Goal: Answer question/provide support: Share knowledge or assist other users

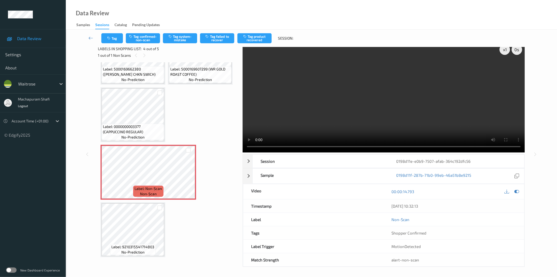
scroll to position [6, 0]
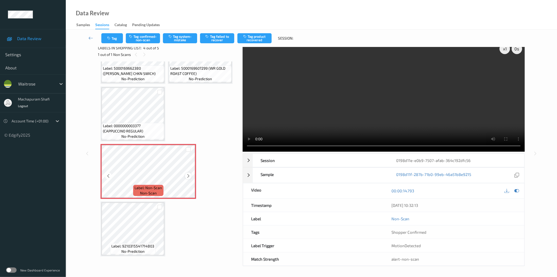
click at [190, 175] on icon at bounding box center [188, 175] width 4 height 5
click at [182, 40] on button "Tag system-mistake" at bounding box center [180, 38] width 34 height 10
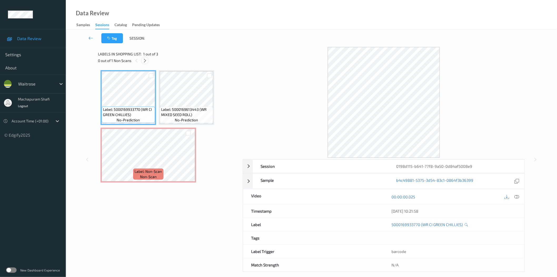
click at [145, 60] on icon at bounding box center [145, 60] width 4 height 5
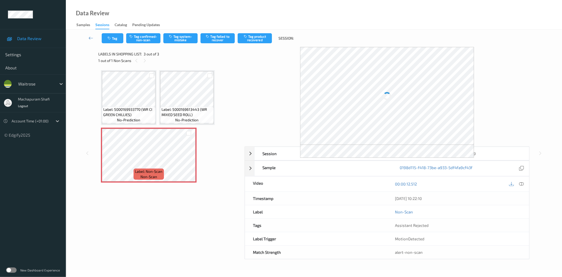
drag, startPoint x: 520, startPoint y: 182, endPoint x: 497, endPoint y: 141, distance: 46.9
click at [520, 182] on icon at bounding box center [521, 183] width 5 height 5
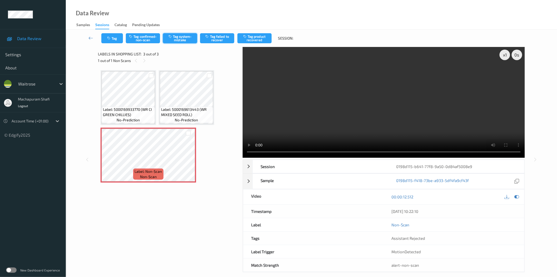
drag, startPoint x: 186, startPoint y: 37, endPoint x: 212, endPoint y: 76, distance: 46.5
click at [187, 37] on button "Tag system-mistake" at bounding box center [180, 38] width 34 height 10
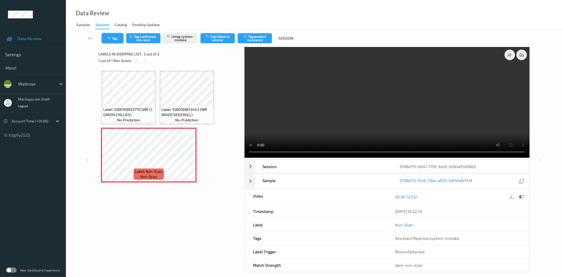
click at [114, 41] on button "Tag" at bounding box center [113, 38] width 22 height 10
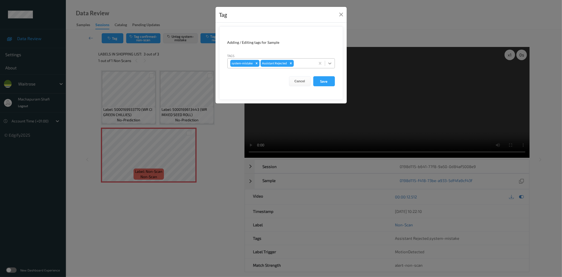
click at [332, 62] on div at bounding box center [329, 62] width 9 height 9
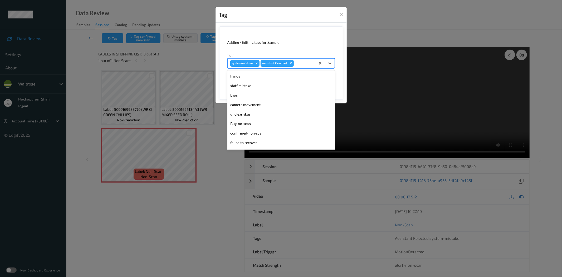
scroll to position [103, 0]
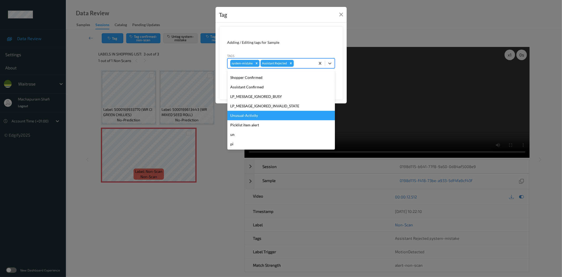
click at [247, 117] on div "Unusual-Activity" at bounding box center [280, 115] width 107 height 9
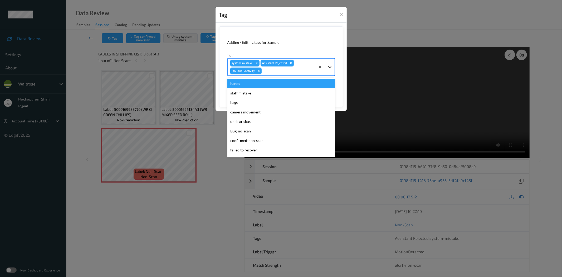
click at [329, 67] on icon at bounding box center [329, 67] width 3 height 2
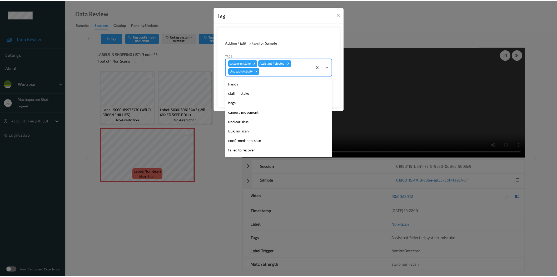
scroll to position [94, 0]
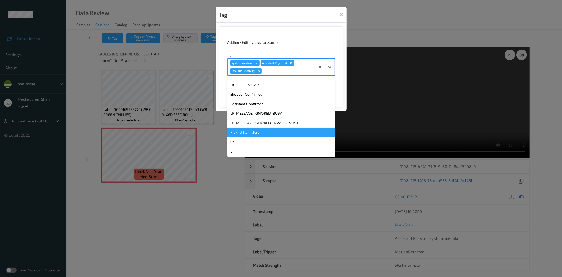
click at [256, 134] on div "Picklist item alert" at bounding box center [280, 132] width 107 height 9
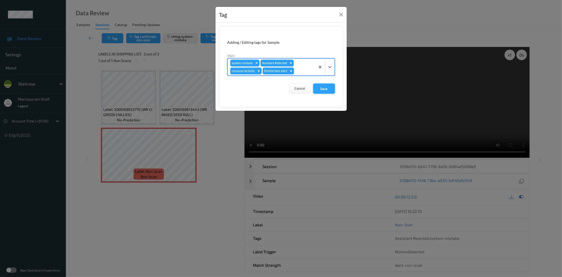
click at [320, 87] on button "Save" at bounding box center [324, 89] width 22 height 10
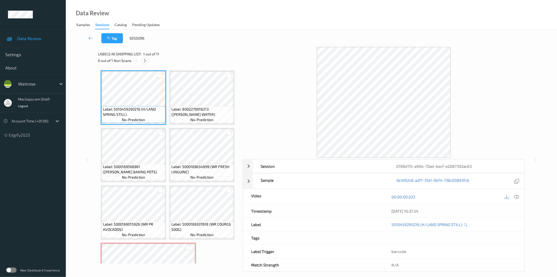
click at [143, 60] on icon at bounding box center [145, 60] width 4 height 5
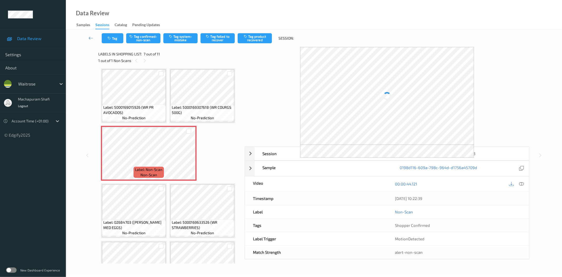
click at [522, 183] on icon at bounding box center [521, 183] width 5 height 5
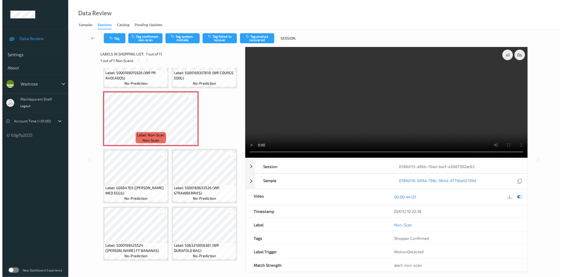
scroll to position [234, 0]
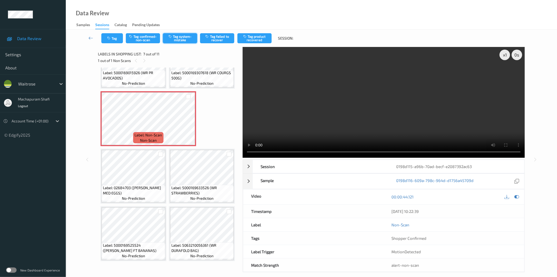
click at [179, 40] on button "Tag system-mistake" at bounding box center [180, 38] width 34 height 10
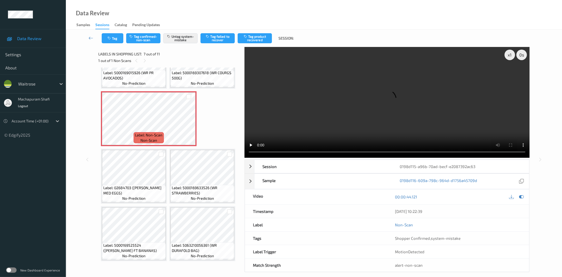
scroll to position [120, 0]
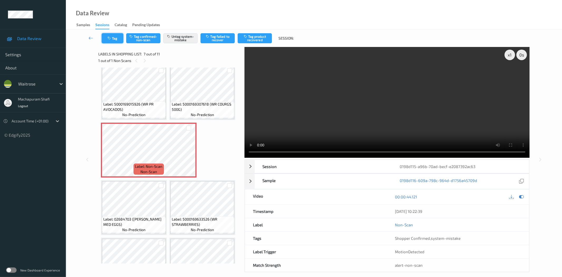
click at [112, 41] on button "Tag" at bounding box center [113, 38] width 22 height 10
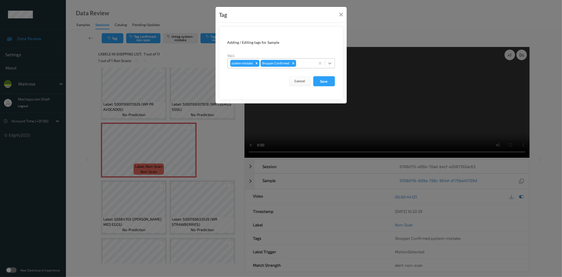
click at [331, 61] on icon at bounding box center [329, 63] width 5 height 5
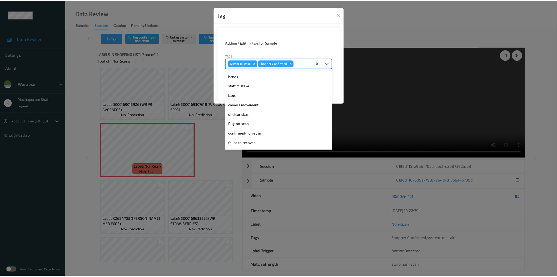
scroll to position [103, 0]
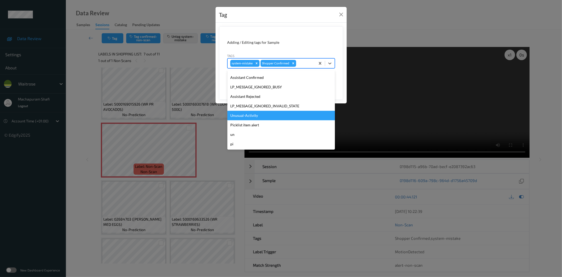
click at [266, 114] on div "Unusual-Activity" at bounding box center [280, 115] width 107 height 9
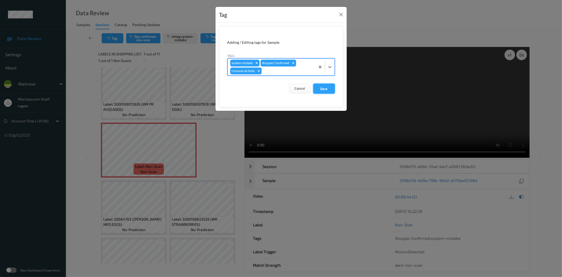
click at [323, 91] on button "Save" at bounding box center [324, 89] width 22 height 10
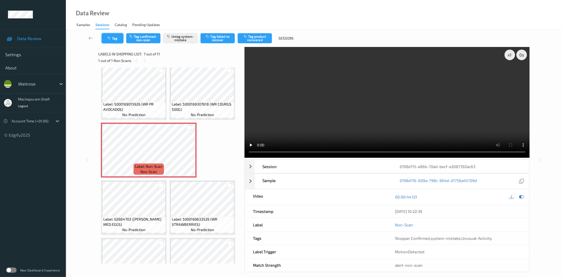
scroll to position [234, 0]
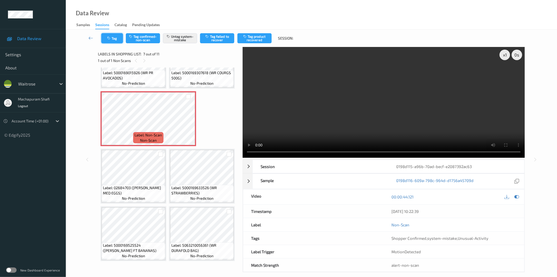
click at [113, 36] on button "Tag" at bounding box center [112, 38] width 22 height 10
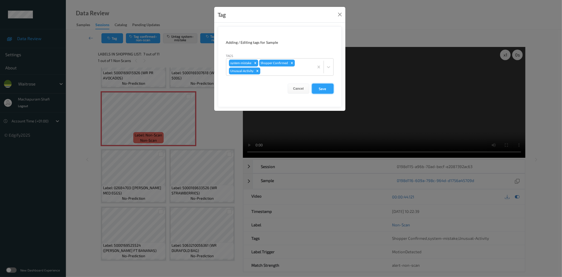
click at [325, 90] on button "Save" at bounding box center [323, 89] width 22 height 10
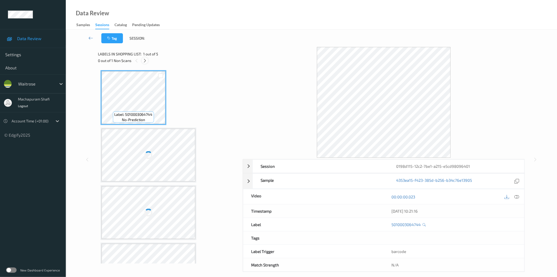
click at [146, 60] on icon at bounding box center [145, 60] width 4 height 5
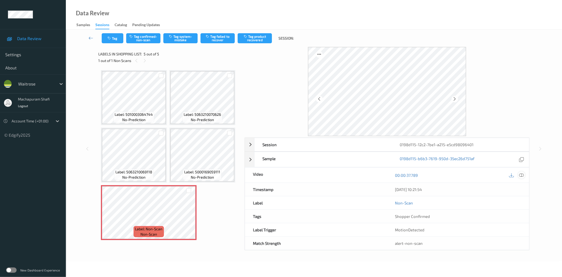
drag, startPoint x: 520, startPoint y: 174, endPoint x: 491, endPoint y: 171, distance: 29.4
click at [520, 174] on icon at bounding box center [521, 175] width 5 height 5
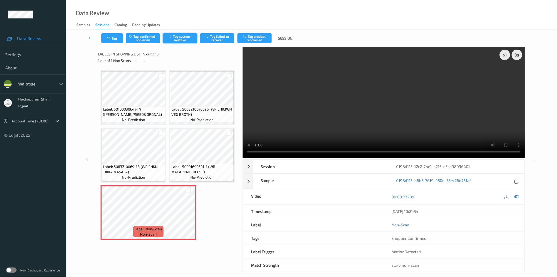
click at [184, 40] on button "Tag system-mistake" at bounding box center [180, 38] width 34 height 10
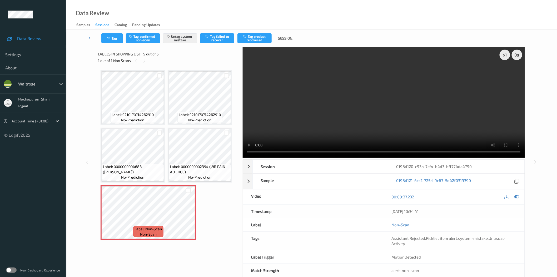
click at [172, 8] on div "Data Review Samples Sessions Catalog Pending Updates" at bounding box center [312, 15] width 492 height 30
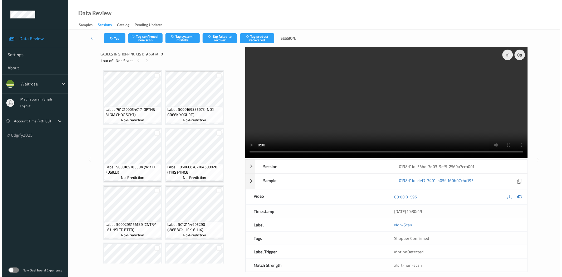
scroll to position [149, 0]
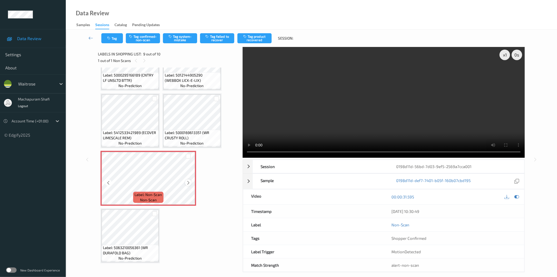
click at [189, 181] on icon at bounding box center [188, 182] width 4 height 5
click at [173, 36] on icon "button" at bounding box center [171, 37] width 4 height 4
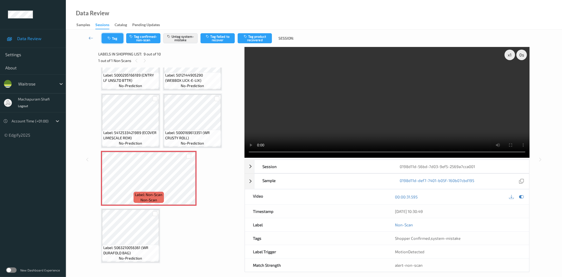
click at [112, 36] on button "Tag" at bounding box center [113, 38] width 22 height 10
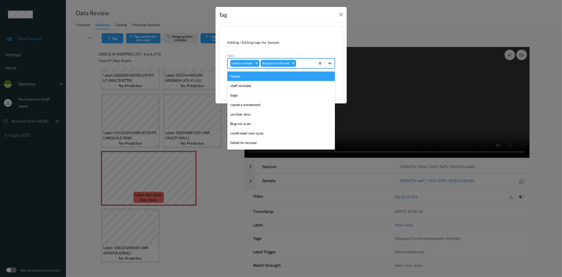
click at [331, 59] on div at bounding box center [329, 62] width 9 height 9
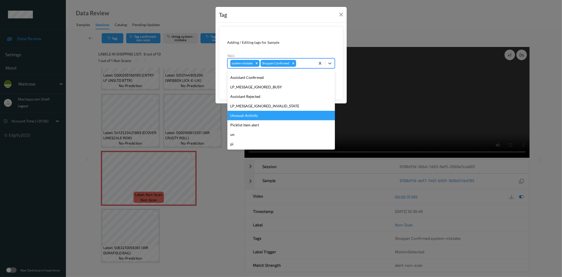
click at [259, 116] on div "Unusual-Activity" at bounding box center [280, 115] width 107 height 9
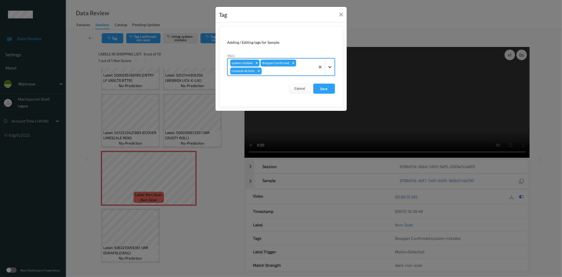
click at [331, 67] on icon at bounding box center [329, 66] width 5 height 5
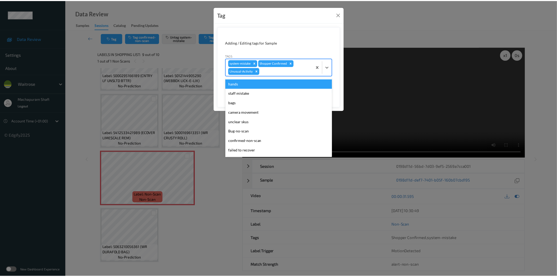
scroll to position [94, 0]
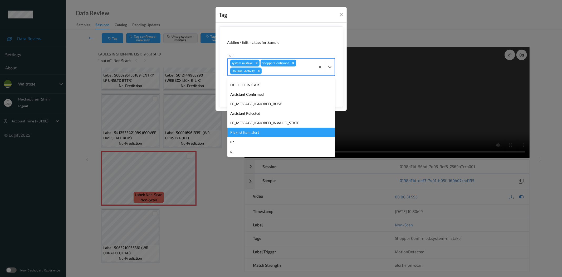
click at [249, 129] on div "Picklist item alert" at bounding box center [280, 132] width 107 height 9
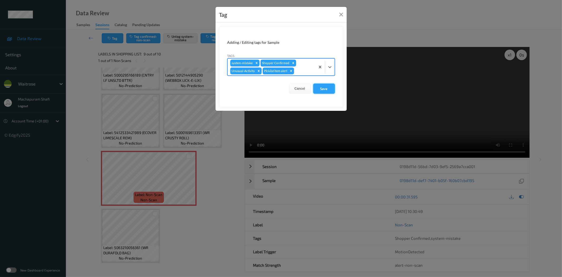
click at [321, 89] on button "Save" at bounding box center [324, 89] width 22 height 10
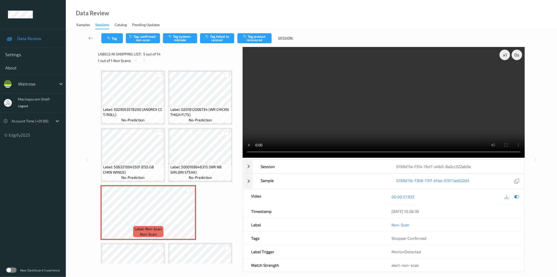
scroll to position [60, 0]
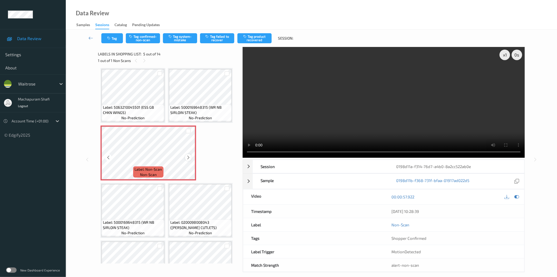
click at [187, 156] on icon at bounding box center [188, 157] width 4 height 5
click at [187, 155] on icon at bounding box center [188, 157] width 4 height 5
click at [187, 156] on icon at bounding box center [188, 157] width 4 height 5
click at [188, 156] on icon at bounding box center [188, 157] width 4 height 5
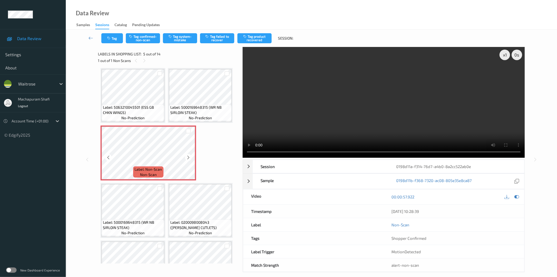
click at [188, 156] on icon at bounding box center [188, 157] width 4 height 5
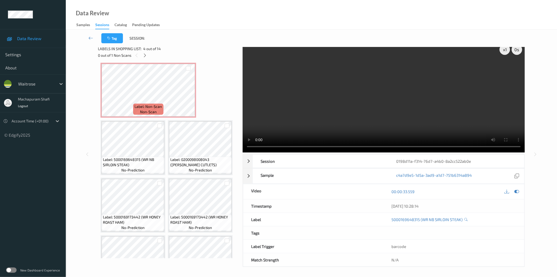
scroll to position [6, 0]
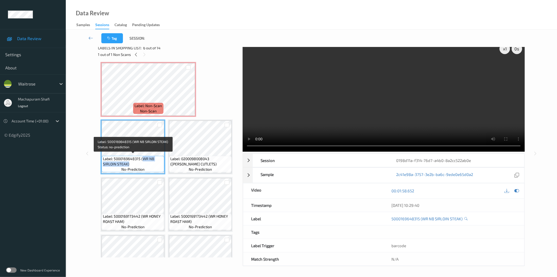
drag, startPoint x: 143, startPoint y: 156, endPoint x: 153, endPoint y: 163, distance: 12.3
click at [153, 163] on span "Label: 5000169648315 (WR NB SIRLOIN STEAK)" at bounding box center [133, 161] width 60 height 11
copy span "WR NB SIRLOIN STEAK)"
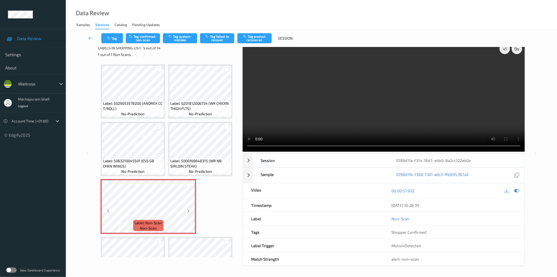
click at [187, 209] on icon at bounding box center [188, 210] width 4 height 5
click at [135, 40] on button "Tag confirmed-non-scan" at bounding box center [143, 38] width 34 height 10
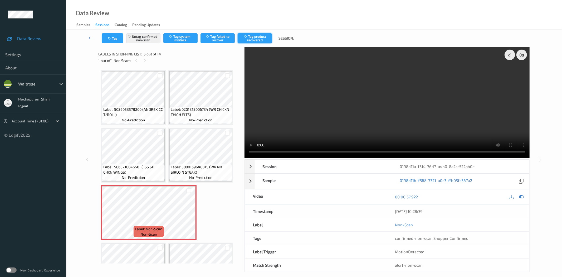
click at [257, 39] on button "Tag product recovered" at bounding box center [255, 38] width 34 height 10
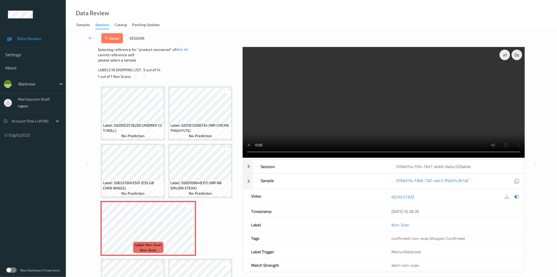
click at [160, 261] on div at bounding box center [160, 263] width 5 height 5
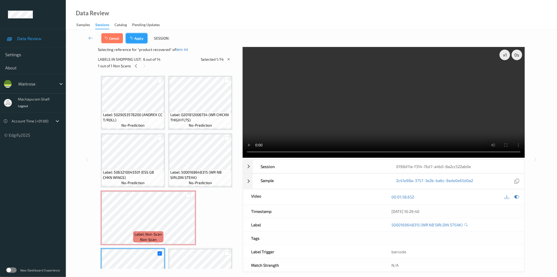
click at [140, 35] on button "Apply" at bounding box center [137, 38] width 22 height 10
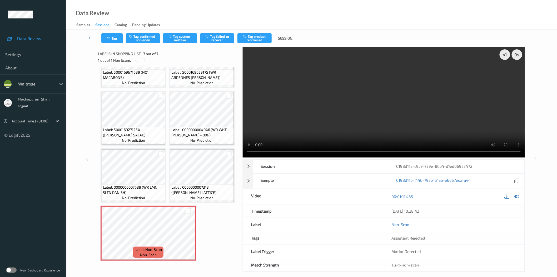
scroll to position [6, 0]
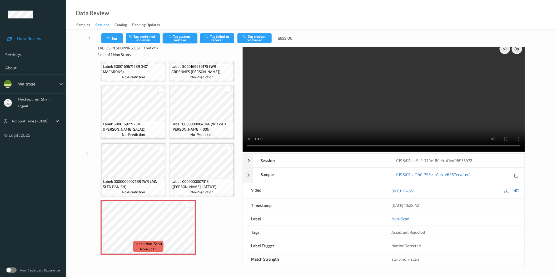
click at [180, 37] on button "Tag system-mistake" at bounding box center [180, 38] width 34 height 10
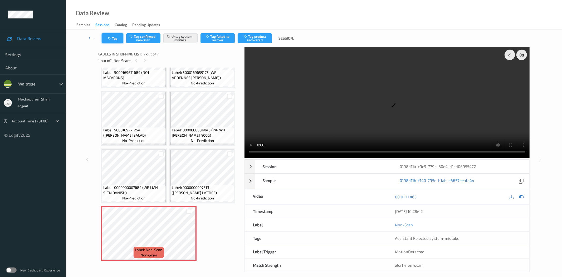
scroll to position [35, 0]
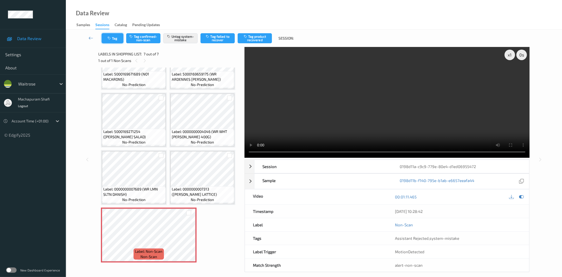
click at [114, 39] on button "Tag" at bounding box center [113, 38] width 22 height 10
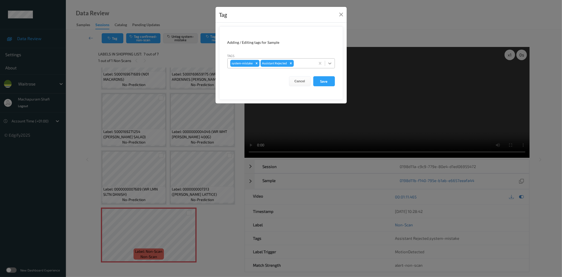
drag, startPoint x: 330, startPoint y: 61, endPoint x: 331, endPoint y: 65, distance: 4.0
click at [331, 65] on icon at bounding box center [329, 63] width 5 height 5
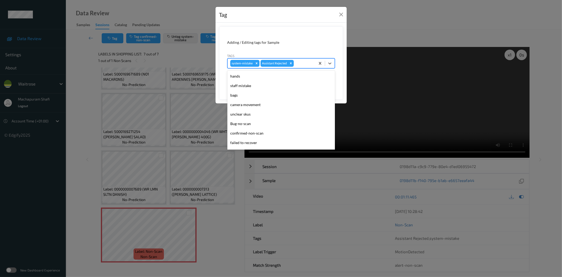
scroll to position [103, 0]
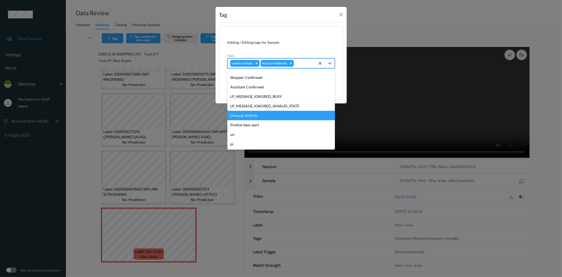
click at [246, 112] on div "Unusual-Activity" at bounding box center [280, 115] width 107 height 9
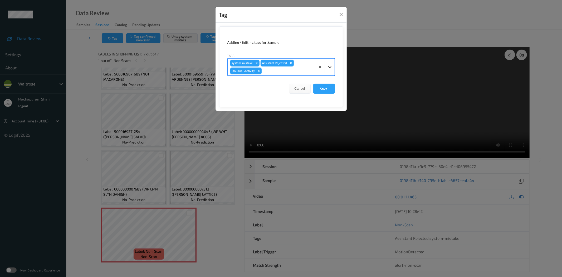
click at [332, 63] on div at bounding box center [329, 66] width 9 height 9
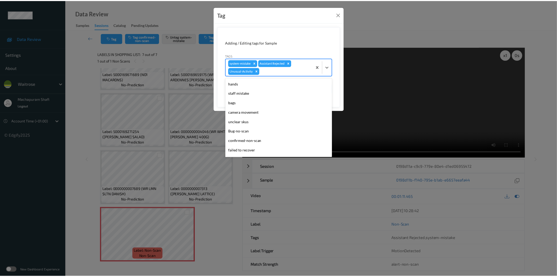
scroll to position [94, 0]
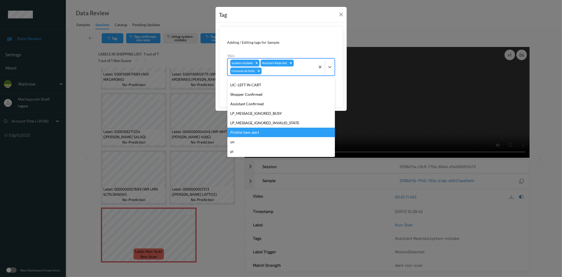
click at [239, 133] on div "Picklist item alert" at bounding box center [280, 132] width 107 height 9
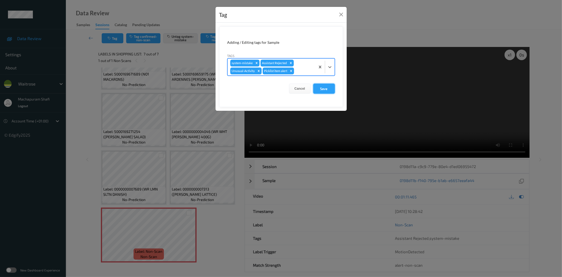
click at [324, 86] on button "Save" at bounding box center [324, 89] width 22 height 10
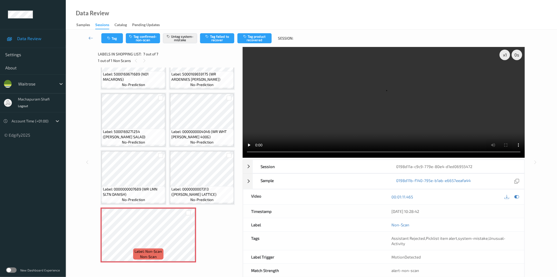
scroll to position [206, 0]
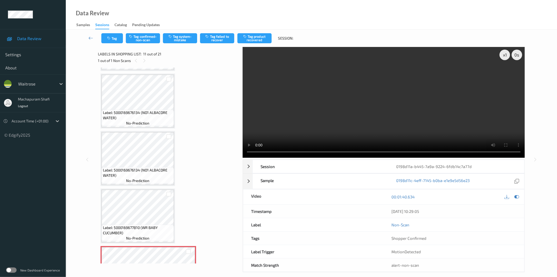
scroll to position [468, 0]
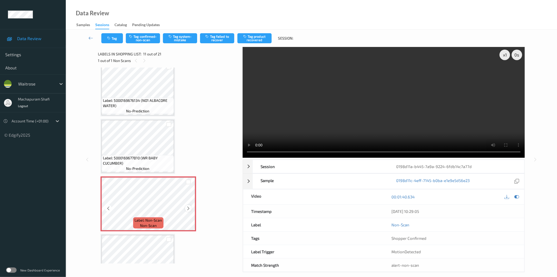
click at [188, 206] on icon at bounding box center [188, 208] width 4 height 5
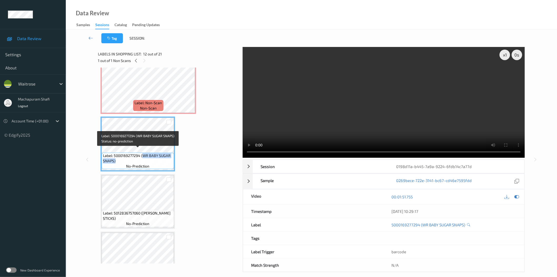
drag, startPoint x: 143, startPoint y: 152, endPoint x: 169, endPoint y: 158, distance: 27.2
click at [169, 158] on span "Label: 5000169277294 (WR BABY SUGAR SNAPS)" at bounding box center [138, 158] width 70 height 11
copy span "WR BABY SUGAR SNAPS)"
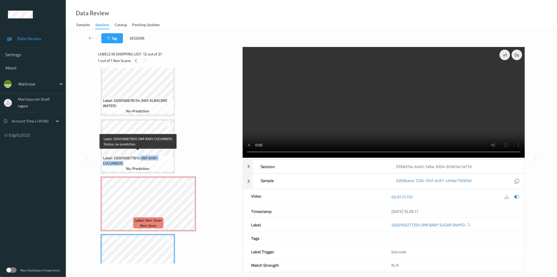
drag, startPoint x: 141, startPoint y: 155, endPoint x: 156, endPoint y: 161, distance: 16.1
click at [156, 161] on span "Label: 5000169677810 (WR BABY CUCUMBER)" at bounding box center [138, 160] width 70 height 11
copy span "(WR BABY CUCUMBER)"
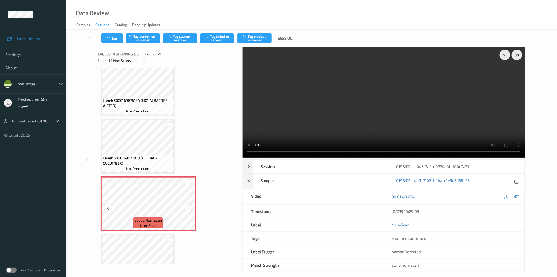
click at [189, 206] on icon at bounding box center [188, 208] width 4 height 5
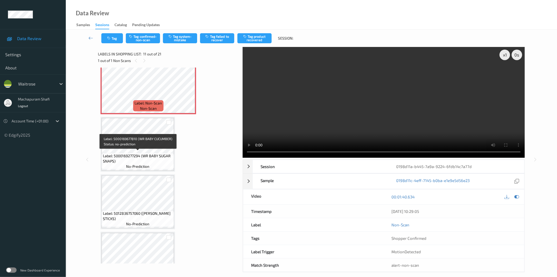
scroll to position [585, 0]
click at [147, 41] on button "Tag confirmed-non-scan" at bounding box center [143, 38] width 34 height 10
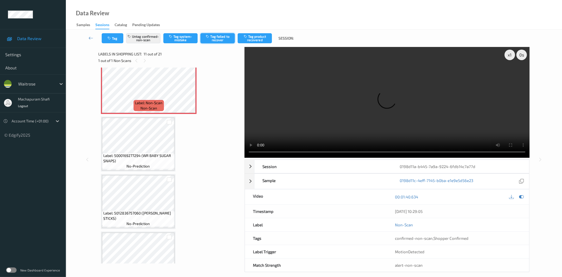
click at [222, 39] on button "Tag failed to recover" at bounding box center [217, 38] width 34 height 10
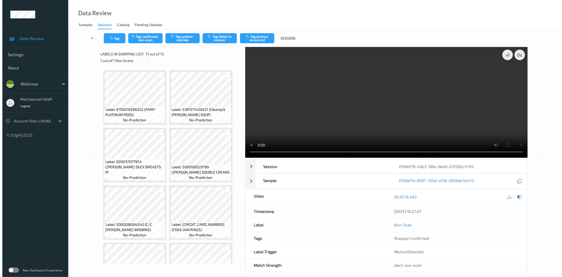
scroll to position [206, 0]
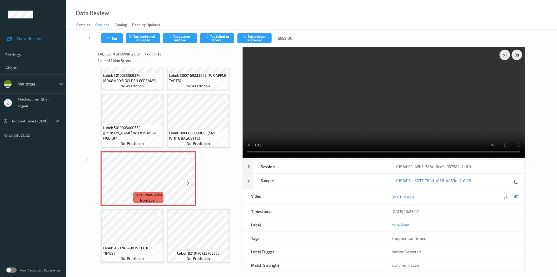
click at [187, 182] on icon at bounding box center [188, 182] width 4 height 5
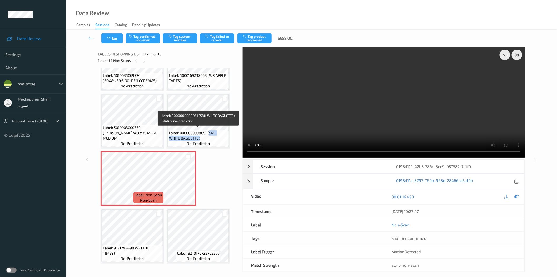
drag, startPoint x: 210, startPoint y: 132, endPoint x: 219, endPoint y: 135, distance: 9.4
click at [223, 140] on div "Label: 0000000008051 (SML WHITE BAGUETTE) no-prediction" at bounding box center [198, 138] width 61 height 16
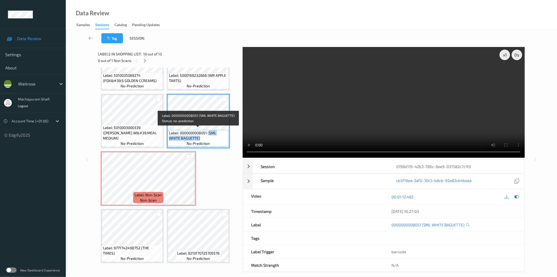
copy span "SML WHITE BAGUETTE)"
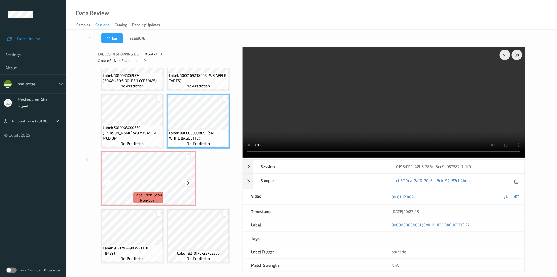
click at [188, 182] on icon at bounding box center [188, 182] width 4 height 5
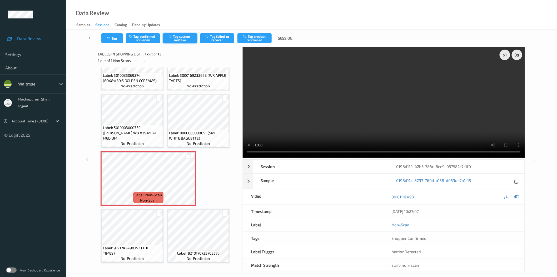
click at [175, 34] on button "Tag system-mistake" at bounding box center [180, 38] width 34 height 10
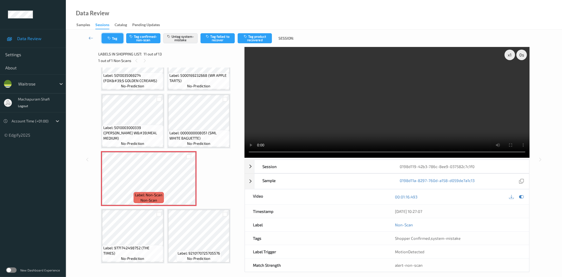
click at [111, 38] on icon "button" at bounding box center [109, 38] width 4 height 4
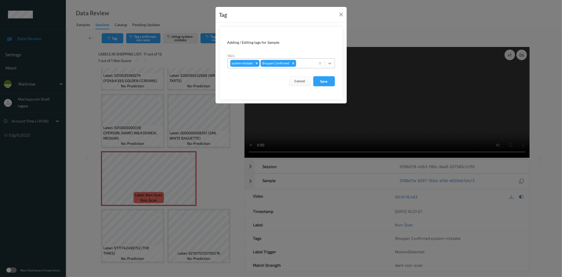
click at [330, 62] on icon at bounding box center [329, 63] width 5 height 5
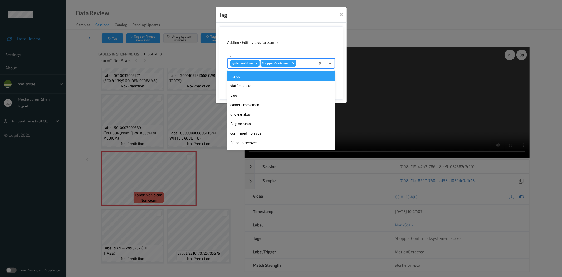
scroll to position [103, 0]
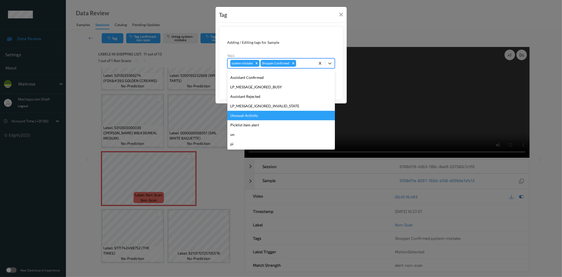
click at [249, 114] on div "Unusual-Activity" at bounding box center [280, 115] width 107 height 9
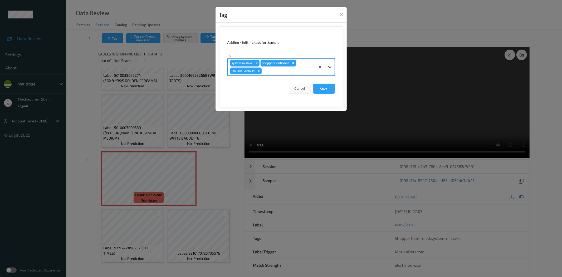
click at [327, 65] on icon at bounding box center [329, 66] width 5 height 5
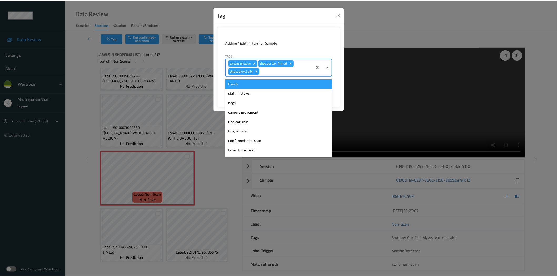
scroll to position [94, 0]
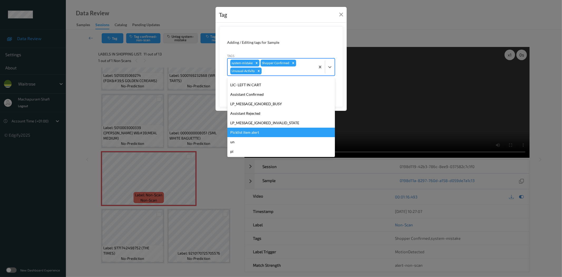
click at [243, 133] on div "Picklist item alert" at bounding box center [280, 132] width 107 height 9
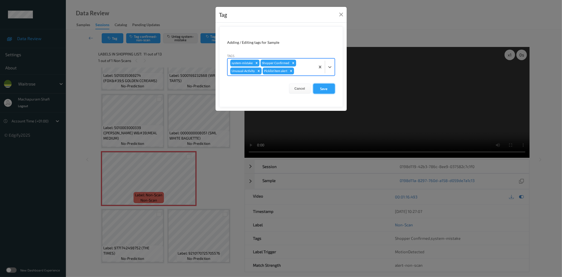
click at [320, 91] on button "Save" at bounding box center [324, 89] width 22 height 10
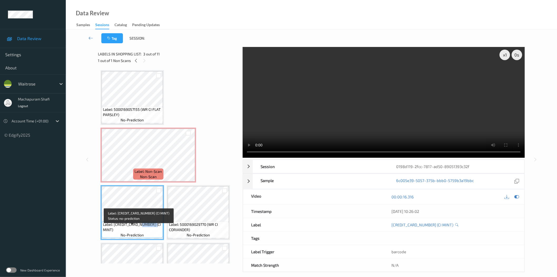
drag, startPoint x: 144, startPoint y: 230, endPoint x: 157, endPoint y: 230, distance: 13.4
click at [157, 230] on span "Label: [CREDIT_CARD_NUMBER] (CI MINT)" at bounding box center [132, 227] width 59 height 11
copy span "(CI MINT"
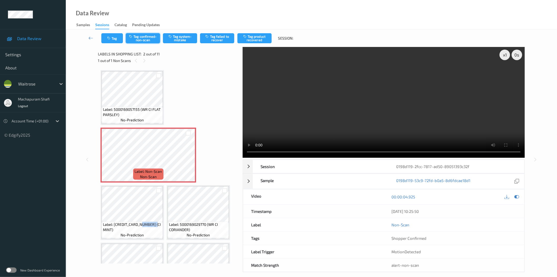
click at [152, 37] on button "Tag confirmed-non-scan" at bounding box center [143, 38] width 34 height 10
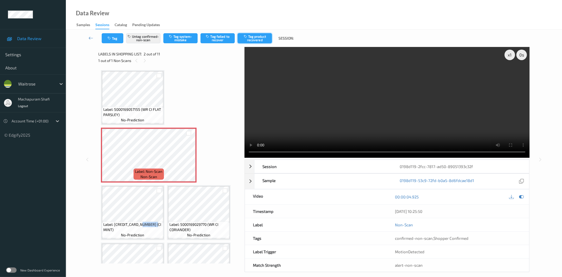
click at [261, 38] on button "Tag product recovered" at bounding box center [255, 38] width 34 height 10
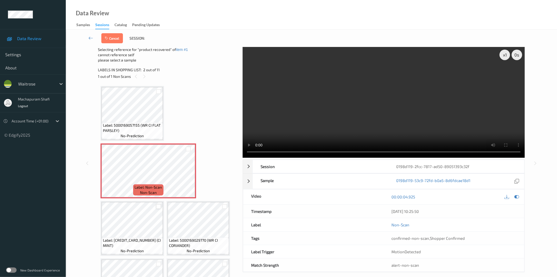
click at [158, 207] on div at bounding box center [158, 206] width 5 height 5
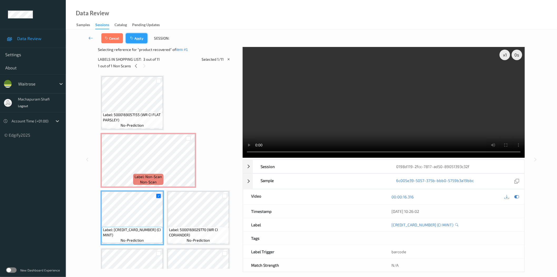
click at [140, 40] on button "Apply" at bounding box center [137, 38] width 22 height 10
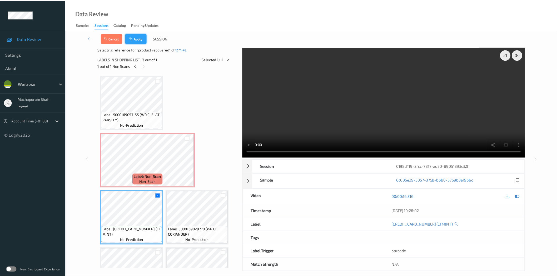
scroll to position [3, 0]
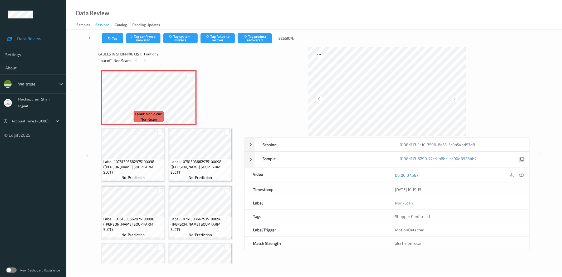
drag, startPoint x: 523, startPoint y: 175, endPoint x: 420, endPoint y: 46, distance: 165.2
click at [523, 175] on icon at bounding box center [521, 175] width 5 height 5
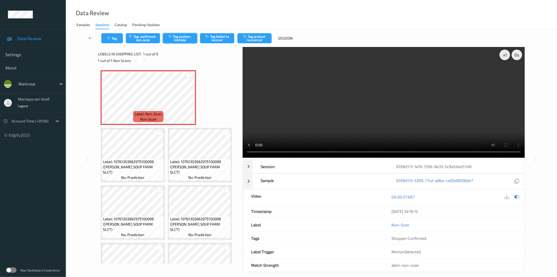
click at [180, 36] on button "Tag system-mistake" at bounding box center [180, 38] width 34 height 10
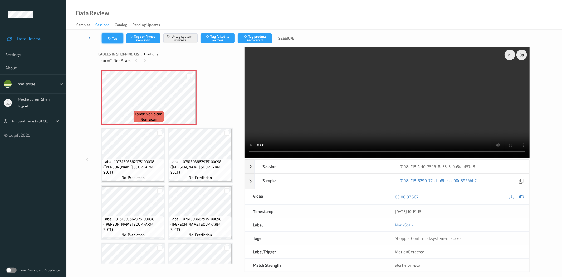
click at [115, 37] on button "Tag" at bounding box center [113, 38] width 22 height 10
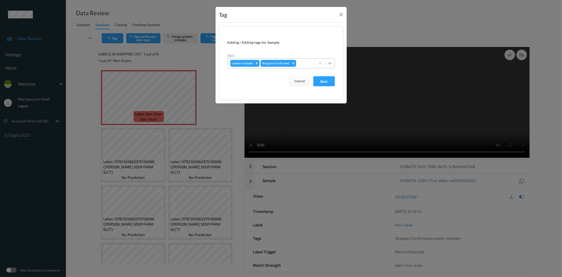
click at [330, 62] on icon at bounding box center [329, 63] width 5 height 5
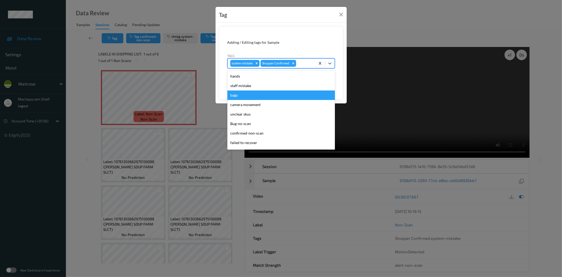
click at [241, 95] on div "bags" at bounding box center [280, 94] width 107 height 9
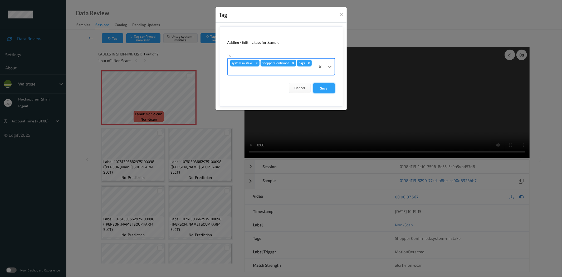
click at [331, 89] on button "Save" at bounding box center [324, 88] width 22 height 10
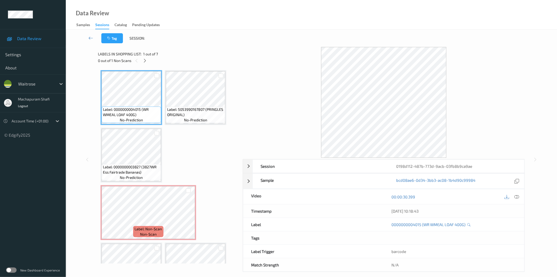
click at [149, 61] on div "0 out of 1 Non Scans" at bounding box center [168, 60] width 141 height 7
click at [147, 60] on icon at bounding box center [145, 60] width 4 height 5
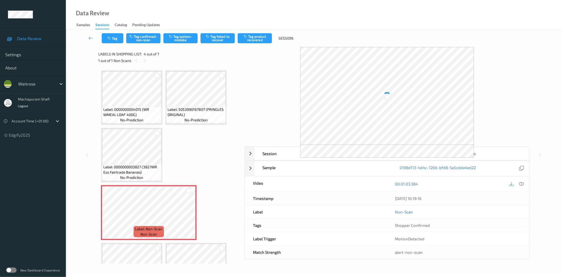
scroll to position [60, 0]
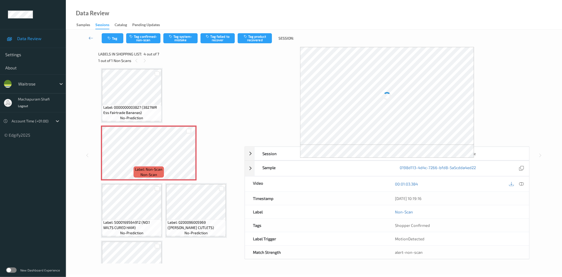
drag, startPoint x: 522, startPoint y: 183, endPoint x: 504, endPoint y: 164, distance: 25.9
click at [522, 183] on icon at bounding box center [521, 183] width 5 height 5
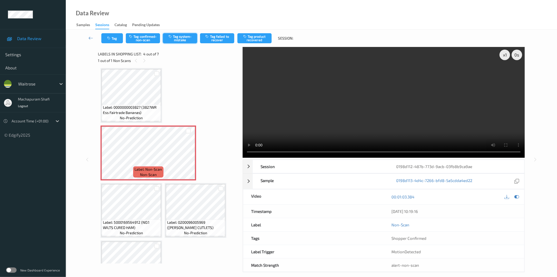
click at [183, 38] on button "Tag system-mistake" at bounding box center [180, 38] width 34 height 10
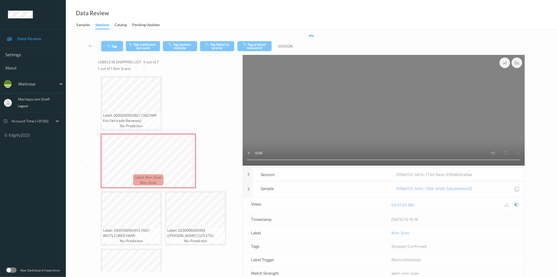
click at [114, 41] on button "Tag" at bounding box center [112, 46] width 22 height 10
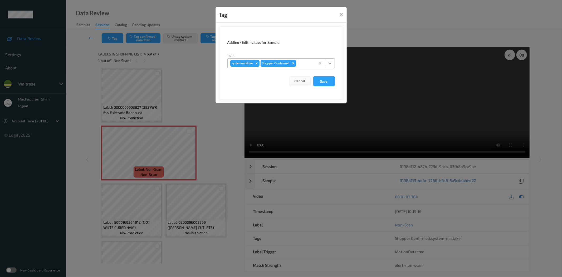
click at [330, 63] on icon at bounding box center [329, 63] width 3 height 2
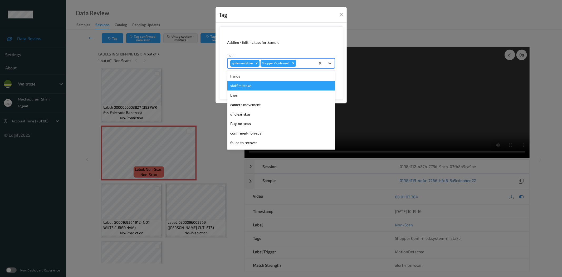
scroll to position [103, 0]
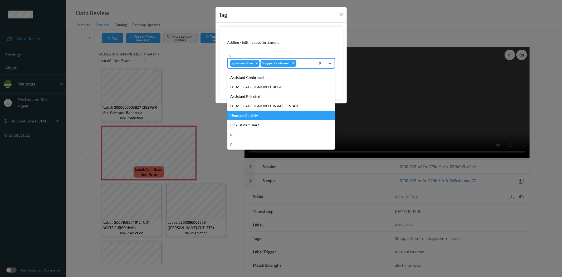
click at [256, 115] on div "Unusual-Activity" at bounding box center [280, 115] width 107 height 9
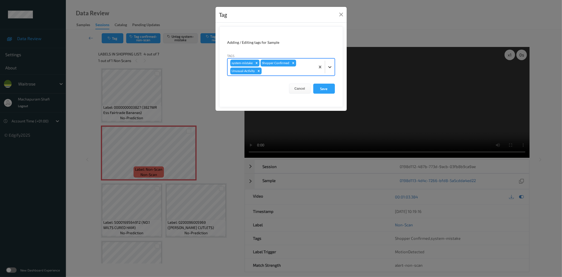
click at [329, 66] on icon at bounding box center [329, 66] width 5 height 5
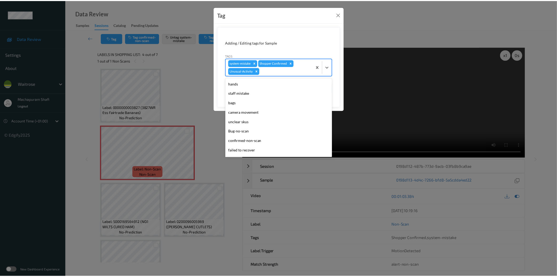
scroll to position [94, 0]
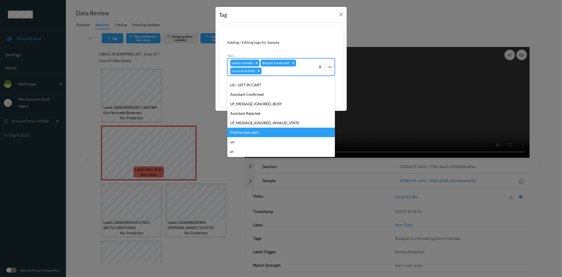
click at [245, 130] on div "Picklist item alert" at bounding box center [280, 132] width 107 height 9
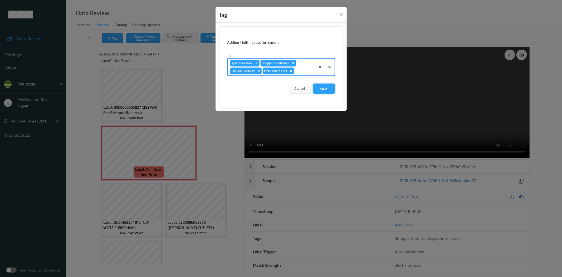
click at [315, 86] on button "Save" at bounding box center [324, 89] width 22 height 10
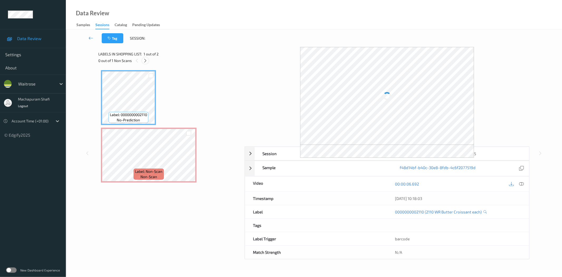
click at [146, 60] on icon at bounding box center [145, 60] width 4 height 5
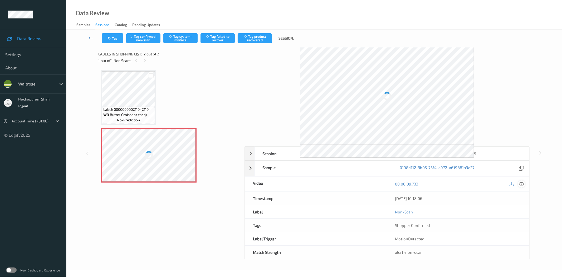
click at [522, 184] on icon at bounding box center [521, 183] width 5 height 5
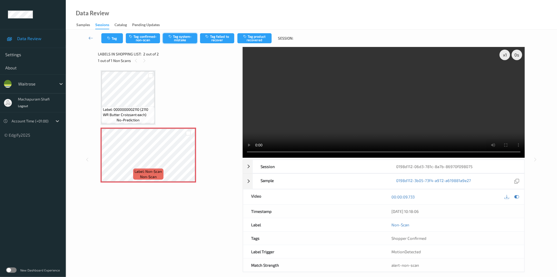
click at [182, 40] on button "Tag system-mistake" at bounding box center [180, 38] width 34 height 10
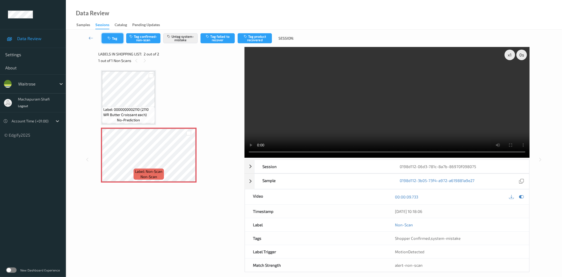
click at [111, 37] on icon "button" at bounding box center [109, 38] width 4 height 4
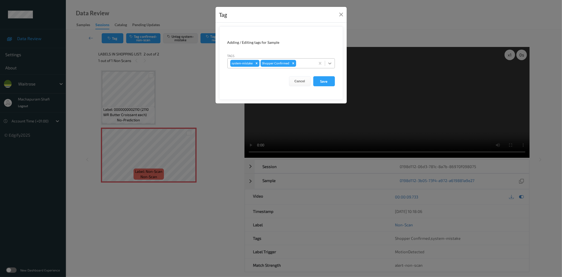
click at [331, 63] on icon at bounding box center [329, 63] width 5 height 5
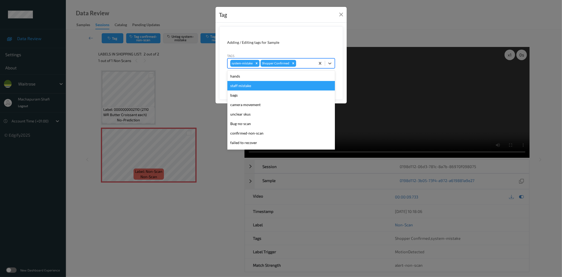
scroll to position [103, 0]
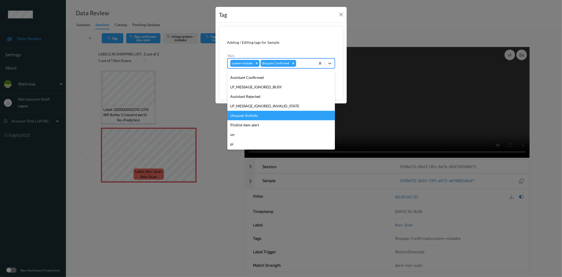
click at [244, 114] on div "Unusual-Activity" at bounding box center [280, 115] width 107 height 9
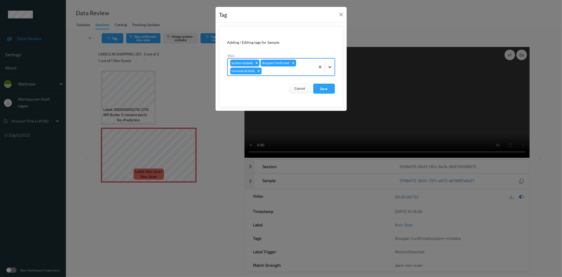
click at [330, 70] on div at bounding box center [329, 66] width 9 height 9
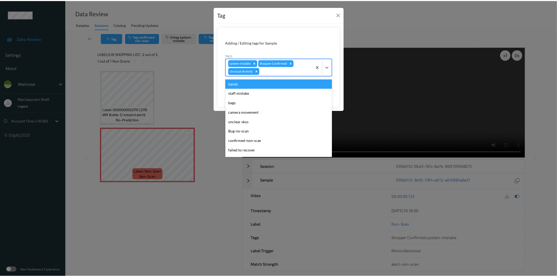
scroll to position [94, 0]
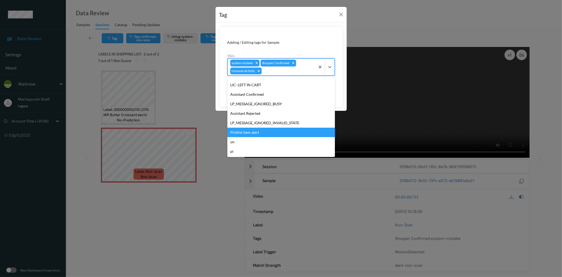
click at [254, 132] on div "Picklist item alert" at bounding box center [280, 132] width 107 height 9
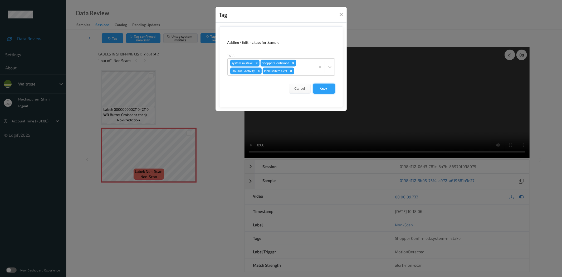
click at [317, 90] on button "Save" at bounding box center [324, 89] width 22 height 10
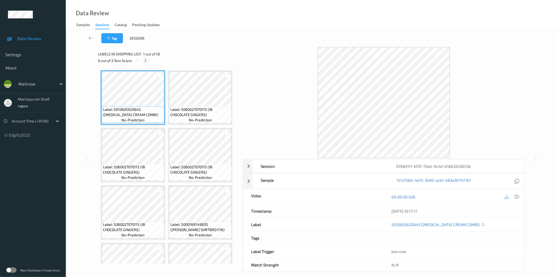
click at [146, 59] on icon at bounding box center [145, 60] width 4 height 5
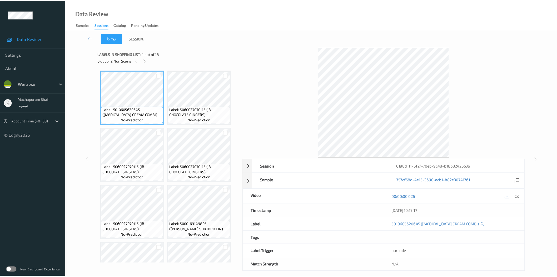
scroll to position [345, 0]
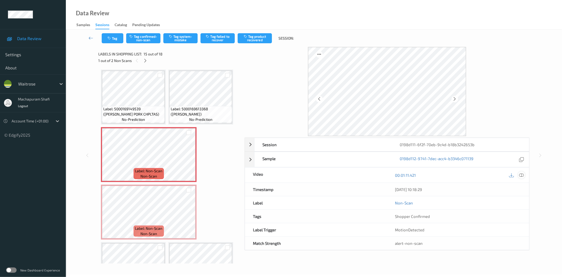
click at [522, 175] on icon at bounding box center [521, 175] width 5 height 5
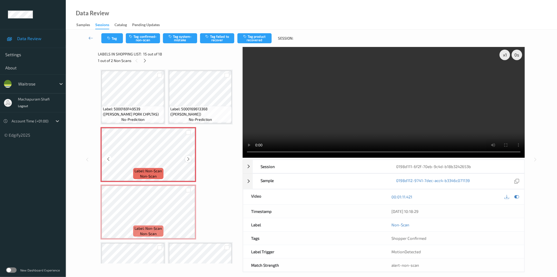
click at [187, 156] on icon at bounding box center [188, 158] width 4 height 5
click at [186, 214] on icon at bounding box center [188, 216] width 4 height 5
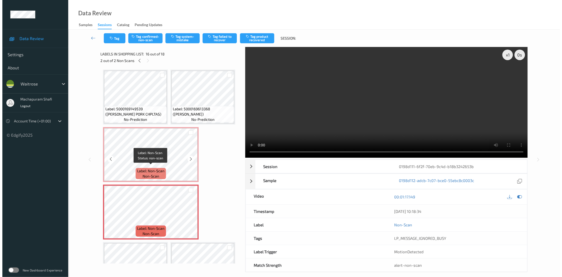
scroll to position [378, 0]
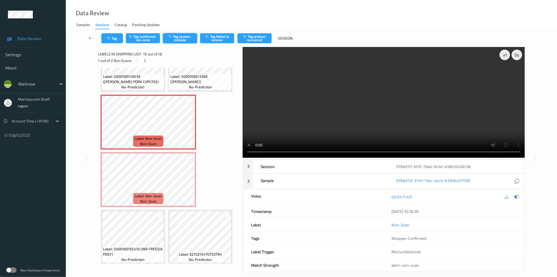
click at [183, 36] on button "Tag system-mistake" at bounding box center [180, 38] width 34 height 10
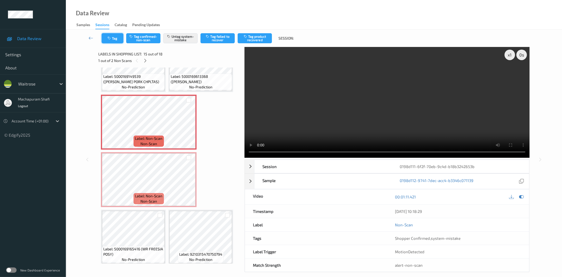
click at [114, 36] on button "Tag" at bounding box center [113, 38] width 22 height 10
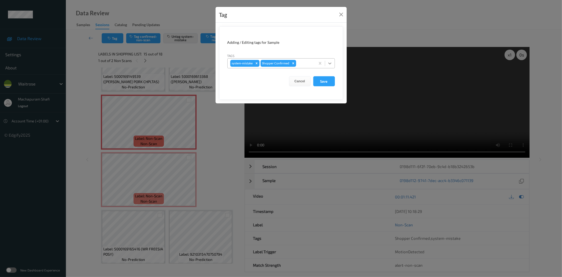
click at [328, 61] on icon at bounding box center [329, 63] width 5 height 5
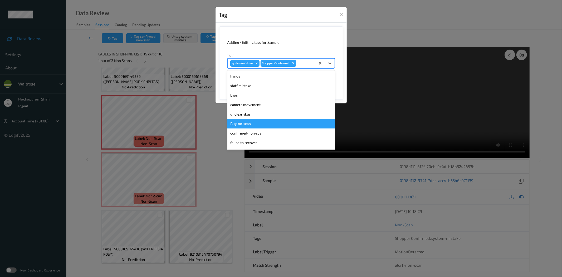
scroll to position [103, 0]
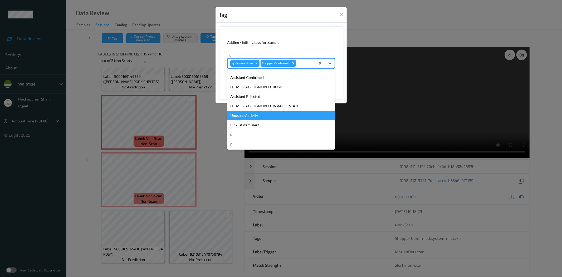
click at [243, 115] on div "Unusual-Activity" at bounding box center [280, 115] width 107 height 9
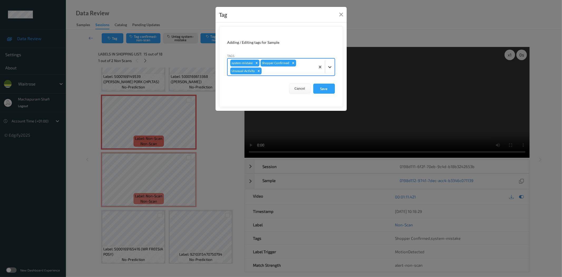
click at [334, 65] on div at bounding box center [329, 66] width 9 height 9
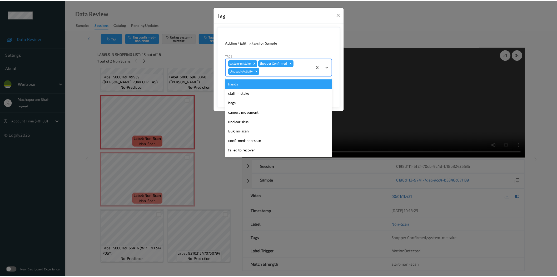
scroll to position [94, 0]
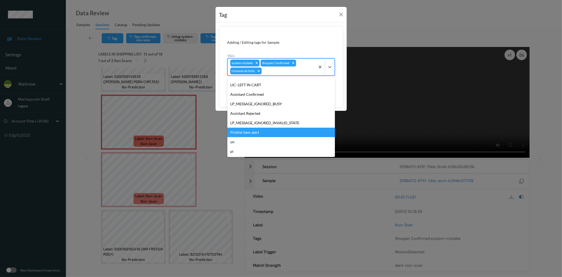
click at [255, 131] on div "Picklist item alert" at bounding box center [280, 132] width 107 height 9
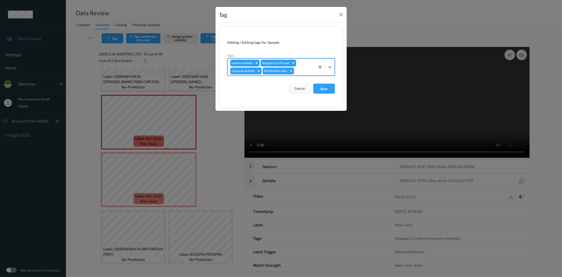
click at [321, 91] on button "Save" at bounding box center [324, 89] width 22 height 10
click at [325, 87] on button "Save" at bounding box center [324, 89] width 22 height 10
click at [322, 87] on button "Save" at bounding box center [324, 89] width 22 height 10
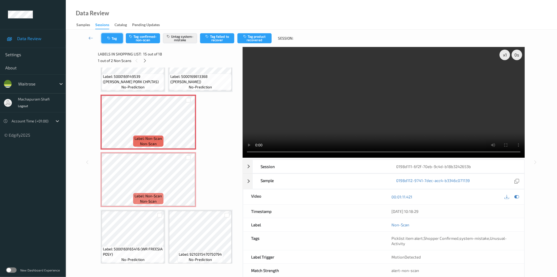
click at [114, 38] on button "Tag" at bounding box center [112, 38] width 22 height 10
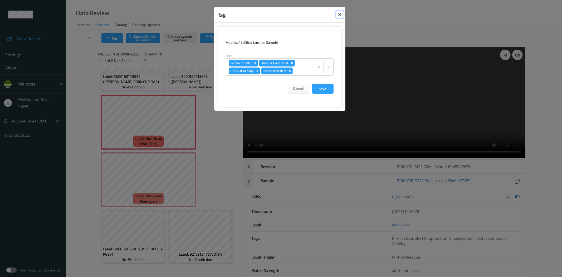
click at [339, 12] on button "Close" at bounding box center [339, 14] width 7 height 7
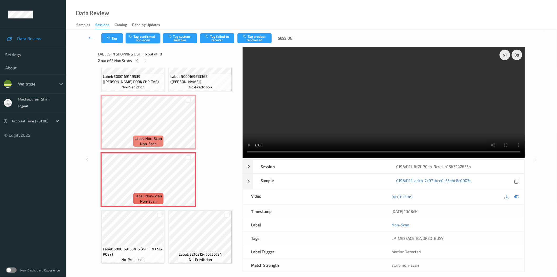
click at [146, 40] on button "Tag confirmed-non-scan" at bounding box center [143, 38] width 34 height 10
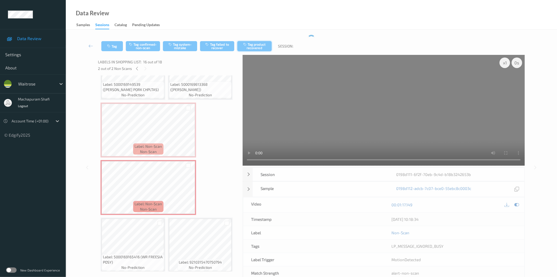
click at [256, 46] on button "Tag product recovered" at bounding box center [255, 46] width 34 height 10
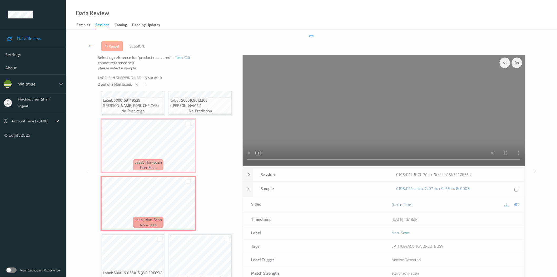
click at [158, 236] on div at bounding box center [160, 238] width 5 height 5
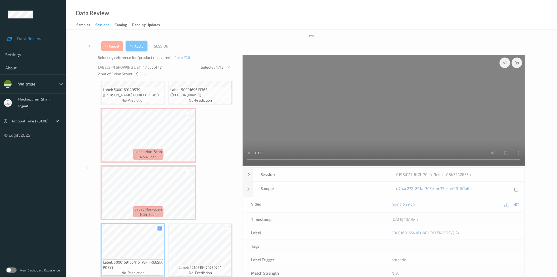
click at [140, 48] on button "Apply" at bounding box center [137, 46] width 22 height 10
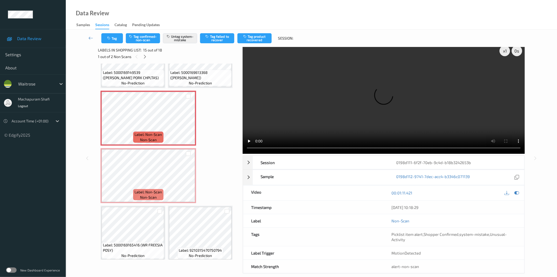
scroll to position [0, 0]
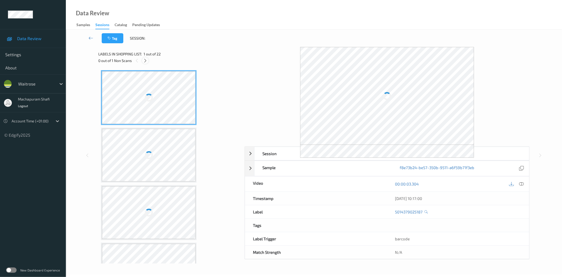
drag, startPoint x: 147, startPoint y: 59, endPoint x: 160, endPoint y: 67, distance: 15.1
click at [147, 59] on icon at bounding box center [145, 60] width 4 height 5
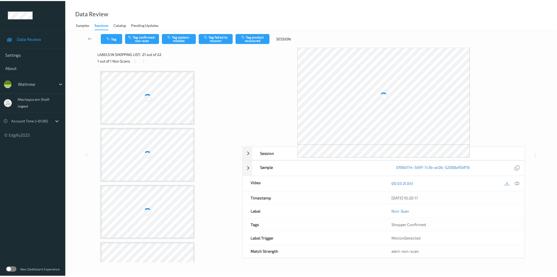
scroll to position [1062, 0]
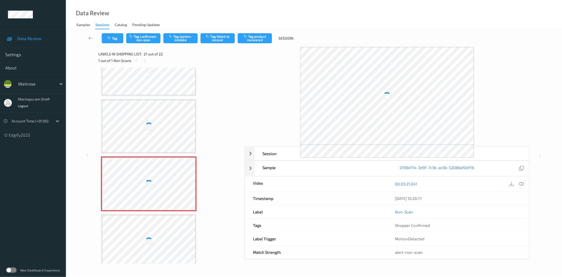
click at [521, 184] on icon at bounding box center [521, 183] width 5 height 5
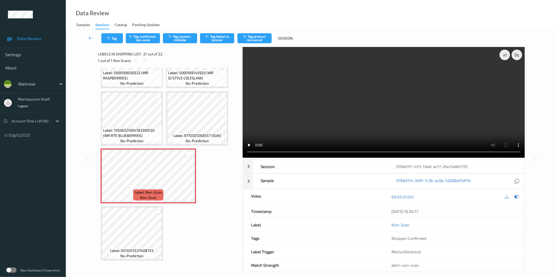
scroll to position [492, 0]
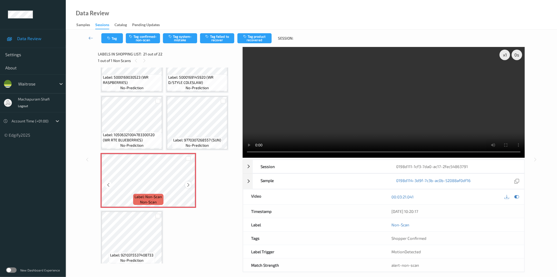
click at [186, 182] on icon at bounding box center [188, 184] width 4 height 5
click at [172, 40] on button "Tag system-mistake" at bounding box center [180, 38] width 34 height 10
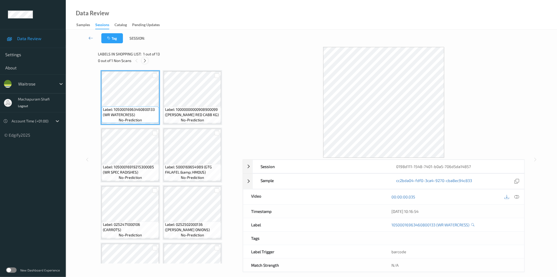
click at [145, 60] on icon at bounding box center [145, 60] width 4 height 5
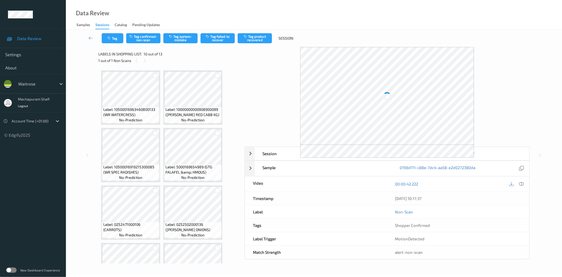
scroll to position [231, 0]
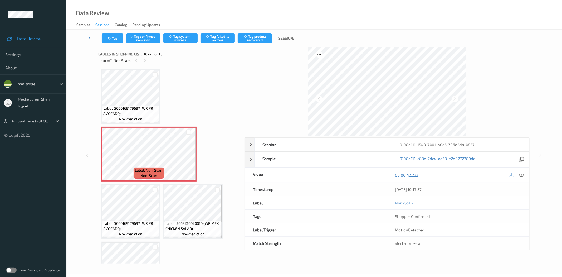
click at [522, 175] on icon at bounding box center [521, 175] width 5 height 5
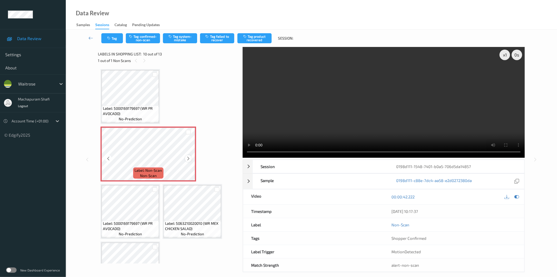
click at [189, 157] on icon at bounding box center [188, 158] width 4 height 5
click at [184, 38] on button "Tag system-mistake" at bounding box center [180, 38] width 34 height 10
click at [183, 35] on button "Tag system-mistake" at bounding box center [180, 38] width 34 height 10
click at [179, 40] on button "Tag system-mistake" at bounding box center [180, 38] width 34 height 10
click at [104, 39] on button "Tag" at bounding box center [112, 38] width 22 height 10
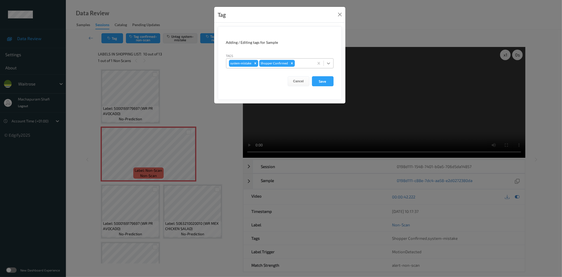
click at [331, 64] on icon at bounding box center [328, 63] width 5 height 5
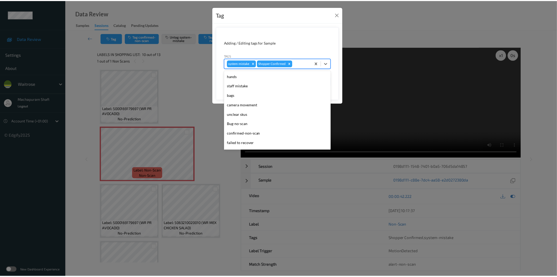
scroll to position [103, 0]
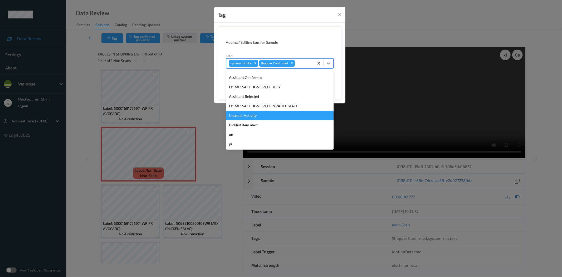
click at [250, 114] on div "Unusual-Activity" at bounding box center [279, 115] width 107 height 9
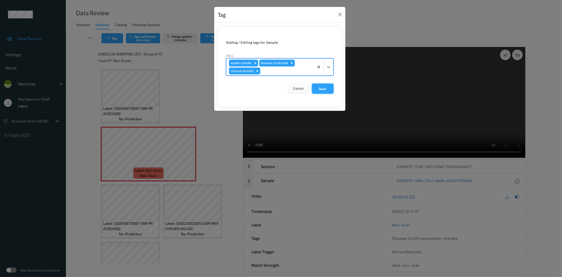
click at [320, 85] on button "Save" at bounding box center [323, 89] width 22 height 10
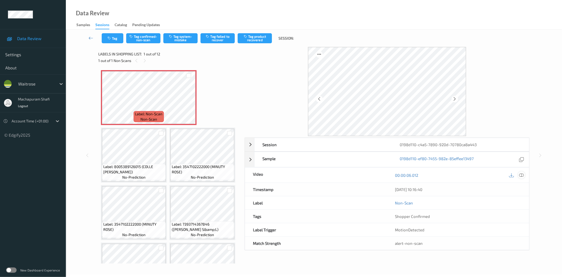
click at [523, 174] on icon at bounding box center [521, 175] width 5 height 5
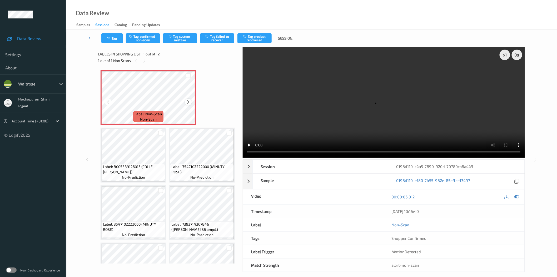
click at [186, 102] on icon at bounding box center [188, 102] width 4 height 5
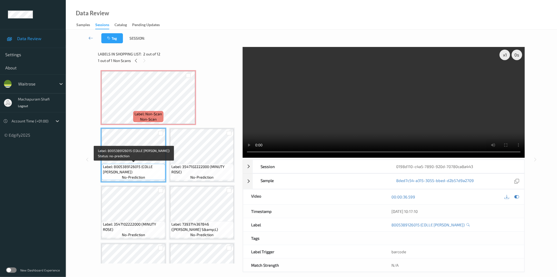
drag, startPoint x: 142, startPoint y: 165, endPoint x: 156, endPoint y: 173, distance: 16.5
click at [156, 173] on span "Label: 8005389126015 (COLLE [PERSON_NAME])" at bounding box center [133, 169] width 61 height 11
copy span "COLLE [PERSON_NAME])"
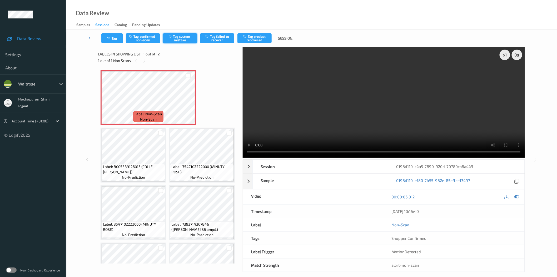
click at [174, 34] on button "Tag system-mistake" at bounding box center [180, 38] width 34 height 10
click at [176, 36] on button "Tag system-mistake" at bounding box center [180, 38] width 34 height 10
click at [180, 38] on button "Tag system-mistake" at bounding box center [180, 38] width 34 height 10
click at [111, 36] on button "Tag" at bounding box center [112, 38] width 22 height 10
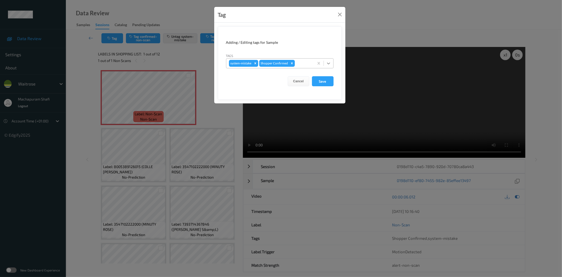
click at [327, 62] on icon at bounding box center [328, 63] width 5 height 5
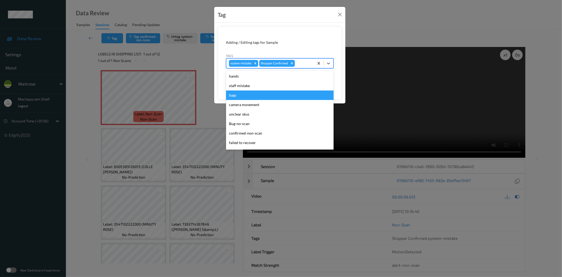
click at [236, 95] on div "bags" at bounding box center [279, 94] width 107 height 9
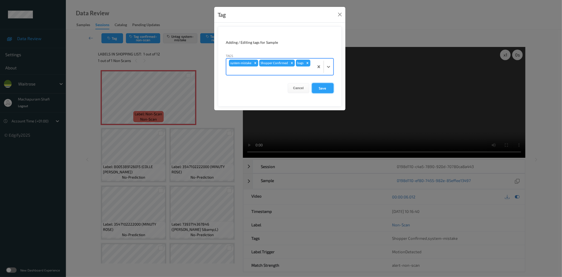
click at [325, 89] on button "Save" at bounding box center [323, 88] width 22 height 10
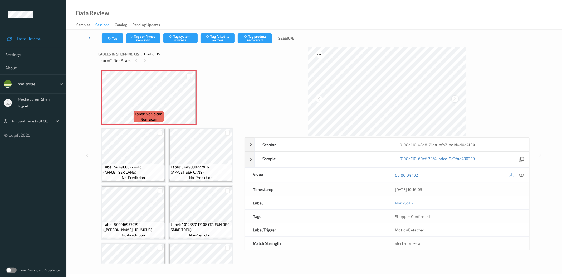
click at [456, 99] on icon at bounding box center [455, 98] width 4 height 5
click at [522, 175] on icon at bounding box center [521, 175] width 5 height 5
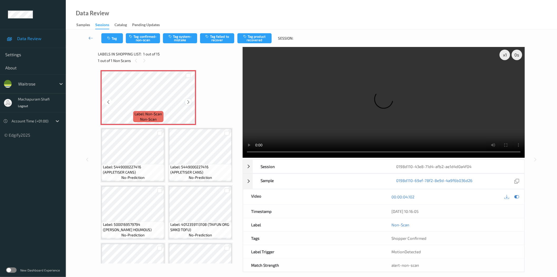
click at [190, 101] on icon at bounding box center [188, 102] width 4 height 5
click at [187, 102] on icon at bounding box center [188, 102] width 4 height 5
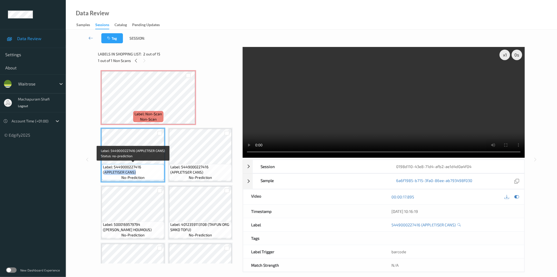
drag, startPoint x: 104, startPoint y: 172, endPoint x: 136, endPoint y: 172, distance: 32.4
click at [136, 172] on span "Label: 5449000227416 (APPLETISER CANS)" at bounding box center [133, 169] width 60 height 11
copy span "APPLETISER CANS)"
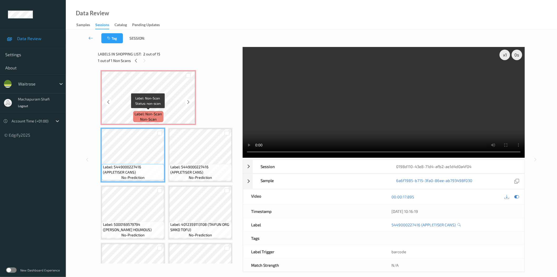
click at [155, 112] on span "Label: Non-Scan" at bounding box center [148, 113] width 27 height 5
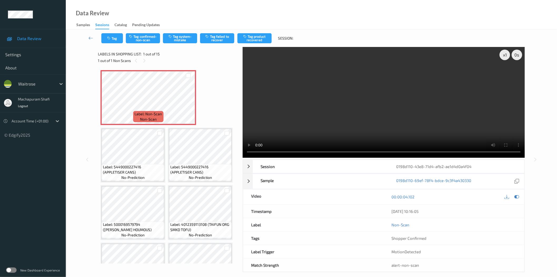
click at [175, 33] on div "Tag Tag confirmed-non-scan Tag system-mistake Tag failed to recover Tag product…" at bounding box center [312, 38] width 470 height 17
click at [186, 36] on button "Tag system-mistake" at bounding box center [180, 38] width 34 height 10
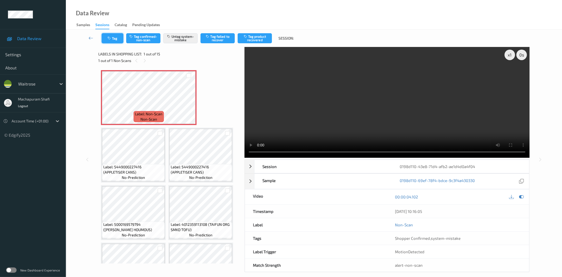
click at [108, 40] on button "Tag" at bounding box center [113, 38] width 22 height 10
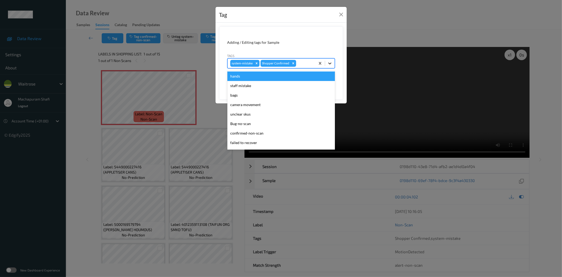
click at [330, 62] on icon at bounding box center [329, 63] width 5 height 5
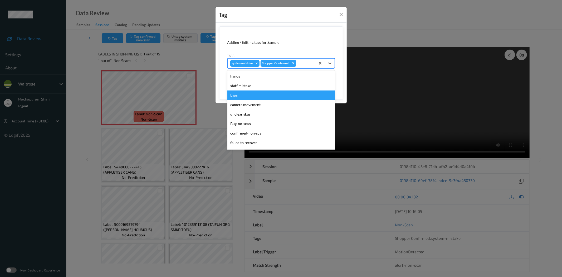
click at [243, 93] on div "bags" at bounding box center [280, 94] width 107 height 9
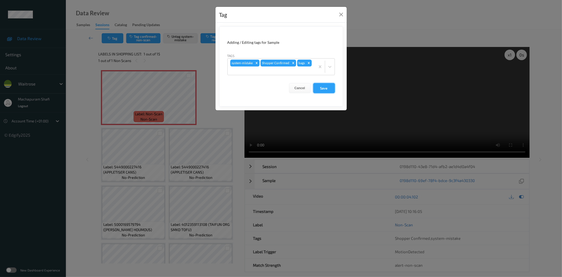
click at [323, 87] on button "Save" at bounding box center [324, 88] width 22 height 10
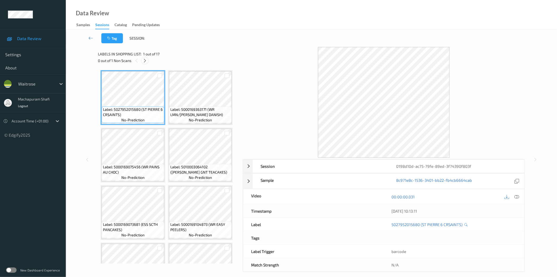
click at [146, 60] on icon at bounding box center [145, 60] width 4 height 5
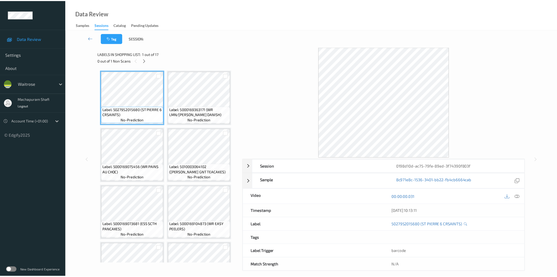
scroll to position [288, 0]
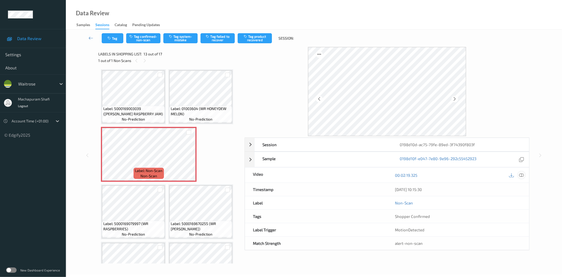
click at [521, 173] on icon at bounding box center [521, 175] width 5 height 5
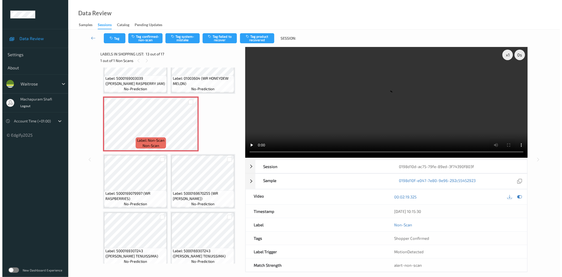
scroll to position [320, 0]
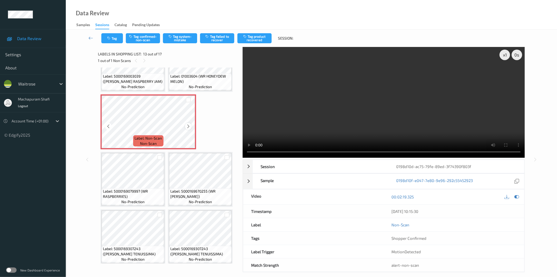
click at [188, 124] on icon at bounding box center [188, 126] width 4 height 5
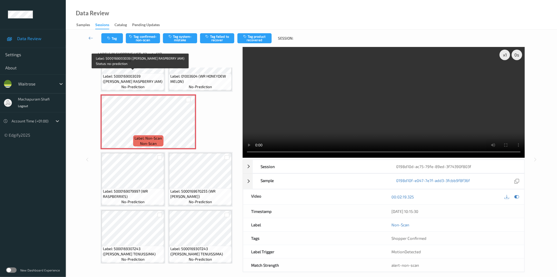
click at [149, 79] on span "Label: 5000169003039 (WR ESS RASPBERRY JAM)" at bounding box center [133, 79] width 60 height 11
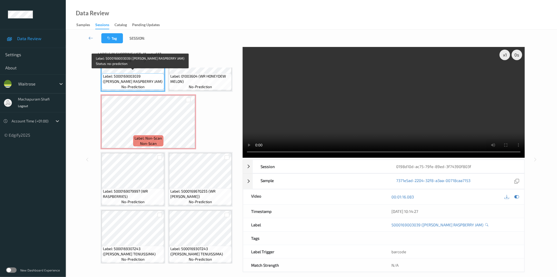
click at [145, 78] on span "Label: 5000169003039 (WR ESS RASPBERRY JAM)" at bounding box center [133, 79] width 60 height 11
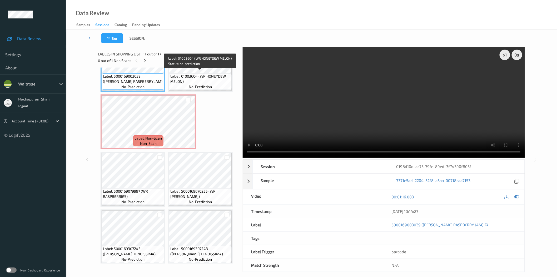
click at [204, 78] on span "Label: 01003604 (WR HONEYDEW MELON)" at bounding box center [200, 79] width 60 height 11
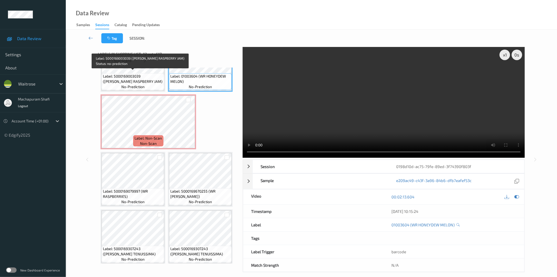
click at [140, 77] on span "Label: 5000169003039 (WR ESS RASPBERRY JAM)" at bounding box center [133, 79] width 60 height 11
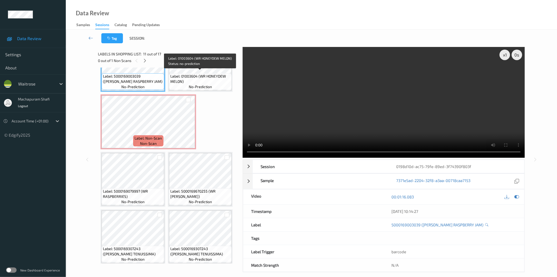
click at [214, 74] on span "Label: 01003604 (WR HONEYDEW MELON)" at bounding box center [200, 79] width 60 height 11
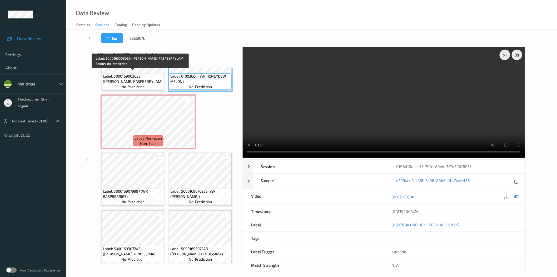
click at [145, 79] on span "Label: 5000169003039 (WR ESS RASPBERRY JAM)" at bounding box center [133, 79] width 60 height 11
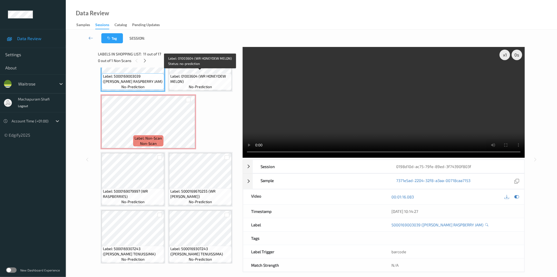
click at [204, 78] on span "Label: 01003604 (WR HONEYDEW MELON)" at bounding box center [200, 79] width 60 height 11
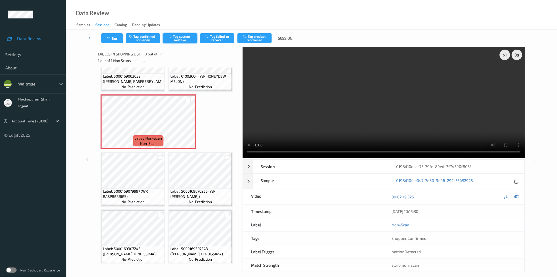
click at [184, 40] on button "Tag system-mistake" at bounding box center [180, 38] width 34 height 10
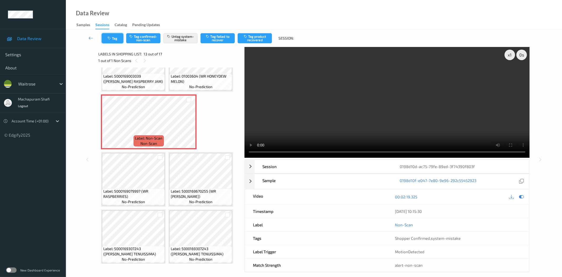
click at [114, 39] on button "Tag" at bounding box center [113, 38] width 22 height 10
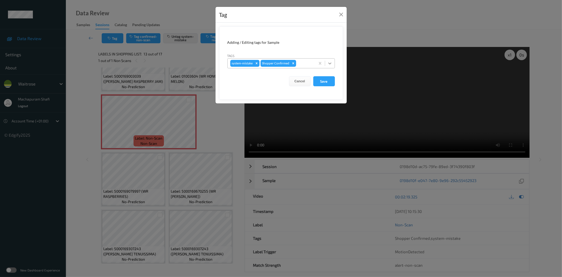
click at [329, 60] on div at bounding box center [329, 62] width 9 height 9
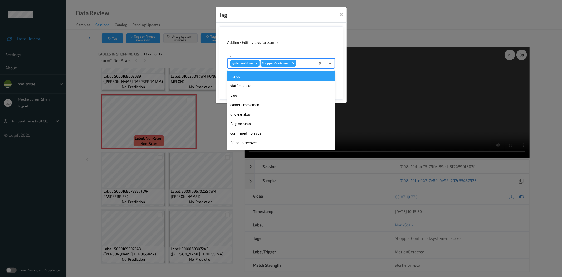
scroll to position [103, 0]
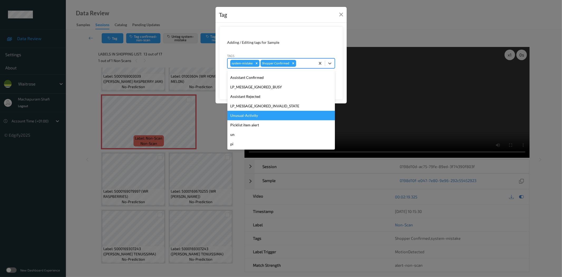
click at [248, 115] on div "Unusual-Activity" at bounding box center [280, 115] width 107 height 9
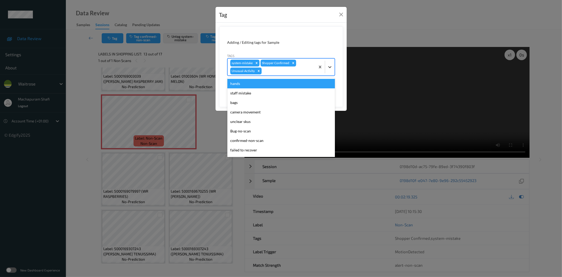
click at [333, 63] on div at bounding box center [329, 66] width 9 height 9
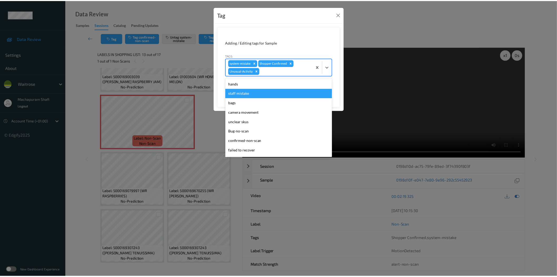
scroll to position [94, 0]
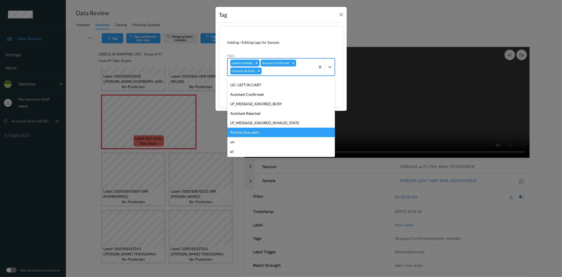
click at [254, 130] on div "Picklist item alert" at bounding box center [280, 132] width 107 height 9
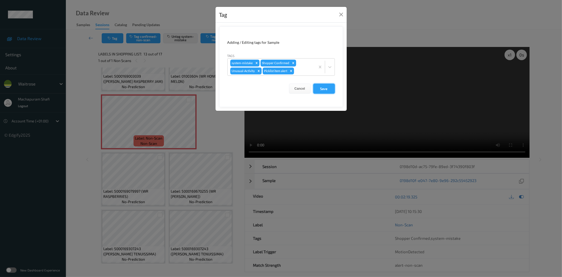
click at [323, 90] on button "Save" at bounding box center [324, 89] width 22 height 10
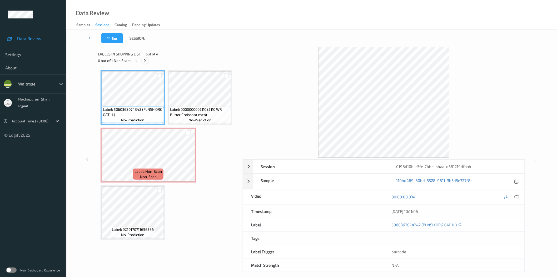
click at [145, 59] on icon at bounding box center [145, 60] width 4 height 5
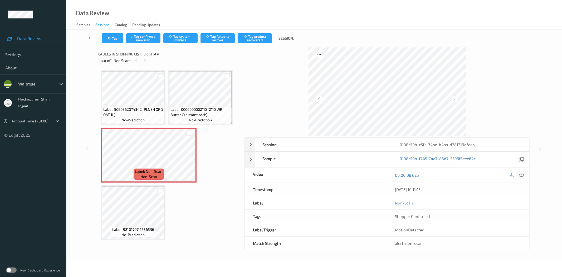
click at [522, 175] on icon at bounding box center [521, 175] width 5 height 5
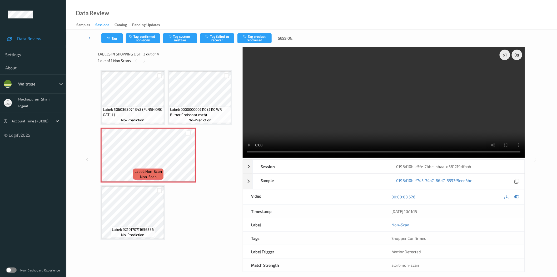
click at [259, 156] on div "x 1 0 s Session 0198d10b-c5fe-74be-b4aa-d381219dfaab Session ID 0198d10b-c5fe-7…" at bounding box center [384, 159] width 282 height 225
click at [188, 158] on icon at bounding box center [188, 159] width 4 height 5
click at [183, 41] on button "Tag system-mistake" at bounding box center [180, 38] width 34 height 10
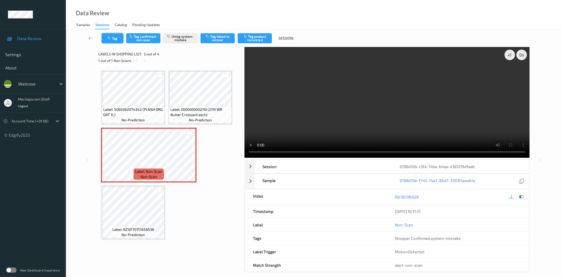
click at [109, 38] on icon "button" at bounding box center [109, 38] width 4 height 4
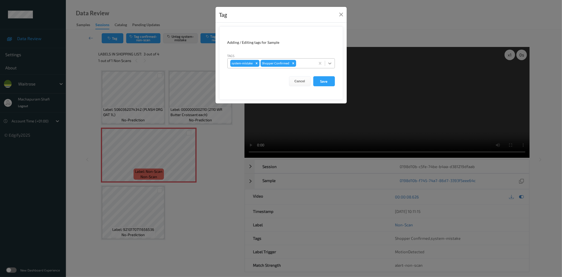
click at [331, 62] on icon at bounding box center [329, 63] width 5 height 5
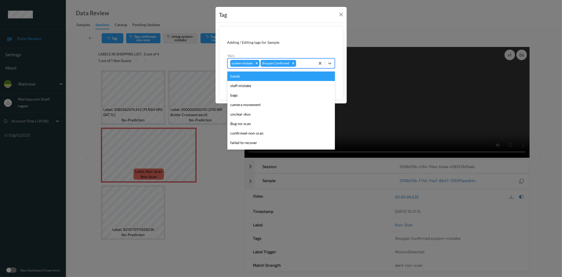
scroll to position [103, 0]
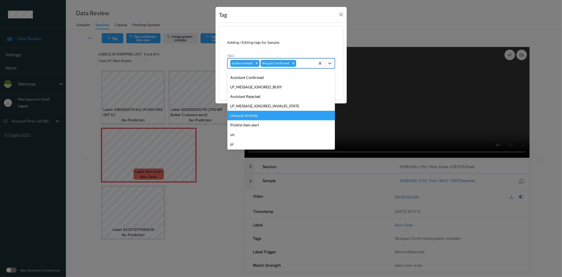
click at [259, 116] on div "Unusual-Activity" at bounding box center [280, 115] width 107 height 9
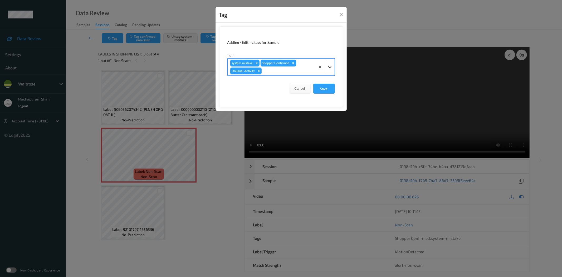
click at [328, 66] on icon at bounding box center [329, 66] width 5 height 5
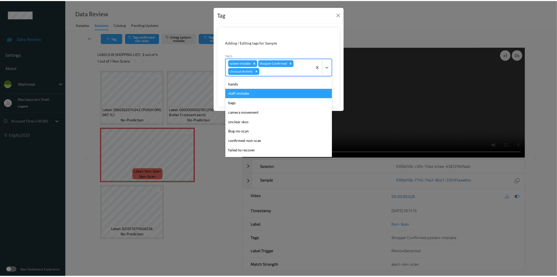
scroll to position [94, 0]
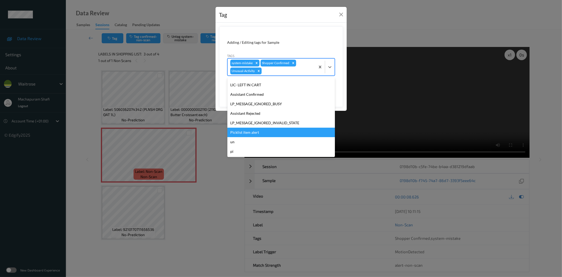
click at [242, 132] on div "Picklist item alert" at bounding box center [280, 132] width 107 height 9
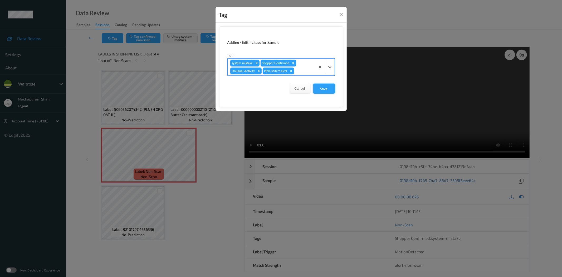
click at [323, 85] on button "Save" at bounding box center [324, 89] width 22 height 10
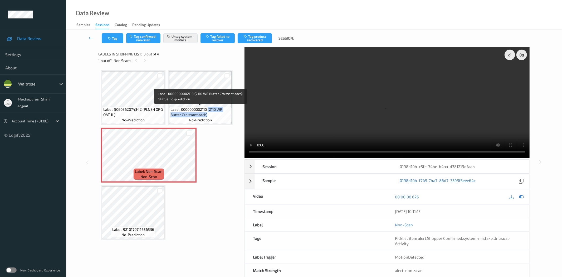
drag, startPoint x: 208, startPoint y: 110, endPoint x: 219, endPoint y: 117, distance: 13.0
click at [219, 117] on div "Label: 0000000002110 (2110 WR Butter Croissant each) no-prediction" at bounding box center [200, 114] width 62 height 16
copy span "(2110 WR Butter Croissant each)"
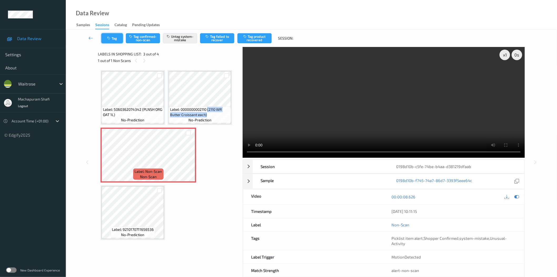
click at [112, 38] on button "Tag" at bounding box center [112, 38] width 22 height 10
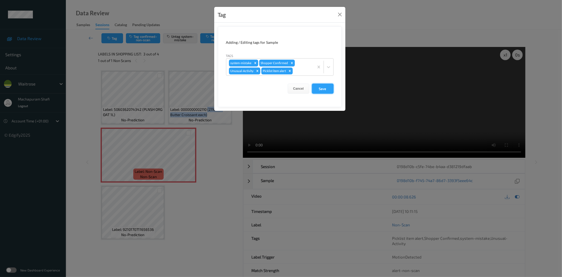
click at [321, 90] on button "Save" at bounding box center [323, 89] width 22 height 10
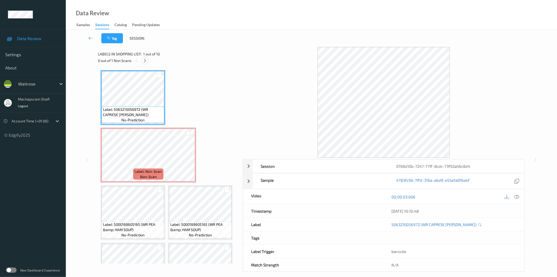
click at [147, 60] on icon at bounding box center [145, 60] width 4 height 5
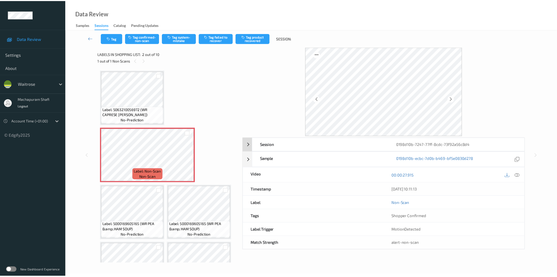
scroll to position [3, 0]
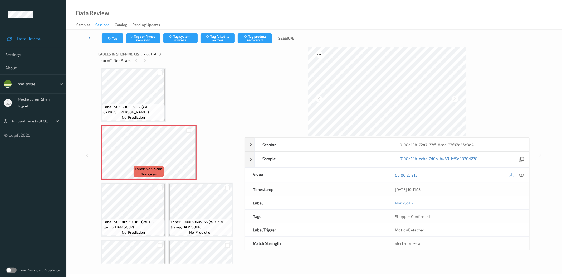
click at [523, 174] on icon at bounding box center [521, 175] width 5 height 5
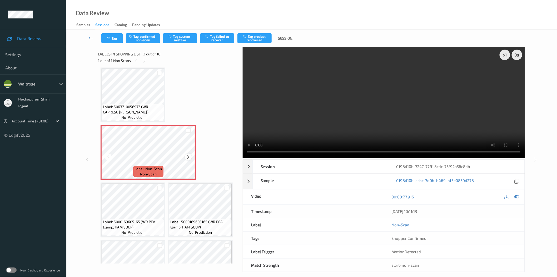
click at [187, 156] on icon at bounding box center [188, 156] width 4 height 5
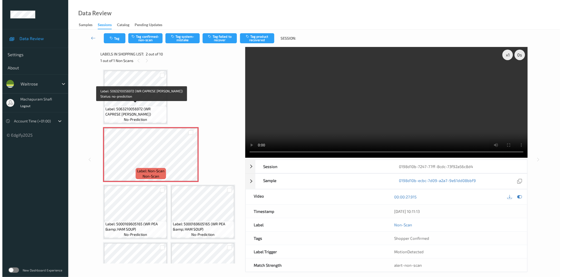
scroll to position [0, 0]
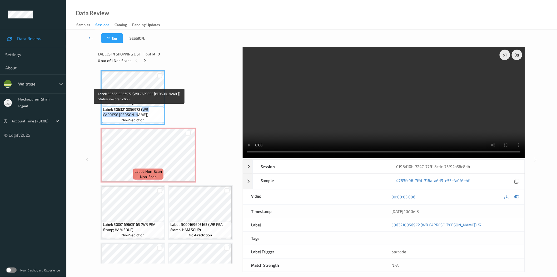
drag, startPoint x: 142, startPoint y: 109, endPoint x: 148, endPoint y: 115, distance: 7.6
click at [148, 115] on span "Label: 5063210056972 (WR CAPRESE FIORELLI)" at bounding box center [133, 112] width 60 height 11
copy span "WR CAPRESE FIORELLI)"
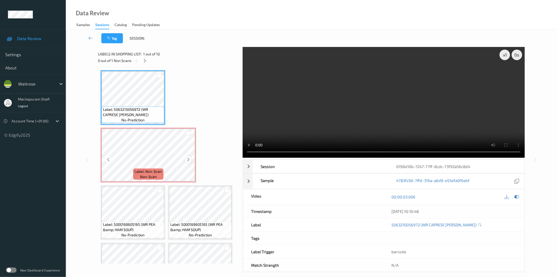
click at [189, 159] on icon at bounding box center [188, 159] width 4 height 5
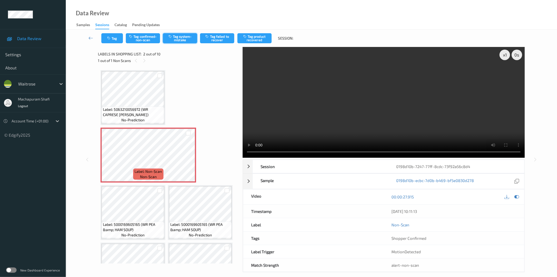
click at [177, 38] on button "Tag system-mistake" at bounding box center [180, 38] width 34 height 10
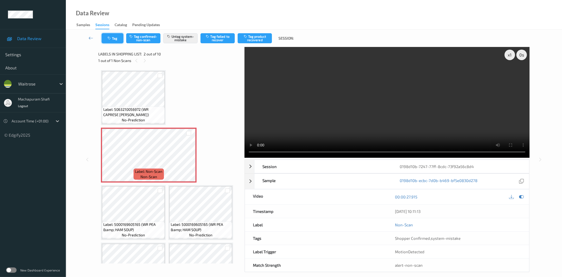
click at [119, 38] on button "Tag" at bounding box center [113, 38] width 22 height 10
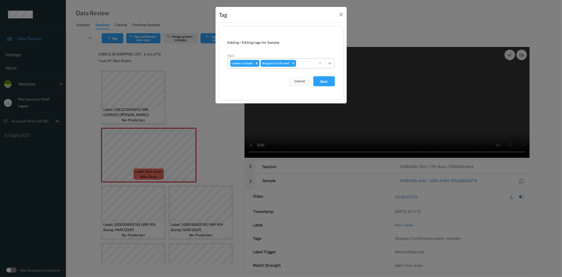
click at [327, 63] on icon at bounding box center [329, 63] width 5 height 5
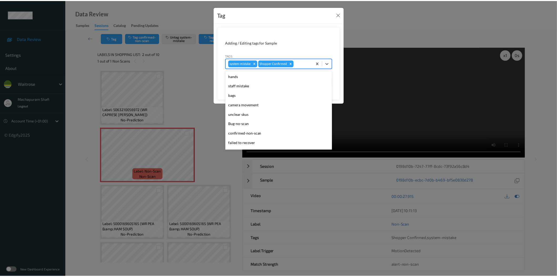
scroll to position [103, 0]
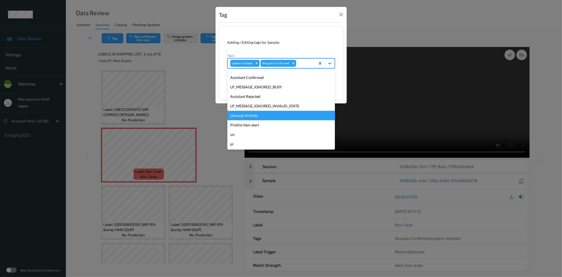
click at [252, 112] on div "Unusual-Activity" at bounding box center [280, 115] width 107 height 9
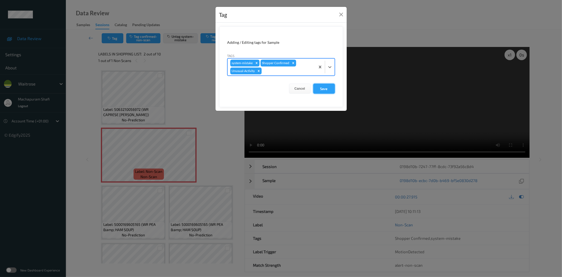
click at [320, 88] on button "Save" at bounding box center [324, 89] width 22 height 10
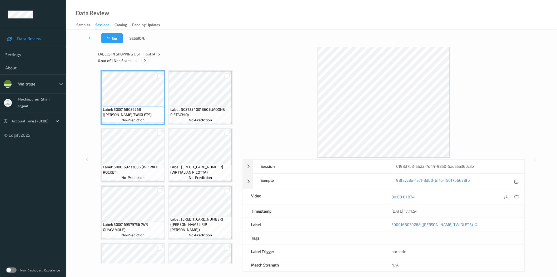
click at [147, 58] on icon at bounding box center [145, 60] width 4 height 5
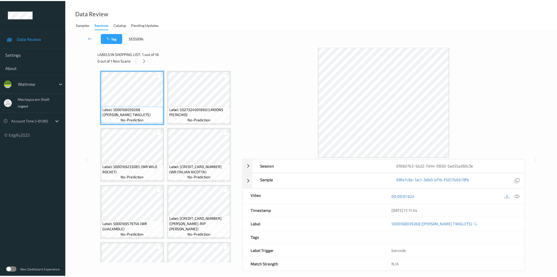
scroll to position [320, 0]
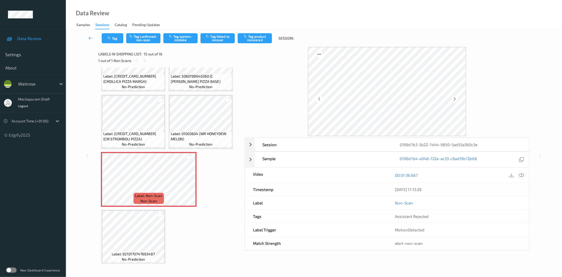
click at [521, 175] on icon at bounding box center [521, 175] width 5 height 5
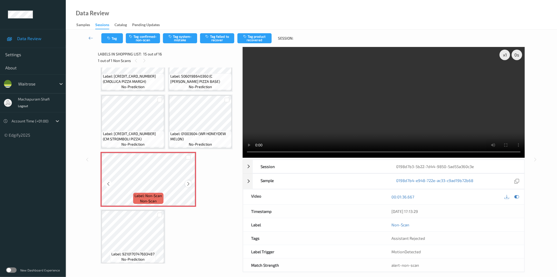
click at [185, 180] on div at bounding box center [188, 183] width 7 height 7
click at [183, 37] on button "Tag system-mistake" at bounding box center [180, 38] width 34 height 10
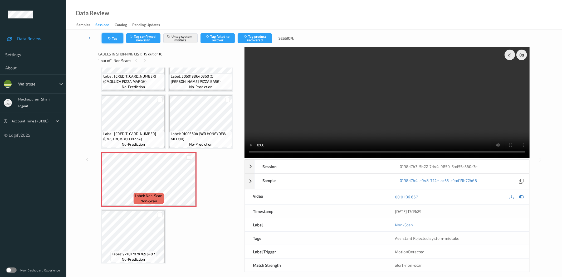
click at [110, 38] on icon "button" at bounding box center [109, 38] width 4 height 4
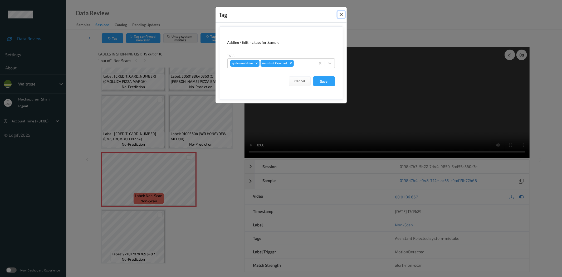
click at [340, 14] on button "Close" at bounding box center [340, 14] width 7 height 7
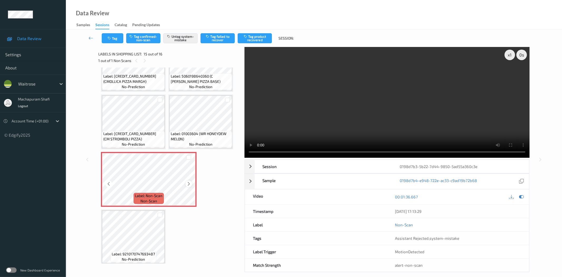
click at [187, 181] on icon at bounding box center [189, 183] width 4 height 5
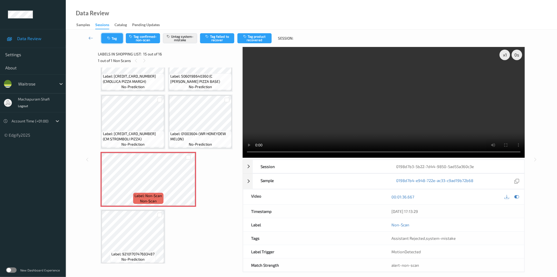
click at [116, 40] on button "Tag" at bounding box center [112, 38] width 22 height 10
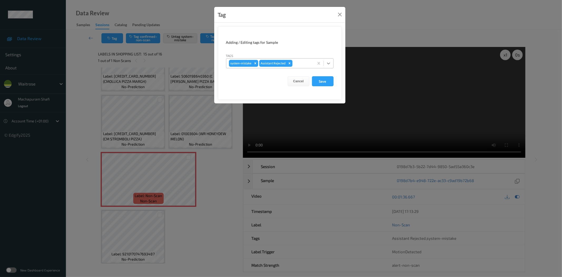
click at [325, 62] on div at bounding box center [328, 62] width 9 height 9
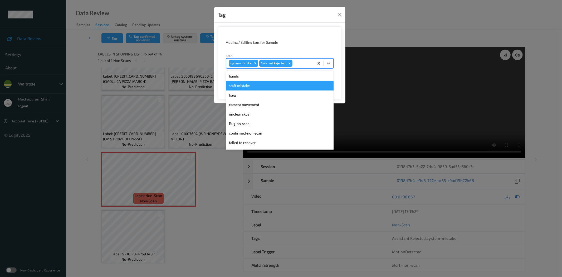
scroll to position [103, 0]
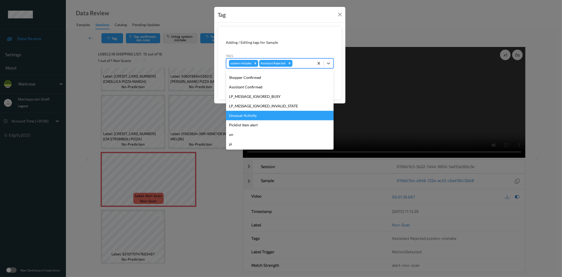
click at [246, 117] on div "Unusual-Activity" at bounding box center [279, 115] width 107 height 9
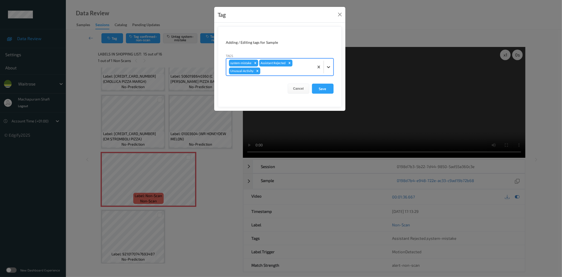
drag, startPoint x: 324, startPoint y: 67, endPoint x: 315, endPoint y: 74, distance: 12.0
click at [325, 67] on div at bounding box center [328, 66] width 9 height 9
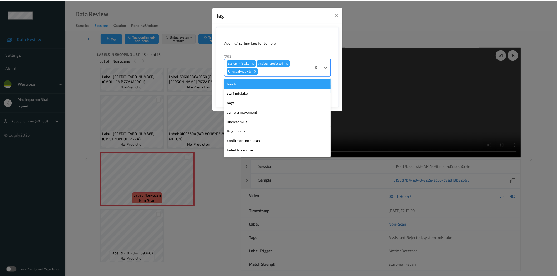
scroll to position [94, 0]
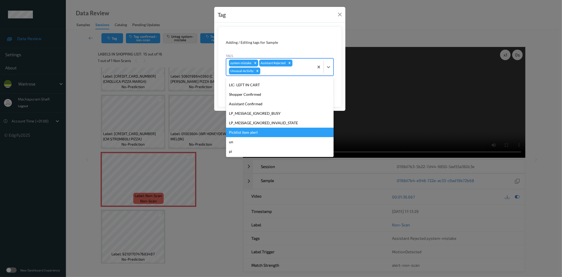
click at [254, 129] on div "Picklist item alert" at bounding box center [279, 132] width 107 height 9
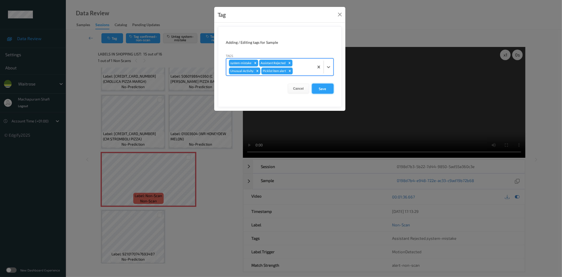
click at [332, 85] on button "Save" at bounding box center [323, 89] width 22 height 10
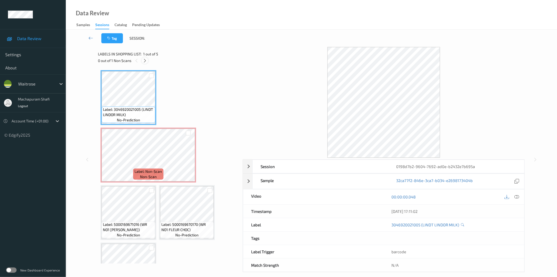
click at [146, 59] on icon at bounding box center [145, 60] width 4 height 5
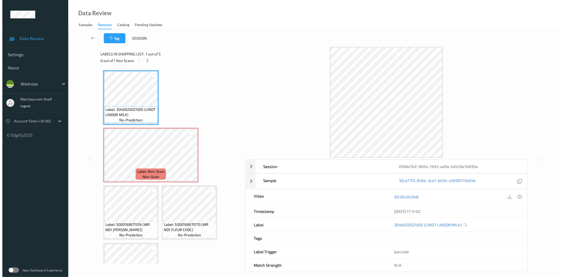
scroll to position [3, 0]
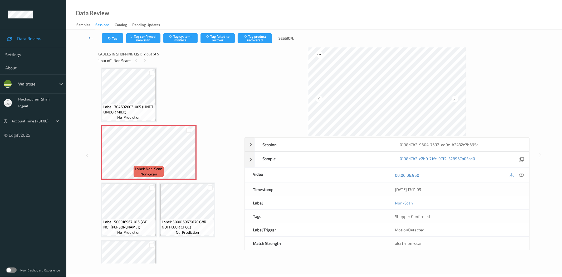
click at [522, 174] on icon at bounding box center [521, 175] width 5 height 5
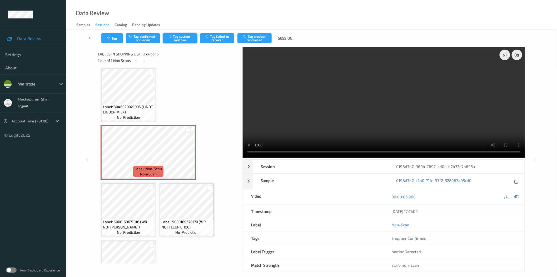
click at [182, 38] on button "Tag system-mistake" at bounding box center [180, 38] width 34 height 10
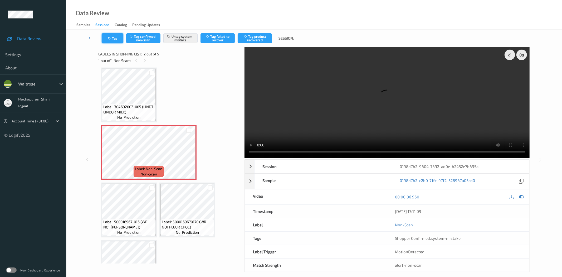
click at [111, 40] on icon "button" at bounding box center [109, 38] width 4 height 4
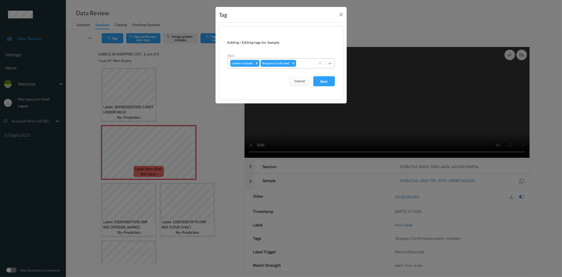
click at [331, 62] on icon at bounding box center [329, 63] width 5 height 5
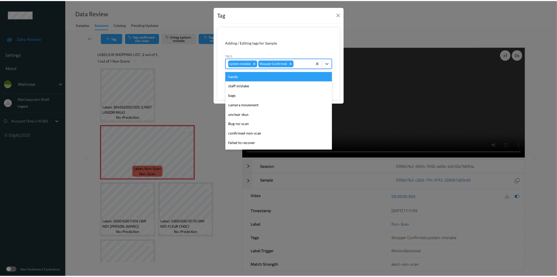
scroll to position [103, 0]
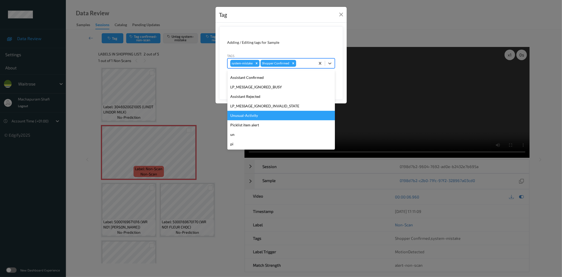
click at [259, 112] on div "Unusual-Activity" at bounding box center [280, 115] width 107 height 9
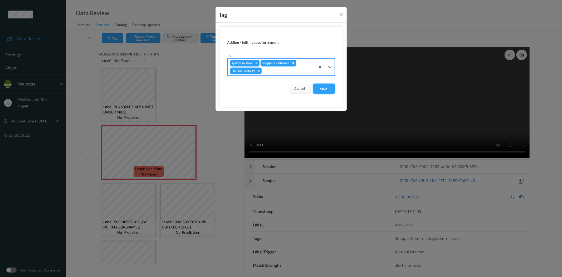
click at [328, 85] on button "Save" at bounding box center [324, 89] width 22 height 10
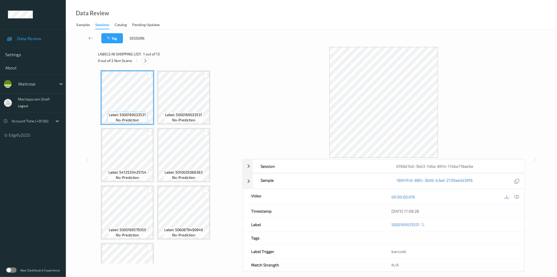
click at [146, 58] on icon at bounding box center [145, 60] width 4 height 5
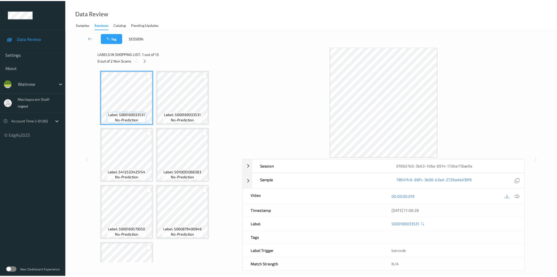
scroll to position [174, 0]
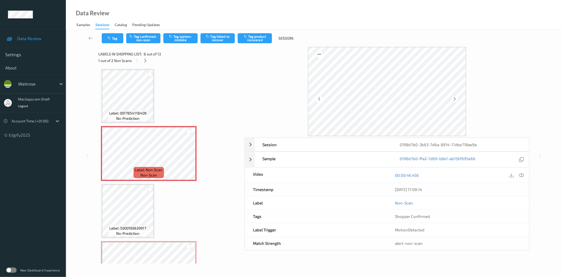
click at [521, 175] on icon at bounding box center [521, 175] width 5 height 5
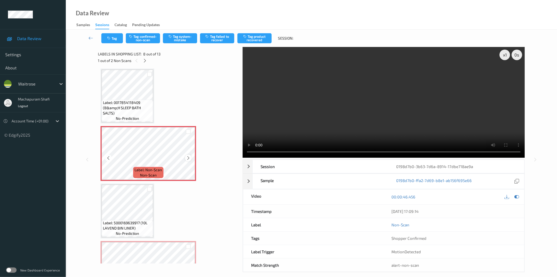
click at [188, 156] on icon at bounding box center [188, 157] width 4 height 5
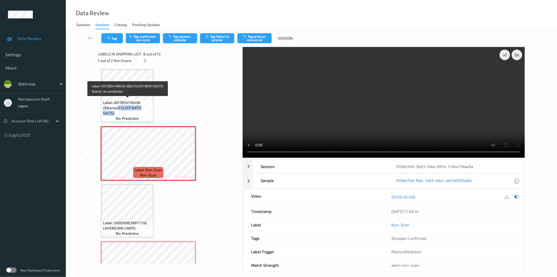
drag, startPoint x: 117, startPoint y: 106, endPoint x: 144, endPoint y: 111, distance: 26.7
click at [144, 111] on span "Label: 0017854118409 (B&amp;H SLEEP BATH SALTS)" at bounding box center [127, 108] width 49 height 16
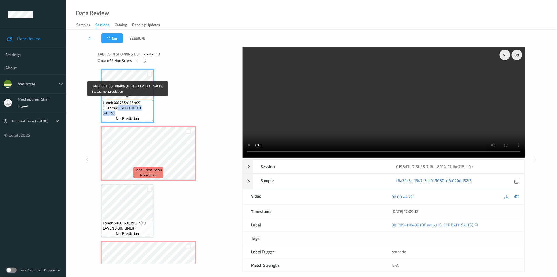
copy span "H SLEEP BATH SALTS)"
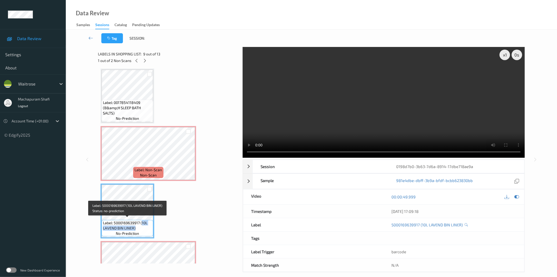
drag, startPoint x: 141, startPoint y: 221, endPoint x: 148, endPoint y: 225, distance: 8.2
click at [148, 225] on span "Label: 5000169639917 (10L LAVEND BIN LINER)" at bounding box center [127, 225] width 49 height 11
copy span "10L LAVEND BIN LINER)"
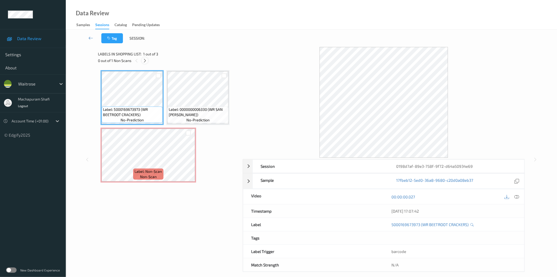
click at [143, 59] on icon at bounding box center [145, 60] width 4 height 5
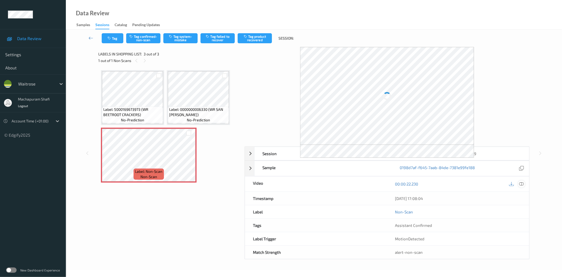
click at [522, 183] on icon at bounding box center [521, 183] width 5 height 5
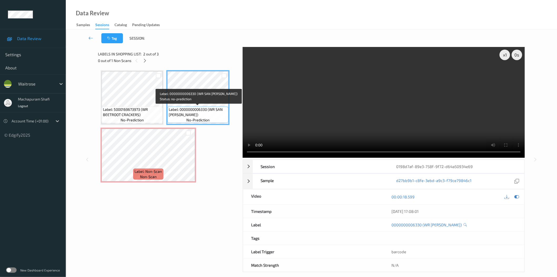
click at [210, 110] on span "Label: 0000000006330 (WR SAN FRAN BLOOMER)" at bounding box center [198, 112] width 58 height 11
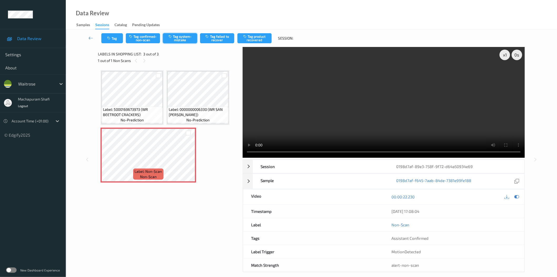
click at [186, 40] on button "Tag system-mistake" at bounding box center [180, 38] width 34 height 10
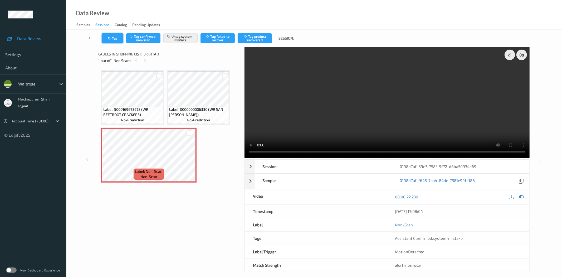
click at [107, 38] on icon "button" at bounding box center [109, 38] width 4 height 4
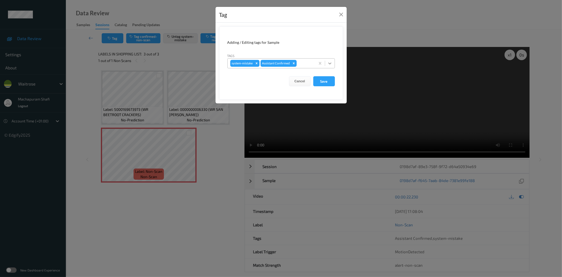
click at [329, 64] on icon at bounding box center [329, 63] width 5 height 5
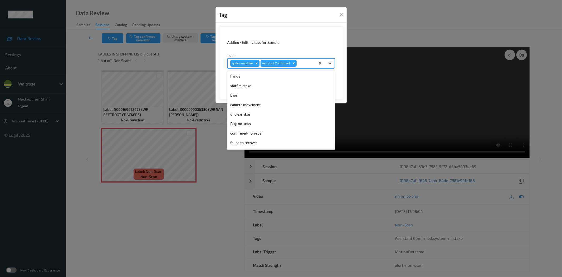
scroll to position [103, 0]
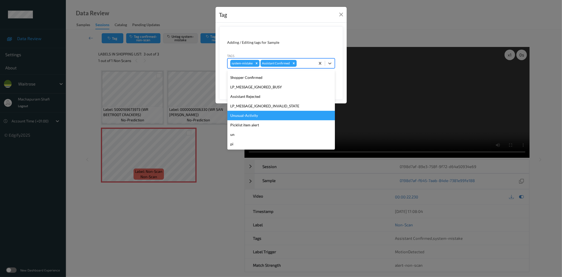
click at [249, 115] on div "Unusual-Activity" at bounding box center [280, 115] width 107 height 9
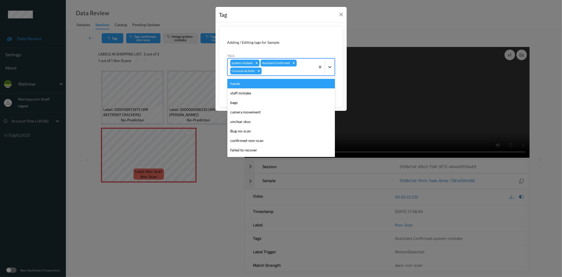
click at [330, 67] on icon at bounding box center [329, 67] width 3 height 2
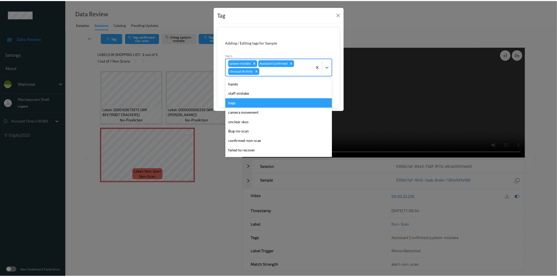
scroll to position [94, 0]
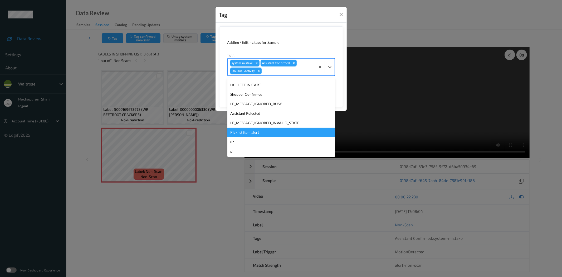
click at [244, 132] on div "Picklist item alert" at bounding box center [280, 132] width 107 height 9
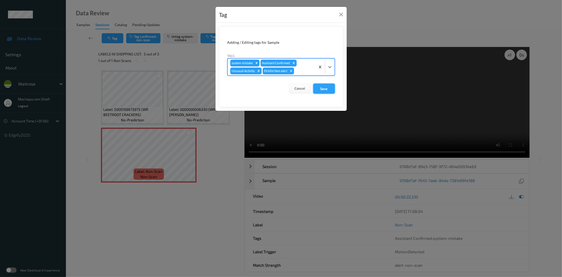
click at [322, 87] on button "Save" at bounding box center [324, 89] width 22 height 10
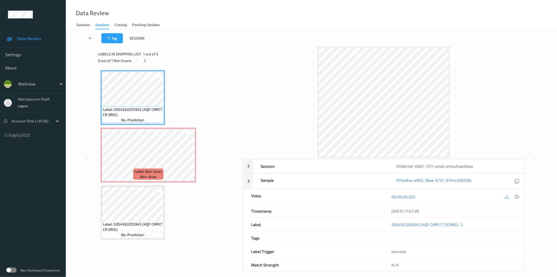
click at [143, 61] on icon at bounding box center [145, 60] width 4 height 5
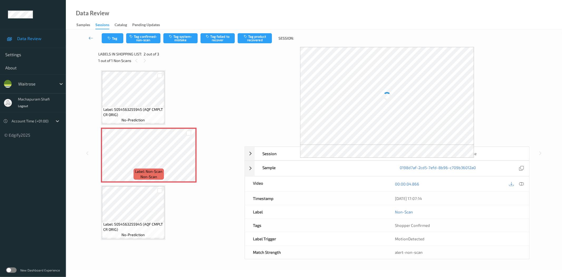
drag, startPoint x: 520, startPoint y: 184, endPoint x: 514, endPoint y: 157, distance: 27.4
click at [520, 184] on icon at bounding box center [521, 183] width 5 height 5
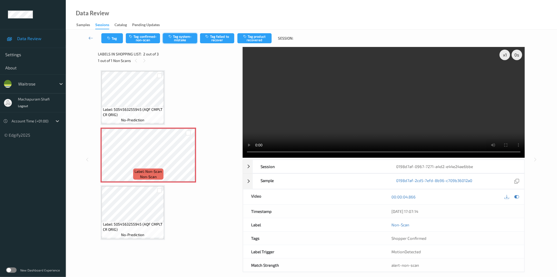
click at [186, 41] on button "Tag system-mistake" at bounding box center [180, 38] width 34 height 10
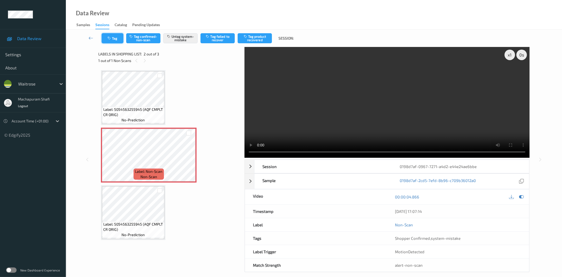
click at [115, 37] on button "Tag" at bounding box center [113, 38] width 22 height 10
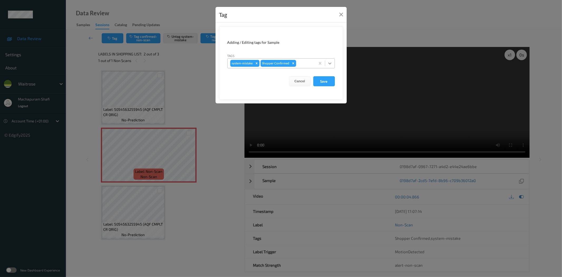
click at [334, 63] on div at bounding box center [329, 62] width 9 height 9
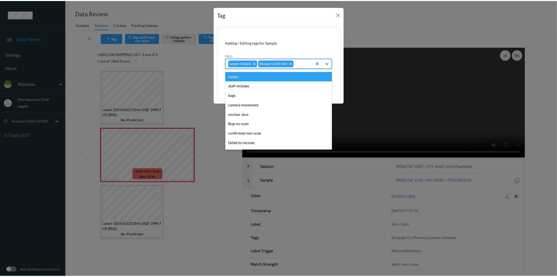
scroll to position [103, 0]
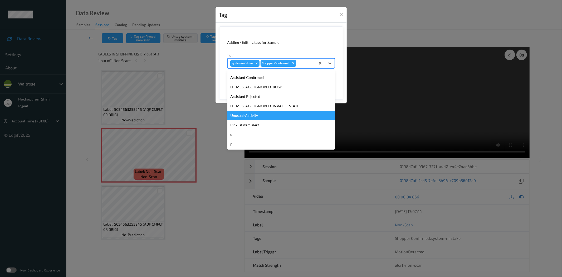
click at [247, 116] on div "Unusual-Activity" at bounding box center [280, 115] width 107 height 9
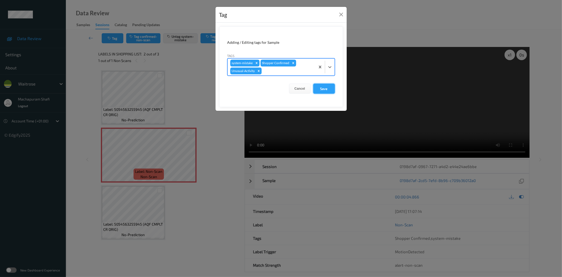
click at [325, 89] on button "Save" at bounding box center [324, 89] width 22 height 10
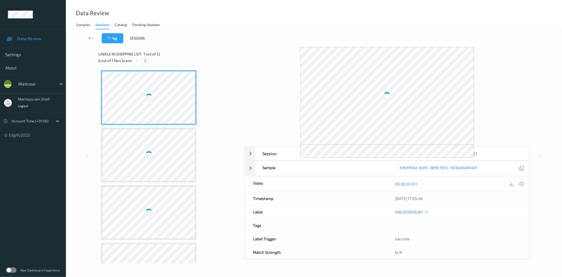
click at [146, 59] on icon at bounding box center [145, 60] width 4 height 5
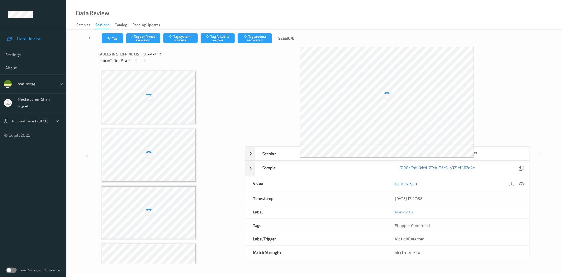
scroll to position [345, 0]
click at [520, 181] on div at bounding box center [521, 183] width 7 height 7
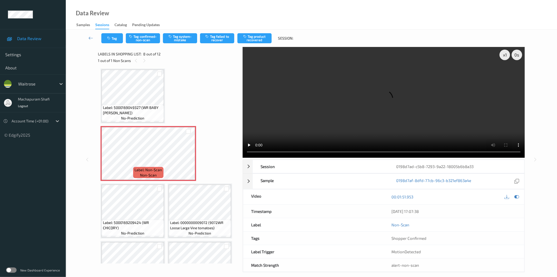
scroll to position [206, 0]
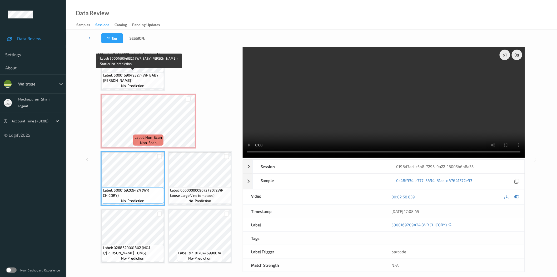
click at [151, 79] on span "Label: 5000169049327 (WR BABY [PERSON_NAME])" at bounding box center [133, 77] width 60 height 11
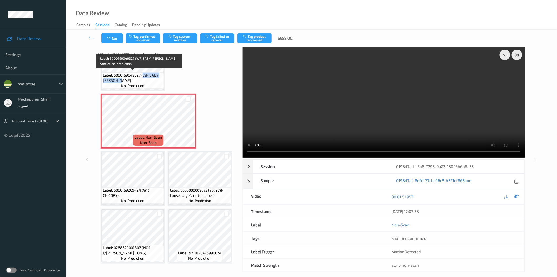
drag, startPoint x: 143, startPoint y: 74, endPoint x: 155, endPoint y: 78, distance: 12.6
click at [155, 78] on span "Label: 5000169049327 (WR BABY PAK CHOI)" at bounding box center [133, 77] width 60 height 11
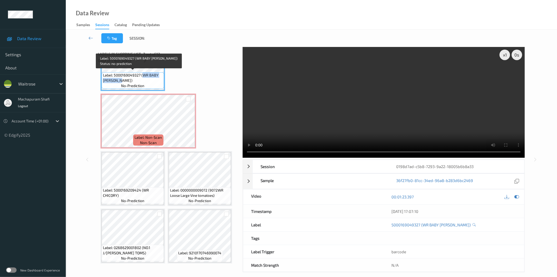
copy span "WR BABY PAK CHOI)"
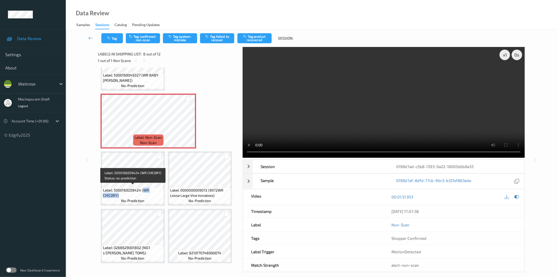
drag, startPoint x: 144, startPoint y: 188, endPoint x: 148, endPoint y: 193, distance: 6.2
click at [148, 193] on span "Label: 5000169209424 (WR CHICORY)" at bounding box center [133, 192] width 60 height 11
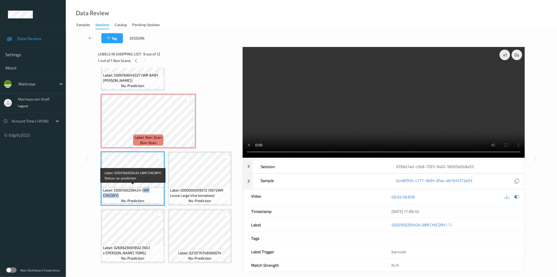
copy span "WR CHICORY)"
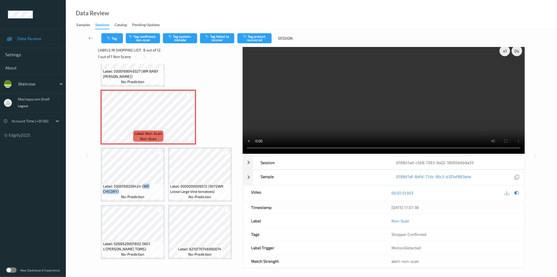
scroll to position [6, 0]
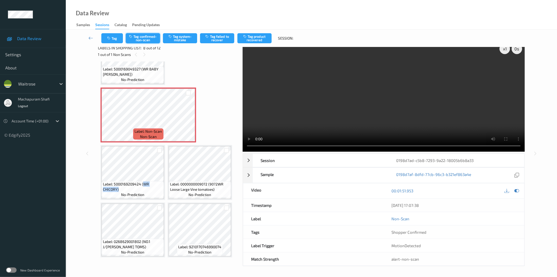
click at [146, 41] on button "Tag confirmed-non-scan" at bounding box center [143, 38] width 34 height 10
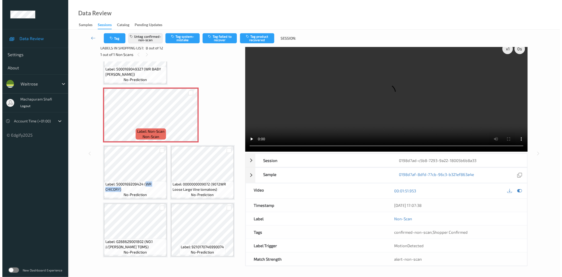
scroll to position [0, 0]
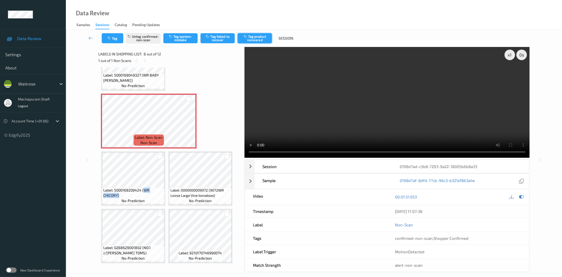
click at [259, 36] on button "Tag product recovered" at bounding box center [255, 38] width 34 height 10
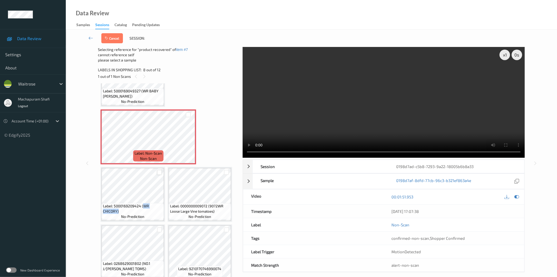
click at [157, 171] on div at bounding box center [159, 172] width 5 height 5
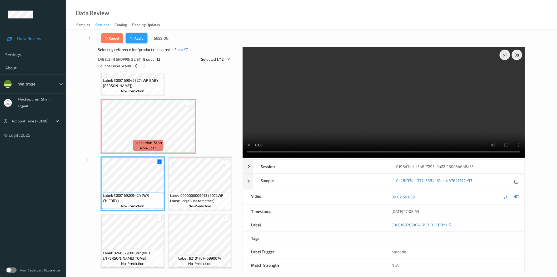
click at [141, 36] on button "Apply" at bounding box center [137, 38] width 22 height 10
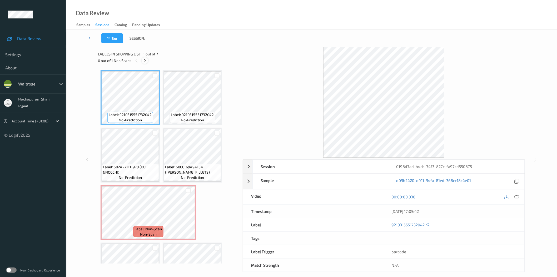
click at [144, 60] on icon at bounding box center [145, 60] width 4 height 5
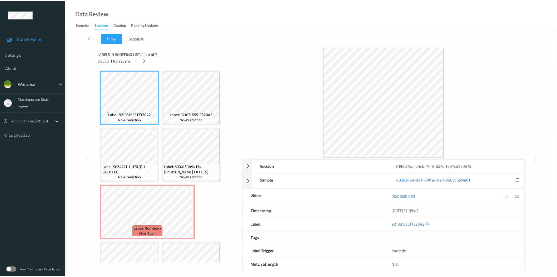
scroll to position [35, 0]
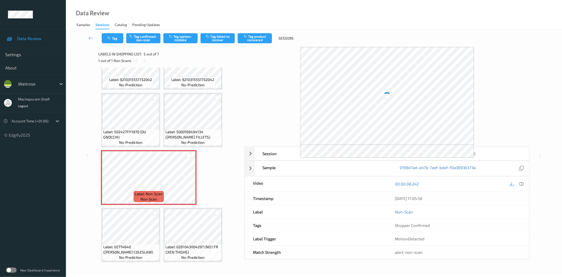
drag, startPoint x: 523, startPoint y: 184, endPoint x: 488, endPoint y: 136, distance: 58.8
click at [523, 184] on icon at bounding box center [521, 183] width 5 height 5
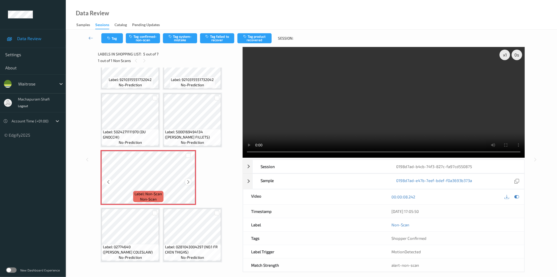
click at [189, 180] on icon at bounding box center [188, 181] width 4 height 5
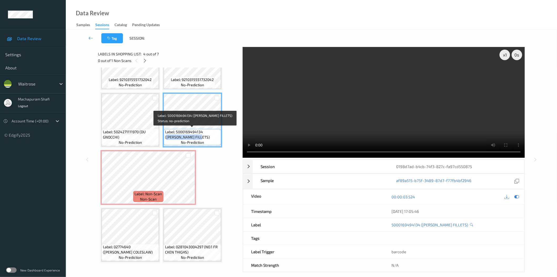
drag, startPoint x: 204, startPoint y: 132, endPoint x: 214, endPoint y: 139, distance: 12.3
click at [214, 139] on span "Label: 5000169494134 (WR SALMON FILLETS)" at bounding box center [192, 134] width 55 height 11
copy span "WR SALMON FILLETS)"
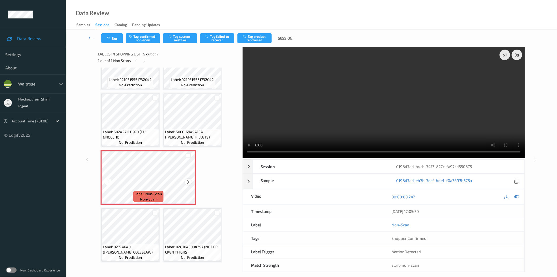
click at [187, 180] on icon at bounding box center [188, 181] width 4 height 5
click at [145, 38] on button "Tag confirmed-non-scan" at bounding box center [143, 38] width 34 height 10
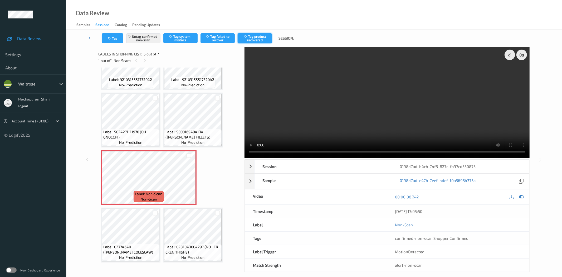
click at [259, 35] on button "Tag product recovered" at bounding box center [255, 38] width 34 height 10
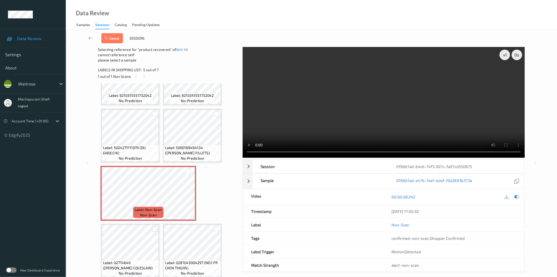
click at [154, 227] on div at bounding box center [155, 228] width 5 height 5
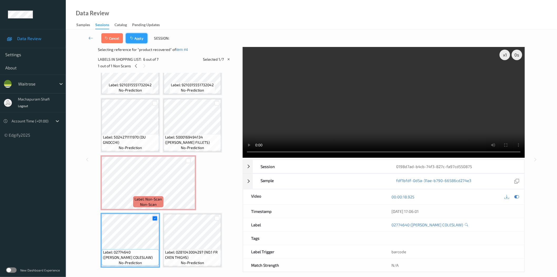
click at [139, 39] on button "Apply" at bounding box center [137, 38] width 22 height 10
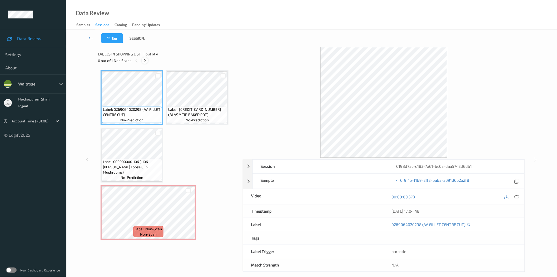
click at [144, 62] on icon at bounding box center [145, 60] width 4 height 5
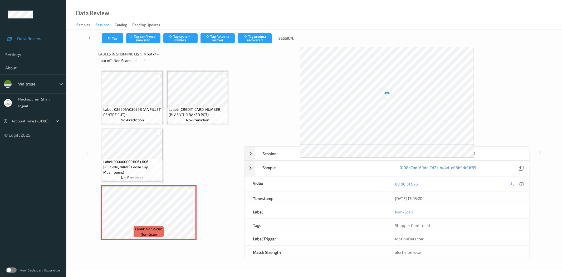
click at [520, 183] on icon at bounding box center [521, 183] width 5 height 5
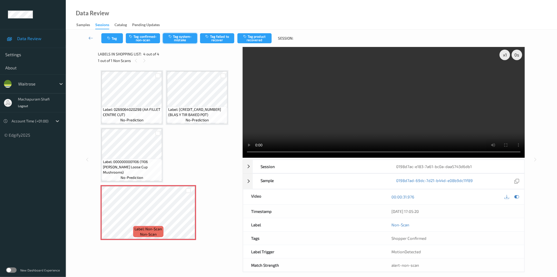
click at [190, 38] on button "Tag system-mistake" at bounding box center [180, 38] width 34 height 10
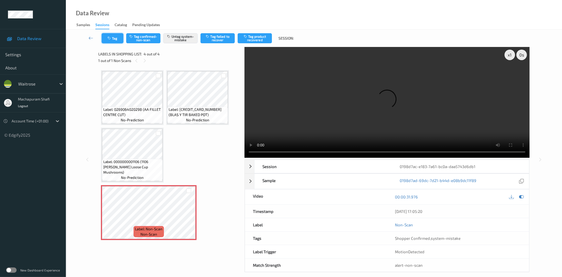
click at [112, 41] on button "Tag" at bounding box center [113, 38] width 22 height 10
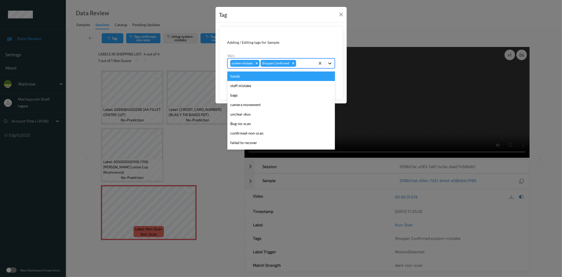
click at [328, 62] on icon at bounding box center [329, 63] width 5 height 5
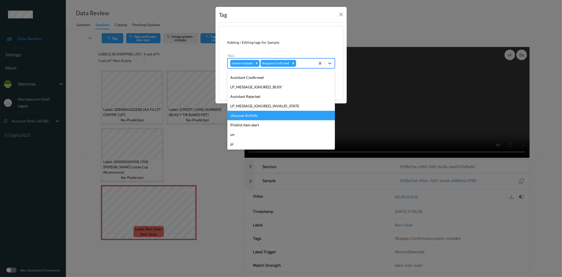
click at [251, 114] on div "Unusual-Activity" at bounding box center [280, 115] width 107 height 9
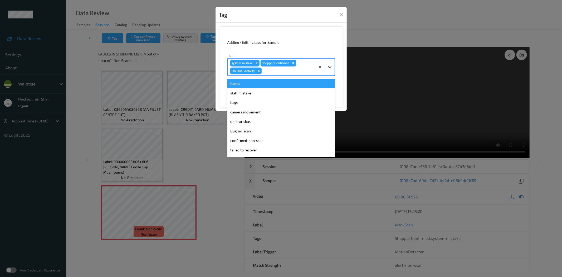
click at [331, 65] on icon at bounding box center [329, 66] width 5 height 5
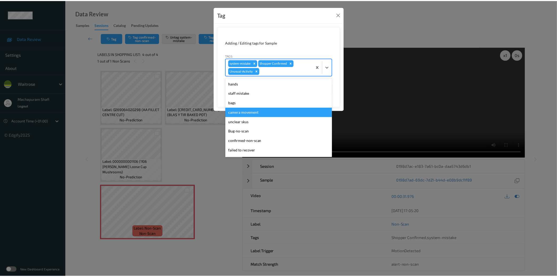
scroll to position [94, 0]
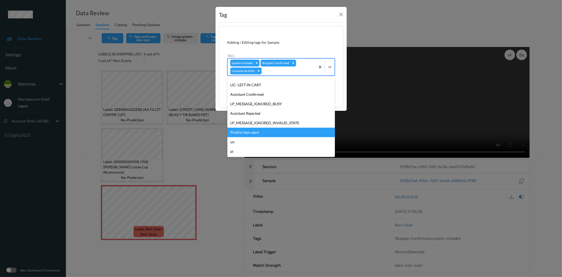
click at [245, 132] on div "Picklist item alert" at bounding box center [280, 132] width 107 height 9
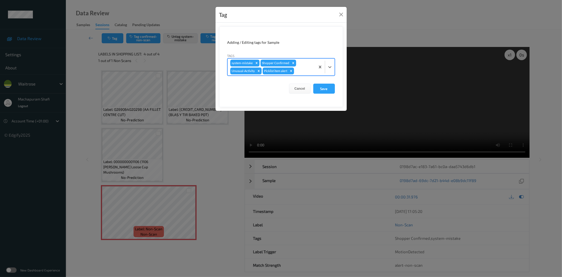
click at [327, 83] on form "Adding / Editing tags for Sample Tags option Picklist item alert, selected. Sel…" at bounding box center [281, 66] width 124 height 81
click at [322, 88] on button "Save" at bounding box center [324, 89] width 22 height 10
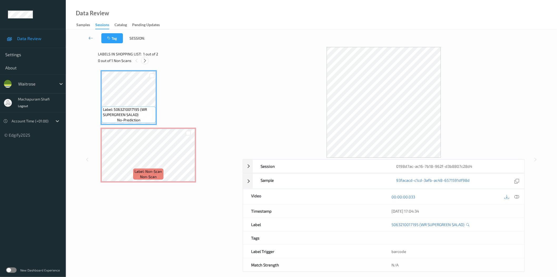
click at [144, 61] on icon at bounding box center [145, 60] width 4 height 5
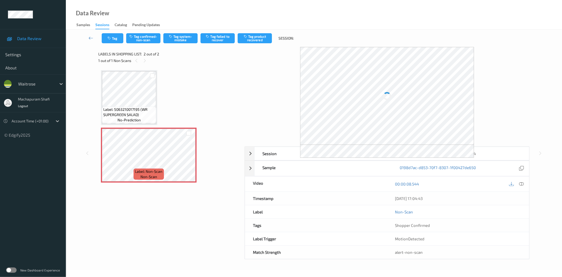
drag, startPoint x: 519, startPoint y: 182, endPoint x: 511, endPoint y: 148, distance: 35.5
click at [519, 182] on icon at bounding box center [521, 183] width 5 height 5
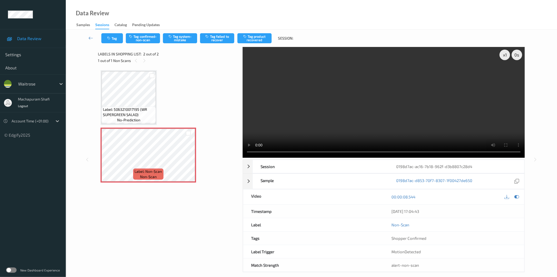
click at [179, 43] on div "Tag Tag confirmed-non-scan Tag system-mistake Tag failed to recover Tag product…" at bounding box center [312, 38] width 470 height 17
click at [187, 37] on button "Tag system-mistake" at bounding box center [180, 38] width 34 height 10
click at [178, 41] on button "Tag system-mistake" at bounding box center [180, 38] width 34 height 10
click at [181, 37] on button "Tag system-mistake" at bounding box center [180, 38] width 34 height 10
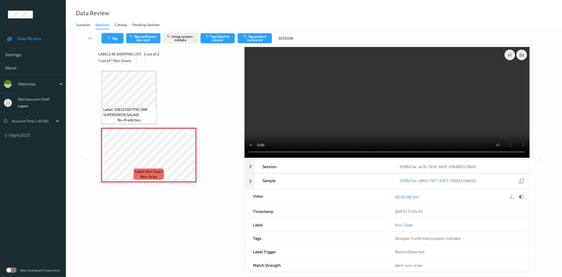
click at [115, 37] on button "Tag" at bounding box center [113, 38] width 22 height 10
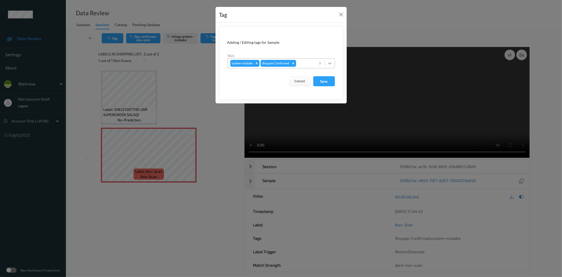
click at [325, 59] on div at bounding box center [329, 62] width 9 height 9
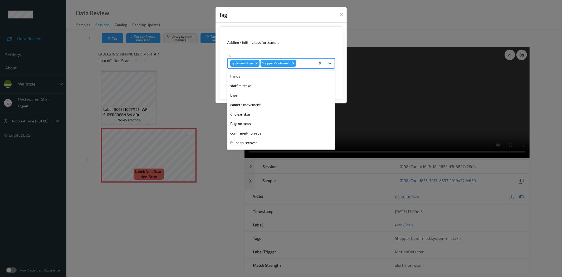
scroll to position [103, 0]
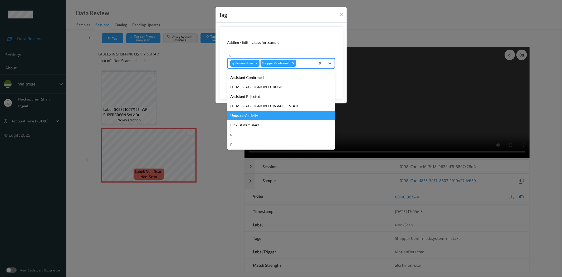
click at [252, 117] on div "Unusual-Activity" at bounding box center [280, 115] width 107 height 9
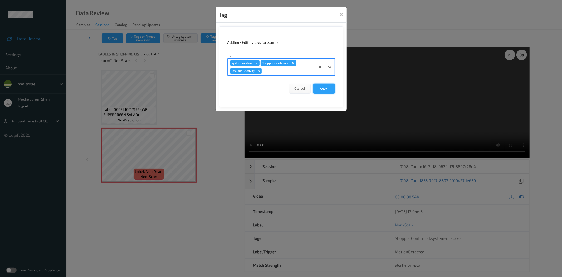
click at [323, 90] on button "Save" at bounding box center [324, 89] width 22 height 10
click at [324, 89] on button "Save" at bounding box center [324, 89] width 22 height 10
click at [324, 90] on button "Save" at bounding box center [324, 89] width 22 height 10
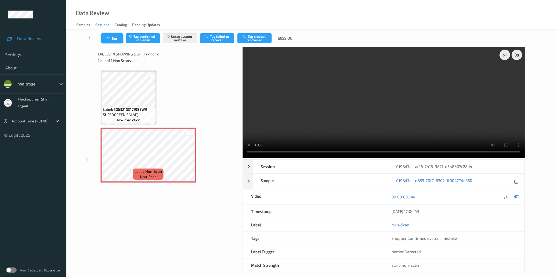
click at [114, 39] on button "Tag" at bounding box center [112, 38] width 22 height 10
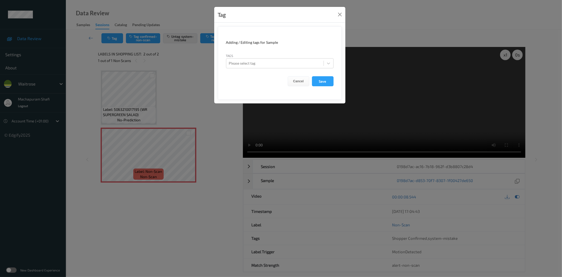
drag, startPoint x: 329, startPoint y: 63, endPoint x: 322, endPoint y: 69, distance: 8.6
click at [329, 64] on icon at bounding box center [328, 63] width 5 height 5
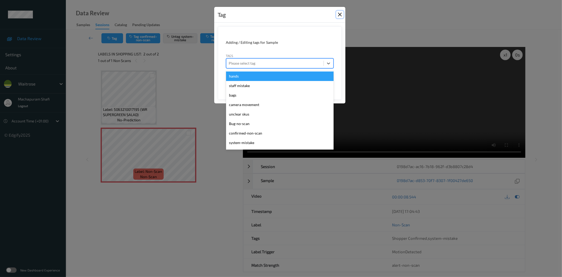
click at [341, 15] on button "Close" at bounding box center [339, 14] width 7 height 7
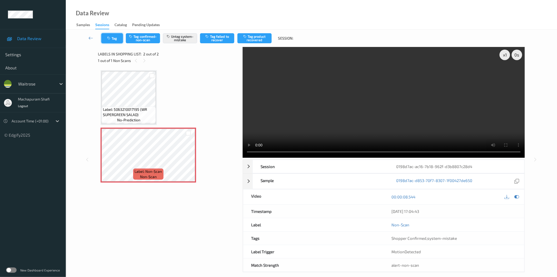
click at [113, 36] on button "Tag" at bounding box center [112, 38] width 22 height 10
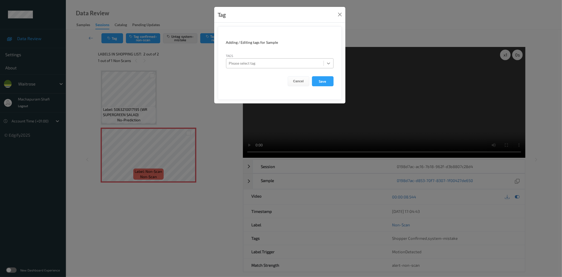
click at [328, 63] on icon at bounding box center [328, 63] width 5 height 5
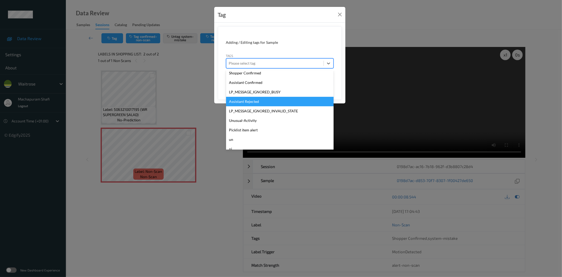
scroll to position [0, 0]
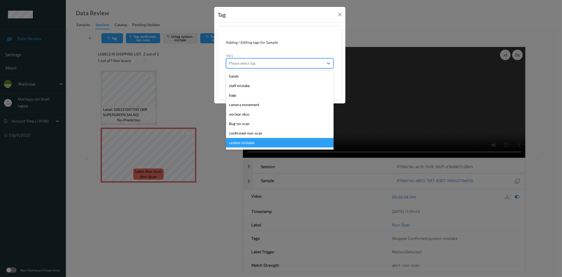
click at [249, 142] on div "system-mistake" at bounding box center [279, 142] width 107 height 9
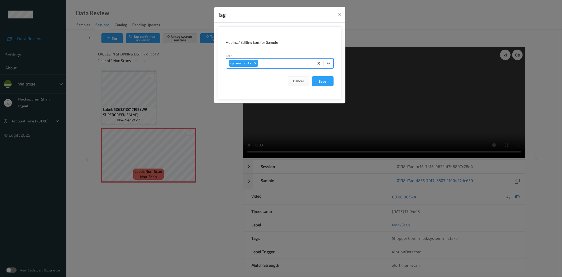
click at [328, 63] on icon at bounding box center [328, 63] width 5 height 5
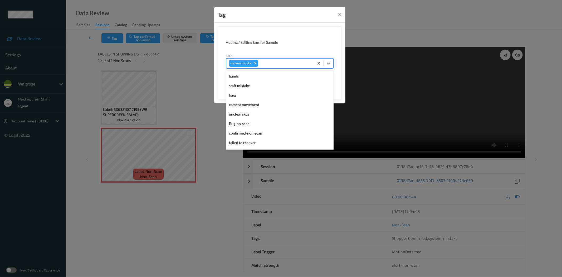
scroll to position [112, 0]
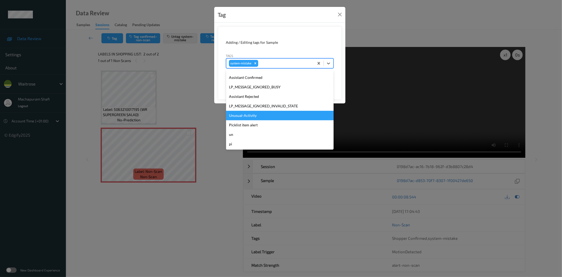
click at [251, 115] on div "Unusual-Activity" at bounding box center [279, 115] width 107 height 9
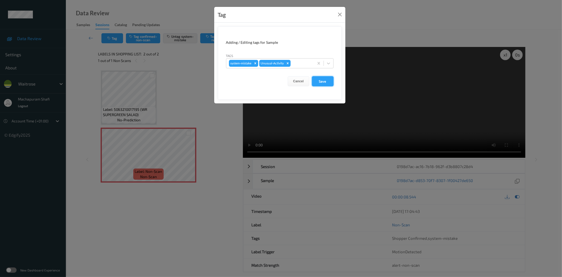
click at [326, 82] on button "Save" at bounding box center [323, 81] width 22 height 10
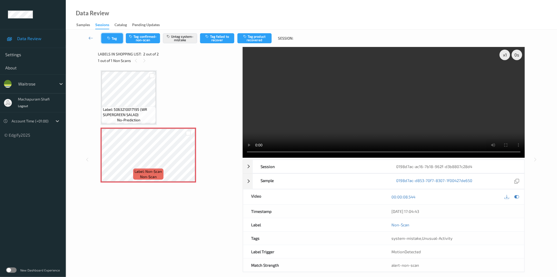
click at [115, 38] on button "Tag" at bounding box center [112, 38] width 22 height 10
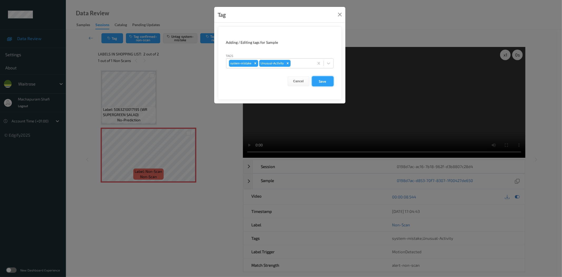
click at [324, 82] on button "Save" at bounding box center [323, 81] width 22 height 10
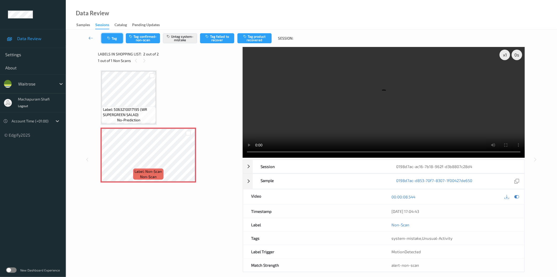
click at [112, 38] on button "Tag" at bounding box center [112, 38] width 22 height 10
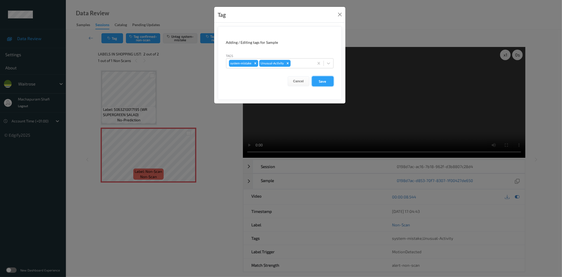
click at [324, 80] on button "Save" at bounding box center [323, 81] width 22 height 10
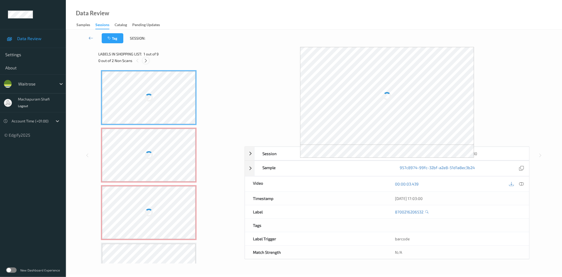
click at [145, 59] on icon at bounding box center [146, 60] width 4 height 5
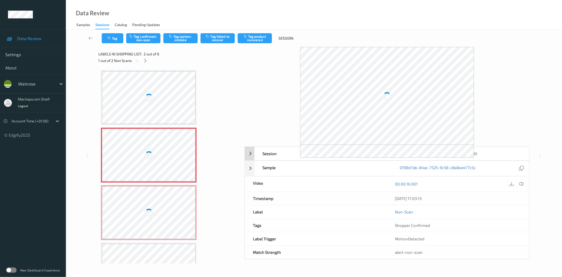
scroll to position [3, 0]
click at [520, 180] on div "00:00:16.901" at bounding box center [458, 183] width 142 height 15
click at [519, 183] on icon at bounding box center [521, 183] width 5 height 5
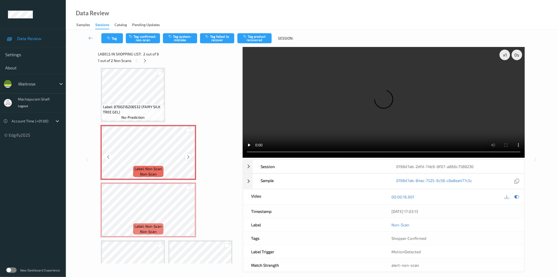
click at [188, 155] on icon at bounding box center [188, 156] width 4 height 5
click at [188, 156] on icon at bounding box center [188, 156] width 4 height 5
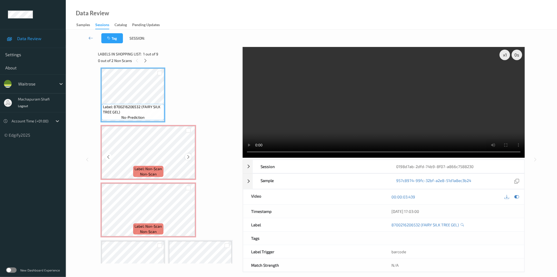
click at [189, 158] on icon at bounding box center [188, 156] width 4 height 5
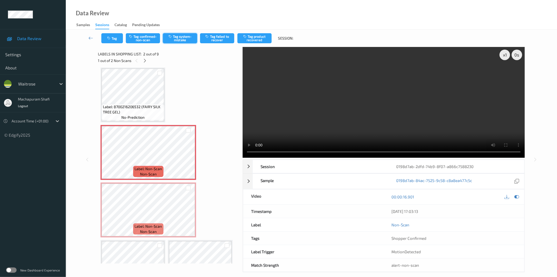
click at [190, 37] on button "Tag system-mistake" at bounding box center [180, 38] width 34 height 10
click at [177, 39] on button "Tag system-mistake" at bounding box center [180, 38] width 34 height 10
click at [177, 42] on button "Tag system-mistake" at bounding box center [180, 38] width 34 height 10
click at [180, 37] on button "Tag system-mistake" at bounding box center [180, 38] width 34 height 10
click at [179, 42] on button "Tag system-mistake" at bounding box center [180, 38] width 34 height 10
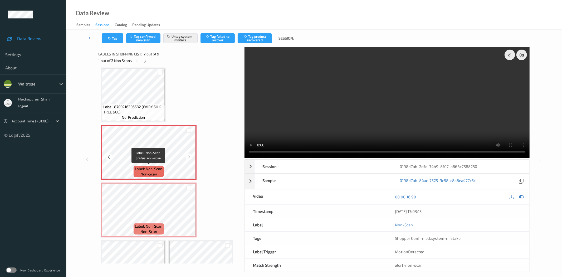
click at [149, 166] on div "Label: Non-Scan non-scan" at bounding box center [149, 171] width 30 height 11
click at [110, 35] on button "Tag" at bounding box center [113, 38] width 22 height 10
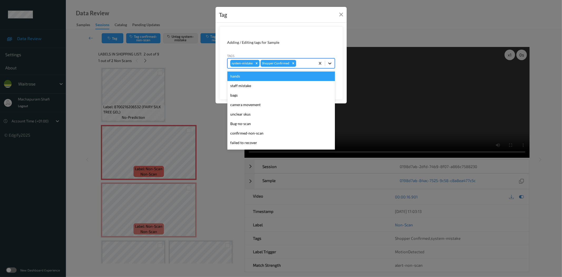
click at [330, 61] on icon at bounding box center [329, 63] width 5 height 5
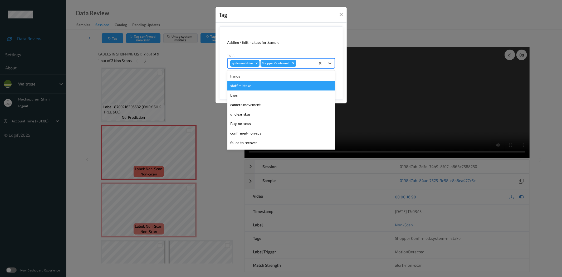
scroll to position [103, 0]
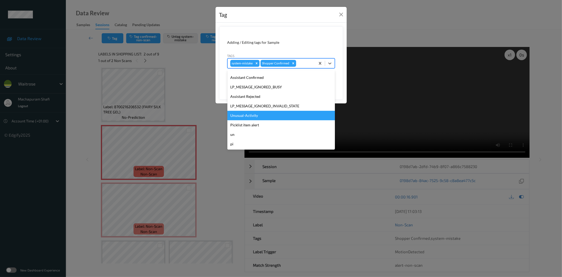
click at [244, 116] on div "Unusual-Activity" at bounding box center [280, 115] width 107 height 9
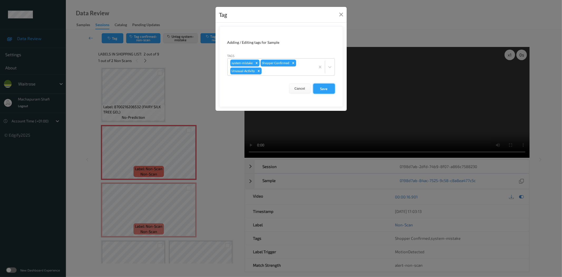
click at [320, 85] on button "Save" at bounding box center [324, 89] width 22 height 10
click at [322, 89] on button "Save" at bounding box center [324, 89] width 22 height 10
click at [324, 87] on button "Save" at bounding box center [324, 89] width 22 height 10
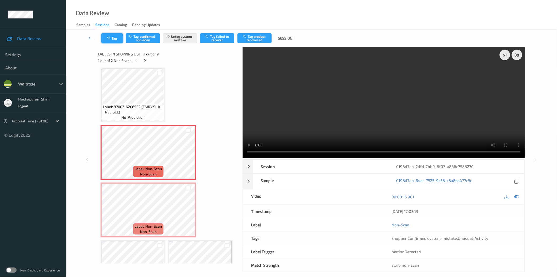
click at [109, 38] on icon "button" at bounding box center [109, 38] width 4 height 4
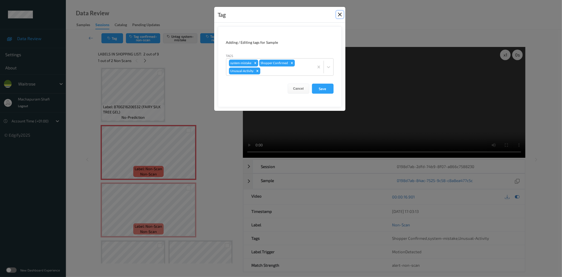
click at [339, 14] on button "Close" at bounding box center [339, 14] width 7 height 7
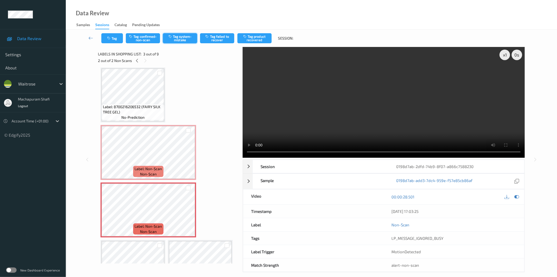
click at [180, 38] on button "Tag system-mistake" at bounding box center [180, 38] width 34 height 10
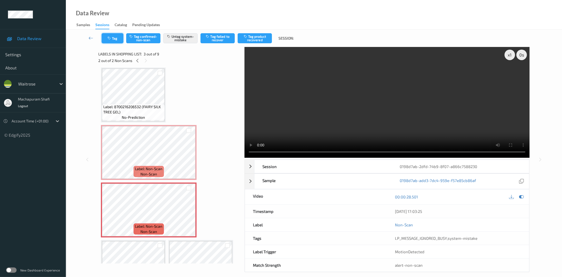
click at [109, 39] on icon "button" at bounding box center [109, 38] width 4 height 4
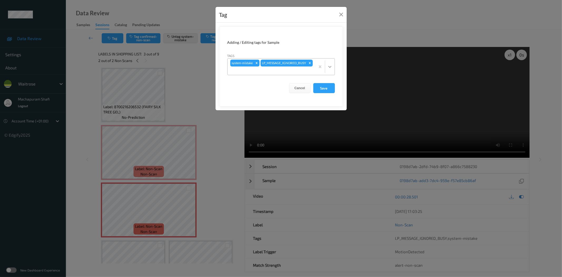
click at [328, 67] on icon at bounding box center [329, 66] width 5 height 5
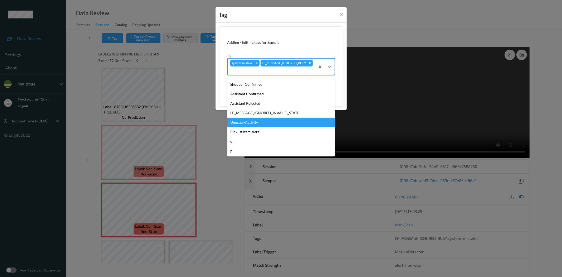
click at [255, 123] on div "Unusual-Activity" at bounding box center [280, 121] width 107 height 9
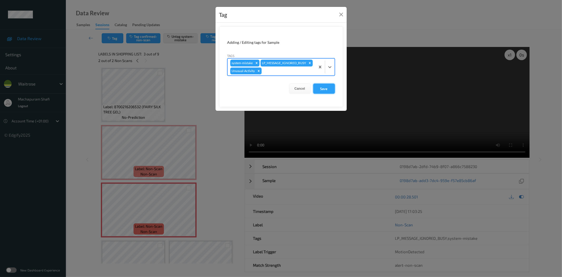
click at [323, 94] on button "Save" at bounding box center [324, 89] width 22 height 10
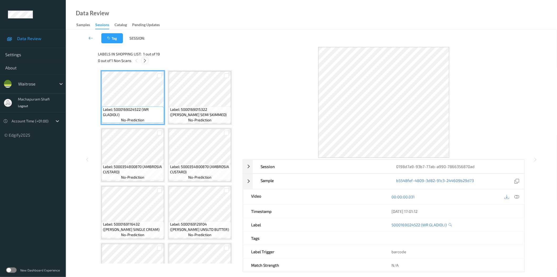
click at [146, 61] on icon at bounding box center [145, 60] width 4 height 5
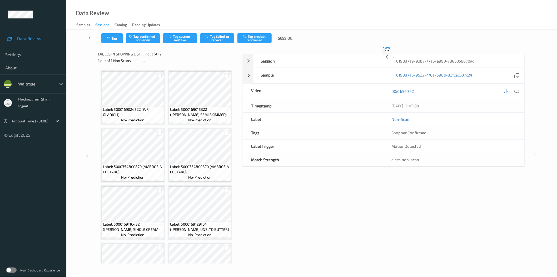
scroll to position [378, 0]
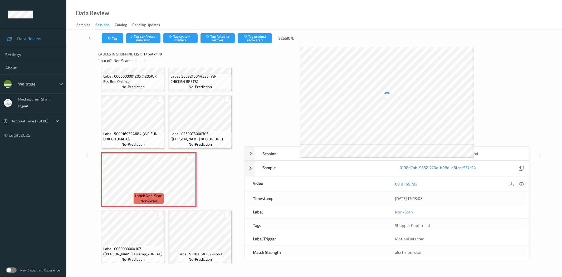
click at [521, 181] on icon at bounding box center [521, 183] width 5 height 5
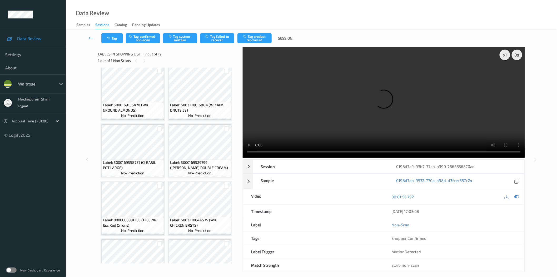
scroll to position [351, 0]
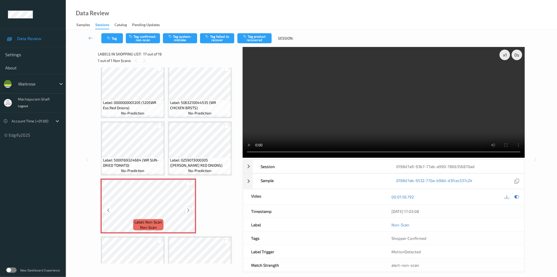
click at [190, 208] on icon at bounding box center [188, 210] width 4 height 5
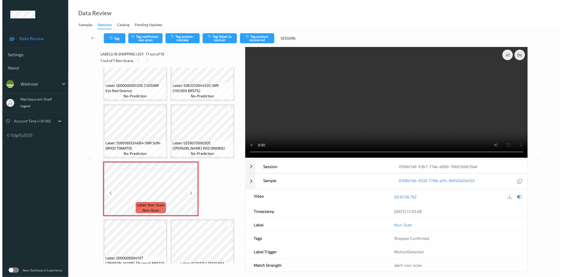
scroll to position [378, 0]
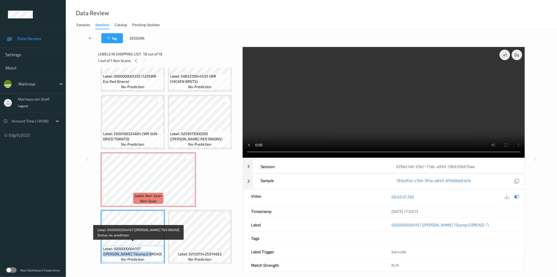
drag, startPoint x: 141, startPoint y: 246, endPoint x: 154, endPoint y: 247, distance: 12.2
click at [153, 254] on div "Label: 0000000004107 ([PERSON_NAME] T&amp;S BREAD) no-prediction" at bounding box center [133, 254] width 62 height 16
copy span "([PERSON_NAME] T&amp;S BREAD)"
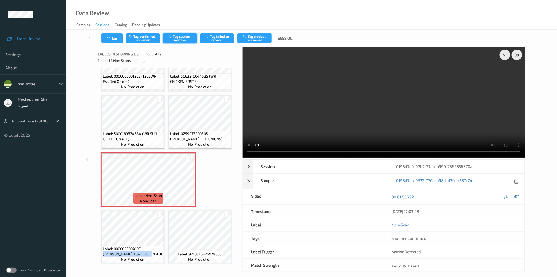
click at [180, 36] on button "Tag system-mistake" at bounding box center [180, 38] width 34 height 10
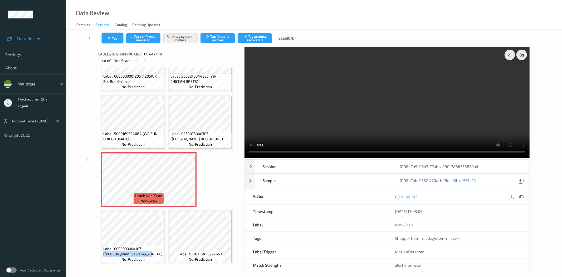
click at [111, 37] on icon "button" at bounding box center [109, 38] width 4 height 4
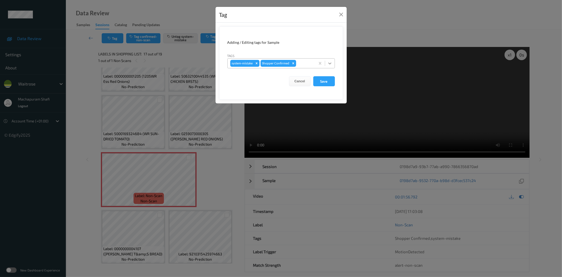
click at [333, 61] on div at bounding box center [329, 62] width 9 height 9
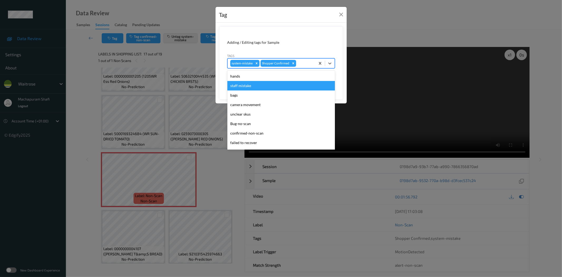
scroll to position [103, 0]
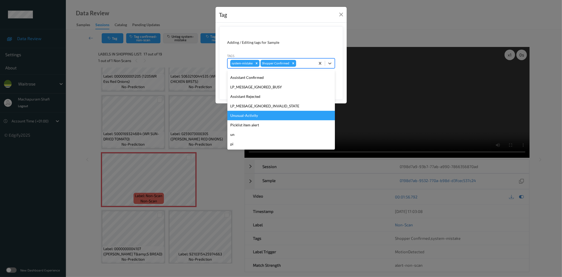
click at [242, 115] on div "Unusual-Activity" at bounding box center [280, 115] width 107 height 9
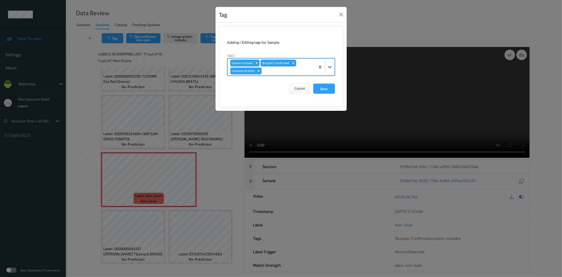
click at [328, 65] on icon at bounding box center [329, 66] width 5 height 5
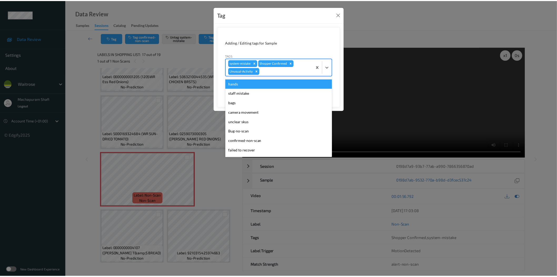
scroll to position [94, 0]
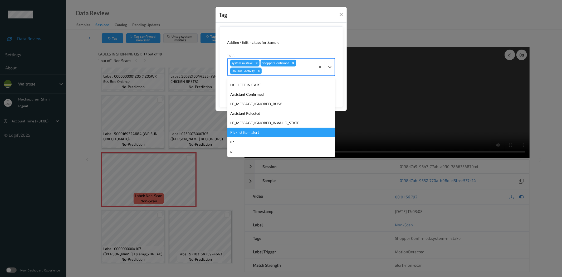
click at [255, 129] on div "Picklist item alert" at bounding box center [280, 132] width 107 height 9
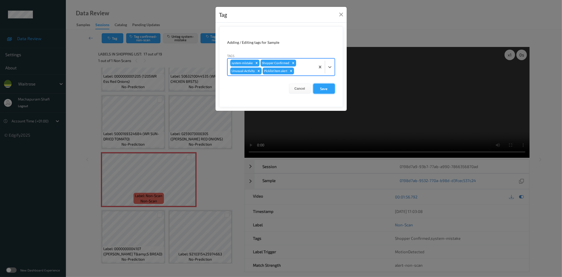
click at [322, 86] on button "Save" at bounding box center [324, 89] width 22 height 10
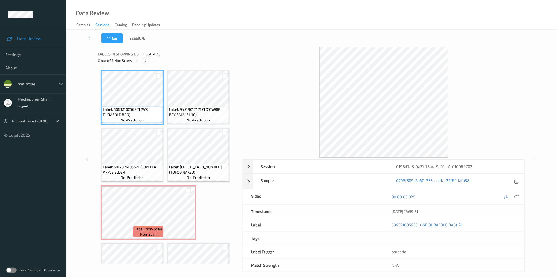
click at [146, 61] on icon at bounding box center [145, 60] width 4 height 5
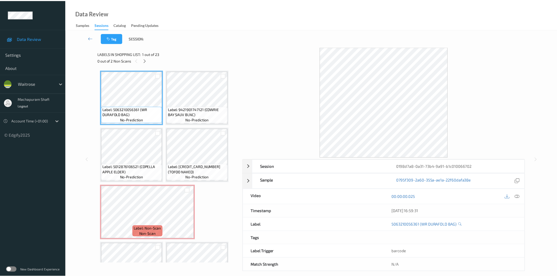
scroll to position [60, 0]
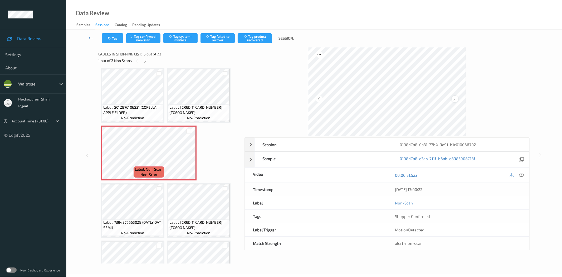
click at [454, 98] on icon at bounding box center [455, 98] width 4 height 5
click at [521, 176] on icon at bounding box center [521, 175] width 5 height 5
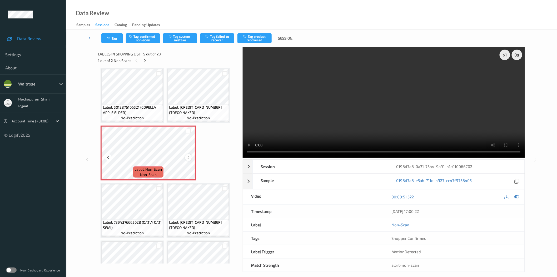
click at [188, 157] on icon at bounding box center [188, 157] width 4 height 5
drag, startPoint x: 148, startPoint y: 222, endPoint x: 156, endPoint y: 227, distance: 9.4
click at [156, 227] on span "Label: 7394376665028 (OATLY OAT SEMI)" at bounding box center [132, 224] width 59 height 11
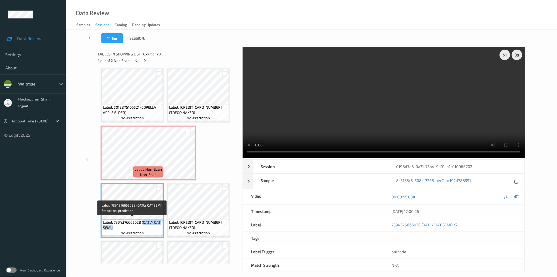
copy span "OATLY OAT SEMI)"
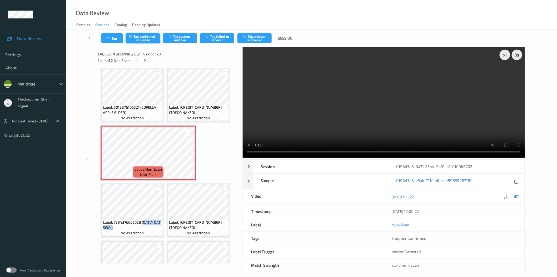
click at [154, 38] on button "Tag confirmed-non-scan" at bounding box center [143, 38] width 34 height 10
click at [144, 37] on div "Tag Tag confirmed-non-scan Tag system-mistake Tag failed to recover Tag product…" at bounding box center [312, 38] width 470 height 17
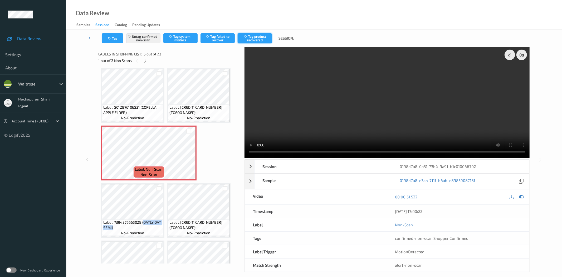
click at [249, 38] on button "Tag product recovered" at bounding box center [255, 38] width 34 height 10
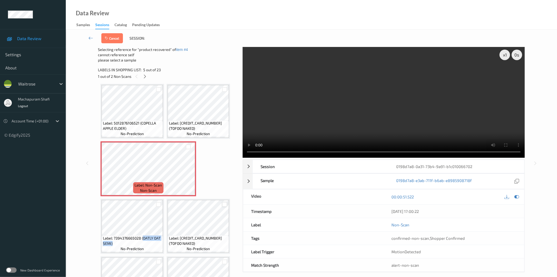
click at [223, 202] on div at bounding box center [224, 204] width 5 height 5
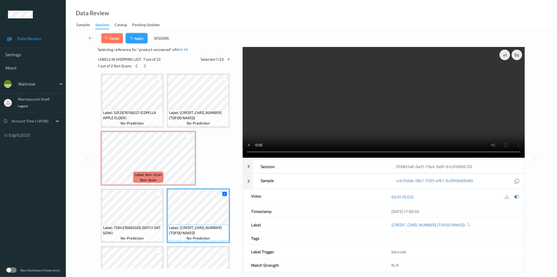
click at [141, 37] on button "Apply" at bounding box center [137, 38] width 22 height 10
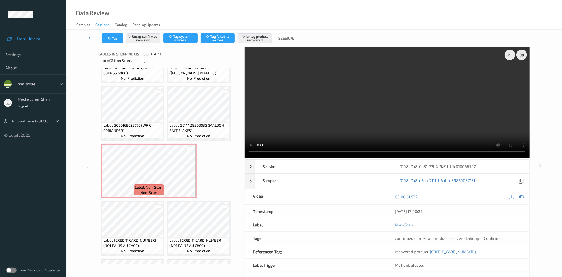
scroll to position [447, 0]
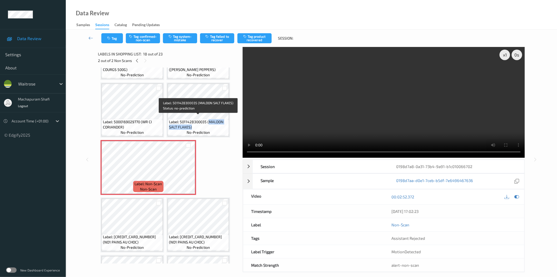
drag, startPoint x: 207, startPoint y: 120, endPoint x: 221, endPoint y: 128, distance: 15.6
click at [221, 128] on div "Label: 5011428300035 (MALDON SALT FLAKES) no-prediction" at bounding box center [198, 127] width 61 height 16
copy span "MALDON SALT FLAKES)"
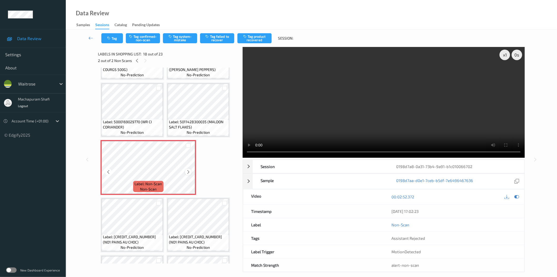
click at [189, 169] on icon at bounding box center [188, 171] width 4 height 5
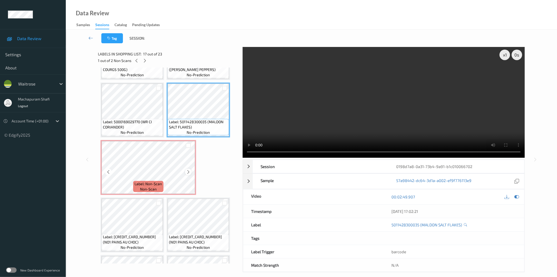
click at [188, 169] on icon at bounding box center [188, 171] width 4 height 5
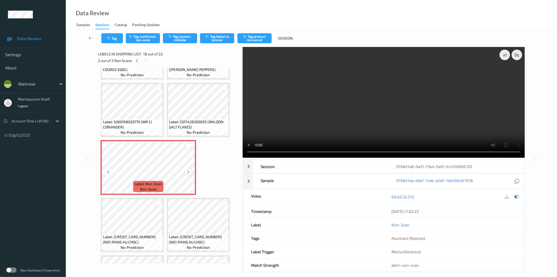
click at [186, 169] on icon at bounding box center [188, 171] width 4 height 5
click at [188, 169] on icon at bounding box center [188, 171] width 4 height 5
click at [183, 41] on button "Tag system-mistake" at bounding box center [180, 38] width 34 height 10
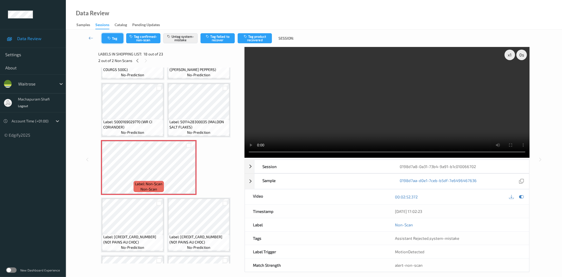
click at [113, 38] on button "Tag" at bounding box center [113, 38] width 22 height 10
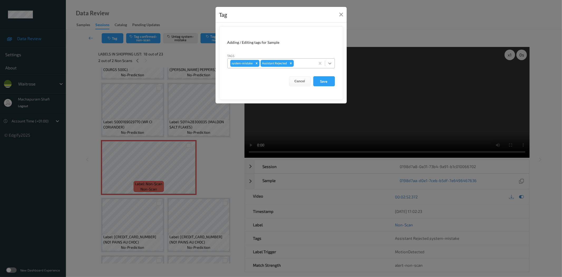
click at [327, 64] on icon at bounding box center [329, 63] width 5 height 5
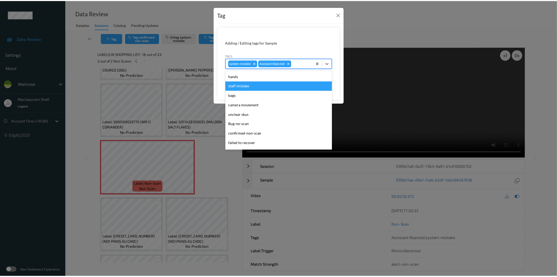
scroll to position [103, 0]
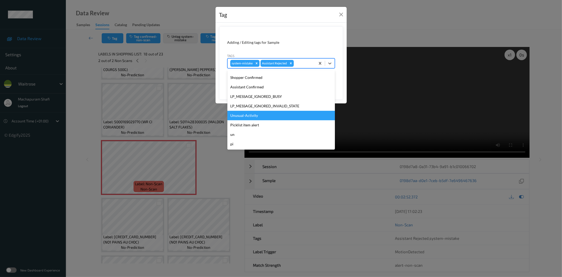
click at [249, 117] on div "Unusual-Activity" at bounding box center [280, 115] width 107 height 9
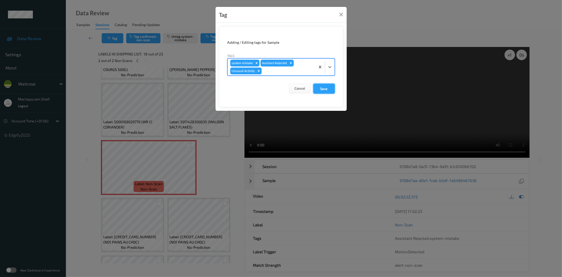
click at [320, 92] on button "Save" at bounding box center [324, 89] width 22 height 10
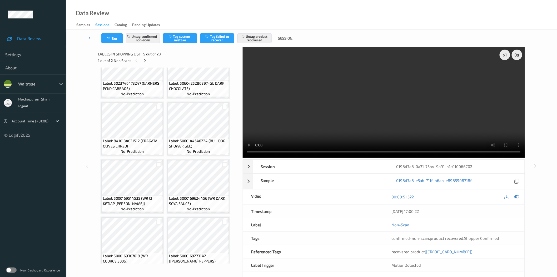
scroll to position [286, 0]
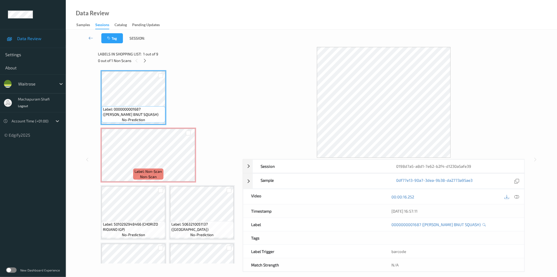
drag, startPoint x: 145, startPoint y: 59, endPoint x: 156, endPoint y: 64, distance: 11.9
click at [145, 59] on icon at bounding box center [145, 60] width 4 height 5
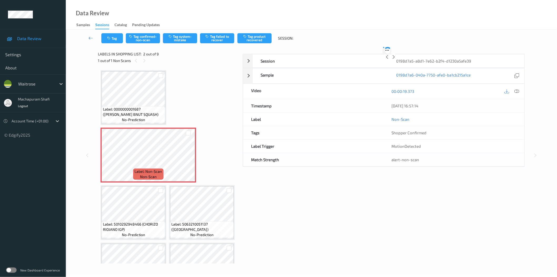
scroll to position [3, 0]
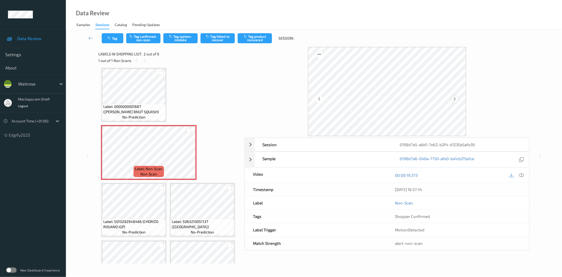
click at [457, 98] on div at bounding box center [455, 99] width 7 height 7
click at [520, 175] on icon at bounding box center [521, 175] width 5 height 5
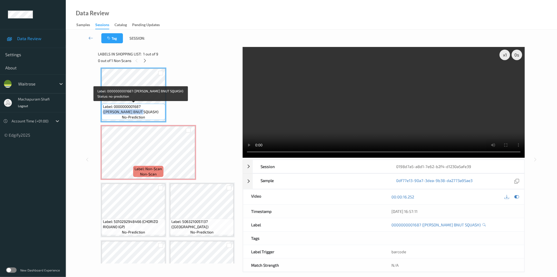
drag, startPoint x: 143, startPoint y: 106, endPoint x: 158, endPoint y: 114, distance: 17.5
click at [158, 114] on span "Label: 0000000001687 (WR ESS BNUT SQUASH)" at bounding box center [133, 109] width 61 height 11
copy span "(WR ESS BNUT SQUASH)"
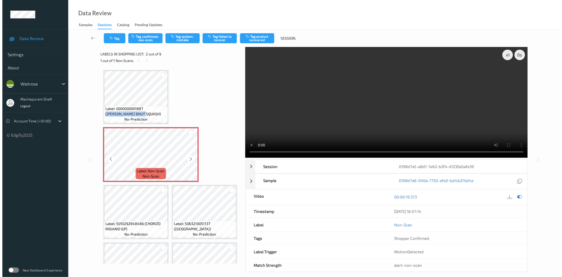
scroll to position [0, 0]
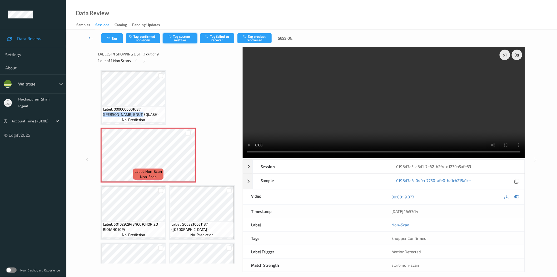
click at [175, 38] on button "Tag system-mistake" at bounding box center [180, 38] width 34 height 10
click at [178, 39] on button "Tag system-mistake" at bounding box center [180, 38] width 34 height 10
click at [181, 39] on button "Tag system-mistake" at bounding box center [180, 38] width 34 height 10
click at [187, 38] on button "Tag system-mistake" at bounding box center [180, 38] width 34 height 10
click at [180, 38] on button "Tag system-mistake" at bounding box center [180, 38] width 34 height 10
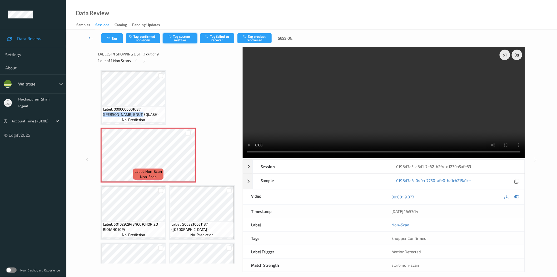
click at [179, 39] on button "Tag system-mistake" at bounding box center [180, 38] width 34 height 10
click at [180, 38] on button "Tag system-mistake" at bounding box center [180, 38] width 34 height 10
click at [114, 41] on button "Tag" at bounding box center [112, 38] width 22 height 10
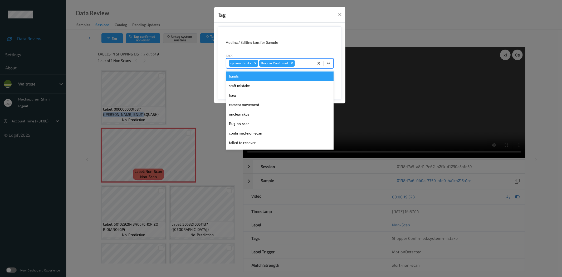
click at [329, 62] on icon at bounding box center [328, 63] width 5 height 5
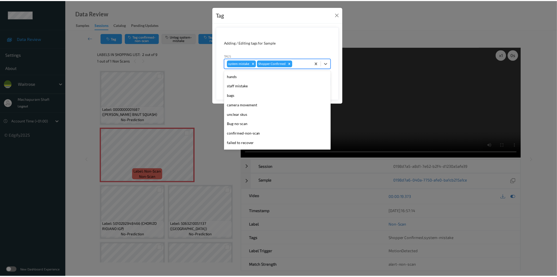
scroll to position [103, 0]
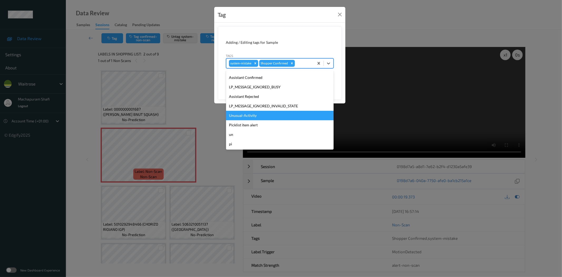
click at [245, 114] on div "Unusual-Activity" at bounding box center [279, 115] width 107 height 9
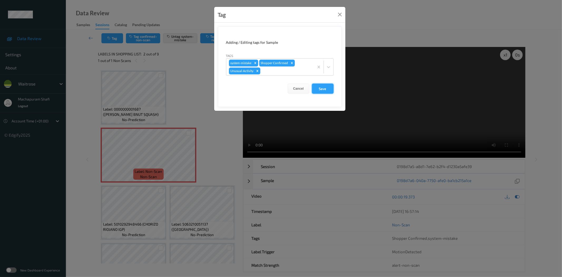
click at [319, 90] on button "Save" at bounding box center [323, 89] width 22 height 10
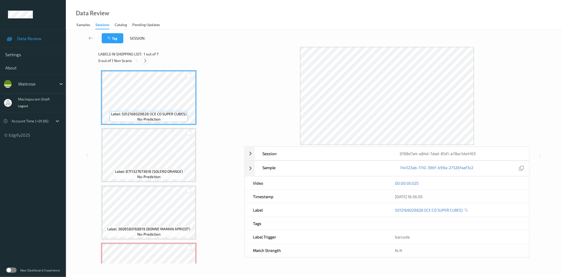
click at [145, 61] on icon at bounding box center [145, 60] width 4 height 5
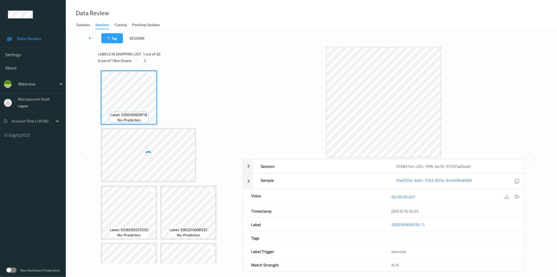
click at [144, 59] on icon at bounding box center [145, 60] width 4 height 5
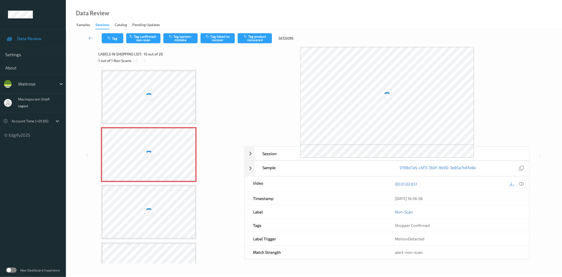
click at [523, 184] on icon at bounding box center [521, 183] width 5 height 5
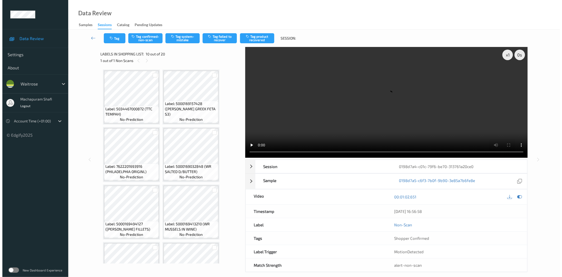
scroll to position [231, 0]
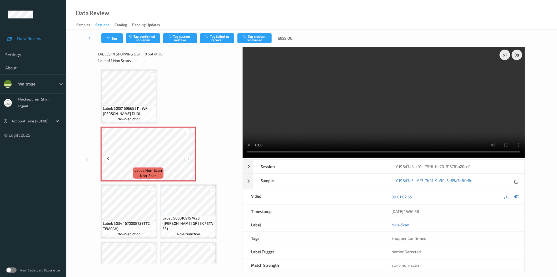
click at [188, 156] on icon at bounding box center [188, 158] width 4 height 5
drag, startPoint x: 143, startPoint y: 222, endPoint x: 146, endPoint y: 227, distance: 6.3
click at [146, 227] on span "Label: 5034467000872 (TTC TEMPAH)" at bounding box center [129, 226] width 52 height 11
copy span "TTC TEMPAH)"
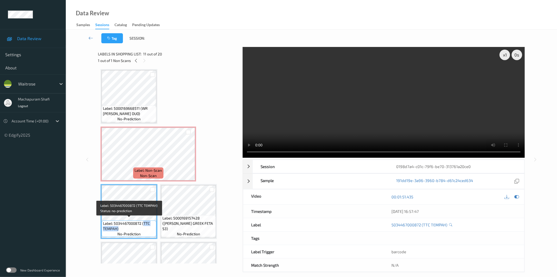
copy span "TTC TEMPAH)"
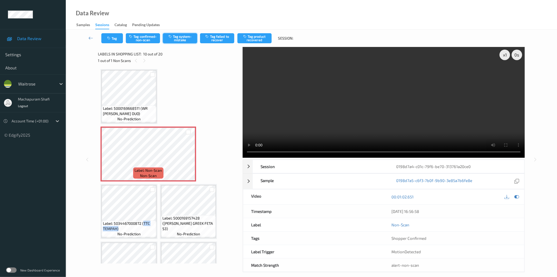
click at [171, 37] on icon "button" at bounding box center [171, 37] width 4 height 4
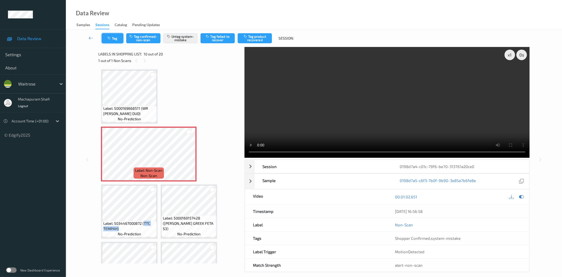
click at [117, 40] on button "Tag" at bounding box center [113, 38] width 22 height 10
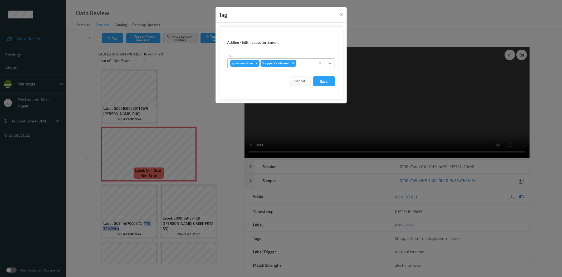
click at [330, 61] on icon at bounding box center [329, 63] width 5 height 5
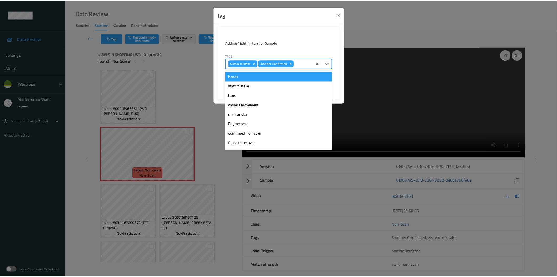
scroll to position [103, 0]
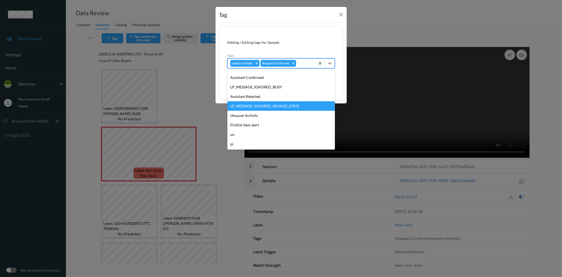
click at [249, 114] on div "Unusual-Activity" at bounding box center [280, 115] width 107 height 9
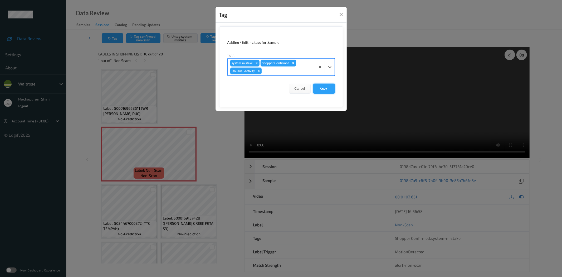
click at [323, 88] on button "Save" at bounding box center [324, 89] width 22 height 10
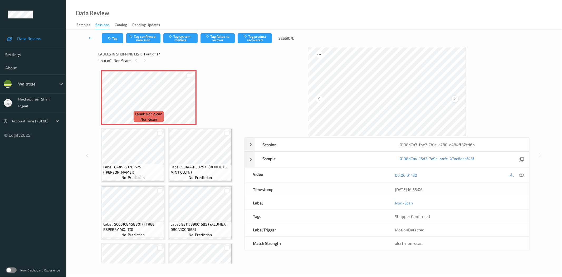
click at [453, 99] on icon at bounding box center [455, 98] width 4 height 5
click at [523, 175] on icon at bounding box center [521, 175] width 5 height 5
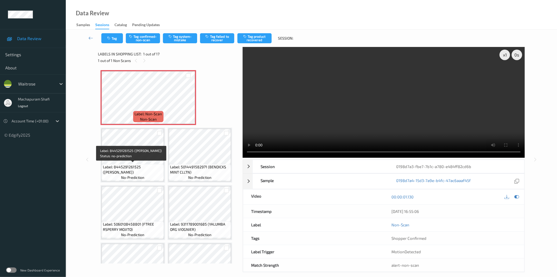
drag, startPoint x: 140, startPoint y: 167, endPoint x: 154, endPoint y: 172, distance: 15.0
click at [154, 172] on span "Label: 8445291261525 (FELIX AGAIL MEATY)" at bounding box center [133, 169] width 60 height 11
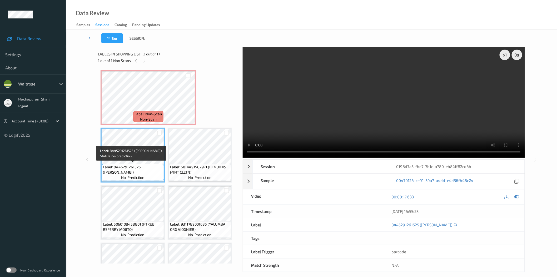
copy span "(FELIX AGAIL MEATY)"
click at [188, 101] on icon at bounding box center [188, 102] width 4 height 5
click at [187, 102] on icon at bounding box center [188, 102] width 4 height 5
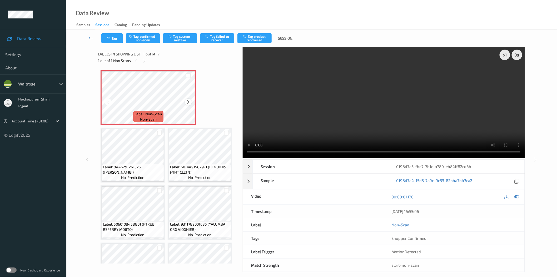
click at [186, 102] on icon at bounding box center [188, 102] width 4 height 5
click at [149, 39] on button "Tag confirmed-non-scan" at bounding box center [143, 38] width 34 height 10
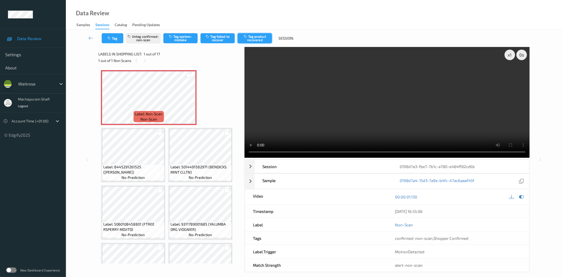
drag, startPoint x: 256, startPoint y: 37, endPoint x: 223, endPoint y: 75, distance: 49.5
click at [256, 38] on button "Tag product recovered" at bounding box center [255, 38] width 34 height 10
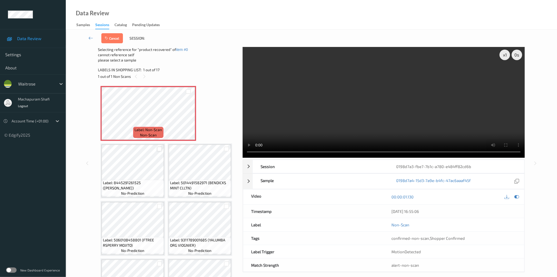
click at [159, 146] on div at bounding box center [159, 148] width 5 height 5
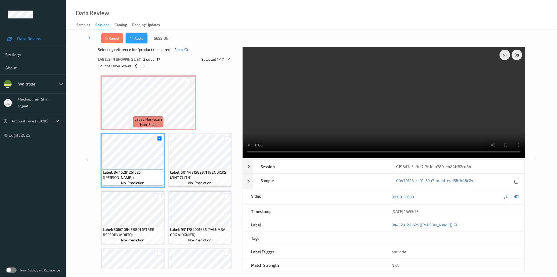
click at [137, 38] on button "Apply" at bounding box center [137, 38] width 22 height 10
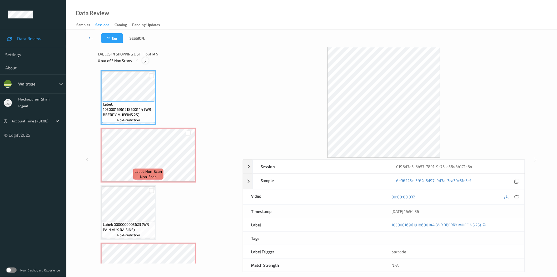
click at [145, 60] on icon at bounding box center [145, 60] width 4 height 5
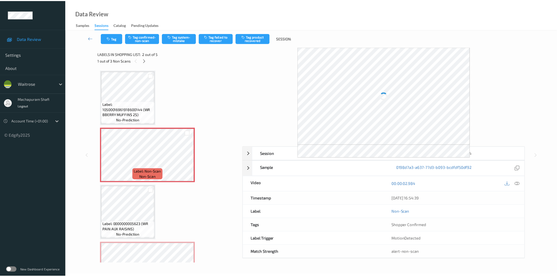
scroll to position [3, 0]
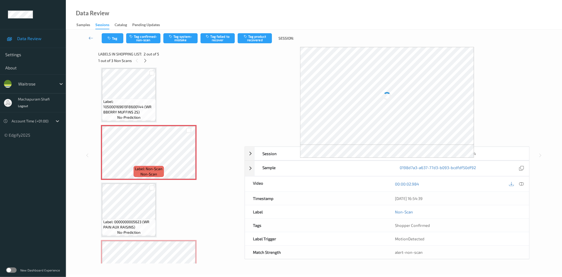
drag, startPoint x: 519, startPoint y: 184, endPoint x: 510, endPoint y: 164, distance: 22.9
click at [519, 184] on icon at bounding box center [521, 183] width 5 height 5
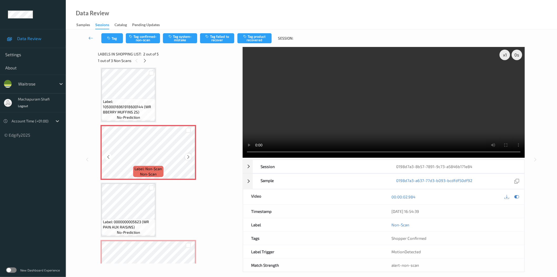
click at [188, 156] on icon at bounding box center [188, 156] width 4 height 5
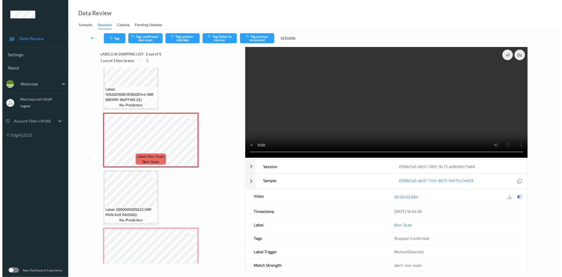
scroll to position [0, 0]
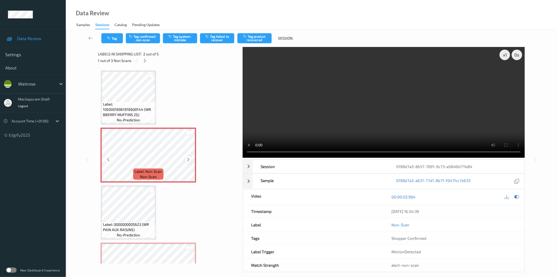
click at [188, 160] on icon at bounding box center [188, 159] width 4 height 5
click at [177, 38] on button "Tag system-mistake" at bounding box center [180, 38] width 34 height 10
click at [180, 38] on button "Tag system-mistake" at bounding box center [180, 38] width 34 height 10
click at [179, 37] on button "Tag system-mistake" at bounding box center [180, 38] width 34 height 10
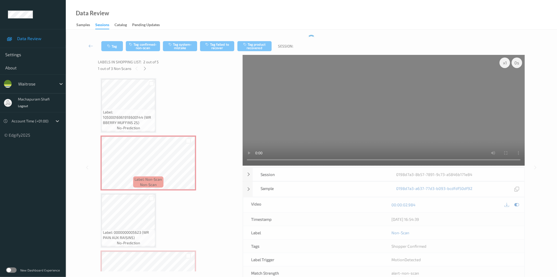
click at [203, 13] on div "Data Review Samples Sessions Catalog Pending Updates" at bounding box center [312, 15] width 492 height 30
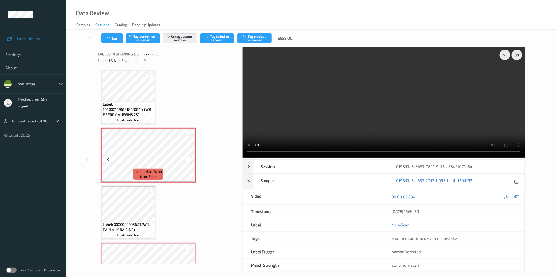
click at [188, 158] on icon at bounding box center [188, 159] width 4 height 5
click at [111, 38] on icon "button" at bounding box center [109, 38] width 4 height 4
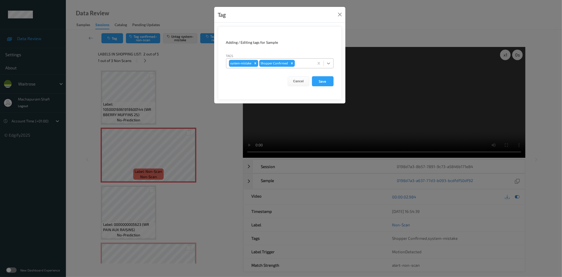
click at [327, 62] on icon at bounding box center [328, 63] width 5 height 5
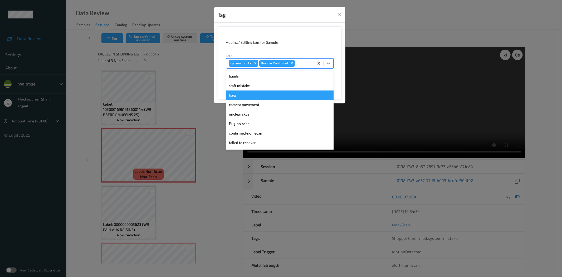
scroll to position [103, 0]
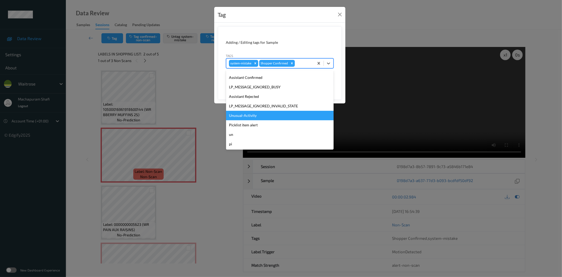
click at [248, 117] on div "Unusual-Activity" at bounding box center [279, 115] width 107 height 9
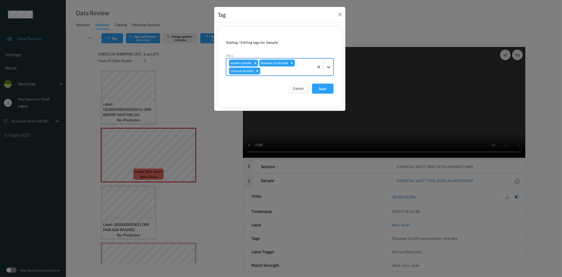
click at [328, 62] on div at bounding box center [328, 66] width 9 height 9
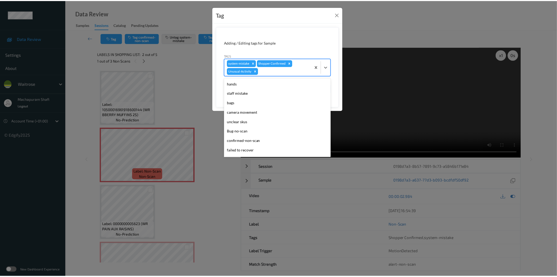
scroll to position [94, 0]
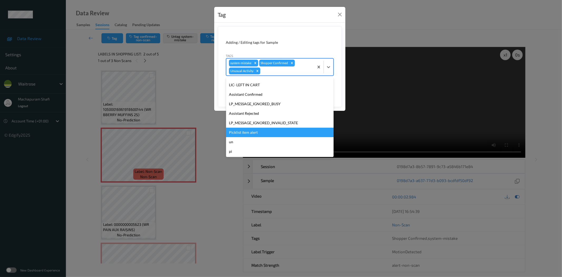
click at [246, 130] on div "Picklist item alert" at bounding box center [279, 132] width 107 height 9
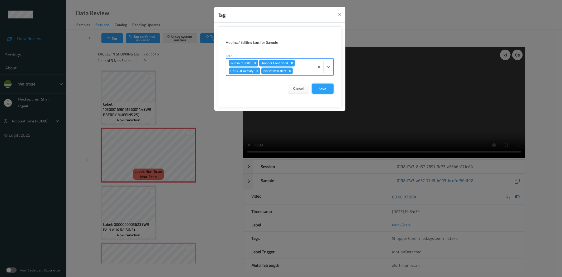
click at [324, 87] on button "Save" at bounding box center [323, 89] width 22 height 10
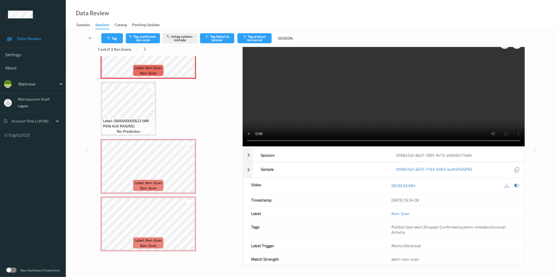
scroll to position [6, 0]
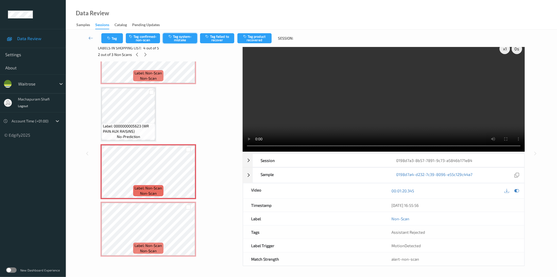
click at [185, 37] on button "Tag system-mistake" at bounding box center [180, 38] width 34 height 10
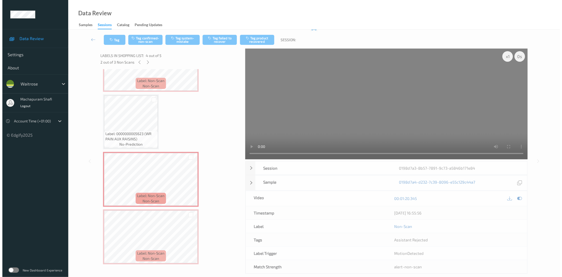
scroll to position [0, 0]
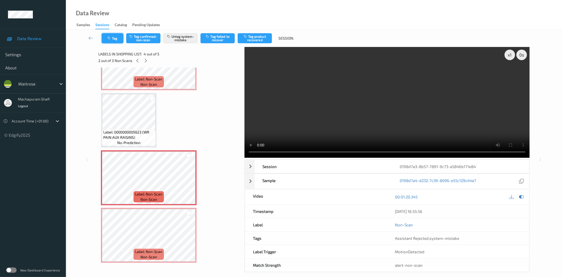
click at [116, 39] on button "Tag" at bounding box center [113, 38] width 22 height 10
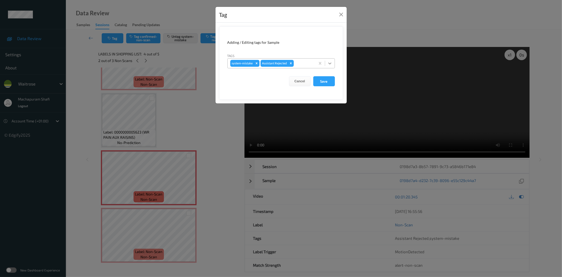
click at [331, 63] on icon at bounding box center [329, 63] width 5 height 5
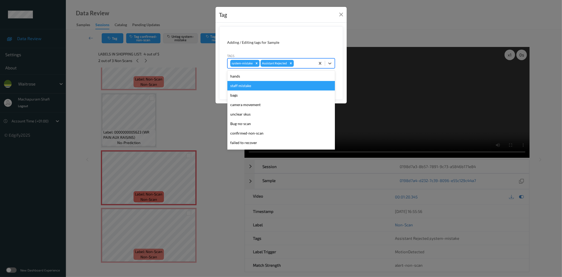
scroll to position [103, 0]
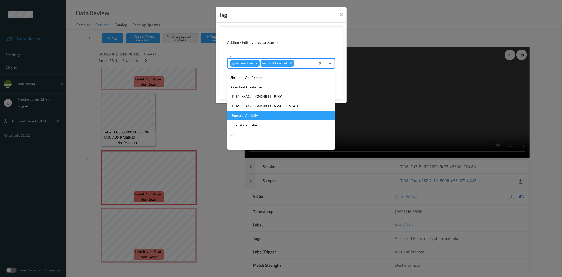
click at [264, 112] on div "Unusual-Activity" at bounding box center [280, 115] width 107 height 9
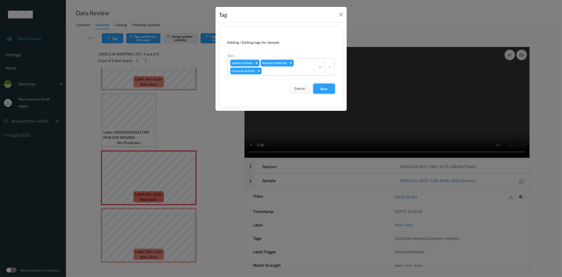
click at [317, 91] on button "Save" at bounding box center [324, 89] width 22 height 10
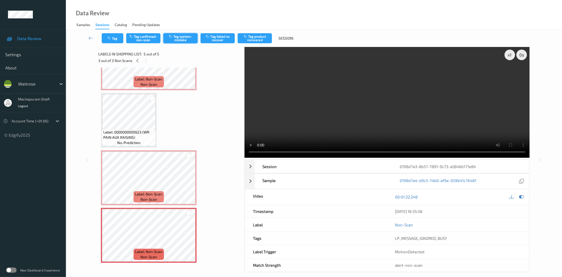
click at [184, 37] on button "Tag system-mistake" at bounding box center [180, 38] width 34 height 10
click at [116, 41] on button "Tag" at bounding box center [113, 38] width 22 height 10
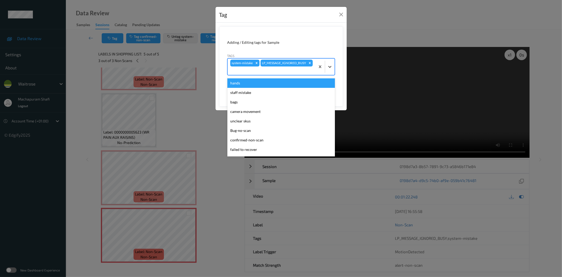
click at [329, 65] on icon at bounding box center [329, 66] width 5 height 5
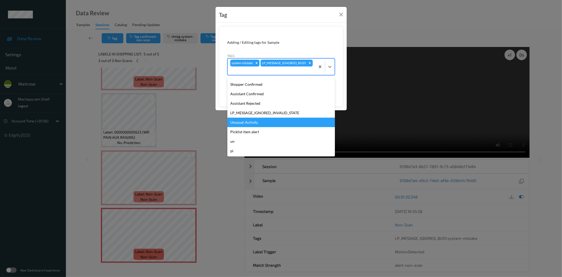
click at [249, 123] on div "Unusual-Activity" at bounding box center [280, 121] width 107 height 9
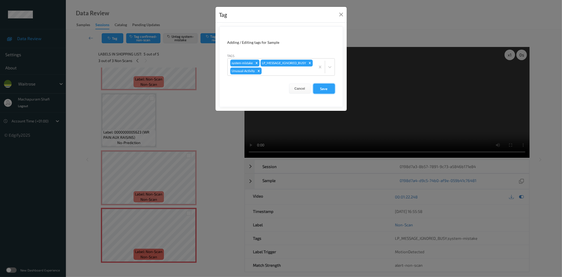
click at [320, 94] on button "Save" at bounding box center [324, 89] width 22 height 10
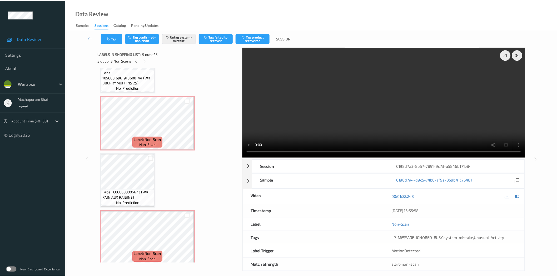
scroll to position [27, 0]
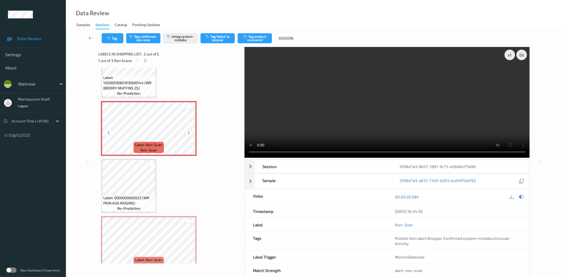
click at [188, 133] on icon at bounding box center [189, 132] width 4 height 5
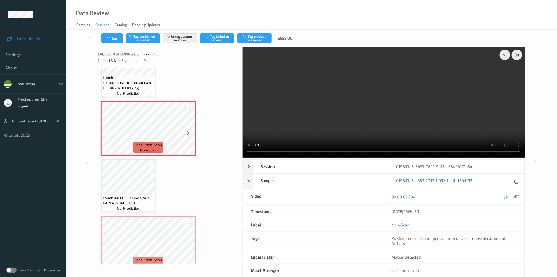
click at [190, 135] on div at bounding box center [188, 132] width 7 height 7
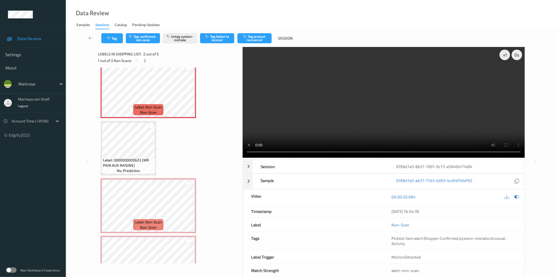
scroll to position [92, 0]
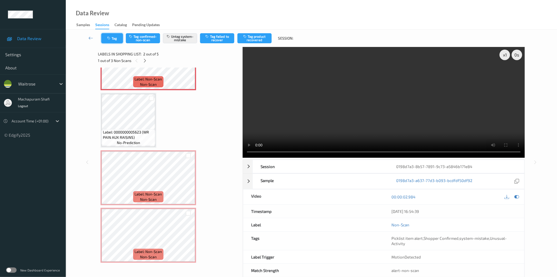
click at [116, 36] on button "Tag" at bounding box center [112, 38] width 22 height 10
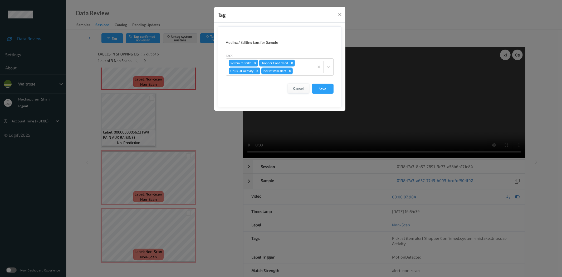
click at [324, 88] on button "Save" at bounding box center [323, 89] width 22 height 10
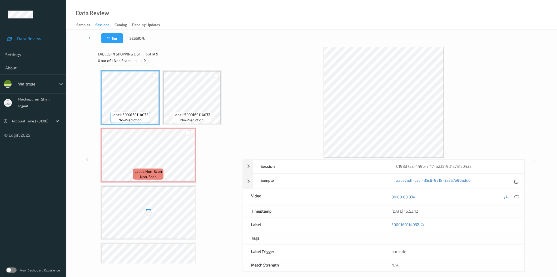
click at [144, 60] on icon at bounding box center [145, 60] width 4 height 5
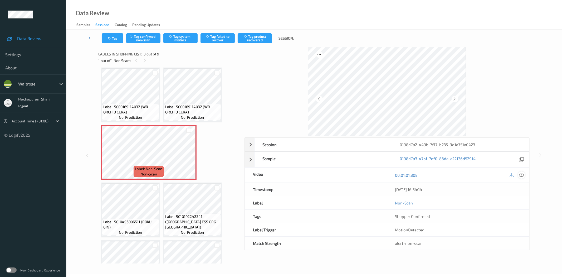
click at [523, 175] on icon at bounding box center [521, 175] width 5 height 5
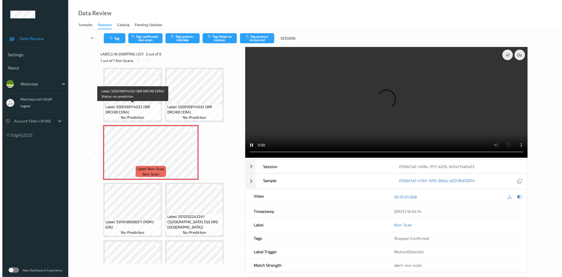
scroll to position [0, 0]
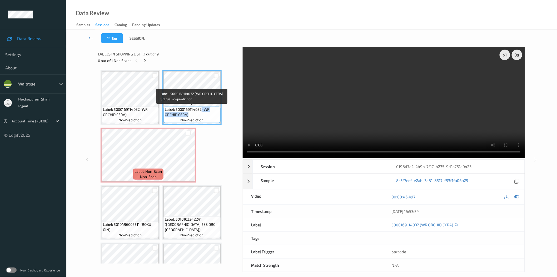
drag, startPoint x: 201, startPoint y: 109, endPoint x: 211, endPoint y: 115, distance: 11.3
click at [211, 115] on span "Label: 5000169114032 (WR ORCHID CERA)" at bounding box center [192, 112] width 55 height 11
copy span "(WR ORCHID CERA)"
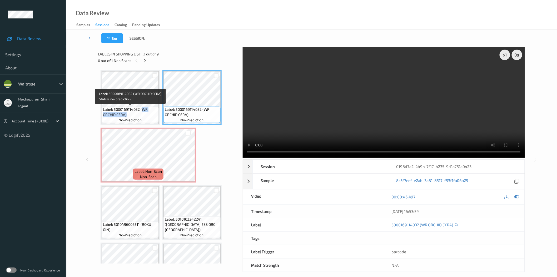
drag, startPoint x: 141, startPoint y: 109, endPoint x: 148, endPoint y: 114, distance: 7.9
click at [148, 114] on span "Label: 5000169114032 (WR ORCHID CERA)" at bounding box center [130, 112] width 55 height 11
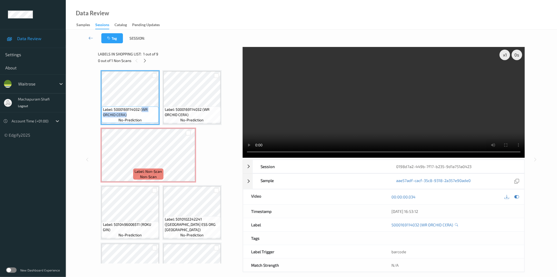
copy span "WR ORCHID CERA)"
click at [188, 160] on icon at bounding box center [188, 159] width 4 height 5
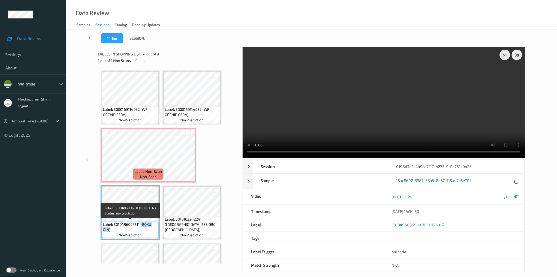
drag, startPoint x: 141, startPoint y: 222, endPoint x: 152, endPoint y: 228, distance: 12.8
click at [152, 228] on span "Label: 5010496006511 (ROKU GIN)" at bounding box center [130, 227] width 55 height 11
copy span "(ROKU GIN)"
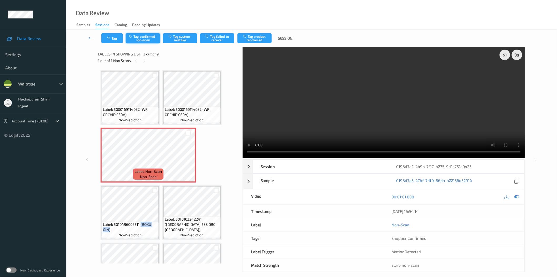
click at [143, 35] on button "Tag confirmed-non-scan" at bounding box center [143, 38] width 34 height 10
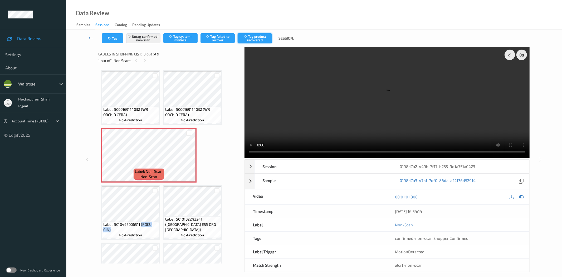
click at [262, 37] on button "Tag product recovered" at bounding box center [255, 38] width 34 height 10
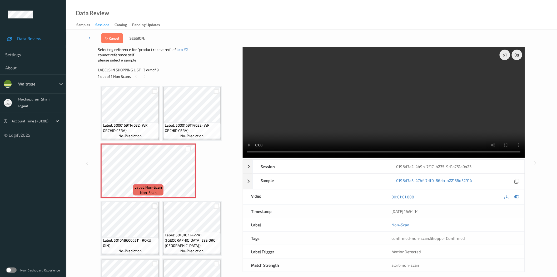
click at [154, 205] on div at bounding box center [154, 206] width 5 height 5
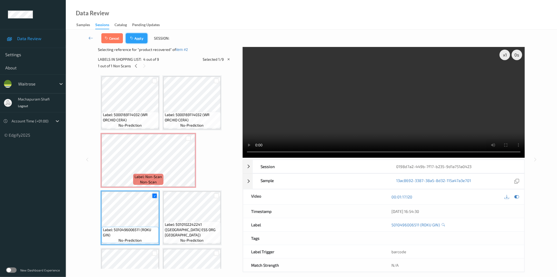
click at [138, 35] on button "Apply" at bounding box center [137, 38] width 22 height 10
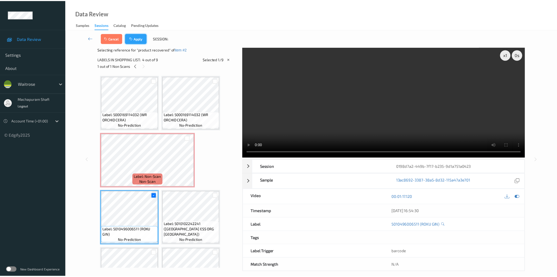
scroll to position [3, 0]
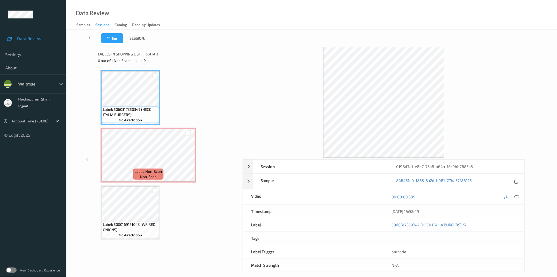
click at [142, 60] on div at bounding box center [145, 60] width 7 height 7
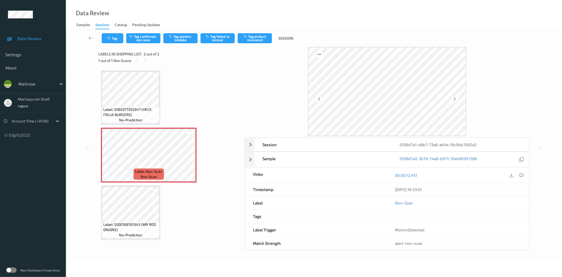
click at [525, 174] on div "00:00:12.451" at bounding box center [458, 174] width 142 height 15
click at [520, 170] on div "00:00:12.451" at bounding box center [458, 174] width 142 height 15
click at [523, 177] on icon at bounding box center [521, 175] width 5 height 5
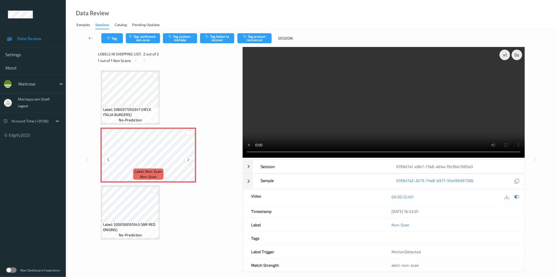
click at [187, 159] on icon at bounding box center [188, 159] width 4 height 5
click at [188, 159] on icon at bounding box center [188, 159] width 4 height 5
click at [184, 38] on button "Tag system-mistake" at bounding box center [180, 38] width 34 height 10
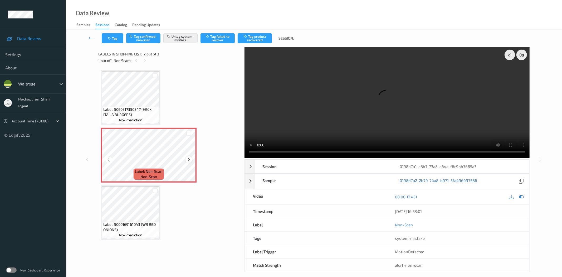
click at [189, 160] on icon at bounding box center [189, 159] width 4 height 5
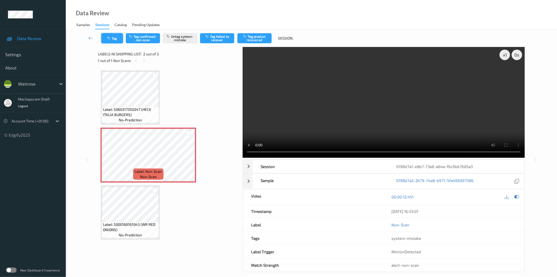
click at [115, 38] on button "Tag" at bounding box center [112, 38] width 22 height 10
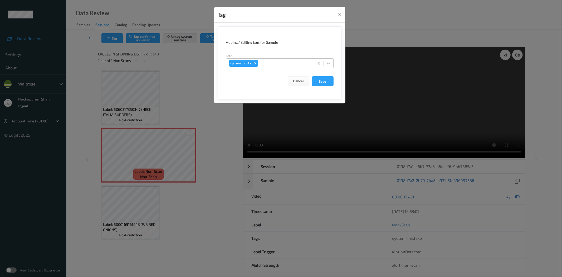
click at [330, 62] on icon at bounding box center [328, 63] width 5 height 5
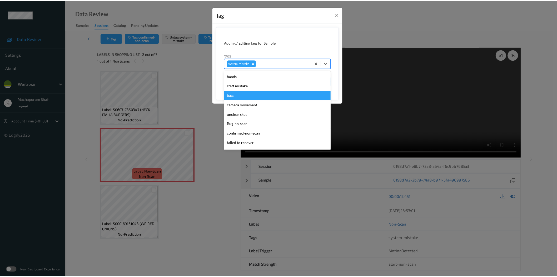
scroll to position [112, 0]
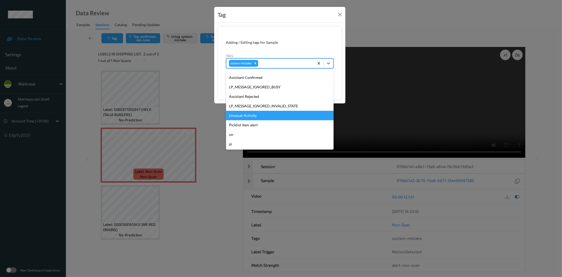
click at [254, 115] on div "Unusual-Activity" at bounding box center [279, 115] width 107 height 9
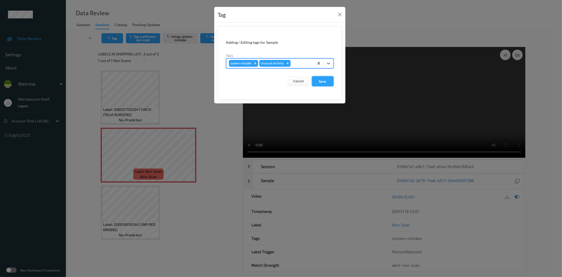
click at [322, 85] on button "Save" at bounding box center [323, 81] width 22 height 10
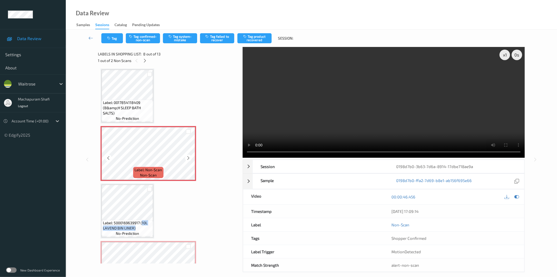
scroll to position [291, 0]
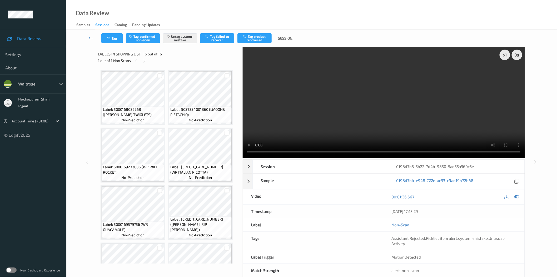
scroll to position [320, 0]
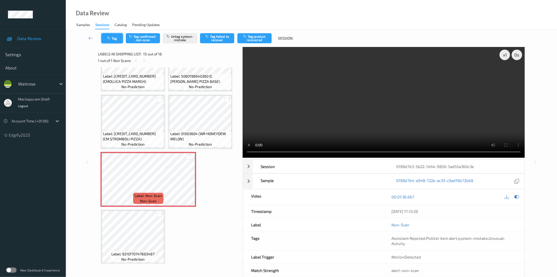
click at [106, 37] on button "Tag" at bounding box center [112, 38] width 22 height 10
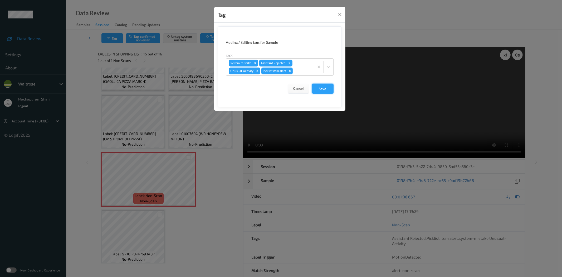
click at [323, 90] on button "Save" at bounding box center [323, 89] width 22 height 10
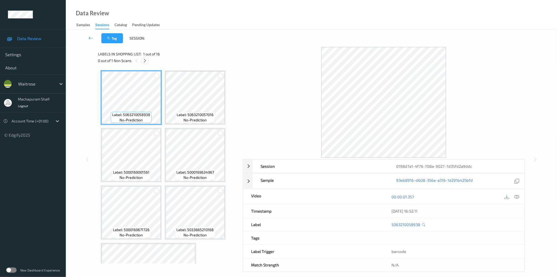
click at [143, 58] on div at bounding box center [145, 60] width 7 height 7
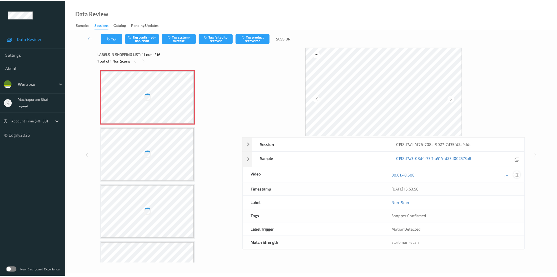
scroll to position [288, 0]
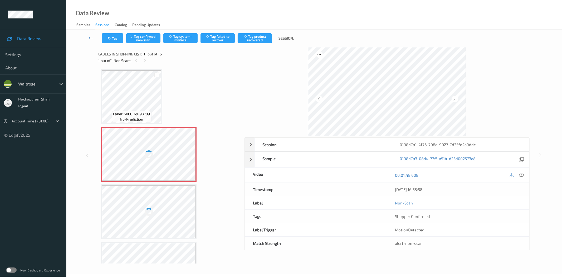
drag, startPoint x: 520, startPoint y: 176, endPoint x: 518, endPoint y: 162, distance: 13.8
click at [520, 176] on icon at bounding box center [521, 175] width 5 height 5
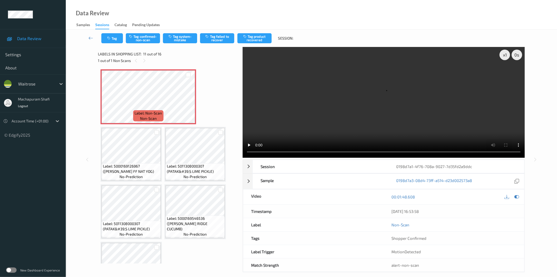
scroll to position [231, 0]
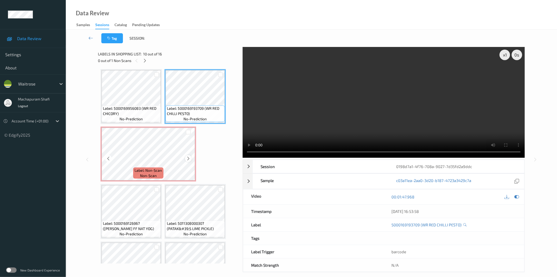
click at [188, 157] on icon at bounding box center [188, 158] width 4 height 5
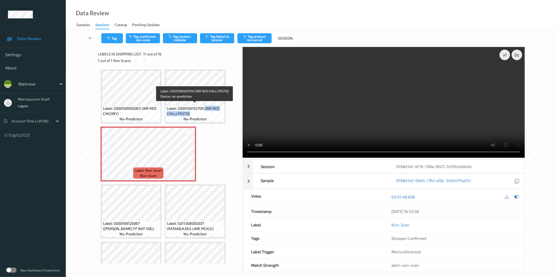
drag, startPoint x: 204, startPoint y: 107, endPoint x: 218, endPoint y: 114, distance: 15.0
click at [218, 114] on span "Label: 5000169193709 (WR RED CHILLI PESTO)" at bounding box center [195, 111] width 57 height 11
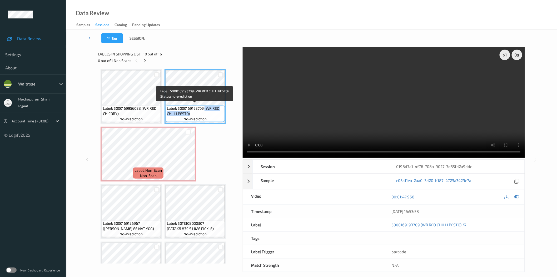
copy span "(WR RED CHILLI PESTO)"
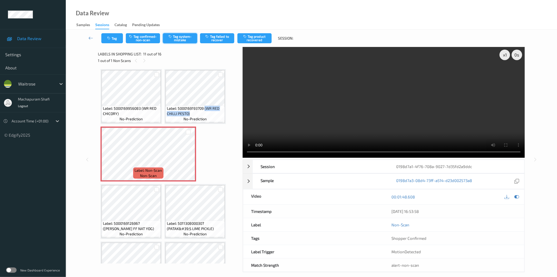
click at [188, 40] on button "Tag system-mistake" at bounding box center [180, 38] width 34 height 10
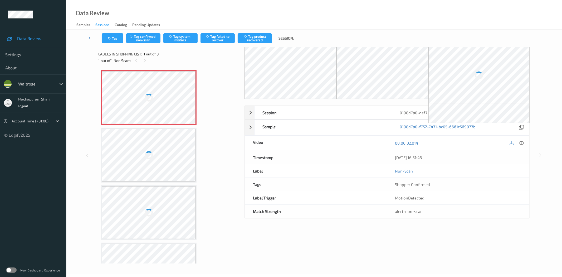
click at [173, 103] on div at bounding box center [149, 97] width 94 height 53
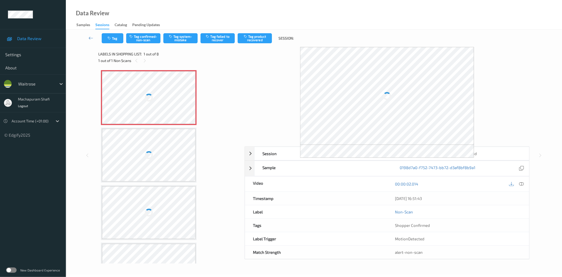
drag, startPoint x: 523, startPoint y: 184, endPoint x: 501, endPoint y: 165, distance: 28.7
click at [523, 184] on icon at bounding box center [521, 183] width 5 height 5
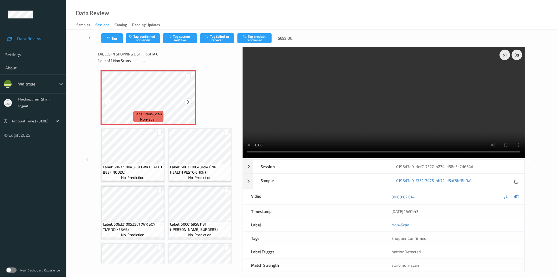
click at [187, 102] on icon at bounding box center [188, 102] width 4 height 5
click at [186, 101] on icon at bounding box center [188, 102] width 4 height 5
click at [186, 102] on icon at bounding box center [188, 102] width 4 height 5
click at [187, 102] on icon at bounding box center [188, 102] width 4 height 5
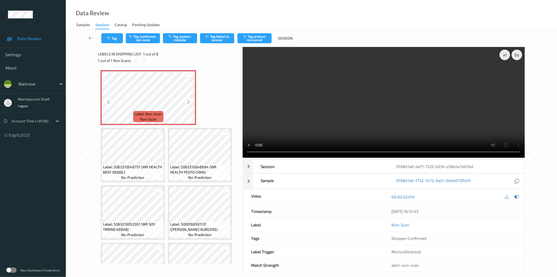
click at [187, 102] on icon at bounding box center [188, 102] width 4 height 5
click at [188, 37] on button "Tag system-mistake" at bounding box center [180, 38] width 34 height 10
click at [178, 39] on button "Tag system-mistake" at bounding box center [180, 38] width 34 height 10
click at [112, 38] on button "Tag" at bounding box center [112, 38] width 22 height 10
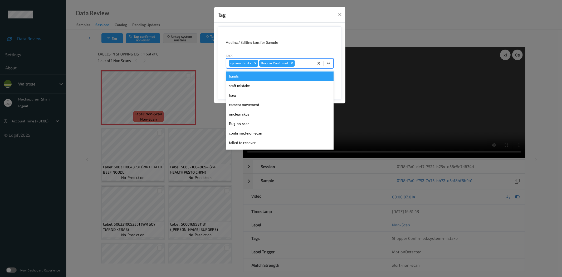
click at [330, 62] on icon at bounding box center [328, 63] width 5 height 5
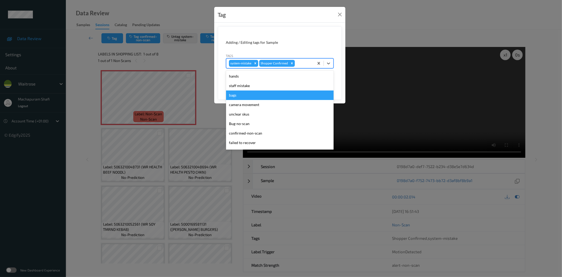
click at [233, 97] on div "bags" at bounding box center [279, 94] width 107 height 9
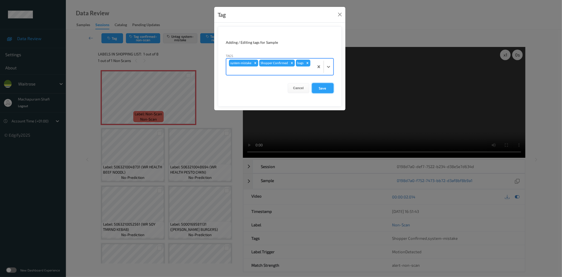
click at [325, 88] on button "Save" at bounding box center [323, 88] width 22 height 10
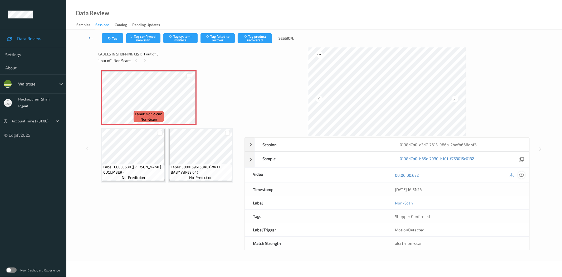
click at [518, 175] on div at bounding box center [521, 174] width 7 height 7
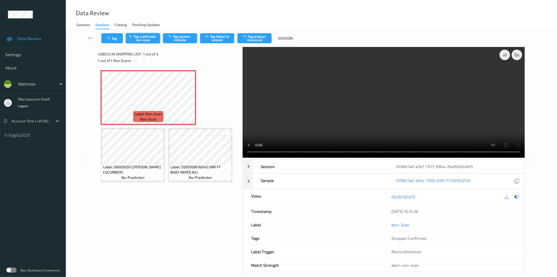
click at [149, 36] on button "Tag confirmed-non-scan" at bounding box center [143, 38] width 34 height 10
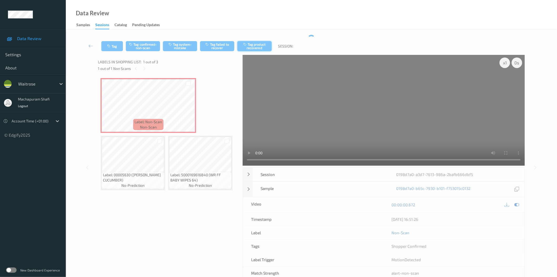
click at [256, 48] on button "Tag product recovered" at bounding box center [255, 46] width 34 height 10
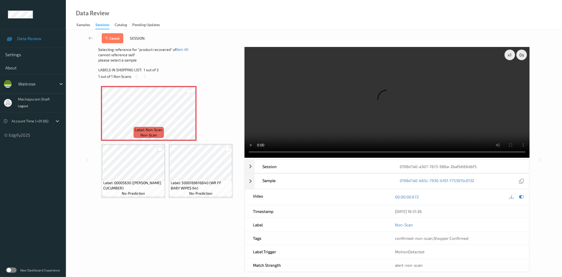
click at [159, 149] on div at bounding box center [160, 148] width 5 height 5
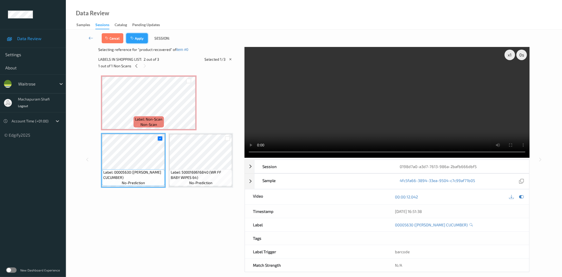
click at [138, 36] on button "Apply" at bounding box center [137, 38] width 22 height 10
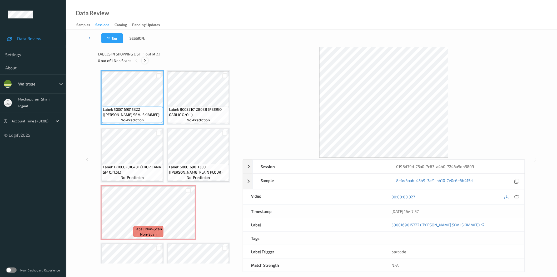
click at [147, 61] on icon at bounding box center [145, 60] width 4 height 5
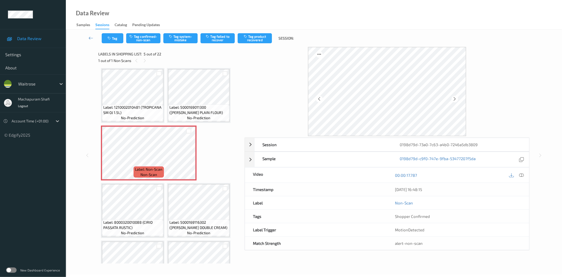
drag, startPoint x: 521, startPoint y: 177, endPoint x: 501, endPoint y: 161, distance: 25.5
click at [521, 177] on icon at bounding box center [521, 175] width 5 height 5
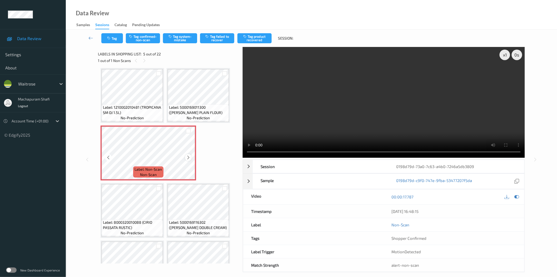
click at [189, 157] on icon at bounding box center [188, 157] width 4 height 5
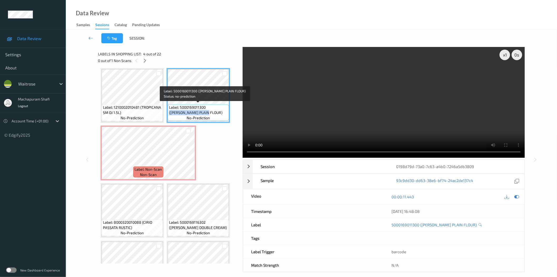
drag, startPoint x: 206, startPoint y: 106, endPoint x: 217, endPoint y: 117, distance: 15.5
click at [217, 117] on div "Label: 5000169011300 (WR ESS PLAIN FLOUR) no-prediction" at bounding box center [198, 112] width 61 height 16
copy span "(WR ESS PLAIN FLOUR)"
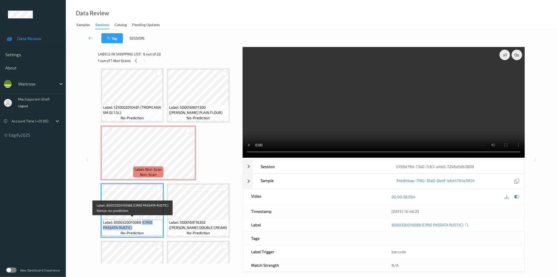
drag, startPoint x: 143, startPoint y: 220, endPoint x: 151, endPoint y: 226, distance: 10.0
click at [151, 226] on span "Label: 8000320010088 (CIRIO PASSATA RUSTIC)" at bounding box center [132, 224] width 59 height 11
copy span "(CIRIO PASSATA RUSTIC)"
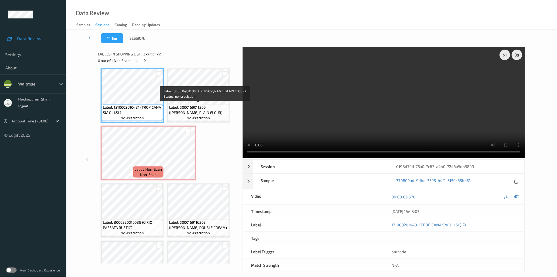
click at [222, 105] on span "Label: 5000169011300 (WR ESS PLAIN FLOUR)" at bounding box center [198, 110] width 59 height 11
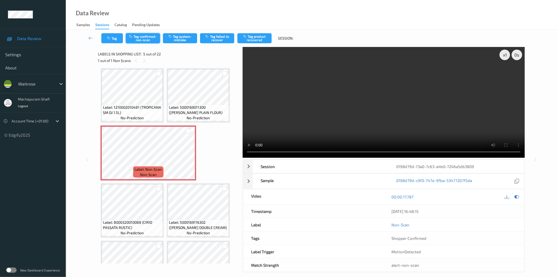
click at [146, 38] on button "Tag confirmed-non-scan" at bounding box center [143, 38] width 34 height 10
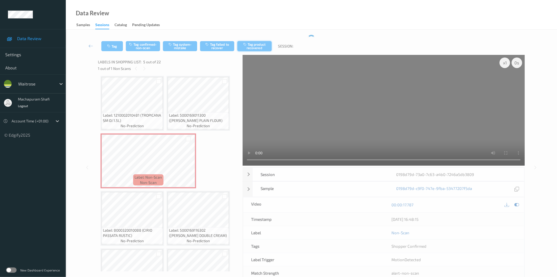
click at [263, 43] on button "Tag product recovered" at bounding box center [255, 46] width 34 height 10
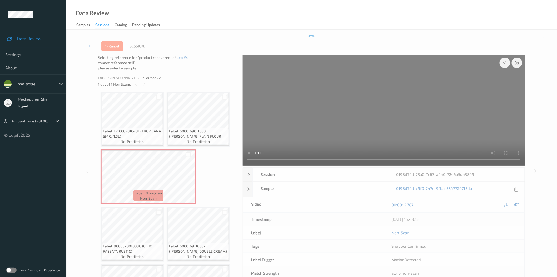
click at [160, 210] on div at bounding box center [158, 212] width 5 height 5
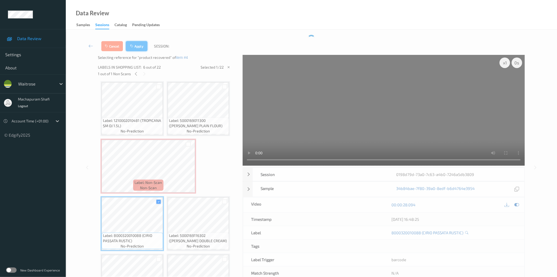
click at [141, 46] on button "Apply" at bounding box center [137, 46] width 22 height 10
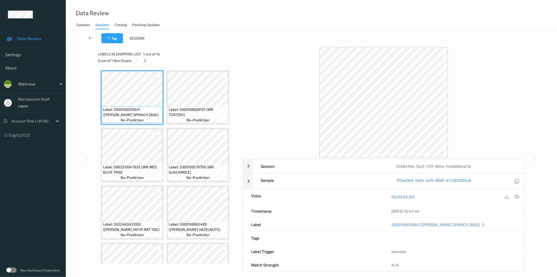
click at [146, 61] on icon at bounding box center [145, 60] width 4 height 5
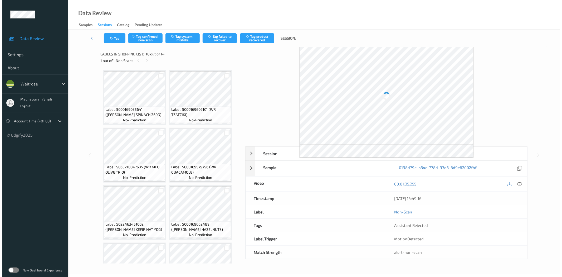
scroll to position [231, 0]
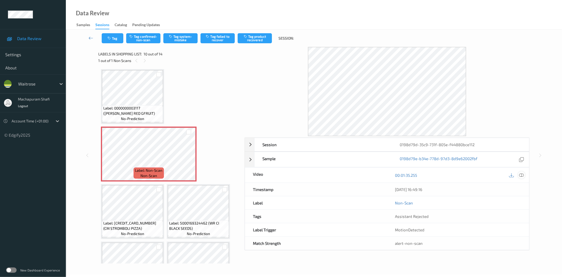
click at [521, 174] on icon at bounding box center [521, 175] width 5 height 5
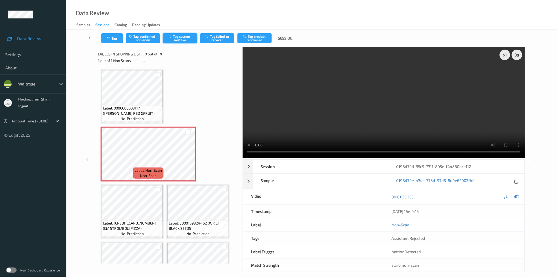
click at [182, 38] on button "Tag system-mistake" at bounding box center [180, 38] width 34 height 10
click at [186, 39] on button "Tag system-mistake" at bounding box center [180, 38] width 34 height 10
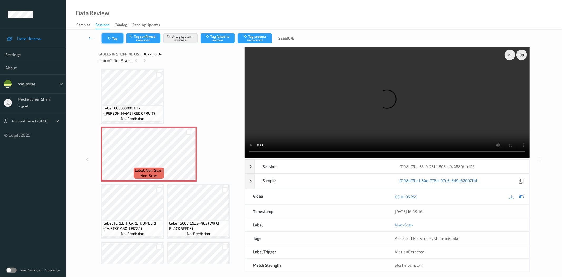
click at [109, 36] on button "Tag" at bounding box center [113, 38] width 22 height 10
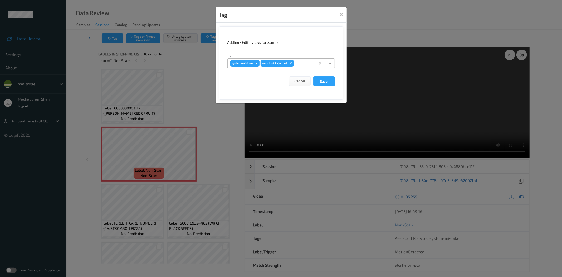
click at [329, 63] on icon at bounding box center [329, 63] width 5 height 5
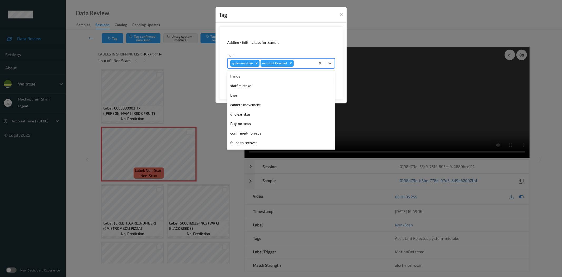
scroll to position [103, 0]
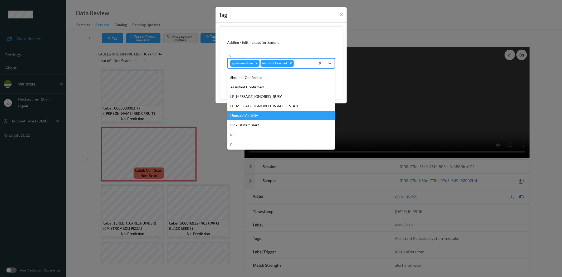
click at [251, 115] on div "Unusual-Activity" at bounding box center [280, 115] width 107 height 9
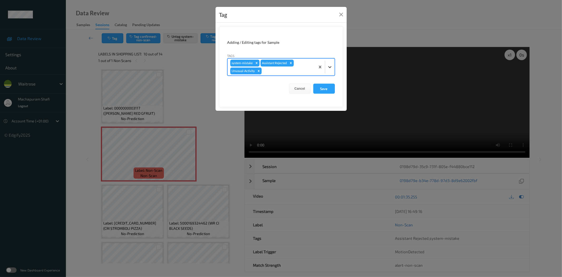
click at [331, 66] on icon at bounding box center [329, 66] width 5 height 5
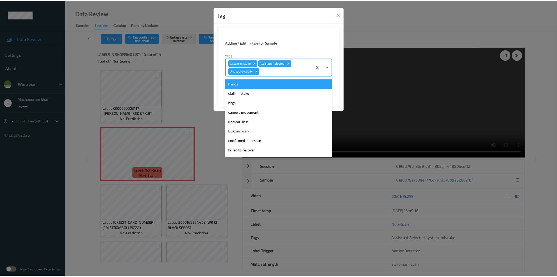
scroll to position [94, 0]
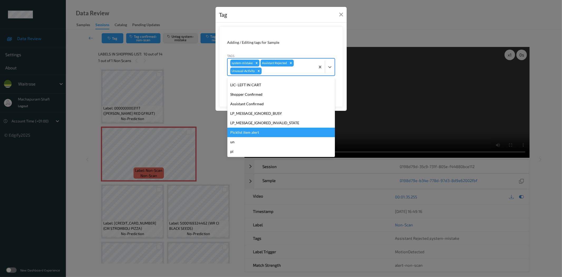
click at [256, 132] on div "Picklist item alert" at bounding box center [280, 132] width 107 height 9
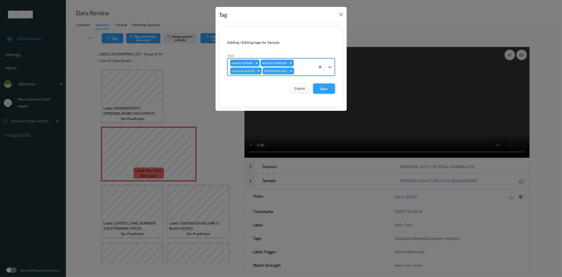
click at [320, 89] on button "Save" at bounding box center [324, 89] width 22 height 10
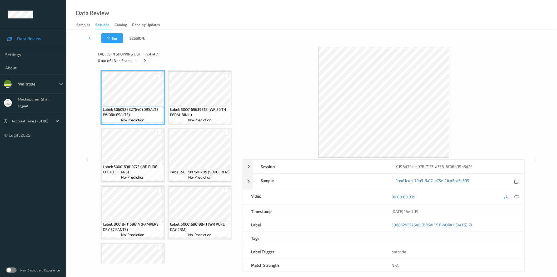
click at [146, 60] on icon at bounding box center [145, 60] width 4 height 5
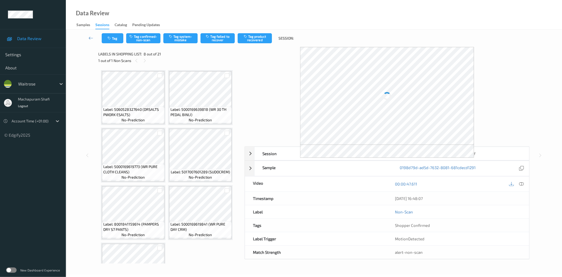
scroll to position [174, 0]
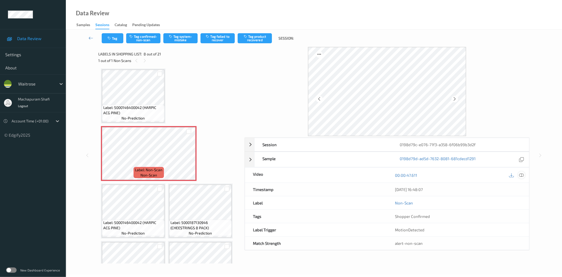
click at [523, 176] on icon at bounding box center [521, 175] width 5 height 5
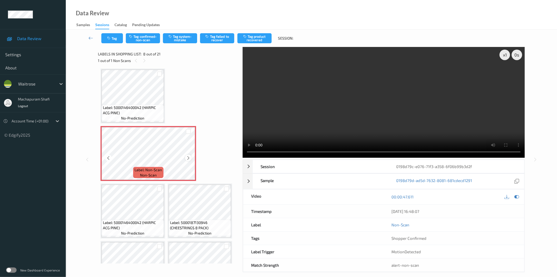
click at [189, 157] on icon at bounding box center [188, 157] width 4 height 5
click at [180, 38] on button "Tag system-mistake" at bounding box center [180, 38] width 34 height 10
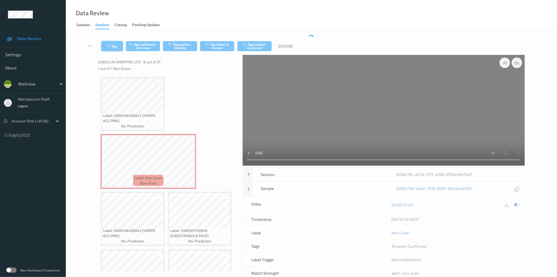
click at [113, 45] on button "Tag" at bounding box center [112, 46] width 22 height 10
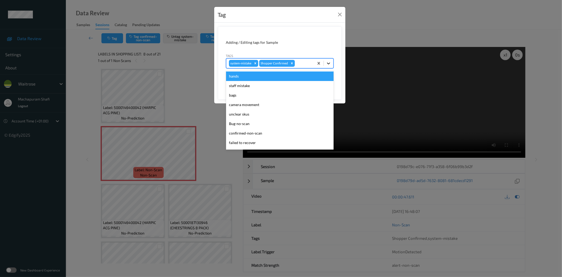
click at [329, 63] on icon at bounding box center [328, 63] width 5 height 5
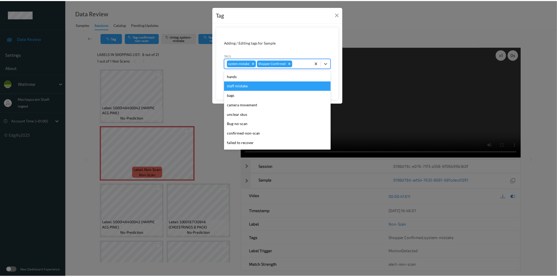
scroll to position [103, 0]
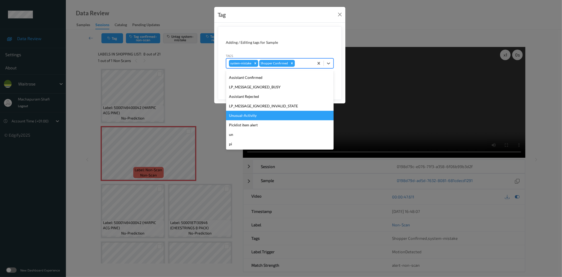
click at [250, 115] on div "Unusual-Activity" at bounding box center [279, 115] width 107 height 9
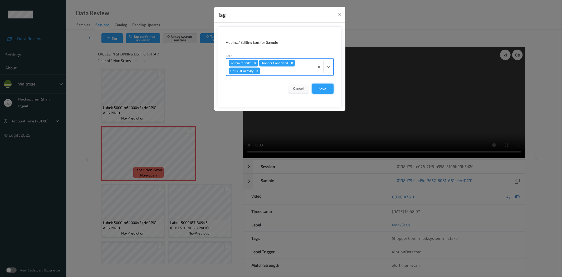
click at [317, 89] on button "Save" at bounding box center [323, 89] width 22 height 10
click at [320, 89] on button "Save" at bounding box center [323, 89] width 22 height 10
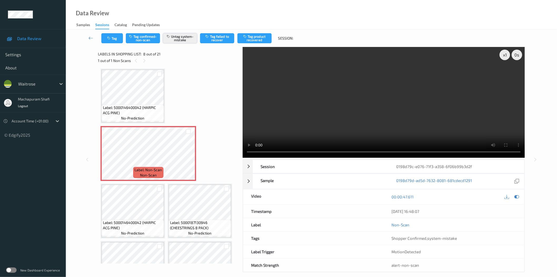
click at [174, 41] on button "Untag system-mistake" at bounding box center [180, 38] width 34 height 10
click at [182, 36] on button "Tag system-mistake" at bounding box center [180, 38] width 34 height 10
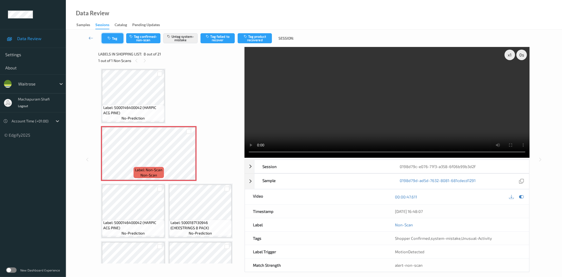
click at [111, 40] on button "Tag" at bounding box center [113, 38] width 22 height 10
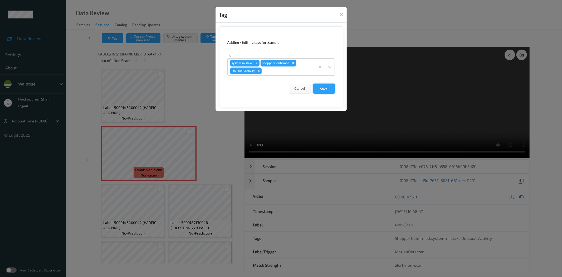
click at [323, 90] on button "Save" at bounding box center [324, 89] width 22 height 10
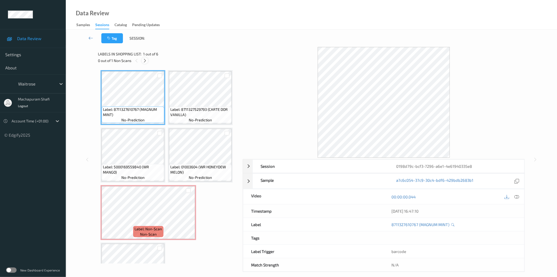
click at [146, 58] on icon at bounding box center [145, 60] width 4 height 5
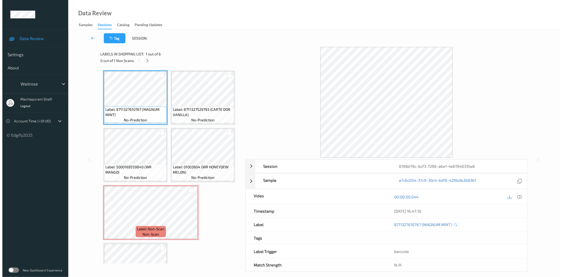
scroll to position [35, 0]
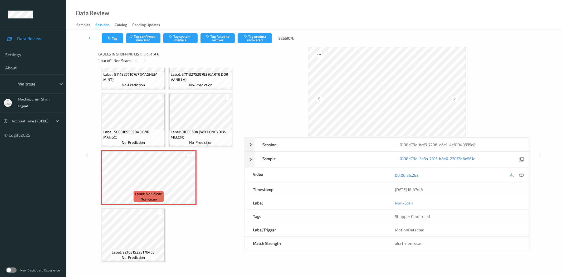
click at [520, 175] on icon at bounding box center [521, 175] width 5 height 5
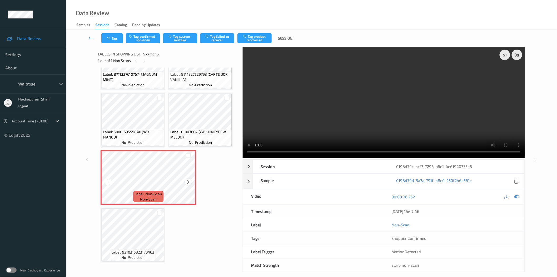
click at [188, 181] on icon at bounding box center [188, 181] width 4 height 5
click at [188, 180] on icon at bounding box center [188, 181] width 4 height 5
click at [186, 40] on button "Tag system-mistake" at bounding box center [180, 38] width 34 height 10
click at [183, 35] on button "Tag system-mistake" at bounding box center [180, 38] width 34 height 10
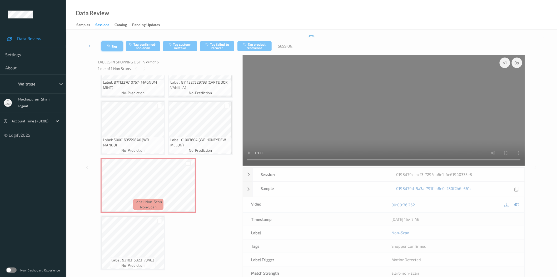
click at [114, 44] on button "Tag" at bounding box center [112, 46] width 22 height 10
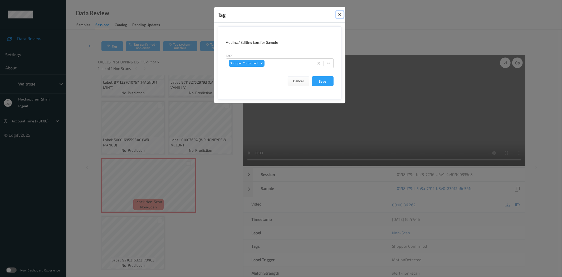
click at [342, 16] on button "Close" at bounding box center [339, 14] width 7 height 7
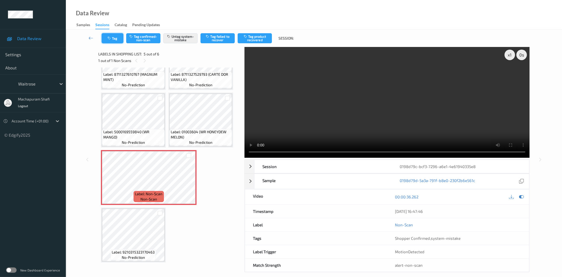
click at [116, 36] on button "Tag" at bounding box center [113, 38] width 22 height 10
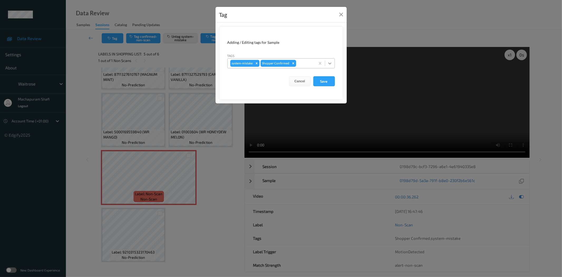
click at [329, 64] on icon at bounding box center [329, 63] width 5 height 5
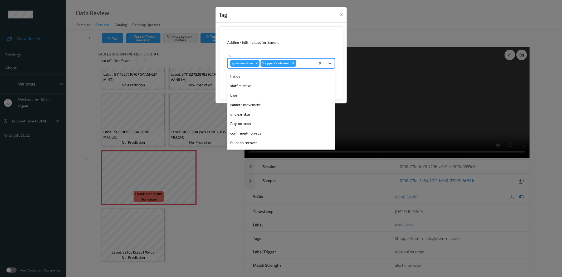
scroll to position [103, 0]
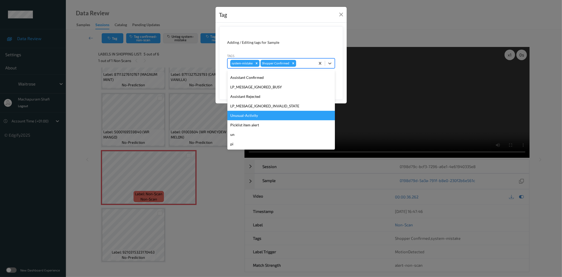
click at [259, 115] on div "Unusual-Activity" at bounding box center [280, 115] width 107 height 9
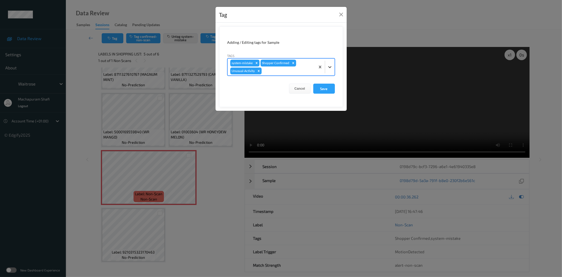
click at [328, 63] on div at bounding box center [329, 66] width 9 height 9
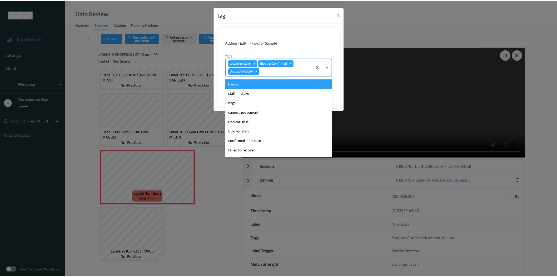
scroll to position [94, 0]
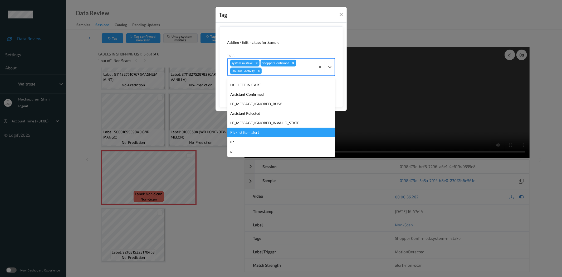
click at [252, 132] on div "Picklist item alert" at bounding box center [280, 132] width 107 height 9
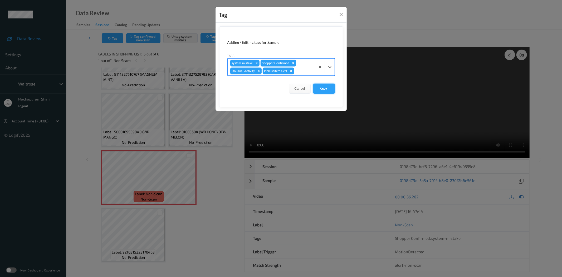
click at [321, 91] on button "Save" at bounding box center [324, 89] width 22 height 10
click at [320, 91] on button "Save" at bounding box center [324, 89] width 22 height 10
click at [325, 89] on button "Save" at bounding box center [324, 89] width 22 height 10
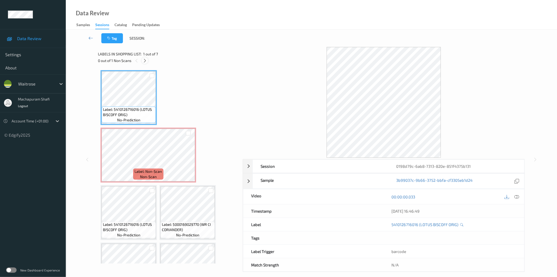
click at [146, 60] on icon at bounding box center [145, 60] width 4 height 5
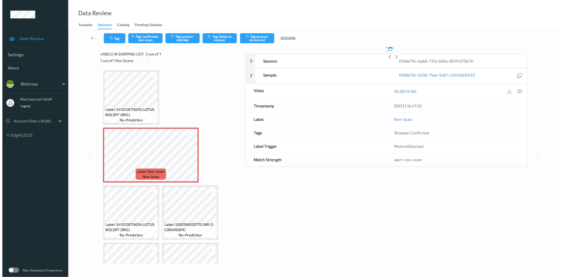
scroll to position [3, 0]
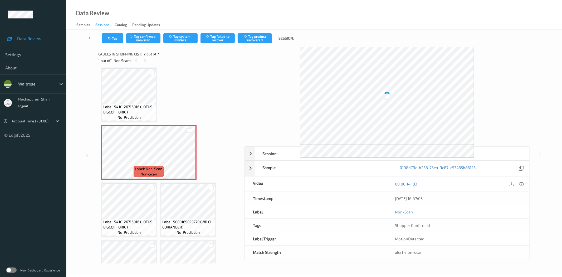
drag, startPoint x: 523, startPoint y: 183, endPoint x: 498, endPoint y: 157, distance: 36.0
click at [523, 183] on icon at bounding box center [521, 183] width 5 height 5
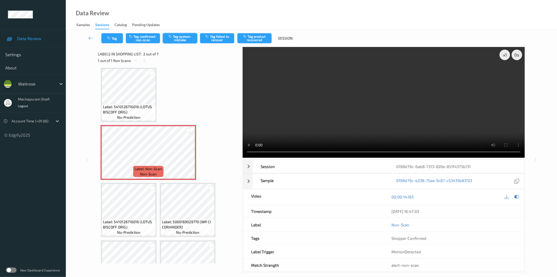
click at [180, 39] on button "Tag system-mistake" at bounding box center [180, 38] width 34 height 10
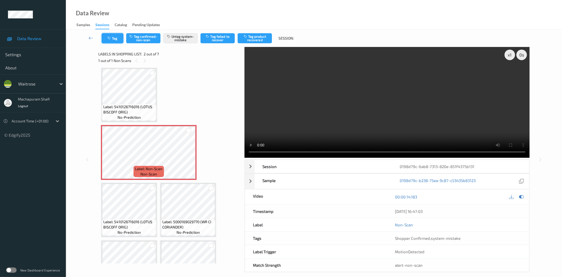
click at [119, 40] on button "Tag" at bounding box center [113, 38] width 22 height 10
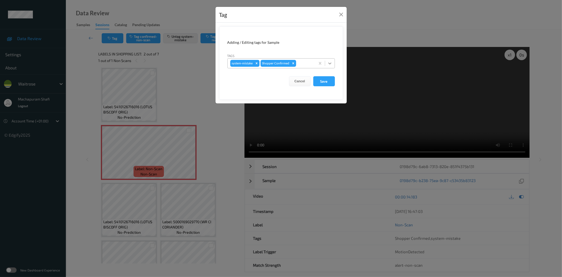
click at [332, 63] on div at bounding box center [329, 62] width 9 height 9
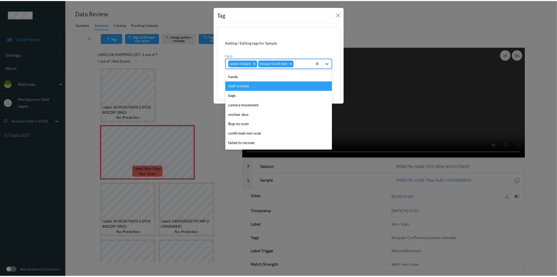
scroll to position [103, 0]
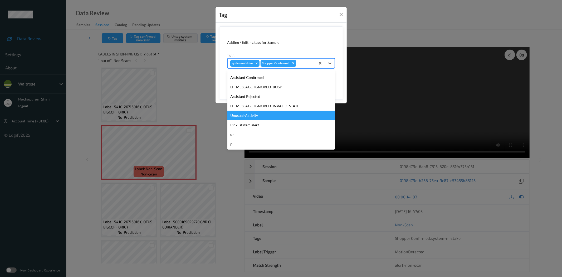
click at [244, 116] on div "Unusual-Activity" at bounding box center [280, 115] width 107 height 9
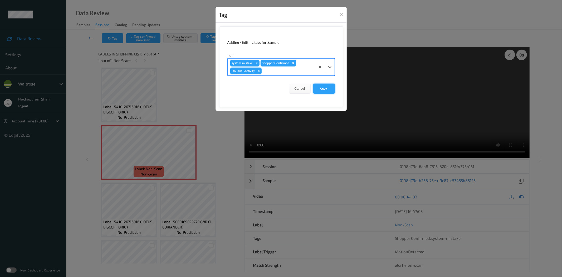
click at [325, 84] on button "Save" at bounding box center [324, 89] width 22 height 10
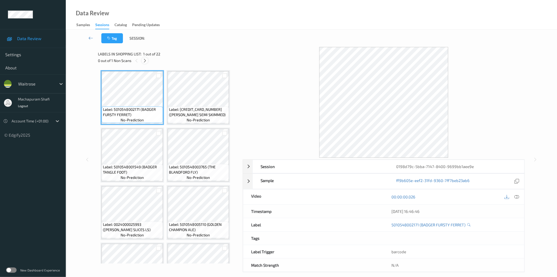
click at [145, 58] on icon at bounding box center [145, 60] width 4 height 5
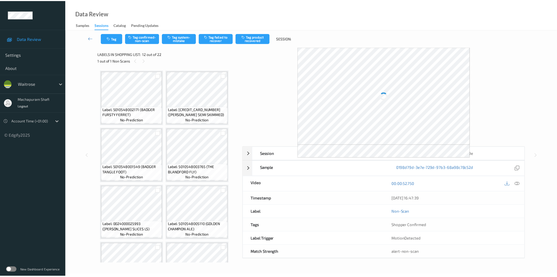
scroll to position [288, 0]
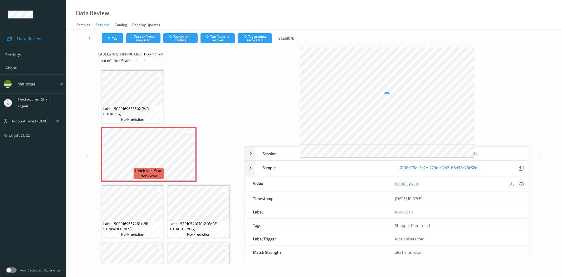
click at [520, 183] on icon at bounding box center [521, 183] width 5 height 5
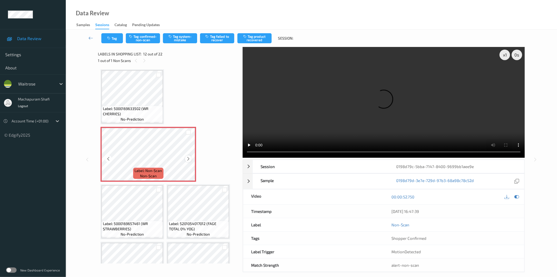
click at [187, 157] on icon at bounding box center [188, 158] width 4 height 5
click at [187, 156] on icon at bounding box center [188, 158] width 4 height 5
click at [186, 156] on icon at bounding box center [188, 158] width 4 height 5
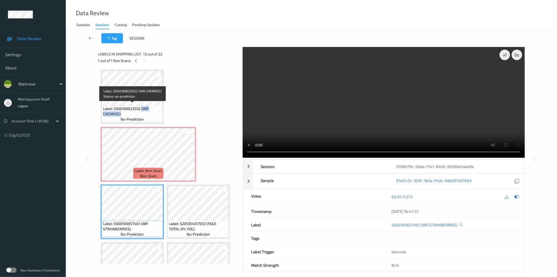
drag, startPoint x: 141, startPoint y: 104, endPoint x: 153, endPoint y: 117, distance: 17.7
click at [153, 117] on div "Label: 5000169633502 (WR CHERRIES) no-prediction" at bounding box center [132, 114] width 61 height 16
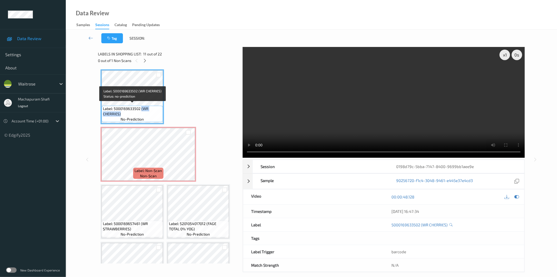
copy span "(WR CHERRIES)"
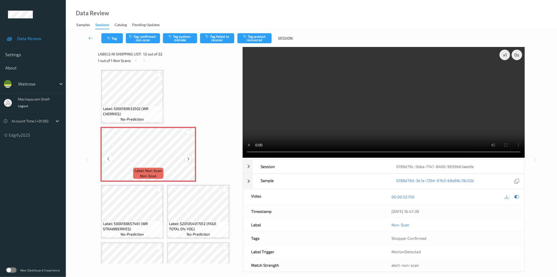
click at [187, 157] on icon at bounding box center [188, 158] width 4 height 5
click at [152, 43] on div "Tag Tag confirmed-non-scan Tag system-mistake Tag failed to recover Tag product…" at bounding box center [312, 38] width 470 height 17
click at [148, 36] on button "Tag confirmed-non-scan" at bounding box center [143, 38] width 34 height 10
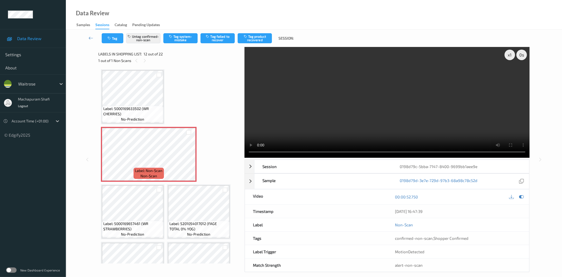
drag, startPoint x: 254, startPoint y: 38, endPoint x: 210, endPoint y: 91, distance: 70.0
click at [254, 38] on button "Tag product recovered" at bounding box center [255, 38] width 34 height 10
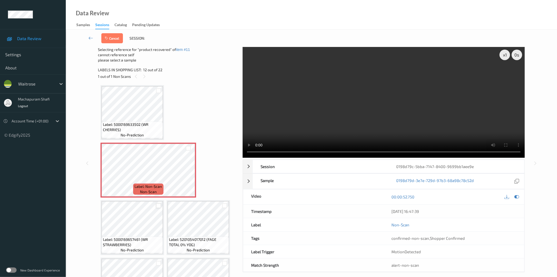
click at [159, 203] on div at bounding box center [158, 205] width 5 height 5
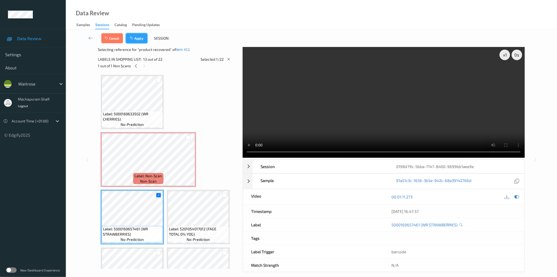
click at [140, 38] on button "Apply" at bounding box center [137, 38] width 22 height 10
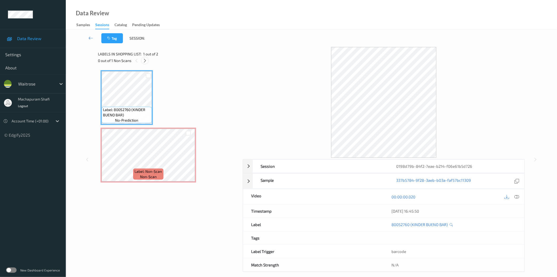
click at [146, 60] on icon at bounding box center [145, 60] width 4 height 5
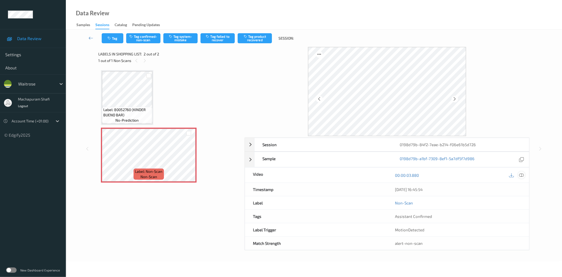
drag, startPoint x: 521, startPoint y: 177, endPoint x: 512, endPoint y: 115, distance: 62.2
click at [521, 176] on icon at bounding box center [521, 175] width 5 height 5
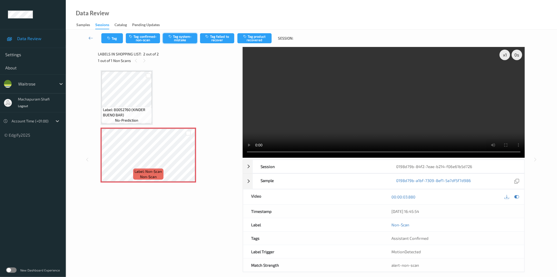
click at [177, 37] on button "Tag system-mistake" at bounding box center [180, 38] width 34 height 10
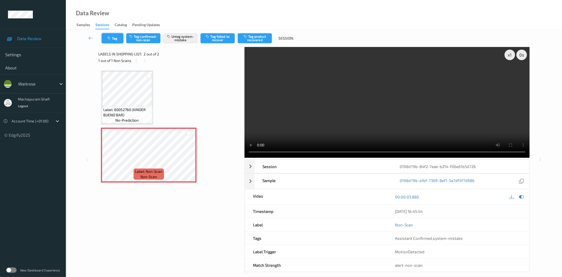
click at [110, 40] on icon "button" at bounding box center [109, 38] width 4 height 4
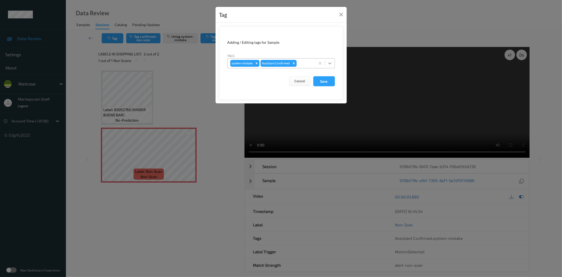
click at [331, 62] on icon at bounding box center [329, 63] width 5 height 5
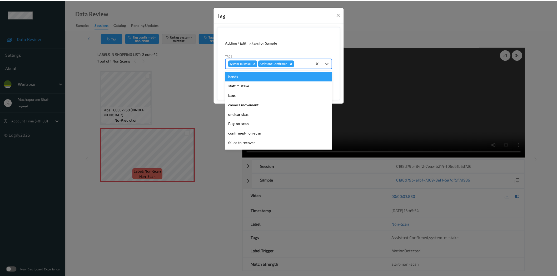
scroll to position [103, 0]
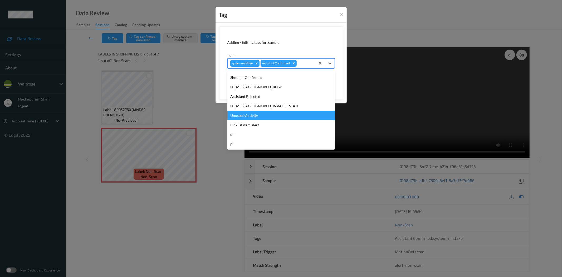
click at [246, 115] on div "Unusual-Activity" at bounding box center [280, 115] width 107 height 9
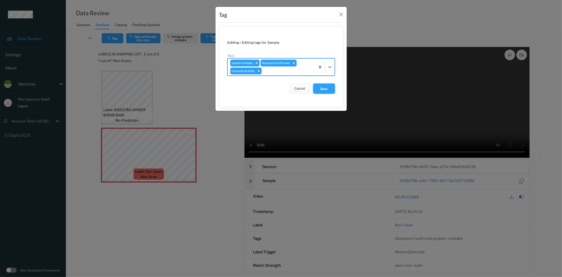
click at [321, 87] on button "Save" at bounding box center [324, 89] width 22 height 10
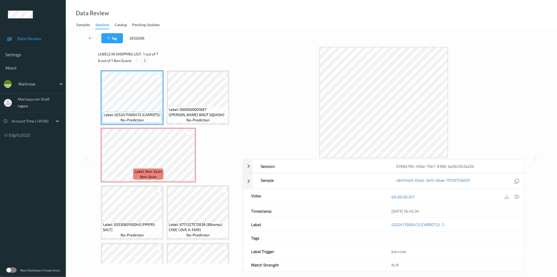
click at [146, 60] on icon at bounding box center [145, 60] width 4 height 5
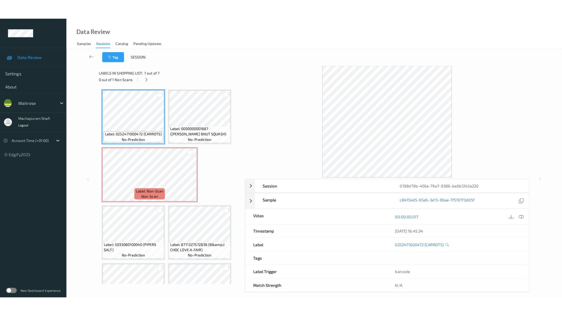
scroll to position [3, 0]
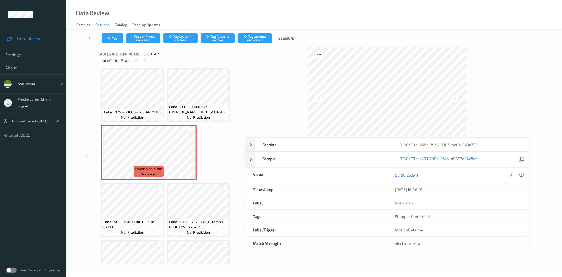
drag, startPoint x: 521, startPoint y: 175, endPoint x: 522, endPoint y: 173, distance: 2.7
click at [522, 174] on icon at bounding box center [521, 175] width 5 height 5
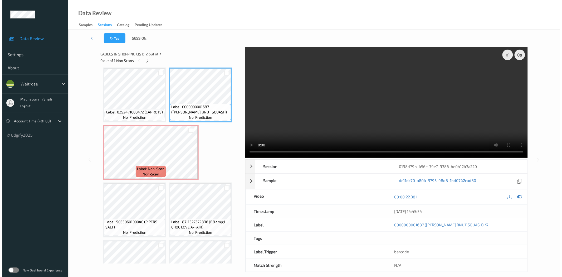
scroll to position [0, 0]
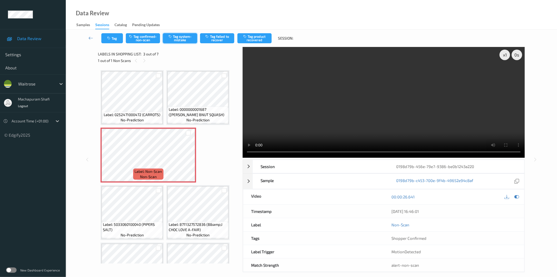
click at [181, 36] on button "Tag system-mistake" at bounding box center [180, 38] width 34 height 10
click at [183, 38] on button "Tag system-mistake" at bounding box center [180, 38] width 34 height 10
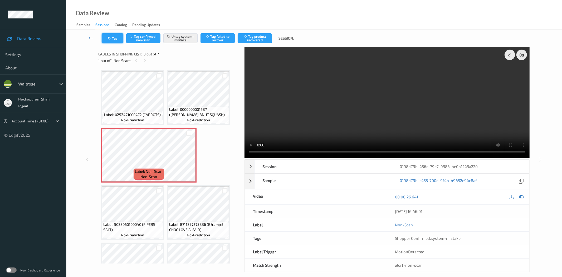
click at [111, 36] on icon "button" at bounding box center [109, 38] width 4 height 4
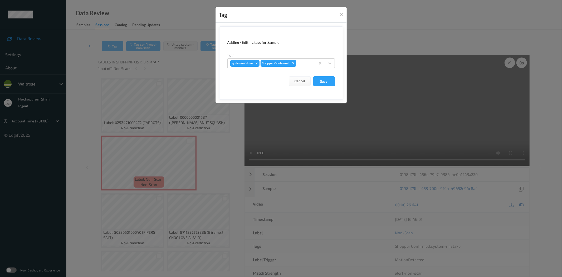
click at [335, 61] on form "Adding / Editing tags for Sample Tags system-mistake Shopper Confirmed Cancel S…" at bounding box center [281, 62] width 124 height 73
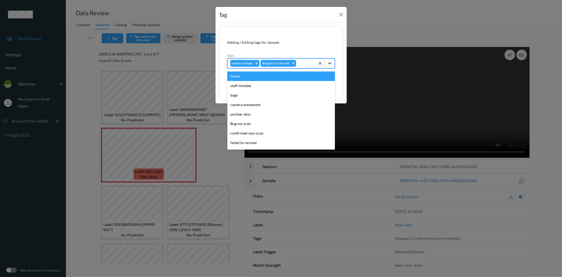
click at [329, 61] on icon at bounding box center [329, 63] width 5 height 5
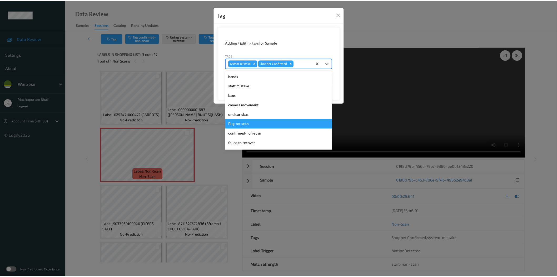
scroll to position [103, 0]
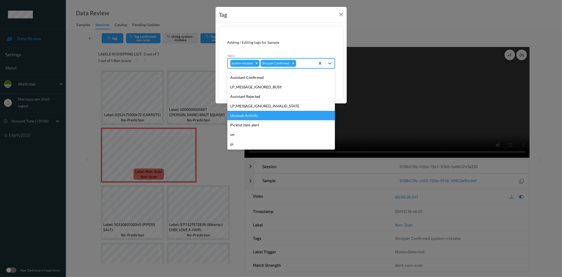
click at [256, 113] on div "Unusual-Activity" at bounding box center [280, 115] width 107 height 9
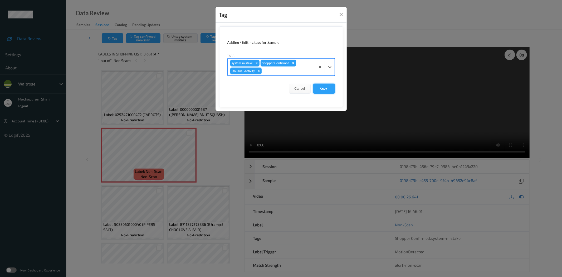
click at [324, 86] on button "Save" at bounding box center [324, 89] width 22 height 10
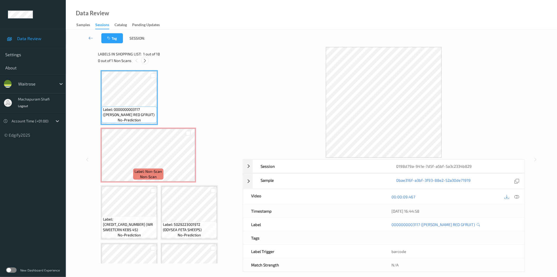
click at [144, 61] on icon at bounding box center [145, 60] width 4 height 5
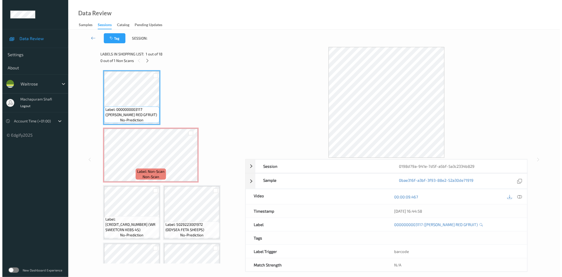
scroll to position [3, 0]
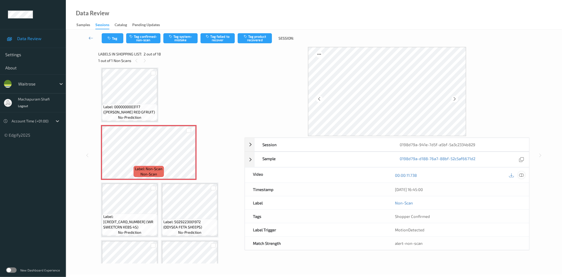
click at [520, 176] on icon at bounding box center [521, 175] width 5 height 5
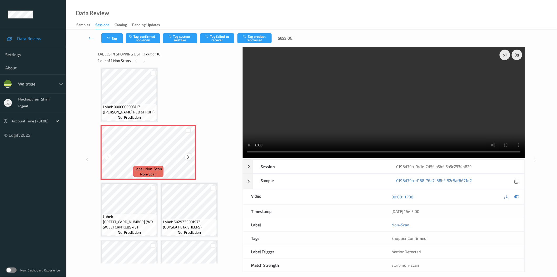
click at [188, 157] on icon at bounding box center [188, 156] width 4 height 5
click at [184, 35] on button "Tag system-mistake" at bounding box center [180, 38] width 34 height 10
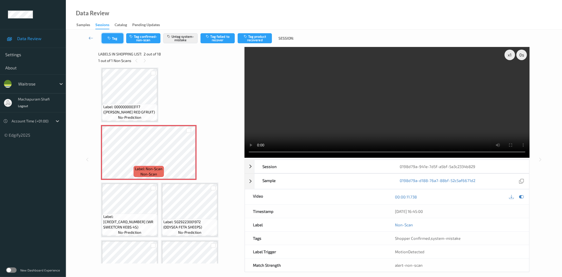
click at [112, 41] on button "Tag" at bounding box center [113, 38] width 22 height 10
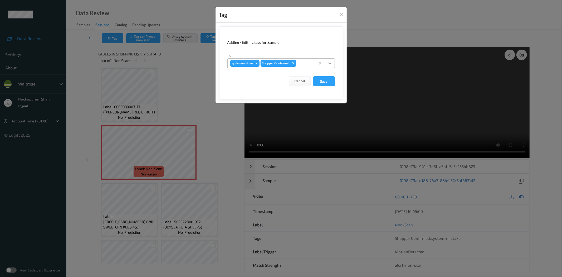
click at [328, 61] on icon at bounding box center [329, 63] width 5 height 5
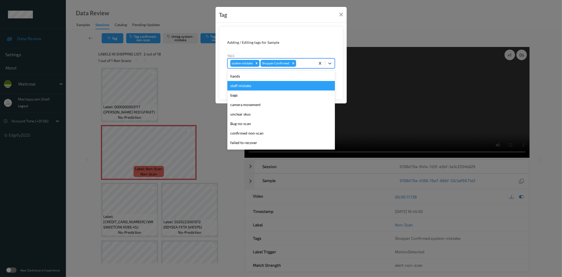
scroll to position [103, 0]
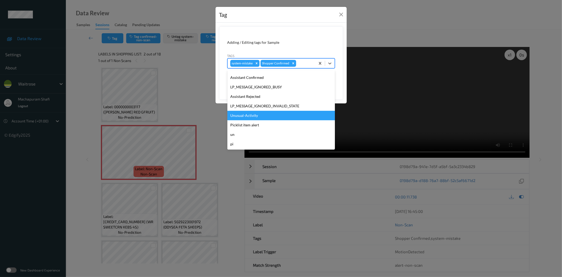
click at [254, 113] on div "Unusual-Activity" at bounding box center [280, 115] width 107 height 9
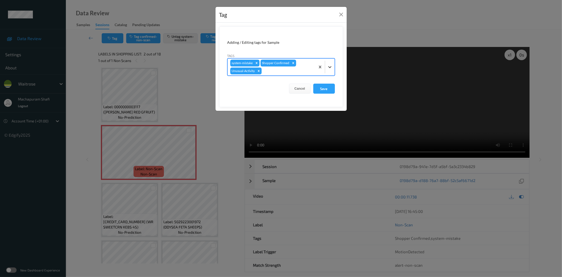
click at [332, 68] on icon at bounding box center [329, 66] width 5 height 5
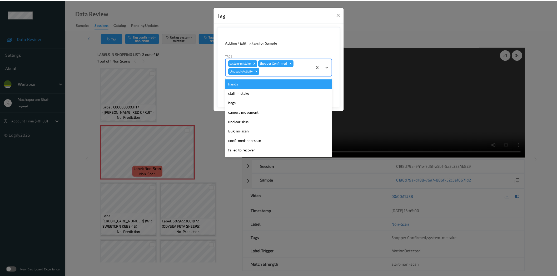
scroll to position [94, 0]
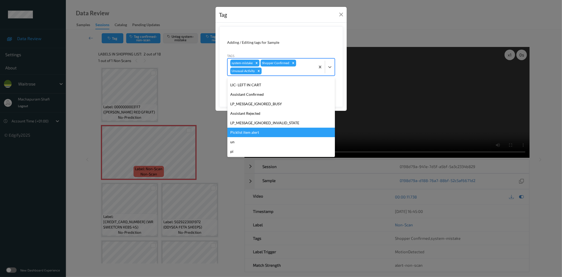
click at [260, 130] on div "Picklist item alert" at bounding box center [280, 132] width 107 height 9
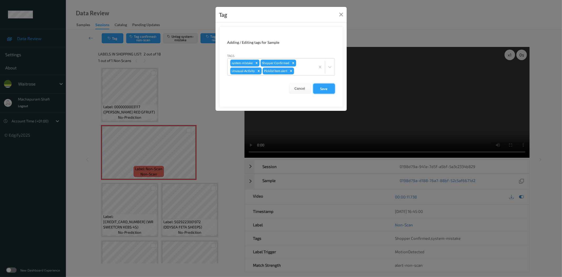
click at [320, 87] on button "Save" at bounding box center [324, 89] width 22 height 10
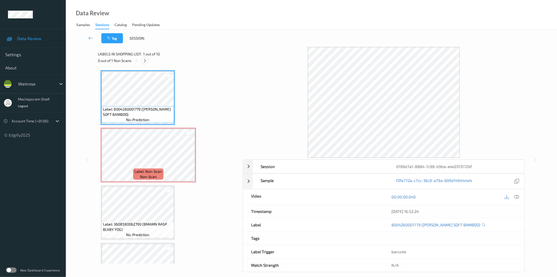
click at [144, 60] on icon at bounding box center [145, 60] width 4 height 5
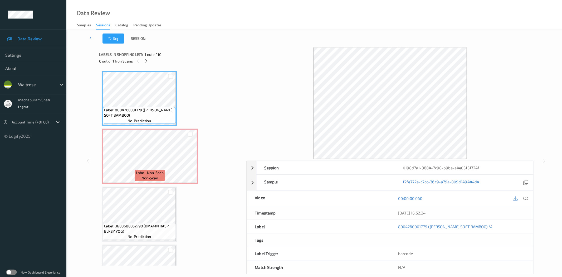
scroll to position [3, 0]
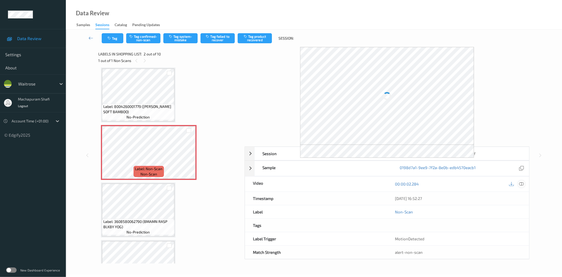
click at [522, 184] on icon at bounding box center [521, 183] width 5 height 5
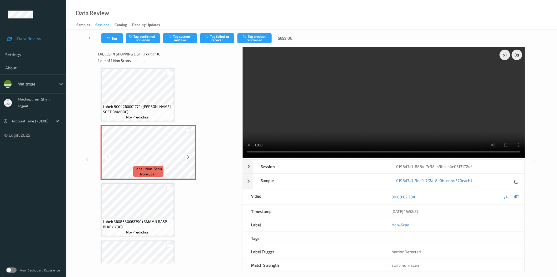
click at [188, 156] on icon at bounding box center [188, 156] width 4 height 5
click at [187, 38] on button "Tag system-mistake" at bounding box center [180, 38] width 34 height 10
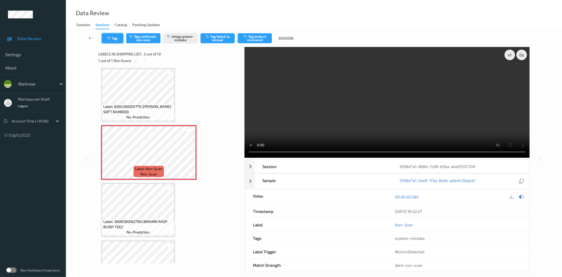
click at [107, 39] on button "Tag" at bounding box center [113, 38] width 22 height 10
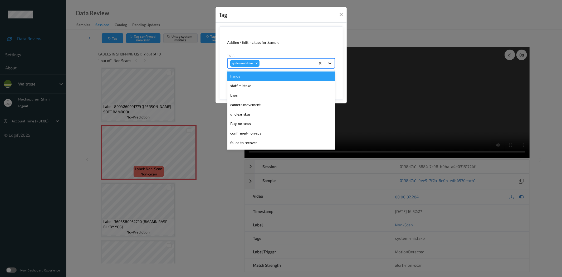
drag, startPoint x: 331, startPoint y: 62, endPoint x: 285, endPoint y: 77, distance: 48.2
click at [331, 62] on icon at bounding box center [329, 63] width 5 height 5
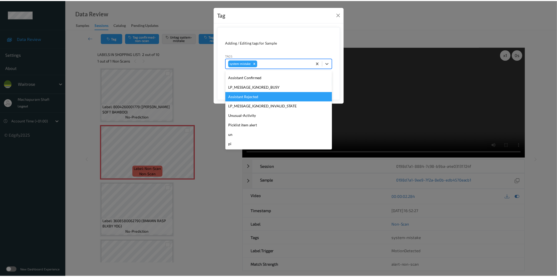
scroll to position [0, 0]
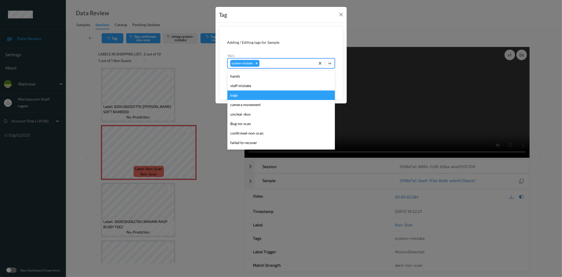
click at [244, 94] on div "bags" at bounding box center [280, 94] width 107 height 9
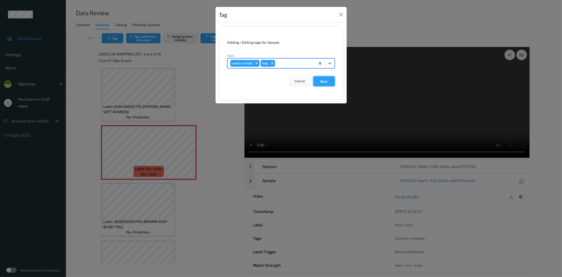
click at [323, 81] on button "Save" at bounding box center [324, 81] width 22 height 10
click at [321, 81] on button "Save" at bounding box center [324, 81] width 22 height 10
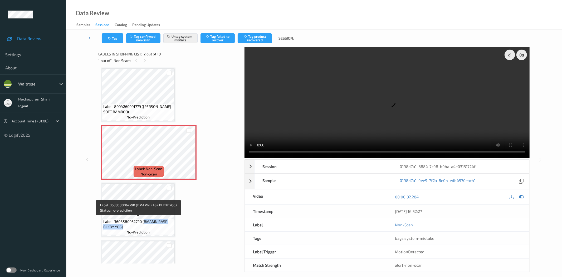
drag, startPoint x: 144, startPoint y: 220, endPoint x: 155, endPoint y: 227, distance: 12.7
click at [155, 227] on span "Label: 3608580062790 (BMAMN RASP BLKBY YOG)" at bounding box center [138, 224] width 70 height 11
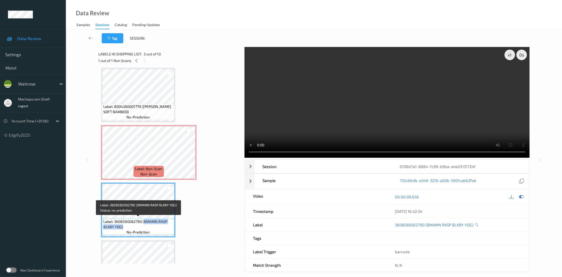
copy span "BMAMN RASP BLKBY YOG)"
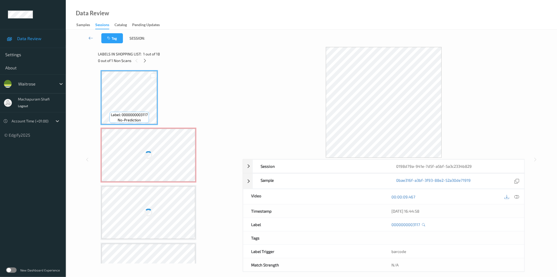
click at [152, 161] on div at bounding box center [149, 155] width 94 height 53
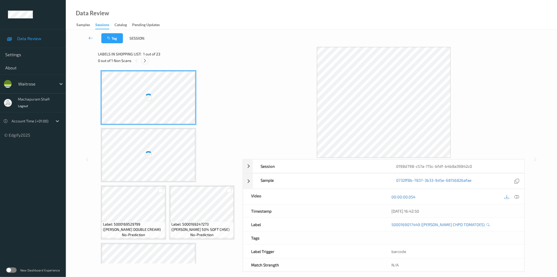
click at [144, 60] on icon at bounding box center [145, 60] width 4 height 5
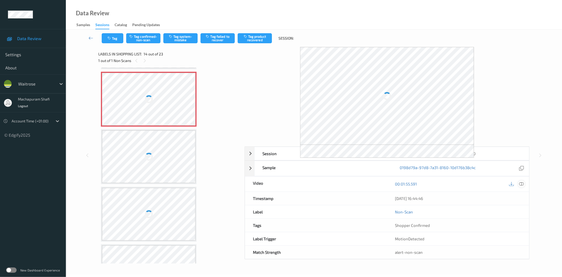
click at [522, 184] on icon at bounding box center [521, 183] width 5 height 5
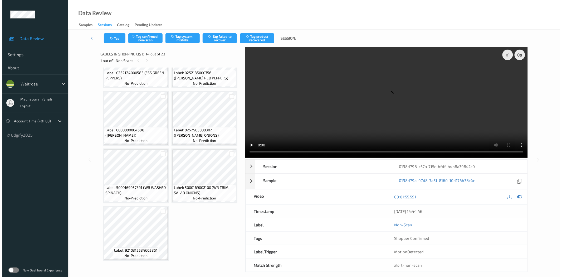
scroll to position [744, 0]
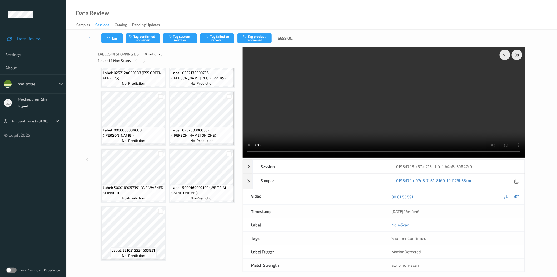
click at [179, 41] on button "Tag system-mistake" at bounding box center [180, 38] width 34 height 10
click at [174, 38] on button "Tag system-mistake" at bounding box center [180, 38] width 34 height 10
click at [181, 39] on button "Tag system-mistake" at bounding box center [180, 38] width 34 height 10
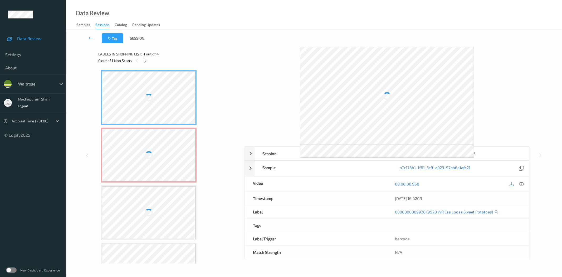
click at [149, 148] on div at bounding box center [149, 155] width 94 height 53
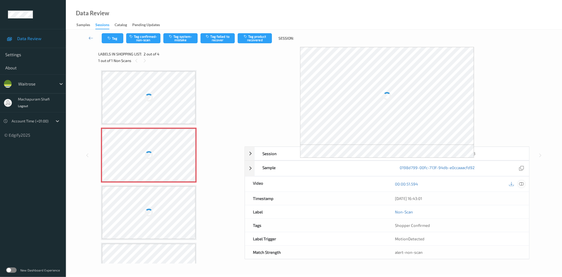
click at [523, 185] on icon at bounding box center [521, 183] width 5 height 5
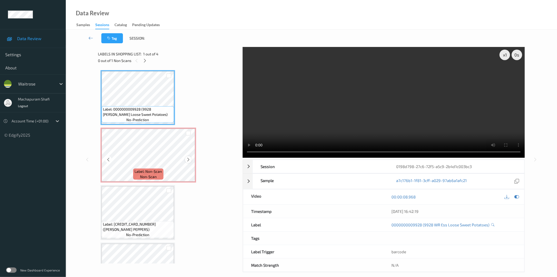
click at [188, 160] on icon at bounding box center [188, 159] width 4 height 5
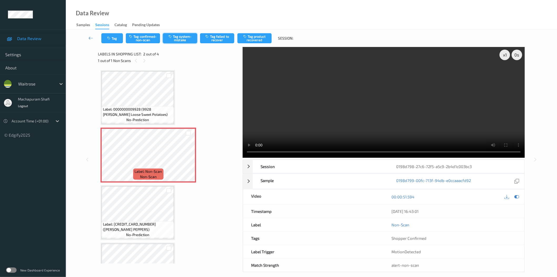
click at [183, 37] on button "Tag system-mistake" at bounding box center [180, 38] width 34 height 10
click at [184, 41] on button "Tag system-mistake" at bounding box center [180, 38] width 34 height 10
click at [185, 38] on button "Tag system-mistake" at bounding box center [180, 38] width 34 height 10
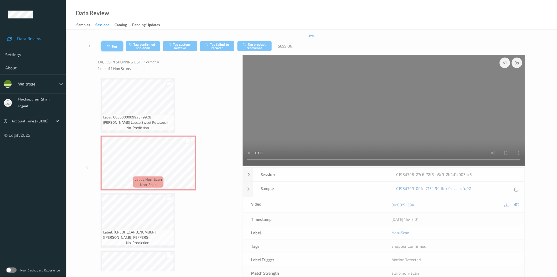
click at [112, 49] on button "Tag" at bounding box center [112, 46] width 22 height 10
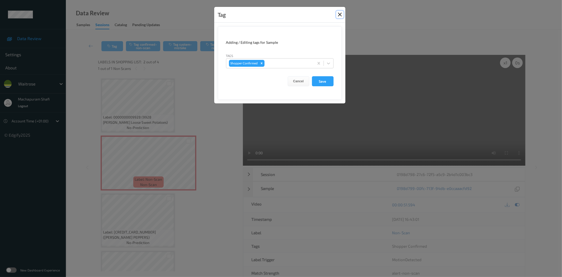
click at [339, 15] on button "Close" at bounding box center [339, 14] width 7 height 7
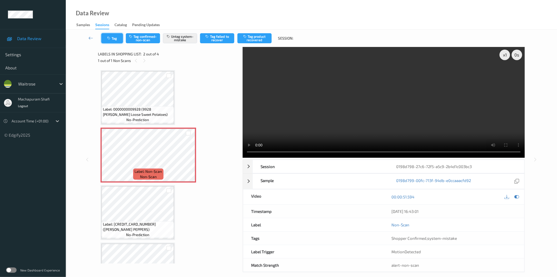
click at [115, 38] on button "Tag" at bounding box center [112, 38] width 22 height 10
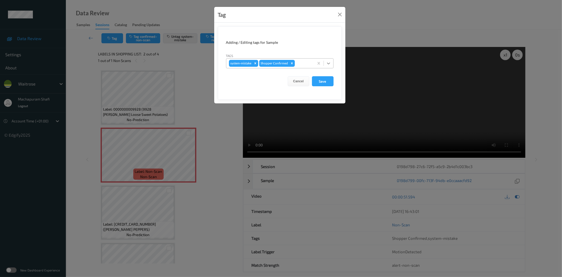
click at [327, 62] on icon at bounding box center [328, 63] width 5 height 5
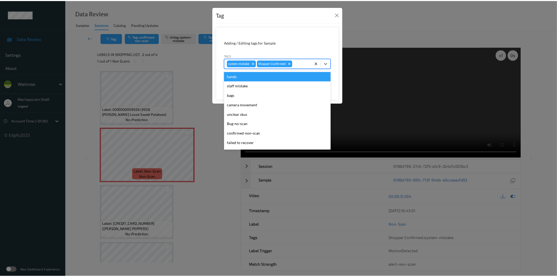
scroll to position [103, 0]
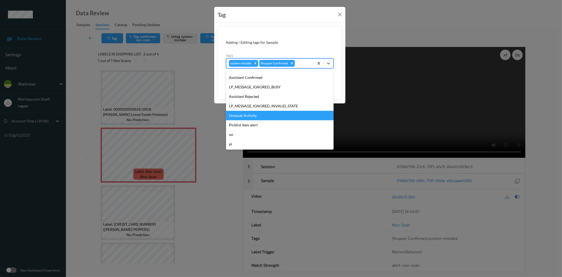
click at [242, 117] on div "Unusual-Activity" at bounding box center [279, 115] width 107 height 9
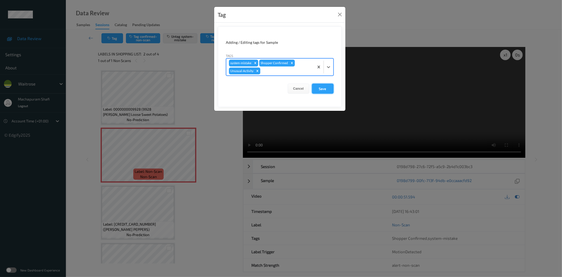
click at [326, 88] on button "Save" at bounding box center [323, 89] width 22 height 10
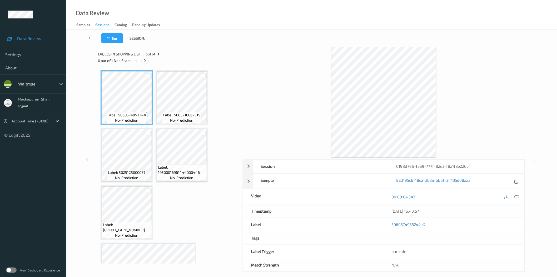
click at [144, 61] on icon at bounding box center [145, 60] width 4 height 5
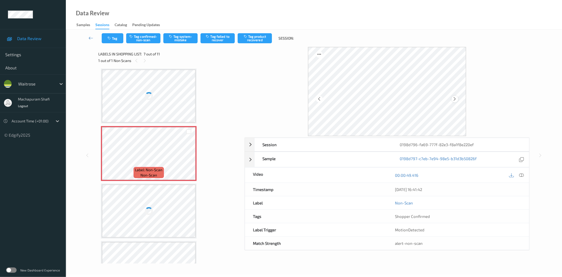
click at [453, 100] on icon at bounding box center [455, 98] width 4 height 5
click at [522, 174] on icon at bounding box center [521, 175] width 5 height 5
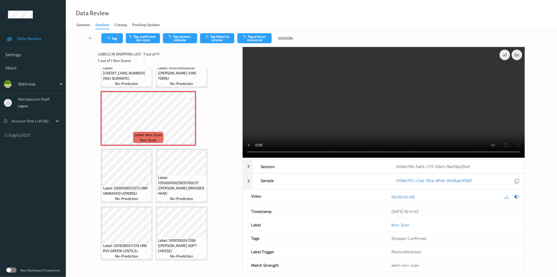
scroll to position [117, 0]
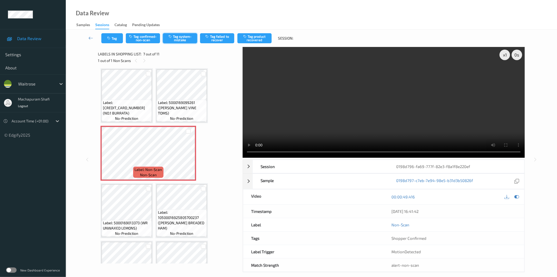
click at [187, 39] on button "Tag system-mistake" at bounding box center [180, 38] width 34 height 10
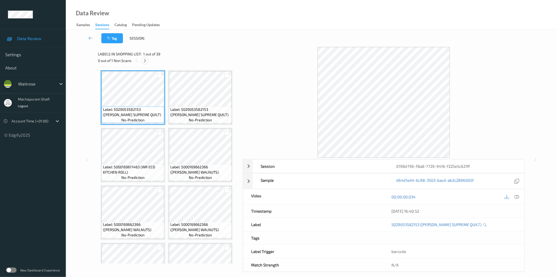
click at [147, 60] on icon at bounding box center [145, 60] width 4 height 5
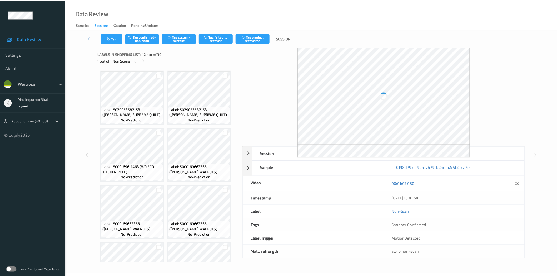
scroll to position [288, 0]
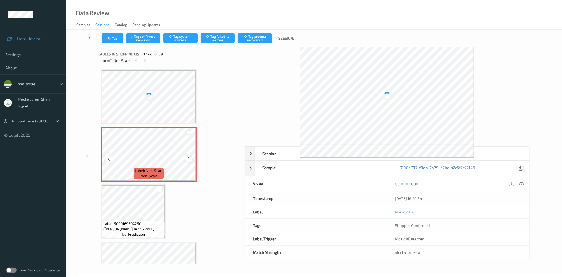
click at [188, 156] on icon at bounding box center [189, 158] width 4 height 5
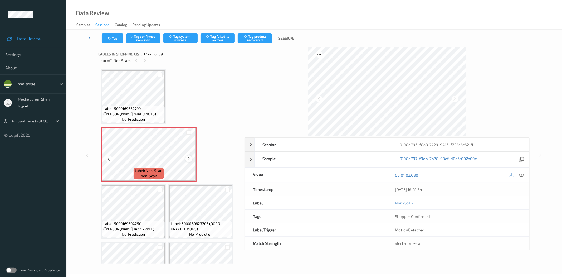
click at [189, 156] on icon at bounding box center [189, 158] width 4 height 5
click at [520, 174] on icon at bounding box center [521, 175] width 5 height 5
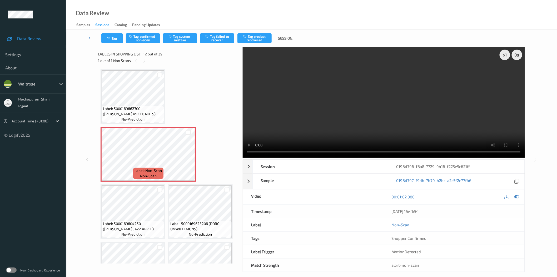
scroll to position [171, 0]
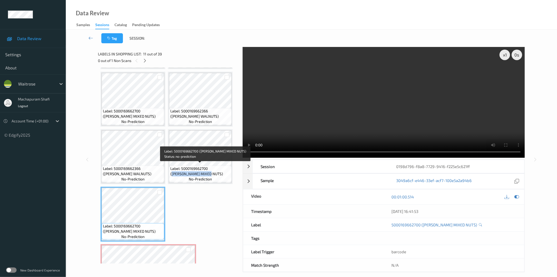
drag, startPoint x: 210, startPoint y: 166, endPoint x: 228, endPoint y: 173, distance: 18.9
click at [228, 173] on span "Label: 5000169662700 (WR DORG MIXED NUTS)" at bounding box center [200, 171] width 60 height 11
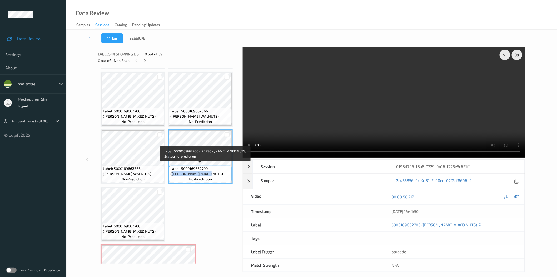
copy span "WR DORG MIXED NUTS)"
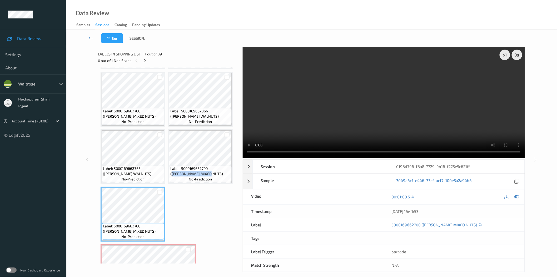
scroll to position [288, 0]
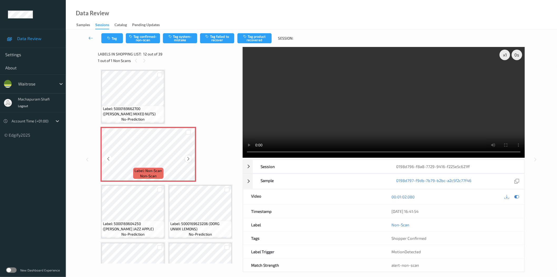
click at [187, 156] on icon at bounding box center [188, 158] width 4 height 5
click at [179, 40] on button "Tag system-mistake" at bounding box center [180, 38] width 34 height 10
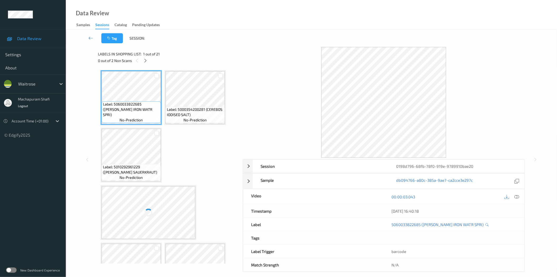
click at [145, 60] on icon at bounding box center [145, 60] width 4 height 5
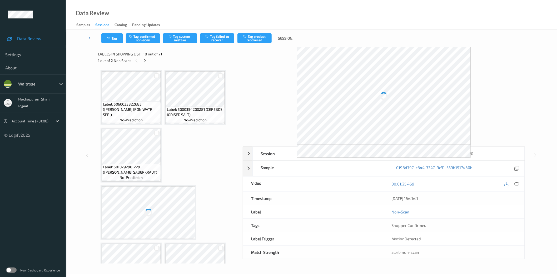
scroll to position [516, 0]
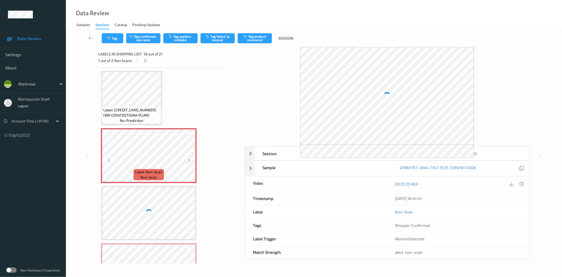
click at [188, 158] on icon at bounding box center [189, 160] width 4 height 5
click at [522, 182] on icon at bounding box center [521, 183] width 5 height 5
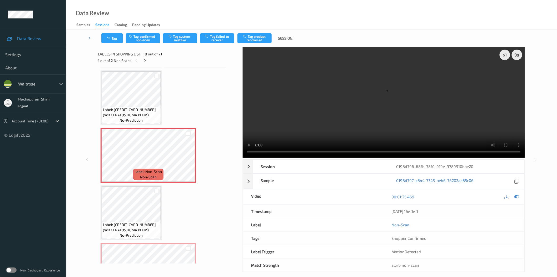
scroll to position [342, 0]
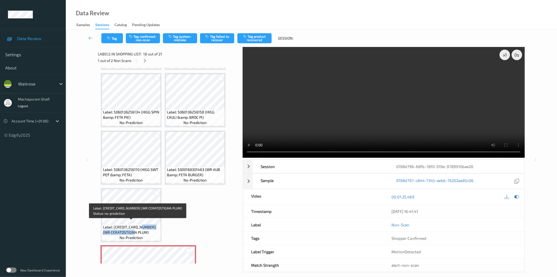
drag, startPoint x: 141, startPoint y: 224, endPoint x: 148, endPoint y: 225, distance: 6.9
click at [149, 233] on div "Label: 5000169354995 (WR CERATOSTIGMA PLUM) no-prediction" at bounding box center [131, 232] width 59 height 16
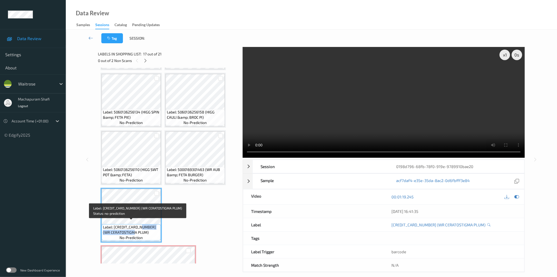
copy span "(WR CERATOSTIGMA PLUM)"
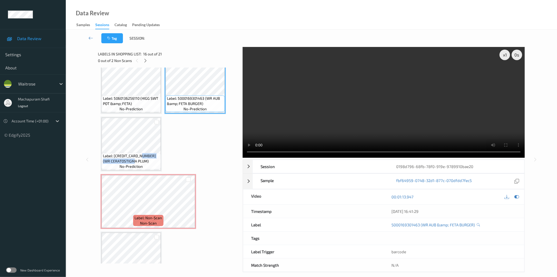
scroll to position [459, 0]
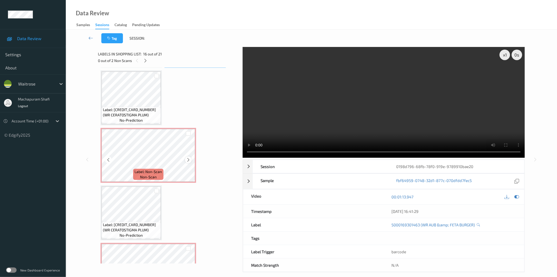
click at [186, 157] on icon at bounding box center [188, 159] width 4 height 5
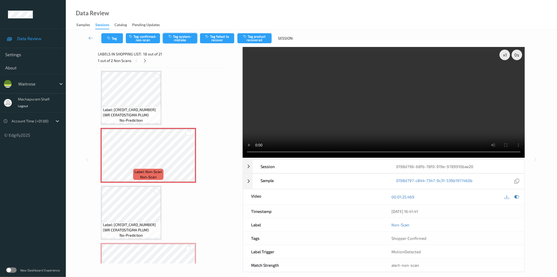
click at [180, 37] on button "Tag system-mistake" at bounding box center [180, 38] width 34 height 10
click at [180, 39] on button "Tag system-mistake" at bounding box center [180, 38] width 34 height 10
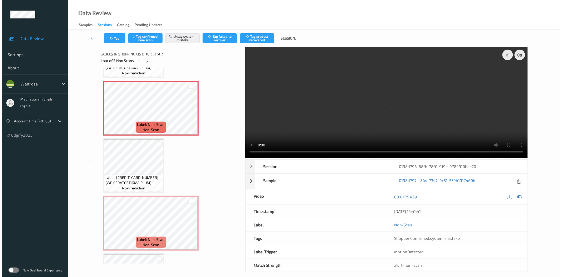
scroll to position [549, 0]
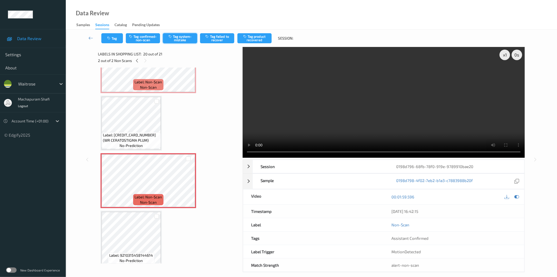
click at [178, 39] on button "Tag system-mistake" at bounding box center [180, 38] width 34 height 10
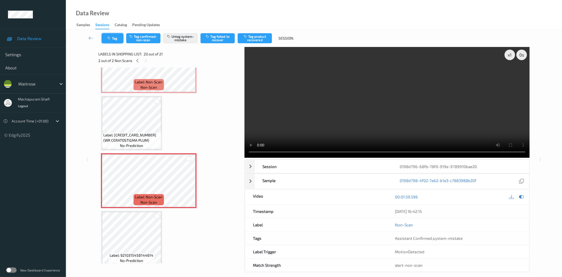
click at [118, 40] on button "Tag" at bounding box center [113, 38] width 22 height 10
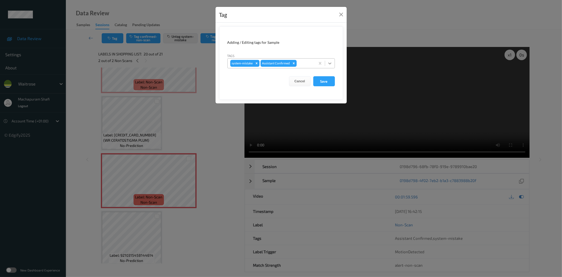
click at [331, 62] on icon at bounding box center [329, 63] width 5 height 5
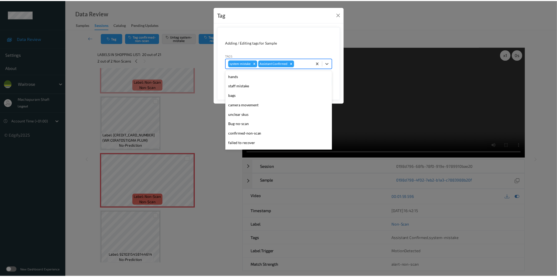
scroll to position [103, 0]
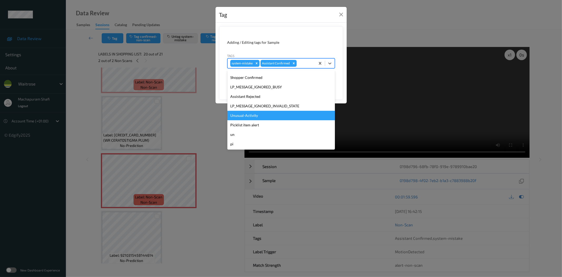
click at [249, 114] on div "Unusual-Activity" at bounding box center [280, 115] width 107 height 9
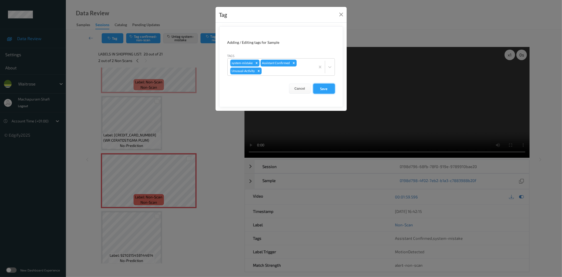
click at [323, 86] on button "Save" at bounding box center [324, 89] width 22 height 10
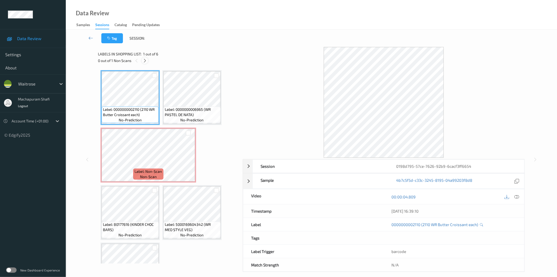
click at [144, 59] on icon at bounding box center [145, 60] width 4 height 5
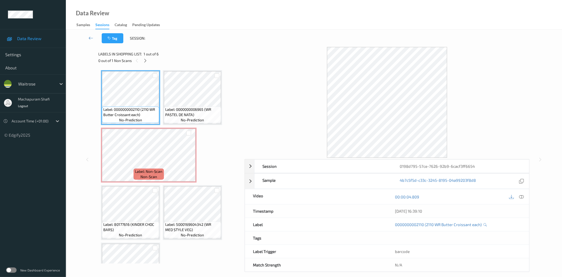
scroll to position [3, 0]
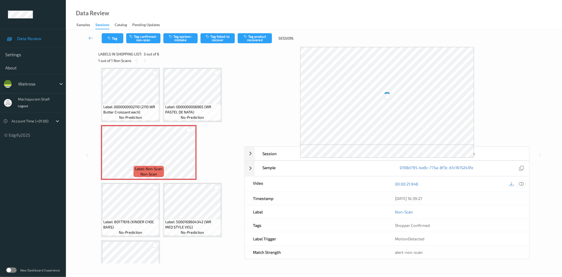
click at [521, 183] on icon at bounding box center [521, 183] width 5 height 5
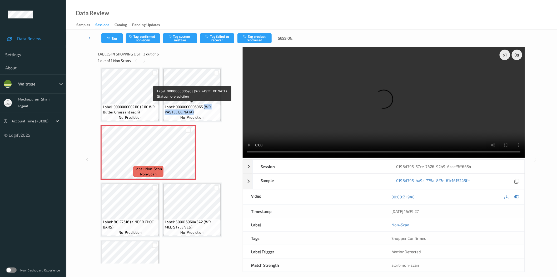
drag, startPoint x: 205, startPoint y: 106, endPoint x: 213, endPoint y: 115, distance: 12.3
click at [213, 115] on div "Label: 0000000006965 (WR PASTEL DE NATA) no-prediction" at bounding box center [192, 112] width 57 height 16
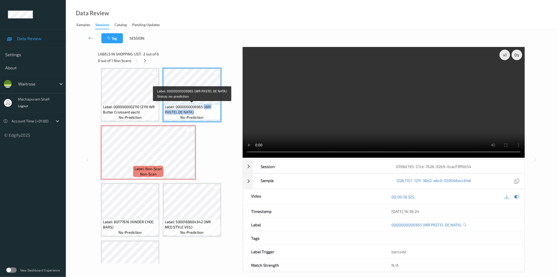
copy span "(WR PASTEL DE NATA)"
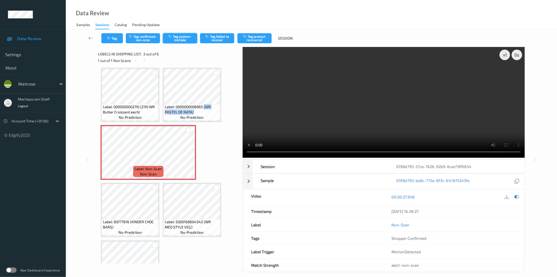
click at [173, 37] on button "Tag system-mistake" at bounding box center [180, 38] width 34 height 10
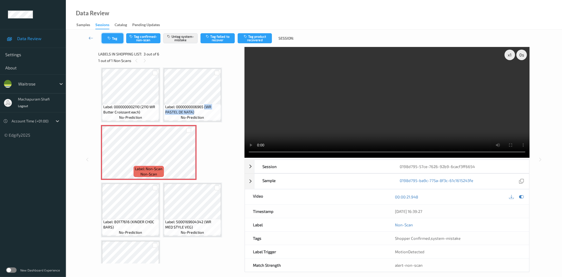
click at [111, 41] on button "Tag" at bounding box center [113, 38] width 22 height 10
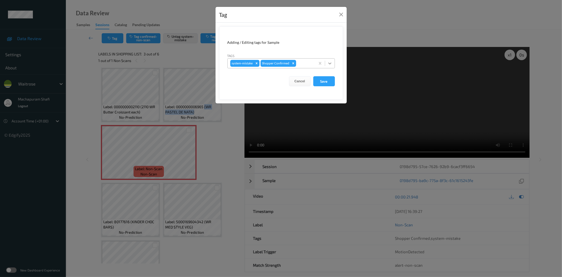
click at [327, 61] on icon at bounding box center [329, 63] width 5 height 5
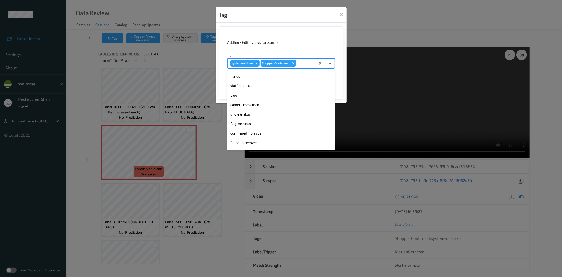
scroll to position [103, 0]
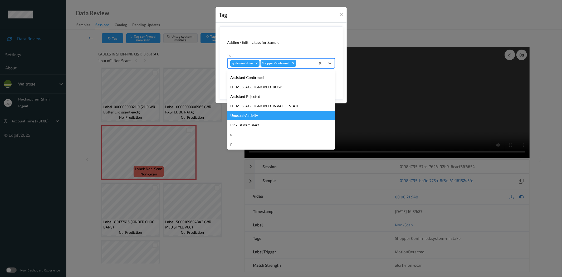
click at [241, 117] on div "Unusual-Activity" at bounding box center [280, 115] width 107 height 9
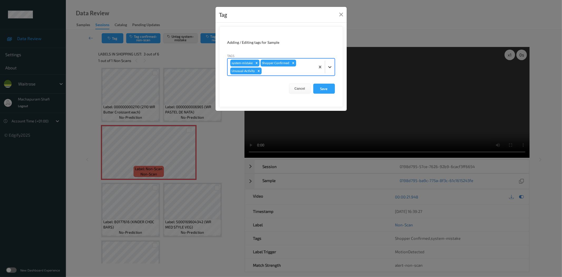
click at [331, 67] on icon at bounding box center [329, 67] width 3 height 2
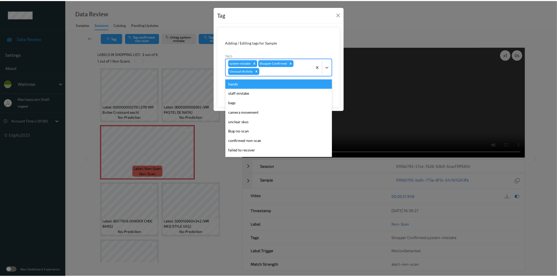
scroll to position [94, 0]
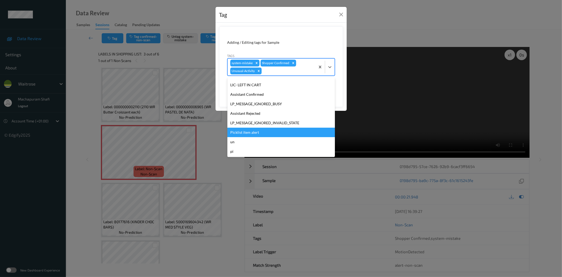
click at [248, 132] on div "Picklist item alert" at bounding box center [280, 132] width 107 height 9
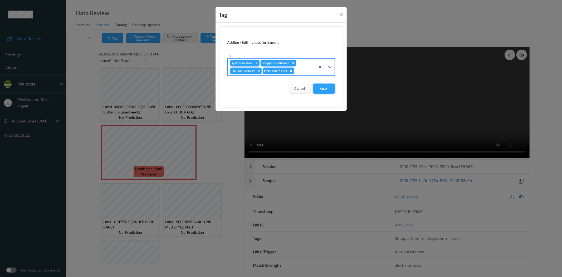
click at [327, 87] on button "Save" at bounding box center [324, 89] width 22 height 10
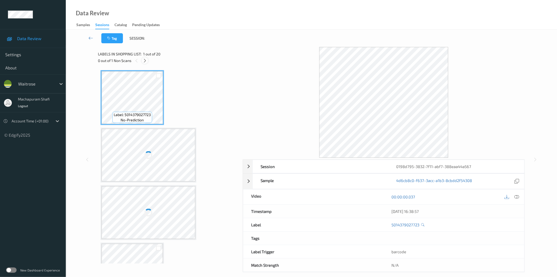
click at [146, 60] on icon at bounding box center [145, 60] width 4 height 5
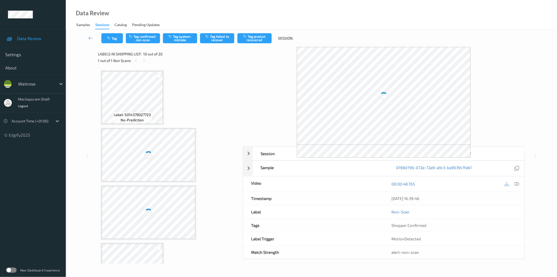
scroll to position [459, 0]
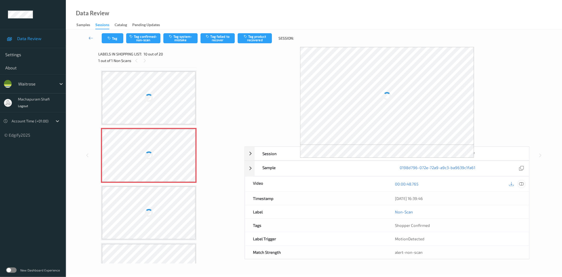
click at [522, 186] on icon at bounding box center [521, 183] width 5 height 5
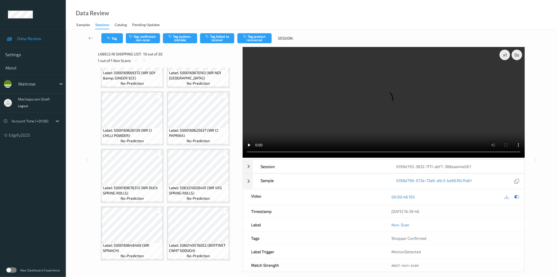
scroll to position [231, 0]
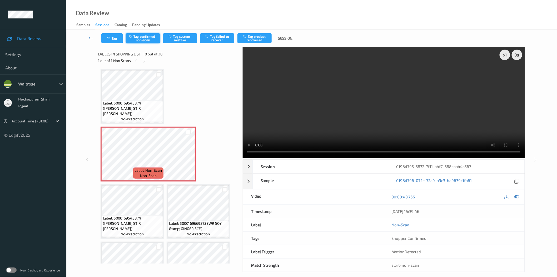
click at [144, 39] on button "Tag confirmed-non-scan" at bounding box center [143, 38] width 34 height 10
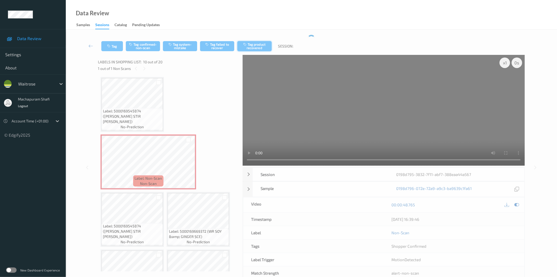
click at [266, 43] on button "Tag product recovered" at bounding box center [255, 46] width 34 height 10
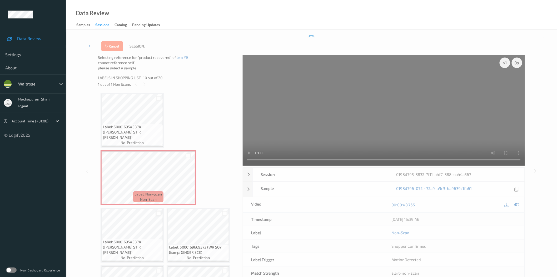
click at [159, 211] on div at bounding box center [158, 213] width 5 height 5
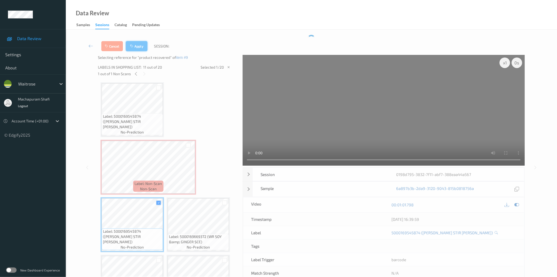
click at [136, 44] on button "Apply" at bounding box center [137, 46] width 22 height 10
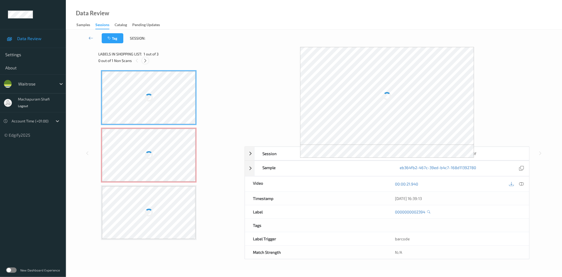
click at [146, 62] on icon at bounding box center [145, 60] width 4 height 5
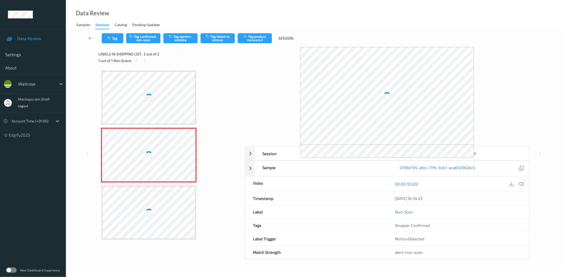
click at [521, 183] on icon at bounding box center [521, 183] width 5 height 5
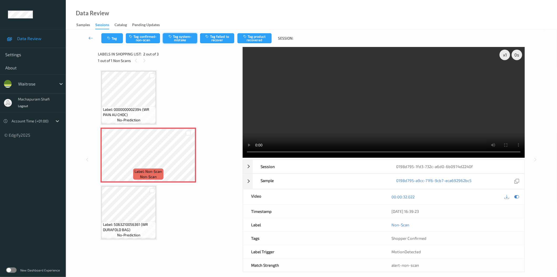
click at [181, 35] on button "Tag system-mistake" at bounding box center [180, 38] width 34 height 10
click at [181, 40] on button "Tag system-mistake" at bounding box center [180, 38] width 34 height 10
click at [183, 38] on button "Tag system-mistake" at bounding box center [180, 38] width 34 height 10
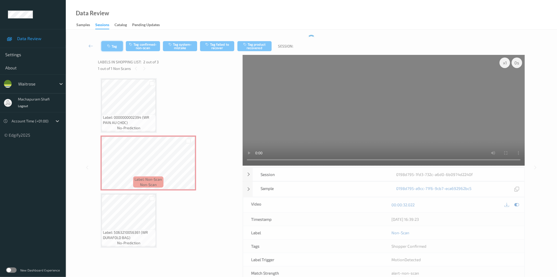
click at [111, 45] on icon "button" at bounding box center [109, 46] width 4 height 4
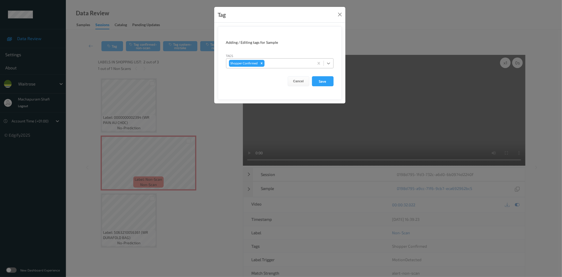
click at [327, 63] on icon at bounding box center [328, 63] width 5 height 5
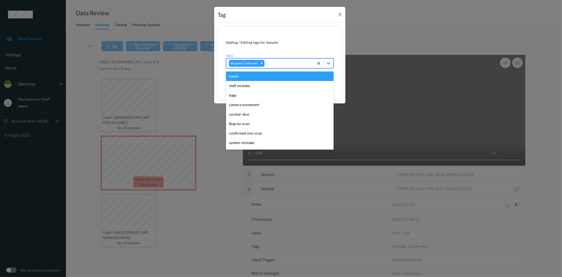
scroll to position [112, 0]
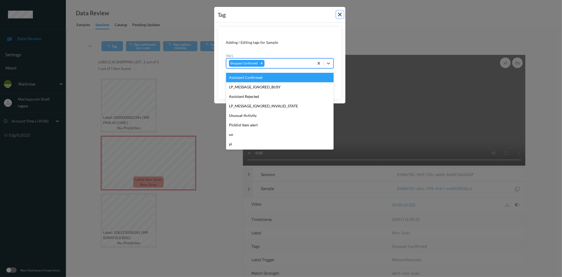
click at [339, 12] on button "Close" at bounding box center [339, 14] width 7 height 7
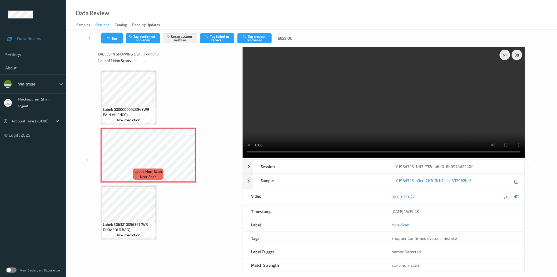
click at [117, 41] on button "Tag" at bounding box center [112, 38] width 22 height 10
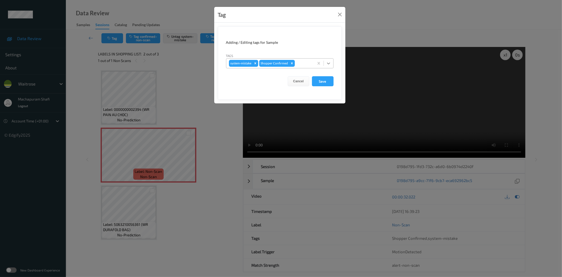
click at [327, 61] on icon at bounding box center [328, 63] width 5 height 5
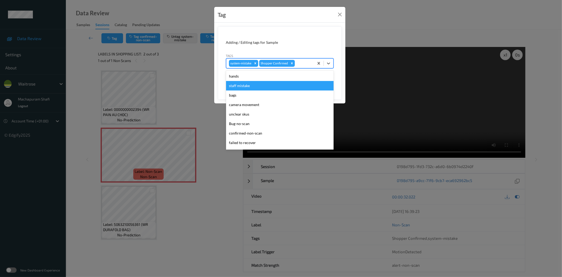
scroll to position [103, 0]
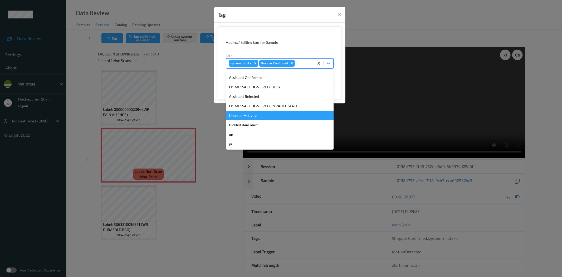
click at [246, 115] on div "Unusual-Activity" at bounding box center [279, 115] width 107 height 9
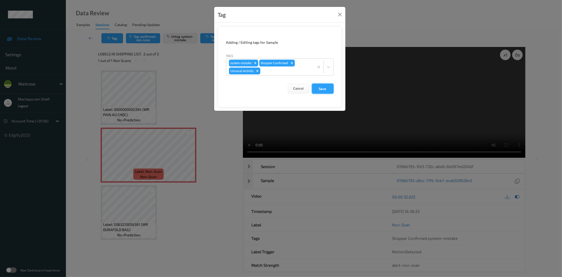
click at [325, 88] on button "Save" at bounding box center [323, 89] width 22 height 10
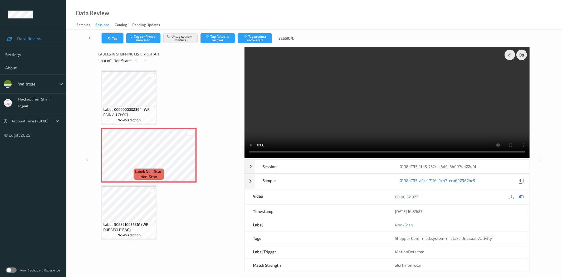
click at [111, 36] on icon "button" at bounding box center [109, 38] width 4 height 4
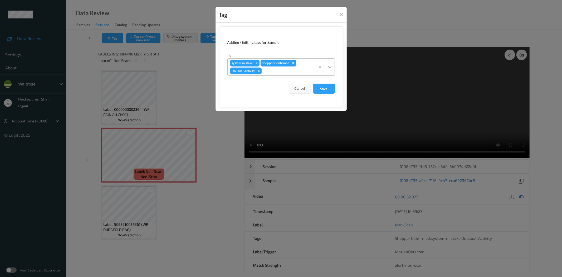
click at [331, 65] on icon at bounding box center [329, 66] width 5 height 5
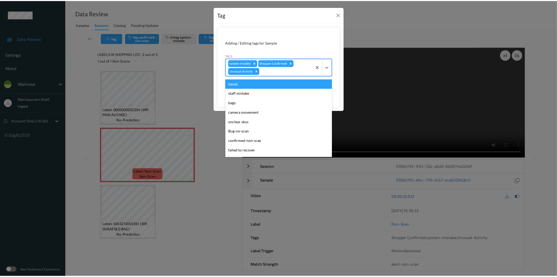
scroll to position [94, 0]
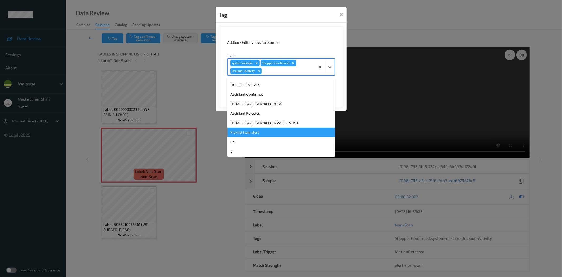
click at [247, 131] on div "Picklist item alert" at bounding box center [280, 132] width 107 height 9
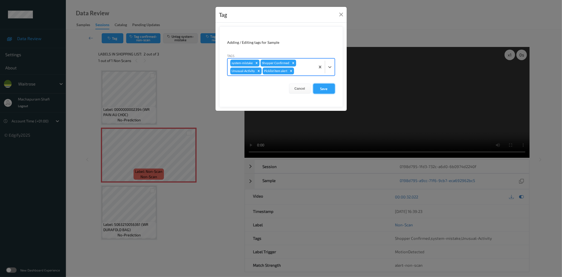
click at [323, 87] on button "Save" at bounding box center [324, 89] width 22 height 10
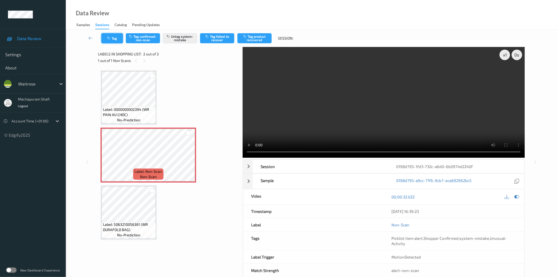
click at [110, 38] on icon "button" at bounding box center [109, 38] width 4 height 4
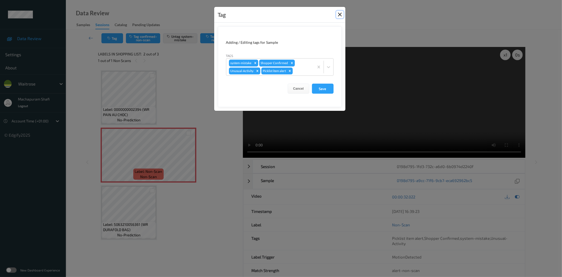
click at [339, 14] on button "Close" at bounding box center [339, 14] width 7 height 7
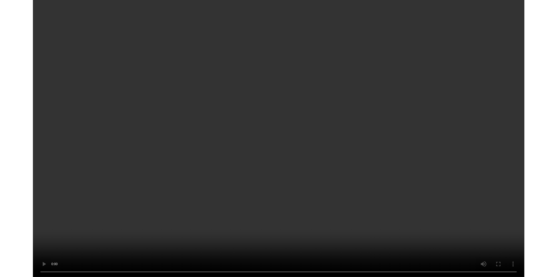
scroll to position [281, 0]
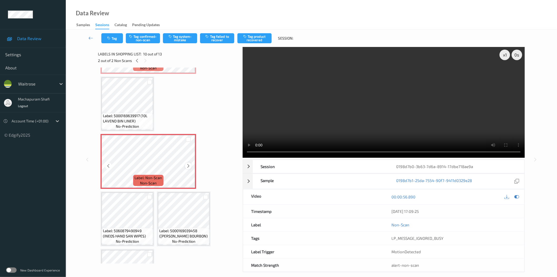
click at [189, 163] on icon at bounding box center [188, 165] width 4 height 5
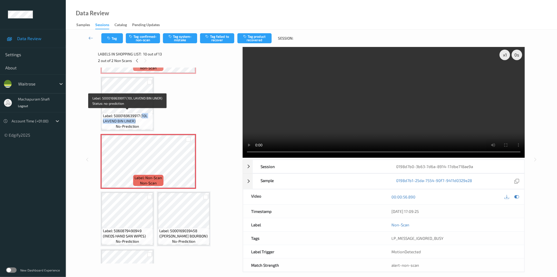
drag, startPoint x: 141, startPoint y: 114, endPoint x: 152, endPoint y: 121, distance: 12.3
click at [149, 119] on span "Label: 5000169639917 (10L LAVEND BIN LINER)" at bounding box center [127, 118] width 49 height 11
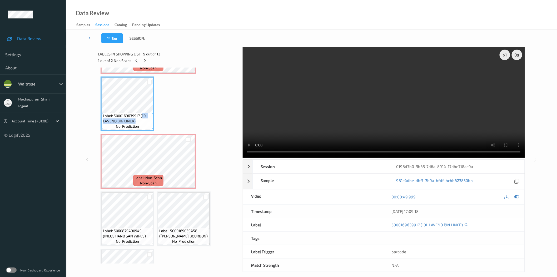
copy span "10L LAVEND BIN LINER)"
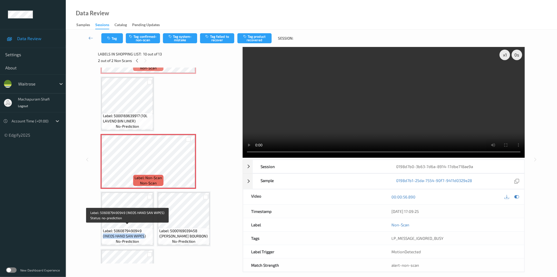
drag, startPoint x: 103, startPoint y: 233, endPoint x: 143, endPoint y: 234, distance: 40.1
click at [143, 234] on span "Label: 5060879490949 (INEOS HAND SAN WIPES)" at bounding box center [127, 233] width 49 height 11
copy span "(INEOS HAND SAN WIPES"
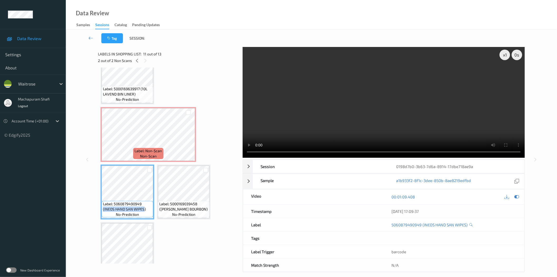
scroll to position [320, 0]
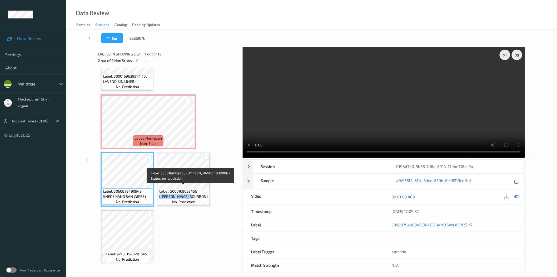
drag, startPoint x: 198, startPoint y: 187, endPoint x: 205, endPoint y: 193, distance: 8.9
click at [205, 193] on span "Label: 5000169039458 (WR ESS BOURBON)" at bounding box center [183, 193] width 49 height 11
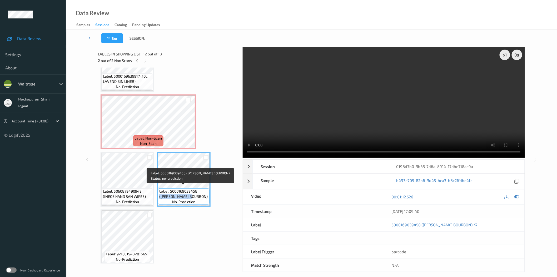
copy span "(WR ESS BOURBON)"
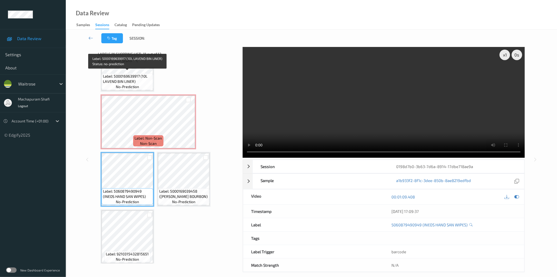
click at [140, 80] on span "Label: 5000169639917 (10L LAVEND BIN LINER)" at bounding box center [127, 79] width 49 height 11
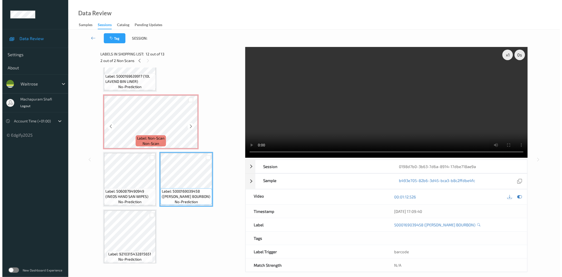
scroll to position [204, 0]
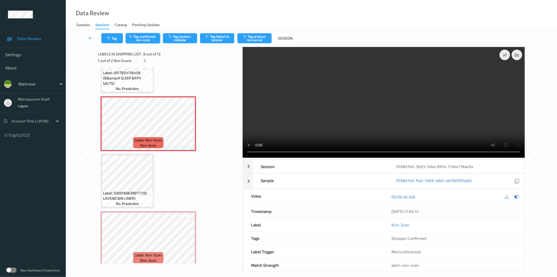
click at [146, 39] on button "Tag confirmed-non-scan" at bounding box center [143, 38] width 34 height 10
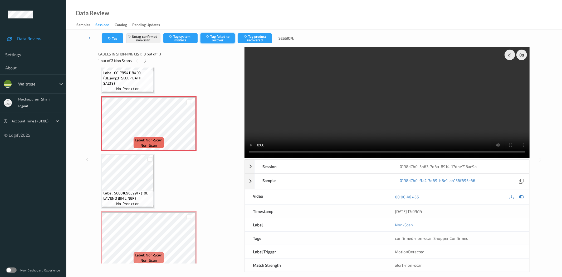
click at [220, 39] on button "Tag failed to recover" at bounding box center [217, 38] width 34 height 10
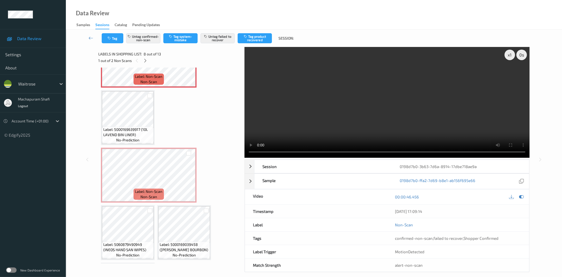
scroll to position [270, 0]
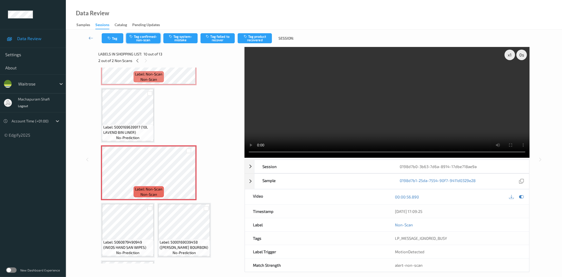
click at [146, 36] on button "Tag confirmed-non-scan" at bounding box center [143, 38] width 34 height 10
click at [221, 38] on button "Tag failed to recover" at bounding box center [217, 38] width 34 height 10
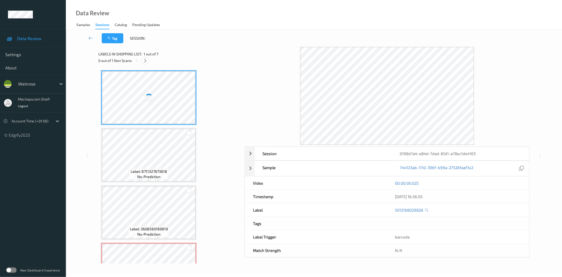
click at [146, 60] on icon at bounding box center [145, 60] width 4 height 5
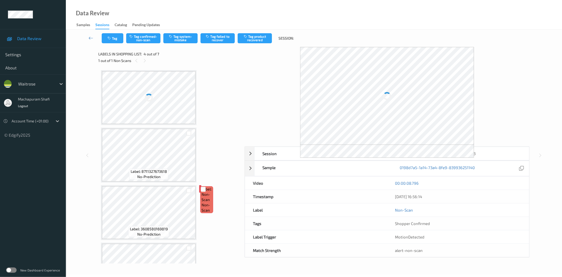
scroll to position [117, 0]
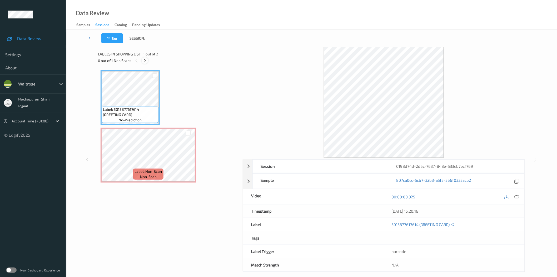
click at [144, 61] on icon at bounding box center [145, 60] width 4 height 5
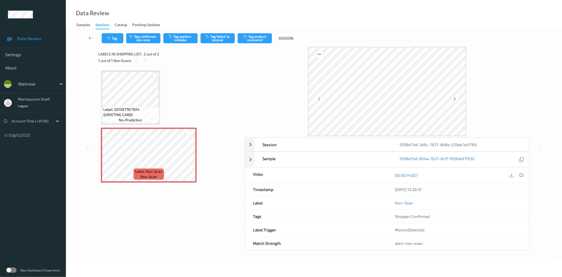
drag, startPoint x: 522, startPoint y: 175, endPoint x: 464, endPoint y: 157, distance: 59.9
click at [522, 175] on icon at bounding box center [521, 175] width 5 height 5
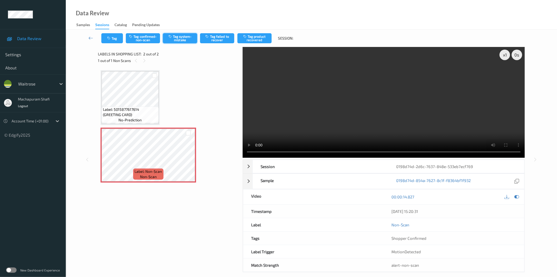
click at [177, 35] on button "Tag system-mistake" at bounding box center [180, 38] width 34 height 10
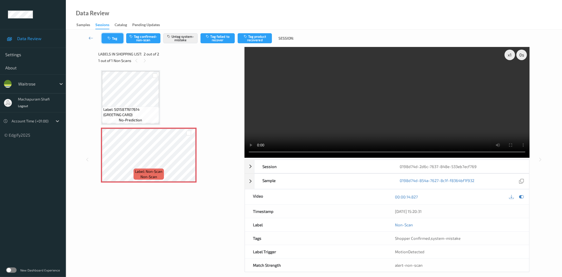
click at [114, 38] on button "Tag" at bounding box center [113, 38] width 22 height 10
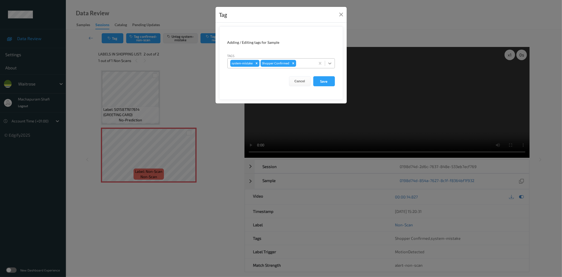
click at [331, 61] on icon at bounding box center [329, 63] width 5 height 5
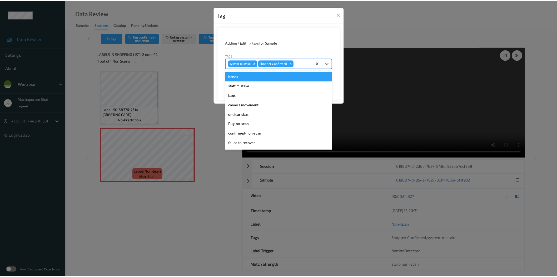
scroll to position [103, 0]
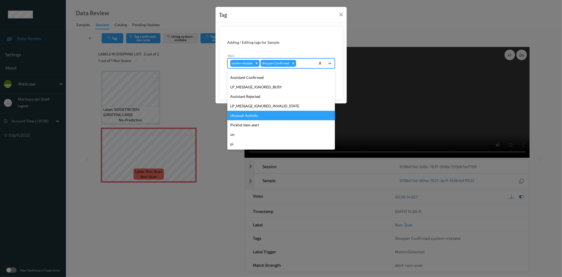
click at [257, 115] on div "Unusual-Activity" at bounding box center [280, 115] width 107 height 9
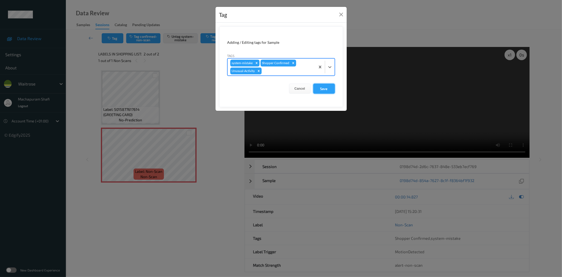
click at [321, 90] on button "Save" at bounding box center [324, 89] width 22 height 10
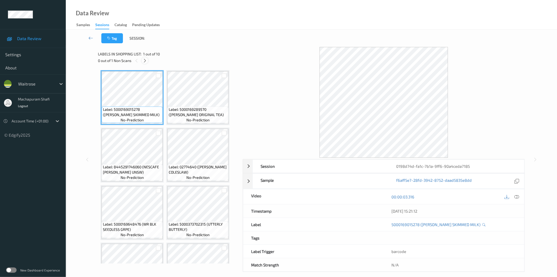
click at [146, 61] on icon at bounding box center [145, 60] width 4 height 5
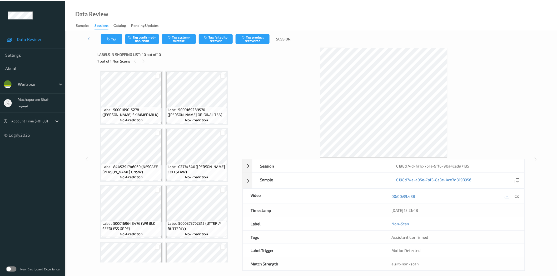
scroll to position [149, 0]
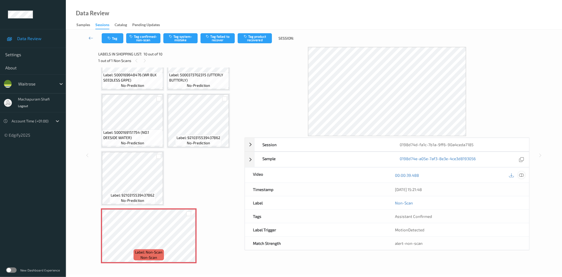
click at [520, 176] on icon at bounding box center [521, 175] width 5 height 5
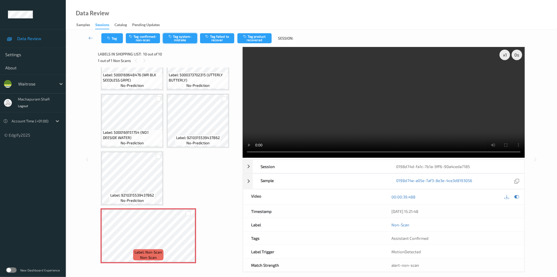
click at [178, 39] on button "Tag system-mistake" at bounding box center [180, 38] width 34 height 10
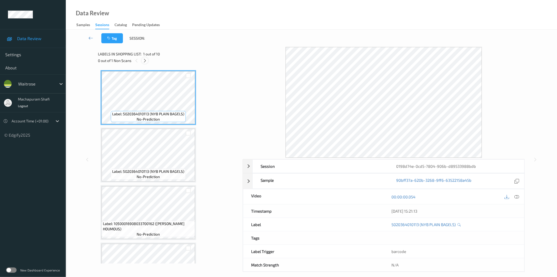
click at [145, 61] on icon at bounding box center [145, 60] width 4 height 5
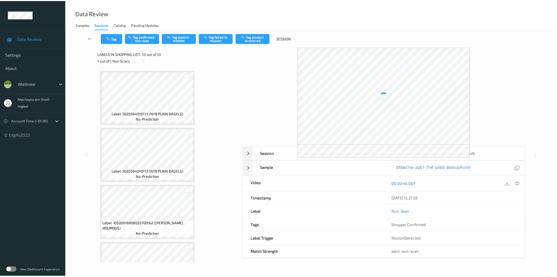
scroll to position [378, 0]
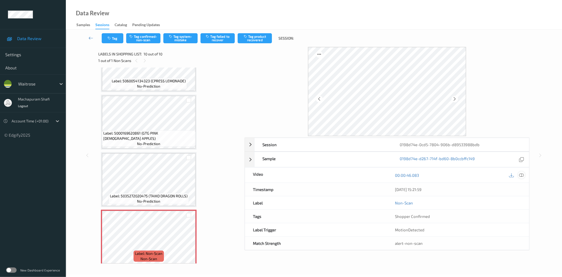
click at [522, 175] on icon at bounding box center [521, 175] width 5 height 5
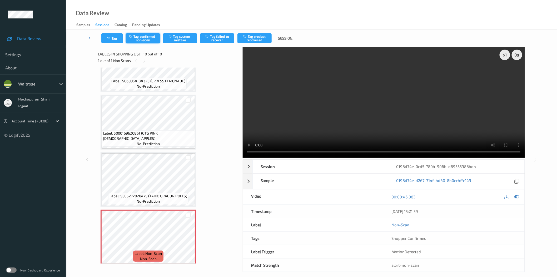
click at [143, 38] on button "Tag confirmed-non-scan" at bounding box center [143, 38] width 34 height 10
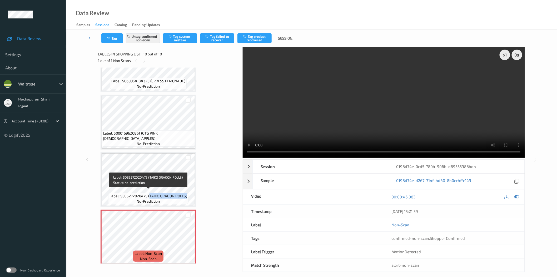
drag, startPoint x: 149, startPoint y: 193, endPoint x: 187, endPoint y: 194, distance: 37.9
click at [187, 194] on div "Label: 5035272020475 (TAIKO DRAGON ROLLS) no-prediction" at bounding box center [148, 198] width 80 height 11
copy span "TAIKO DRAGON ROLLS)"
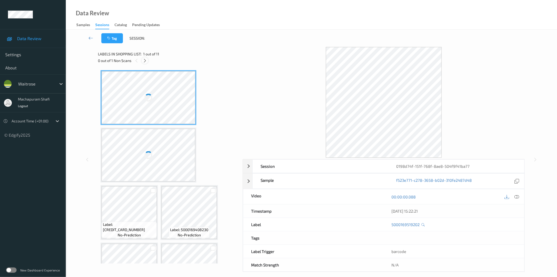
click at [146, 61] on icon at bounding box center [145, 60] width 4 height 5
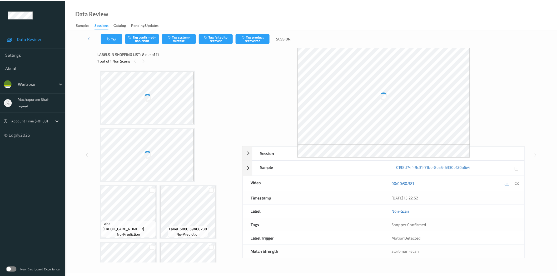
scroll to position [231, 0]
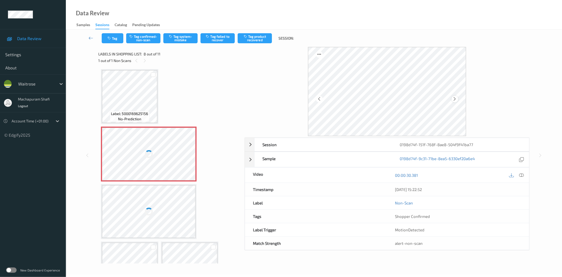
click at [453, 98] on icon at bounding box center [455, 98] width 4 height 5
click at [521, 173] on icon at bounding box center [521, 175] width 5 height 5
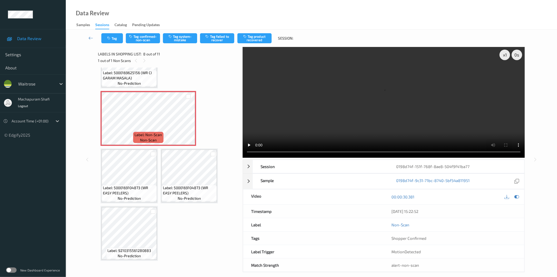
scroll to position [174, 0]
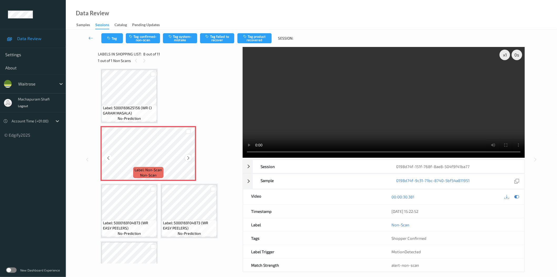
click at [188, 155] on icon at bounding box center [188, 157] width 4 height 5
click at [189, 156] on icon at bounding box center [188, 157] width 4 height 5
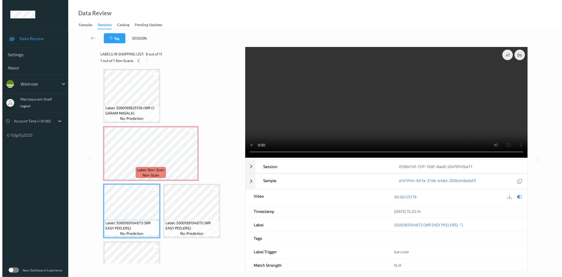
scroll to position [206, 0]
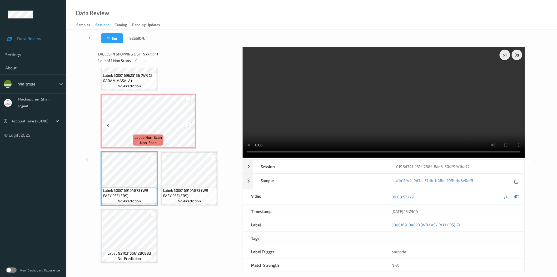
click at [188, 124] on icon at bounding box center [188, 125] width 4 height 5
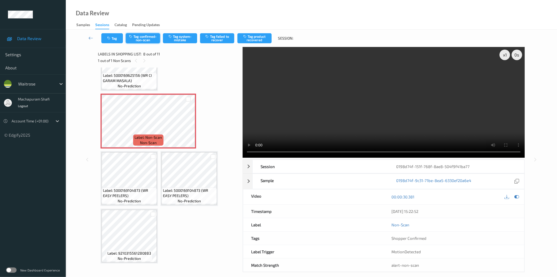
click at [145, 37] on button "Tag confirmed-non-scan" at bounding box center [143, 38] width 34 height 10
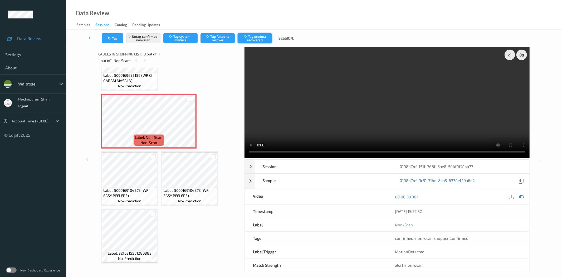
click at [254, 38] on button "Tag product recovered" at bounding box center [255, 38] width 34 height 10
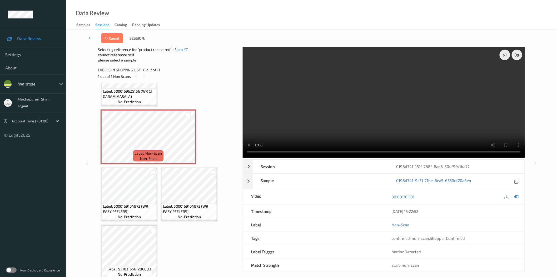
click at [150, 172] on div at bounding box center [153, 172] width 8 height 9
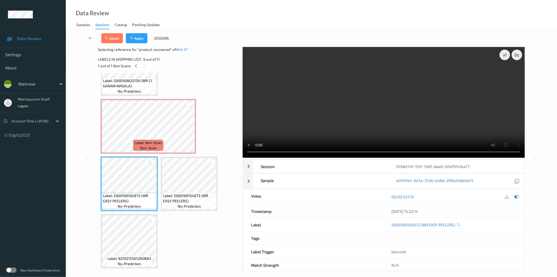
click at [152, 159] on div at bounding box center [153, 161] width 5 height 5
click at [135, 36] on button "Apply" at bounding box center [137, 38] width 22 height 10
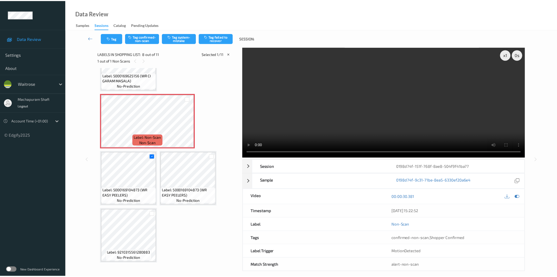
scroll to position [174, 0]
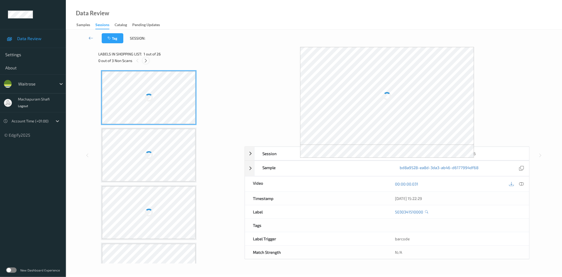
click at [144, 60] on icon at bounding box center [146, 60] width 4 height 5
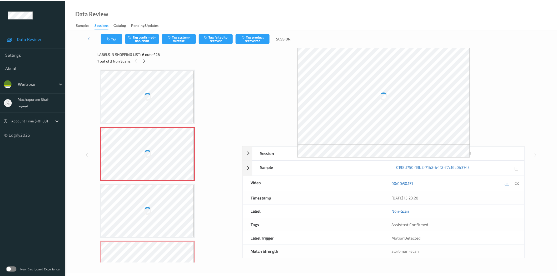
scroll to position [117, 0]
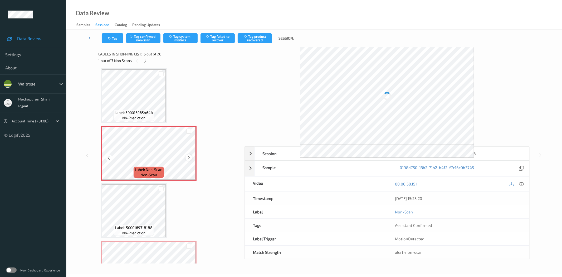
click at [188, 156] on icon at bounding box center [189, 157] width 4 height 5
click at [522, 183] on icon at bounding box center [521, 183] width 5 height 5
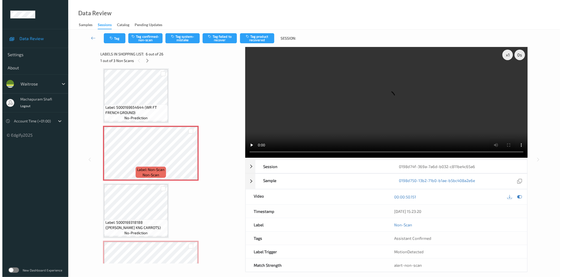
scroll to position [231, 0]
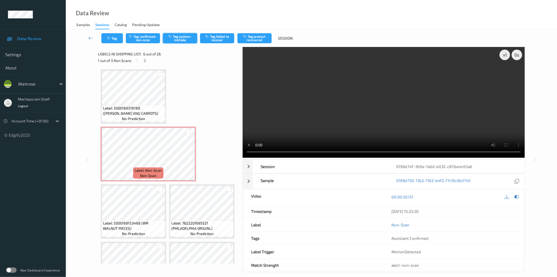
click at [183, 38] on button "Tag system-mistake" at bounding box center [180, 38] width 34 height 10
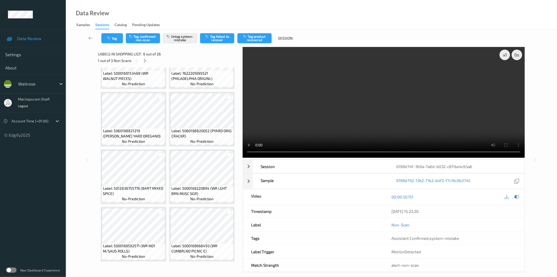
scroll to position [381, 0]
click at [188, 11] on icon at bounding box center [188, 8] width 4 height 5
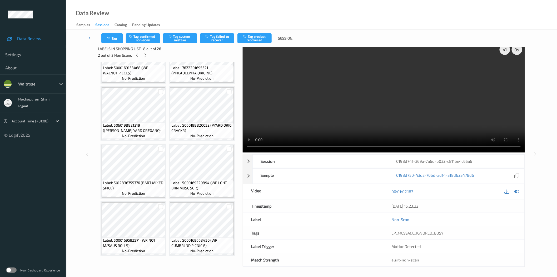
scroll to position [6, 0]
click at [179, 38] on button "Tag system-mistake" at bounding box center [180, 38] width 34 height 10
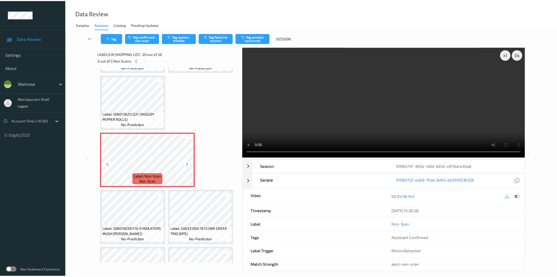
scroll to position [969, 0]
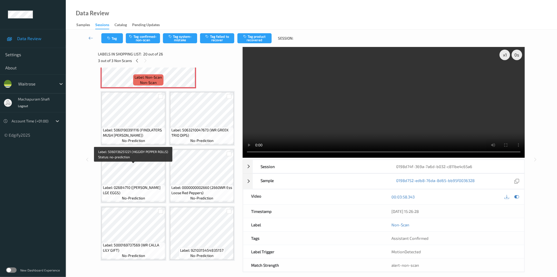
drag, startPoint x: 149, startPoint y: 170, endPoint x: 158, endPoint y: 173, distance: 9.1
click at [158, 23] on span "Label: 5060136251221 (HIGGIDY PEPPER ROLLS)" at bounding box center [133, 17] width 61 height 11
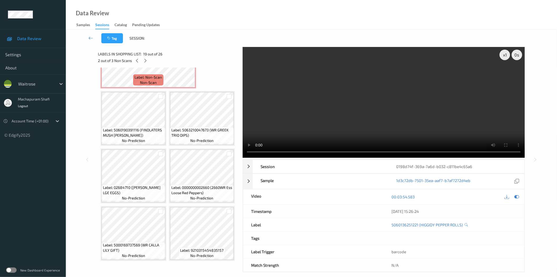
copy span "HIGGIDY PEPPER ROLLS)"
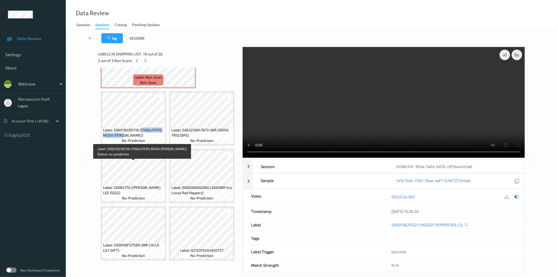
drag, startPoint x: 148, startPoint y: 168, endPoint x: 154, endPoint y: 172, distance: 7.2
click at [154, 138] on span "Label: 5060190391116 (FINDLATERS MUSH PATE)" at bounding box center [133, 132] width 61 height 11
copy span "FINDLATERS MUSH PATE)"
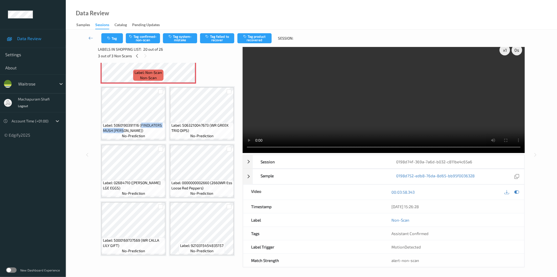
scroll to position [6, 0]
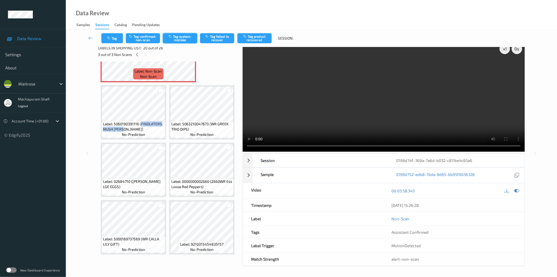
click at [177, 36] on button "Tag system-mistake" at bounding box center [180, 38] width 34 height 10
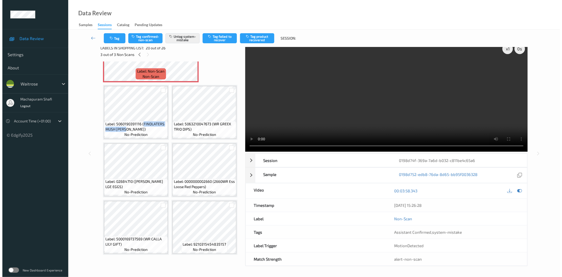
scroll to position [687, 0]
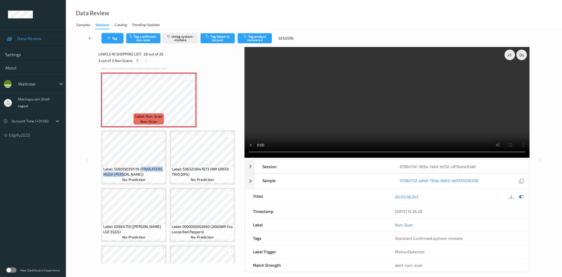
click at [115, 37] on button "Tag" at bounding box center [113, 38] width 22 height 10
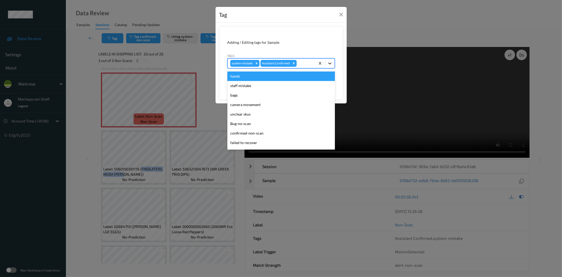
click at [330, 62] on icon at bounding box center [329, 63] width 5 height 5
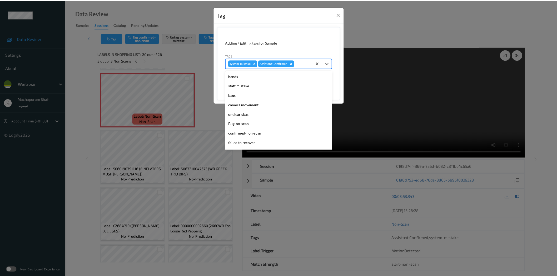
scroll to position [103, 0]
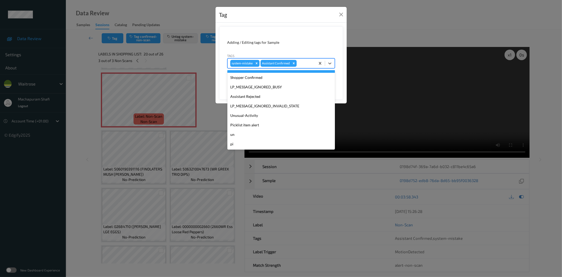
click at [385, 12] on div "Tag Adding / Editing tags for Sample Tags option LIC- LEFT IN CART focused, 11 …" at bounding box center [281, 138] width 562 height 277
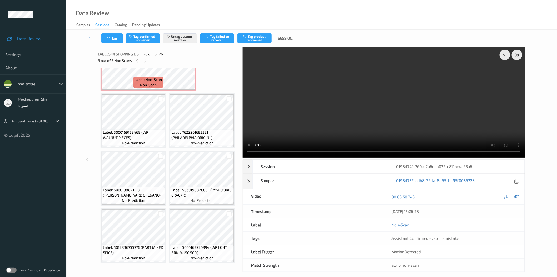
scroll to position [267, 0]
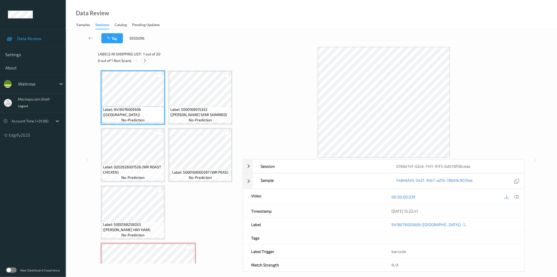
click at [145, 59] on icon at bounding box center [145, 60] width 4 height 5
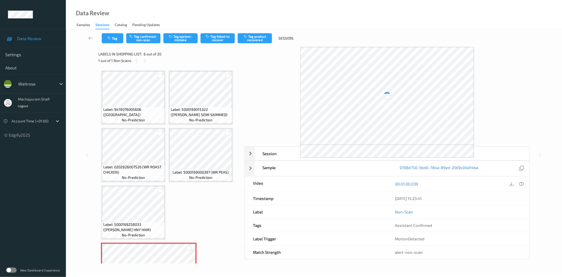
scroll to position [117, 0]
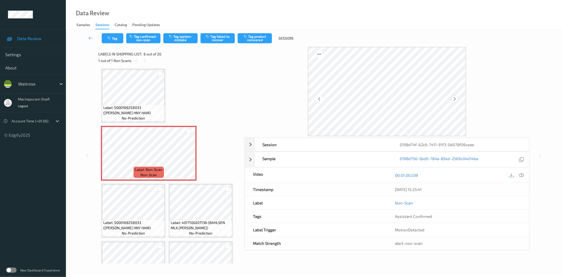
click at [454, 96] on div at bounding box center [455, 99] width 7 height 7
click at [454, 99] on icon at bounding box center [455, 98] width 4 height 5
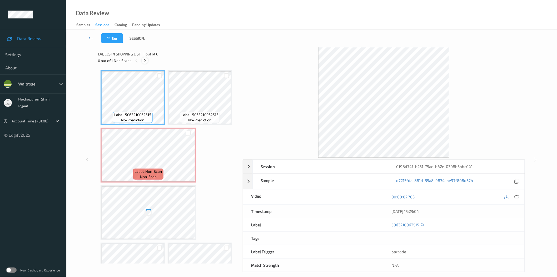
click at [145, 61] on icon at bounding box center [145, 60] width 4 height 5
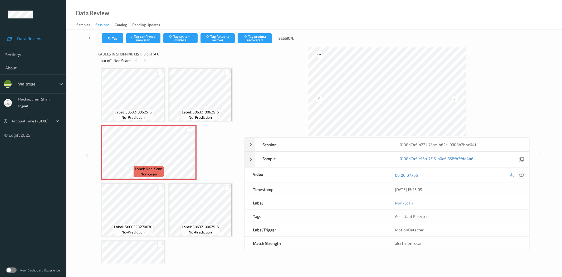
click at [521, 175] on icon at bounding box center [521, 175] width 5 height 5
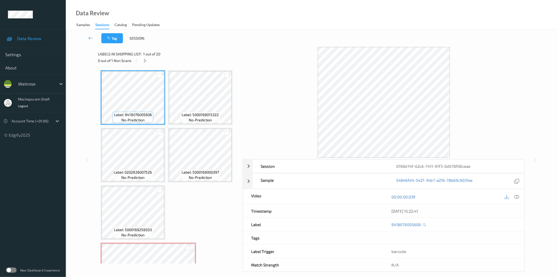
drag, startPoint x: 146, startPoint y: 63, endPoint x: 141, endPoint y: 64, distance: 5.6
click at [146, 63] on div at bounding box center [145, 60] width 7 height 7
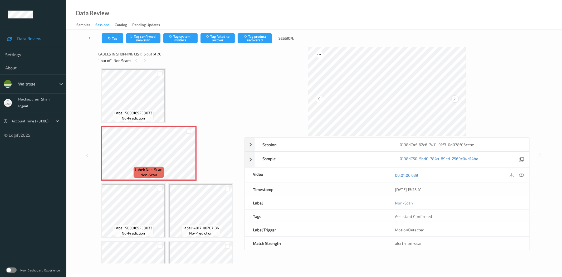
click at [455, 98] on icon at bounding box center [455, 98] width 4 height 5
click at [517, 174] on div at bounding box center [516, 174] width 17 height 7
click at [519, 176] on icon at bounding box center [521, 175] width 5 height 5
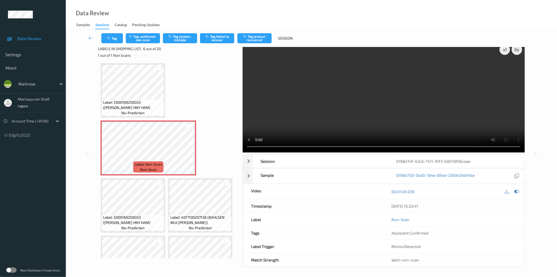
scroll to position [6, 0]
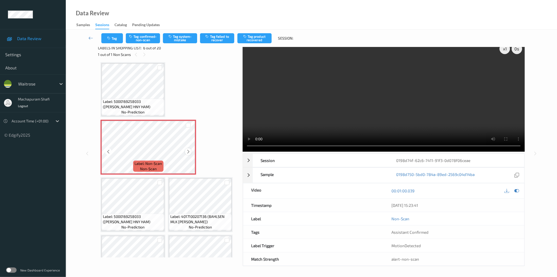
click at [186, 149] on icon at bounding box center [188, 151] width 4 height 5
click at [144, 43] on button "Tag confirmed-non-scan" at bounding box center [143, 38] width 34 height 10
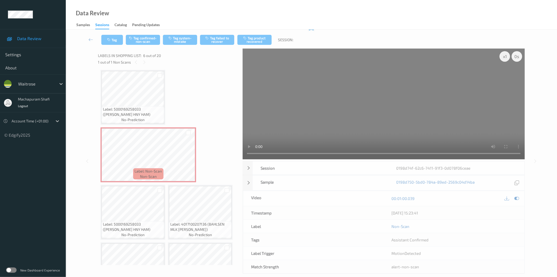
scroll to position [0, 0]
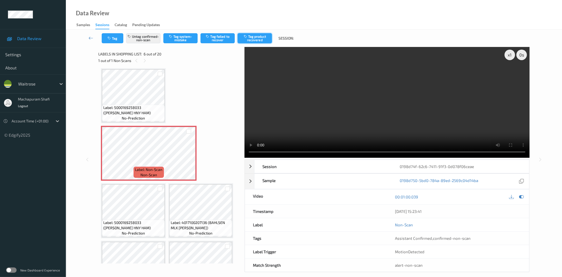
click at [260, 38] on button "Tag product recovered" at bounding box center [255, 38] width 34 height 10
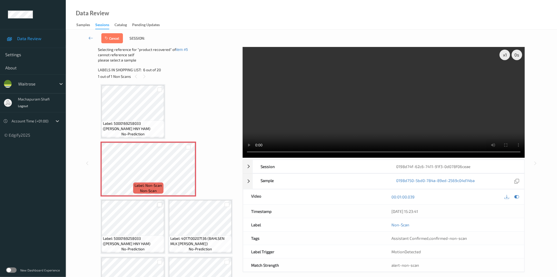
click at [158, 202] on div at bounding box center [160, 204] width 5 height 5
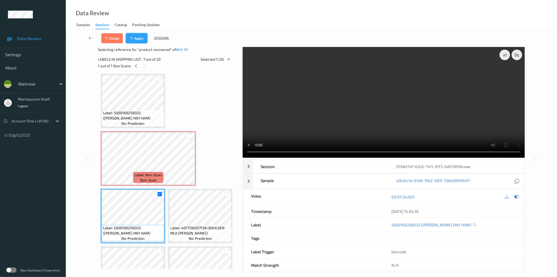
click at [141, 37] on button "Apply" at bounding box center [137, 38] width 22 height 10
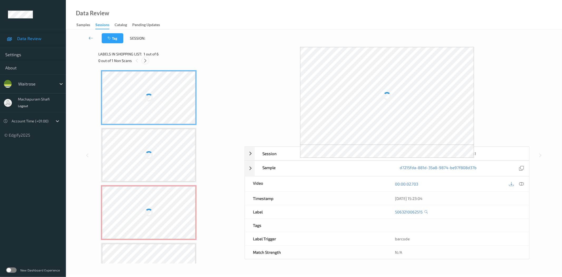
click at [144, 61] on icon at bounding box center [145, 60] width 4 height 5
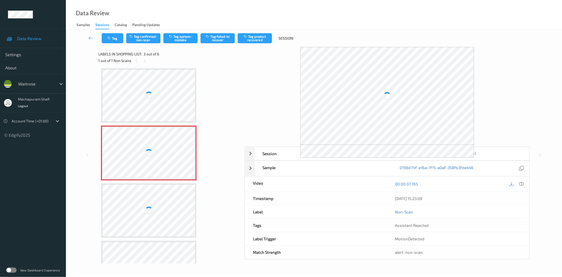
click at [162, 154] on div at bounding box center [149, 152] width 94 height 53
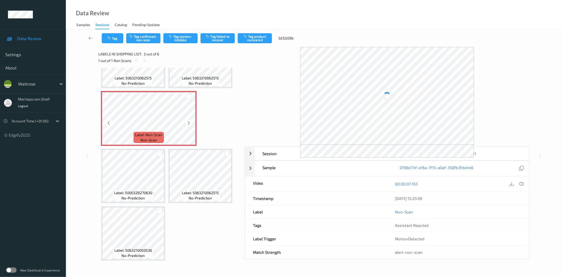
scroll to position [3, 0]
